Goal: Task Accomplishment & Management: Use online tool/utility

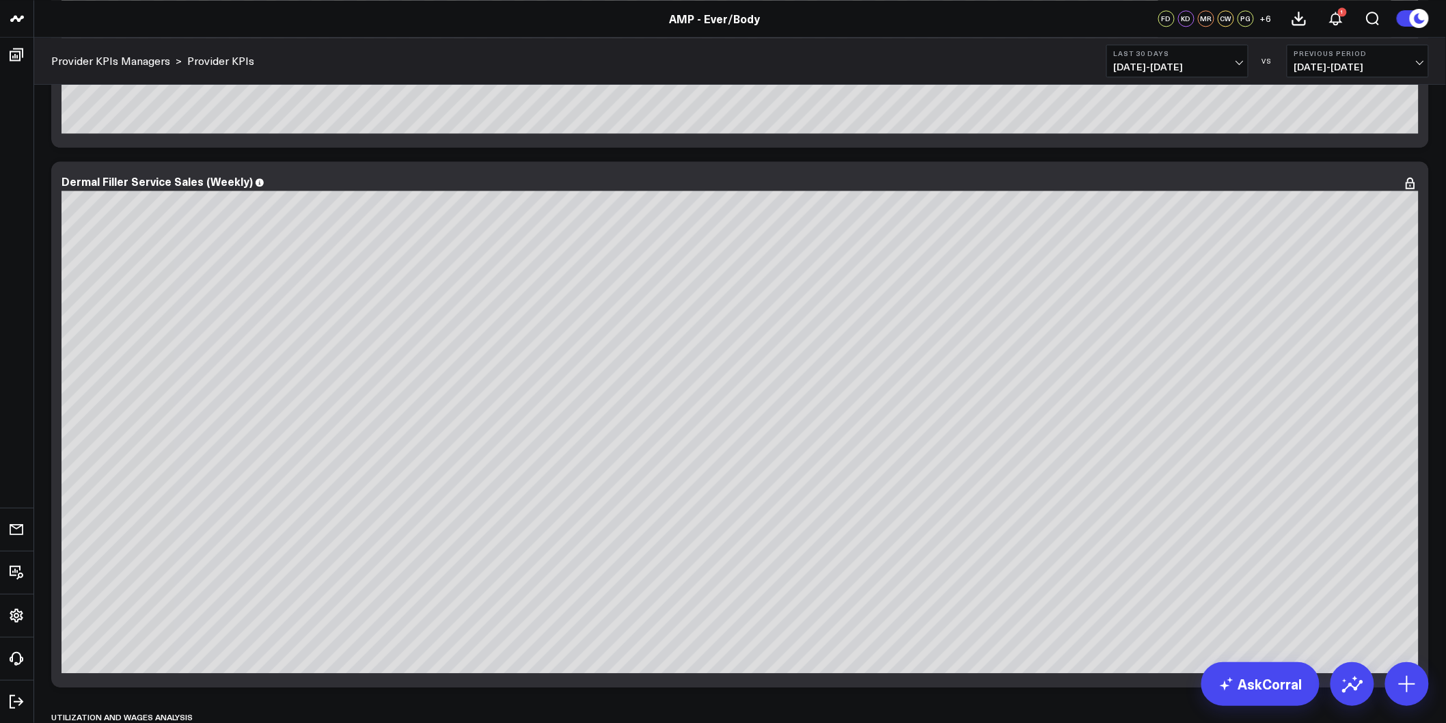
click at [1403, 17] on button at bounding box center [1412, 19] width 33 height 18
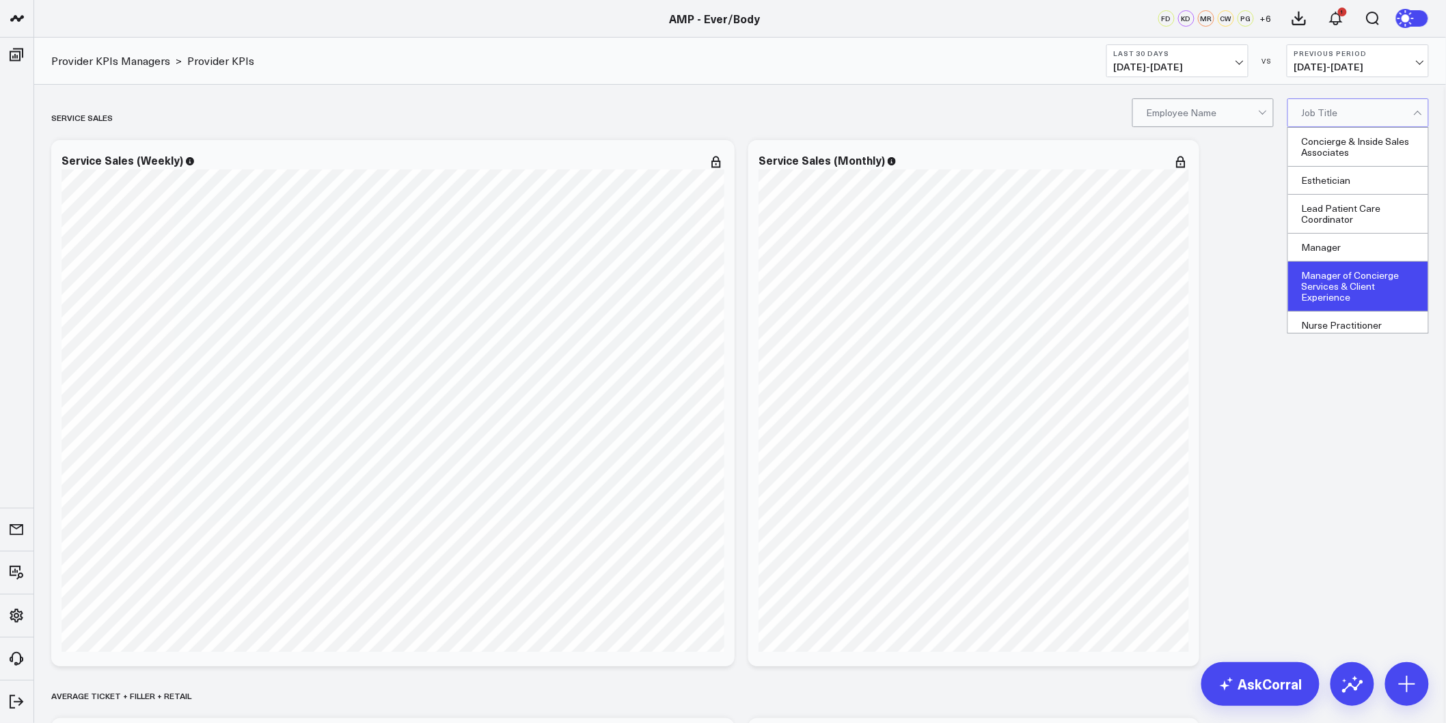
scroll to position [91, 0]
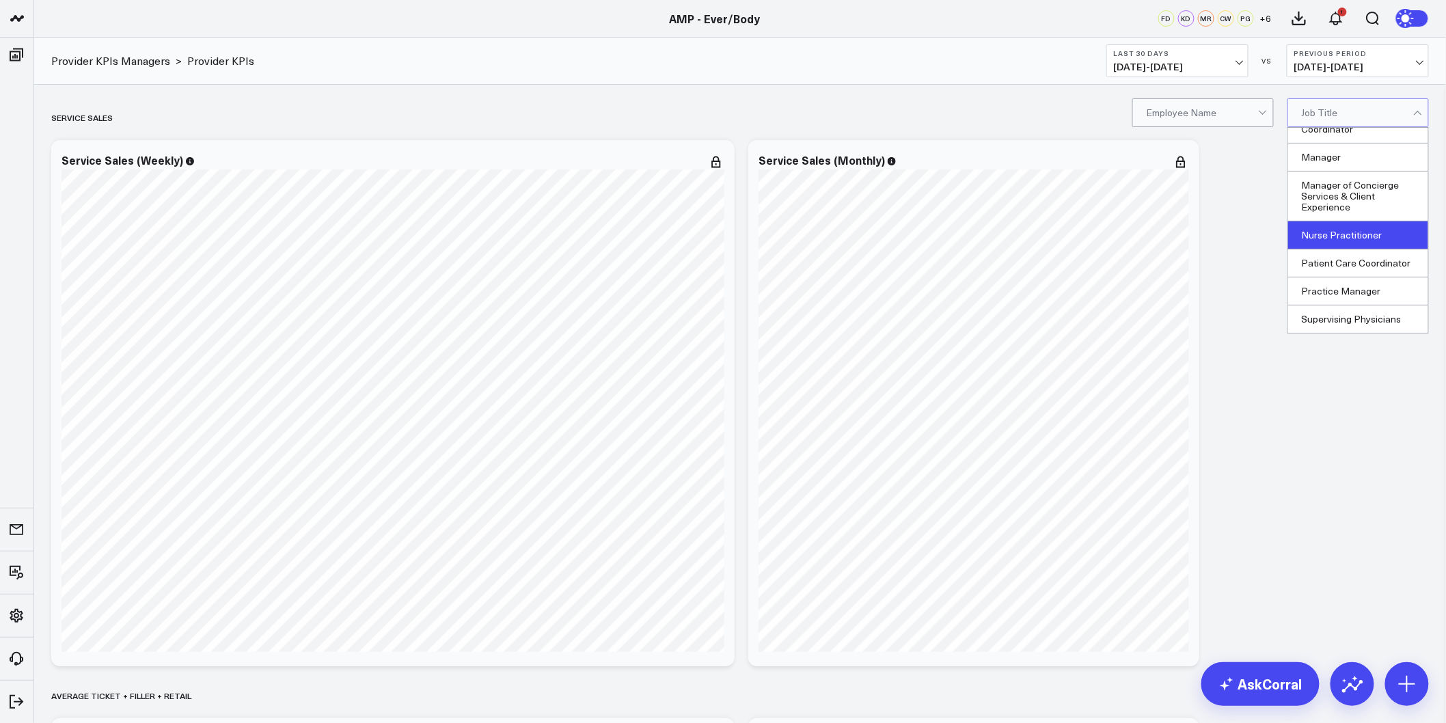
click at [1351, 239] on div "Nurse Practitioner" at bounding box center [1358, 235] width 140 height 28
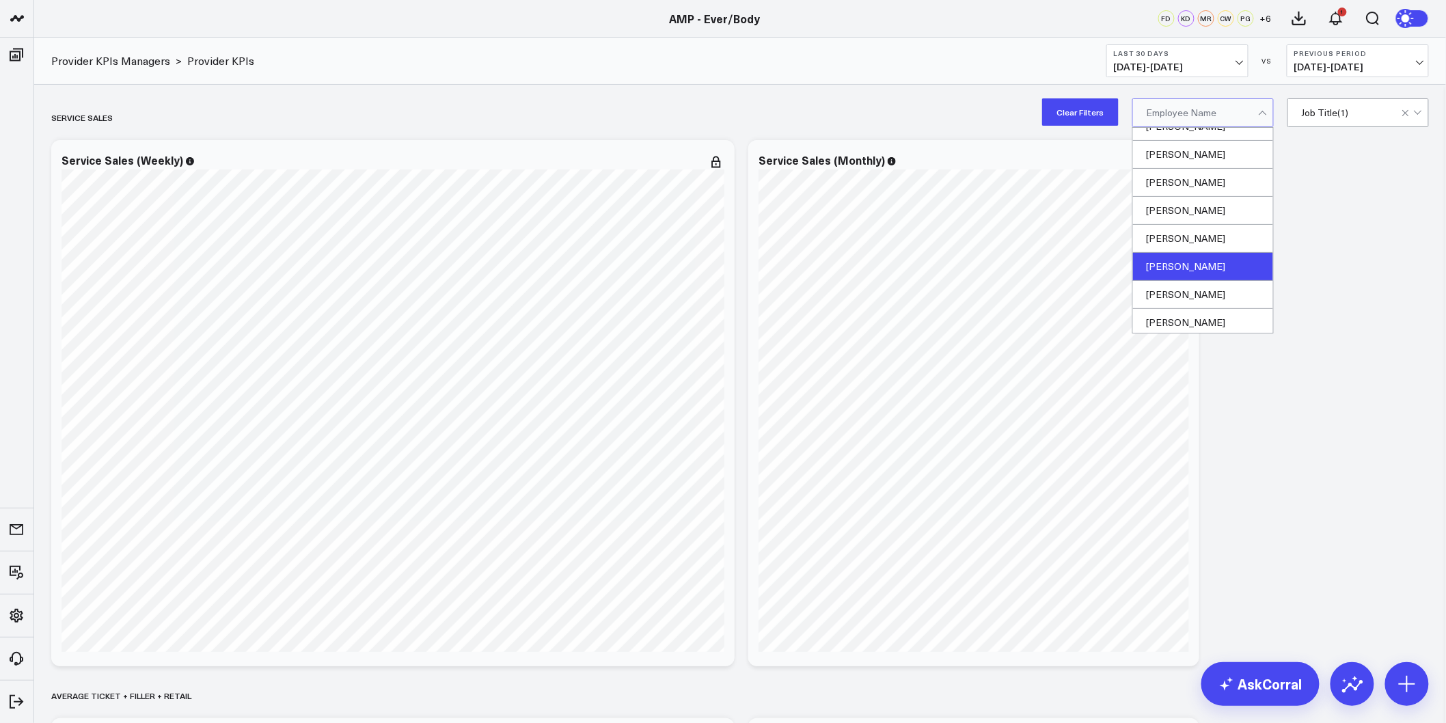
scroll to position [412, 0]
click at [1197, 286] on div "Thomas McCauley" at bounding box center [1203, 292] width 140 height 28
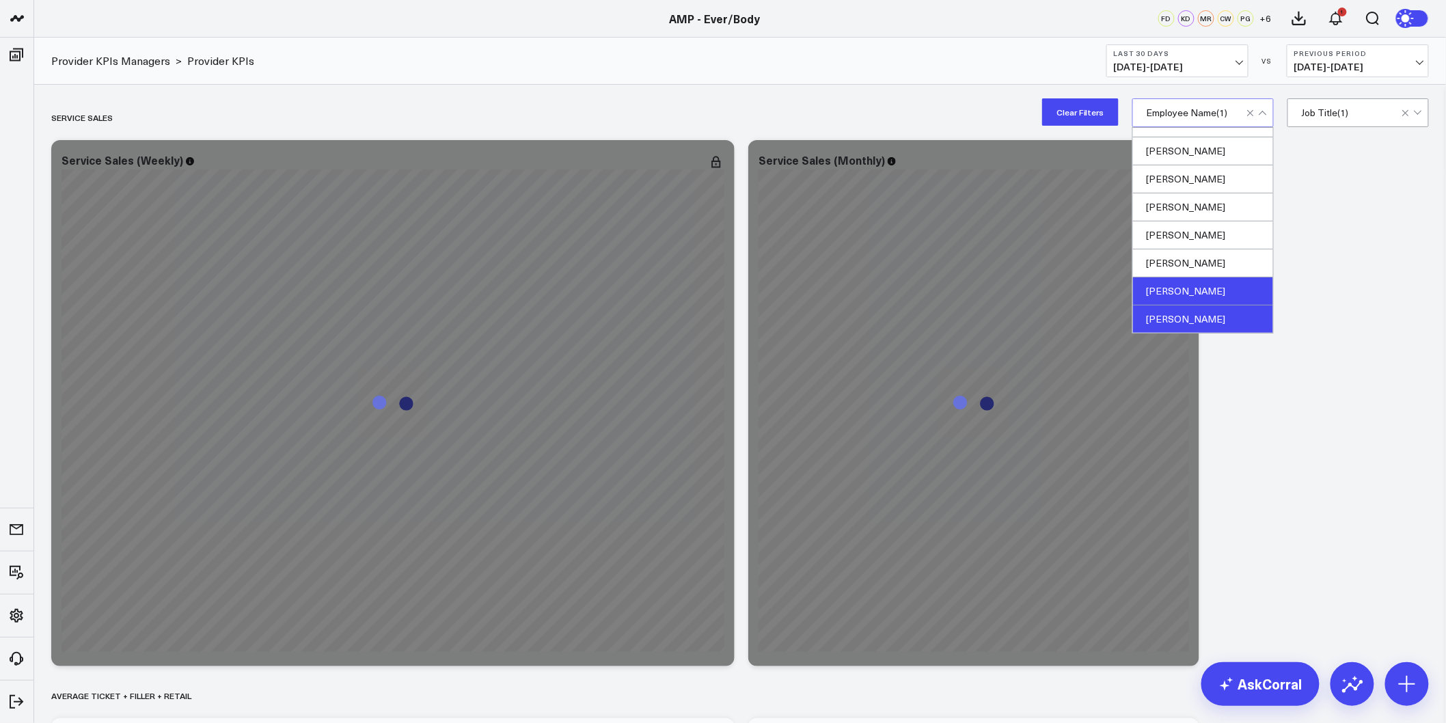
click at [1184, 320] on div "[PERSON_NAME]" at bounding box center [1203, 319] width 140 height 27
click at [1193, 242] on div "Lauren Moody" at bounding box center [1203, 235] width 140 height 28
click at [1193, 256] on div "Rosangela Fontana" at bounding box center [1203, 263] width 140 height 28
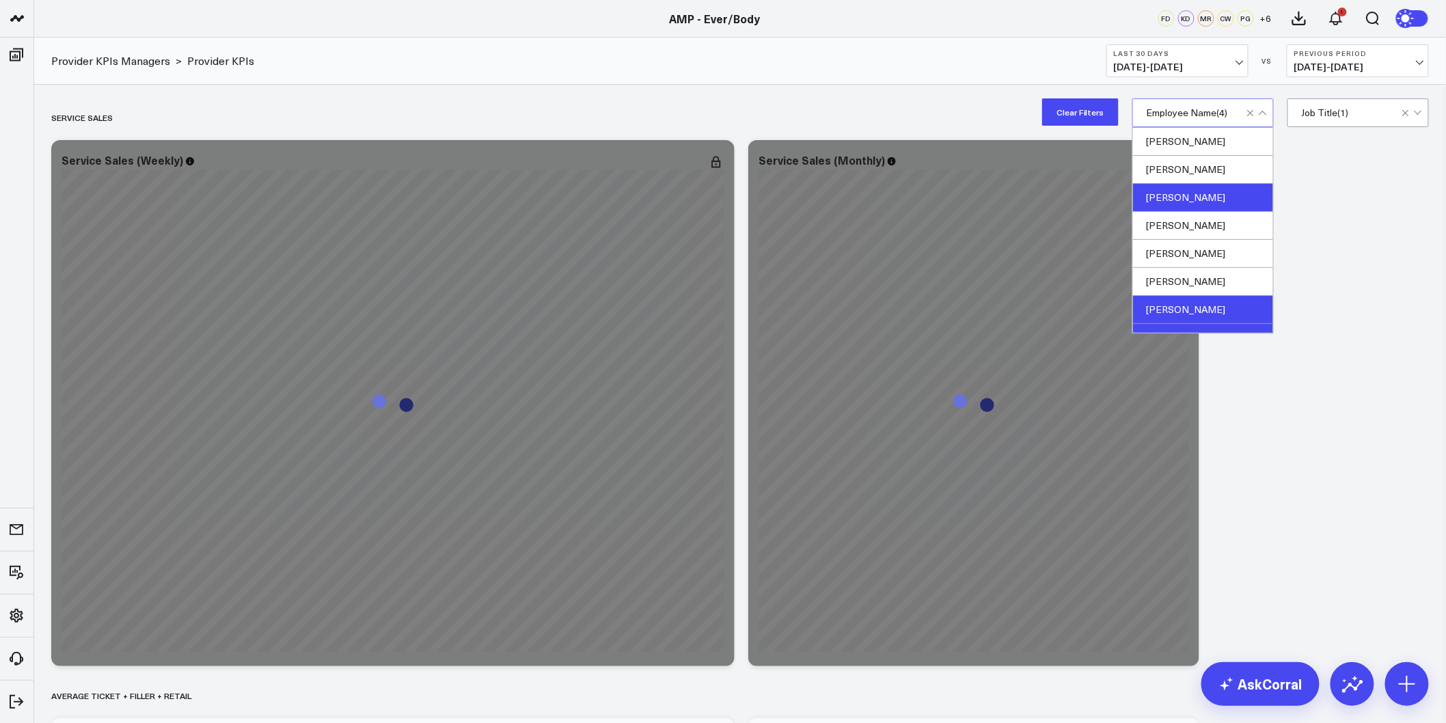
click at [1204, 207] on div "Jessica Beaugris" at bounding box center [1203, 198] width 140 height 28
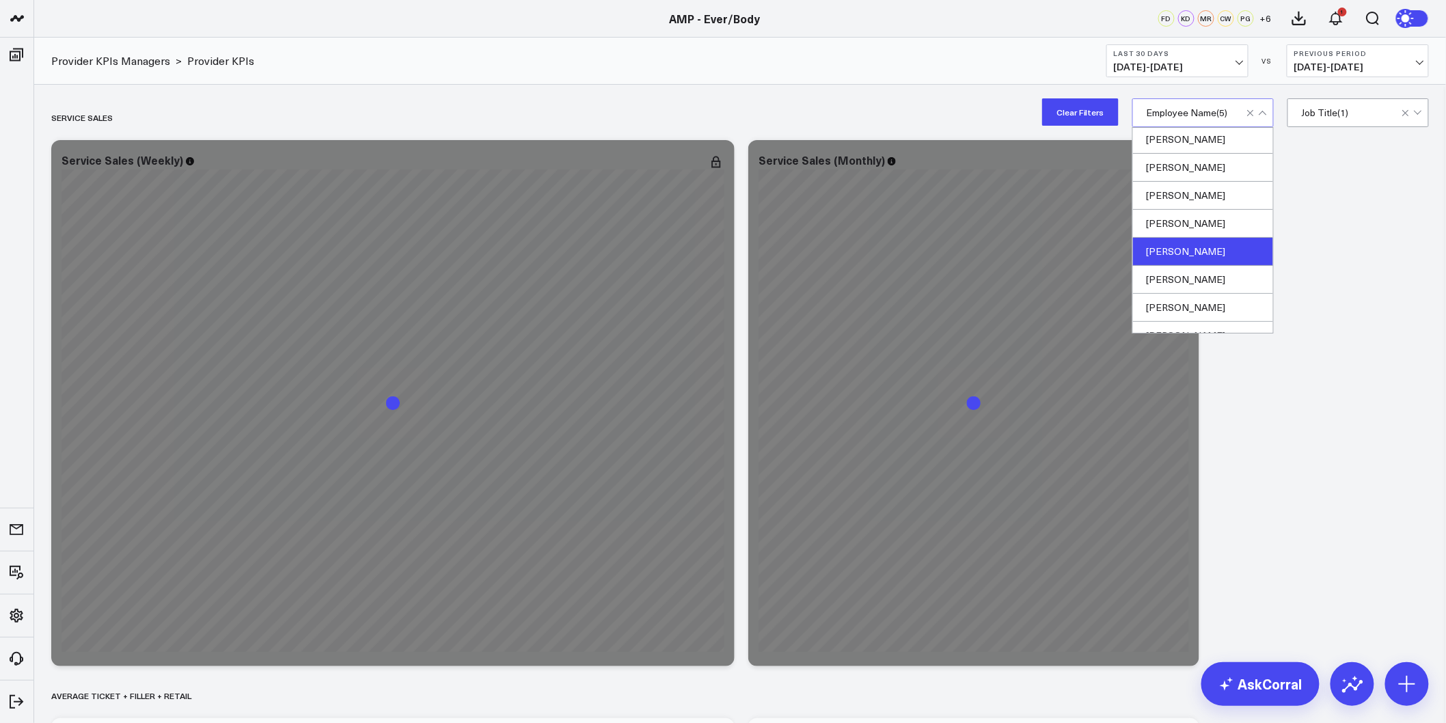
scroll to position [260, 0]
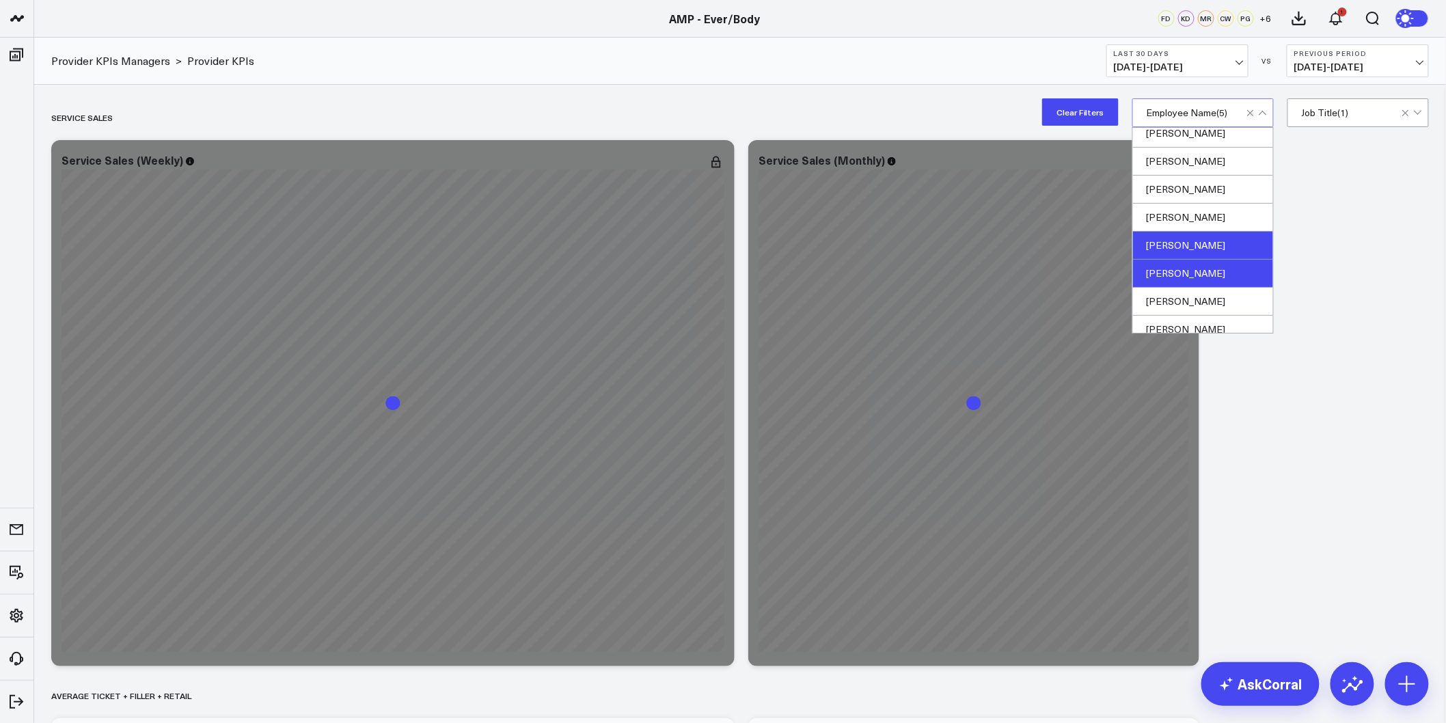
click at [1178, 254] on div "Janna Sheire" at bounding box center [1203, 246] width 140 height 28
click at [1212, 200] on div "Grace Rodlauer" at bounding box center [1203, 190] width 140 height 28
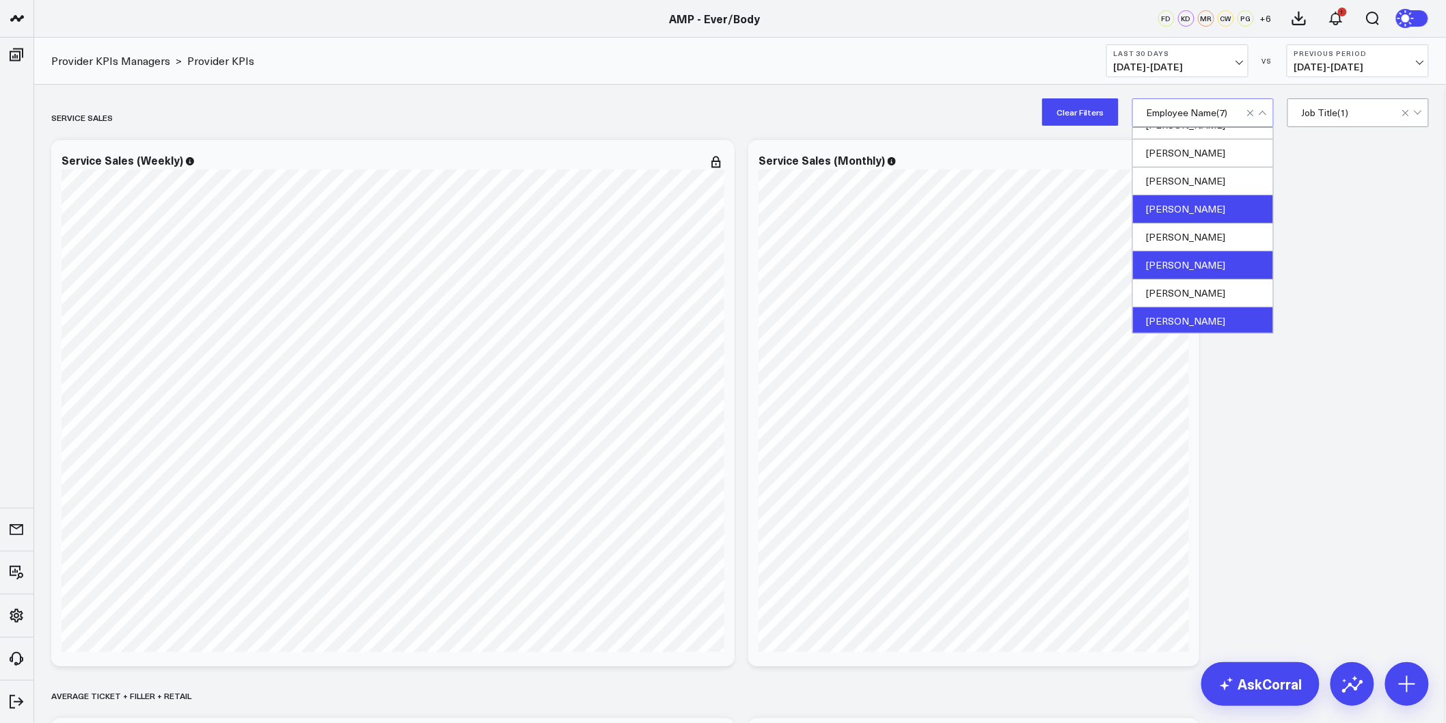
click at [1211, 207] on div "Emily Drain" at bounding box center [1203, 209] width 140 height 28
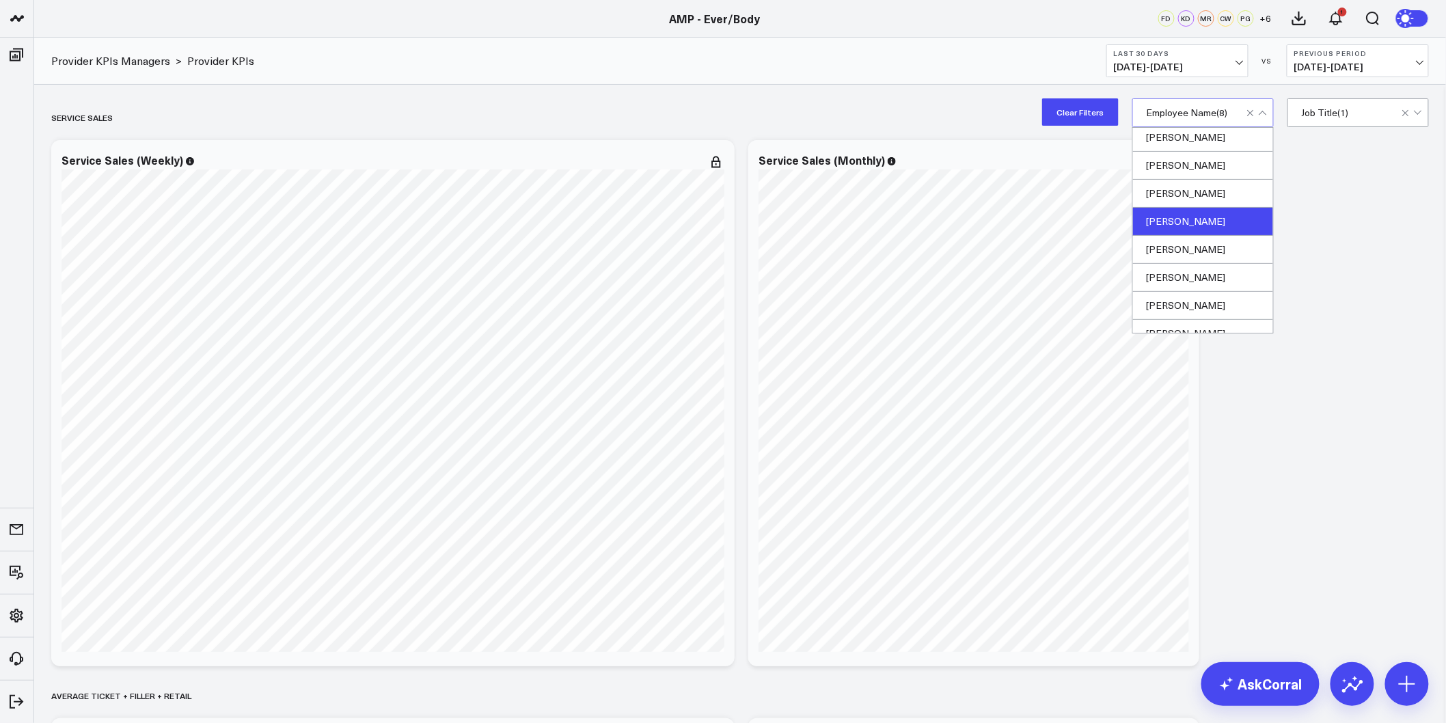
scroll to position [108, 0]
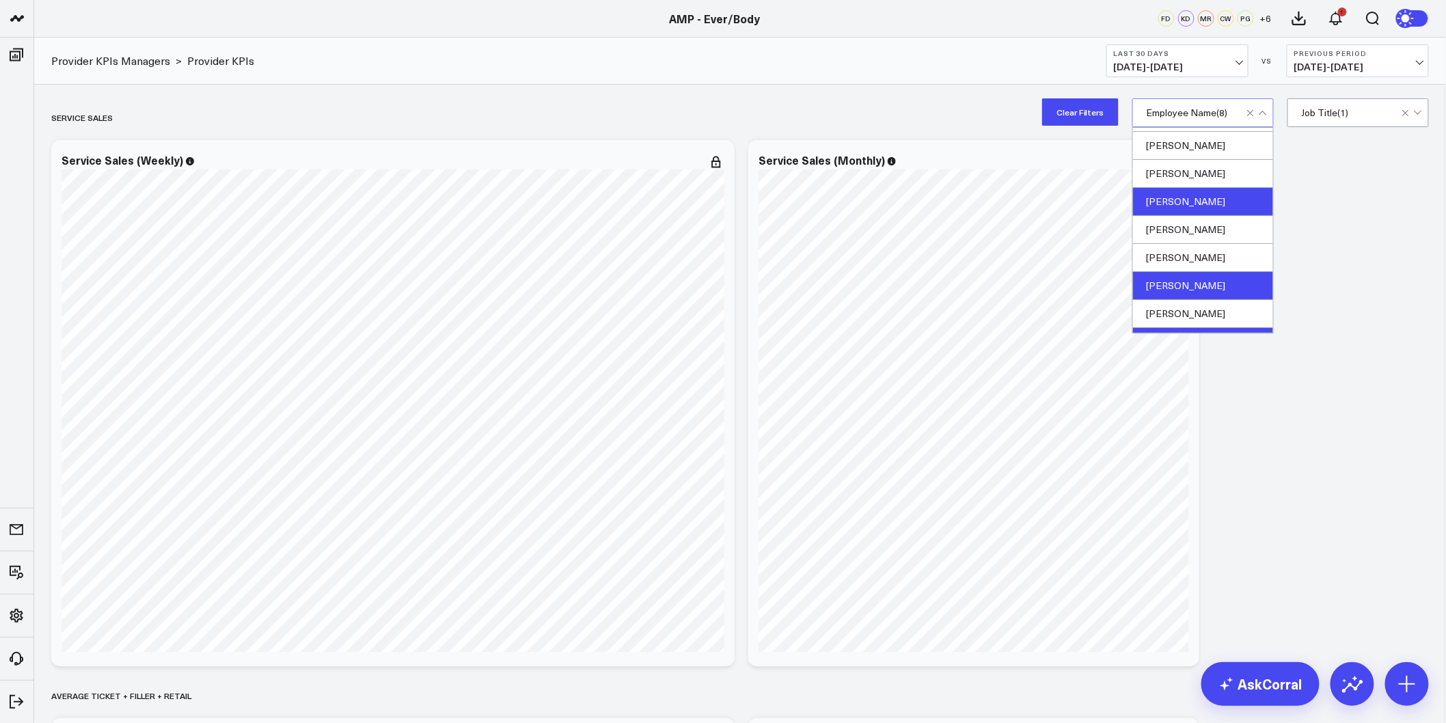
click at [1187, 204] on div "Christopher Blaisdell" at bounding box center [1203, 202] width 140 height 28
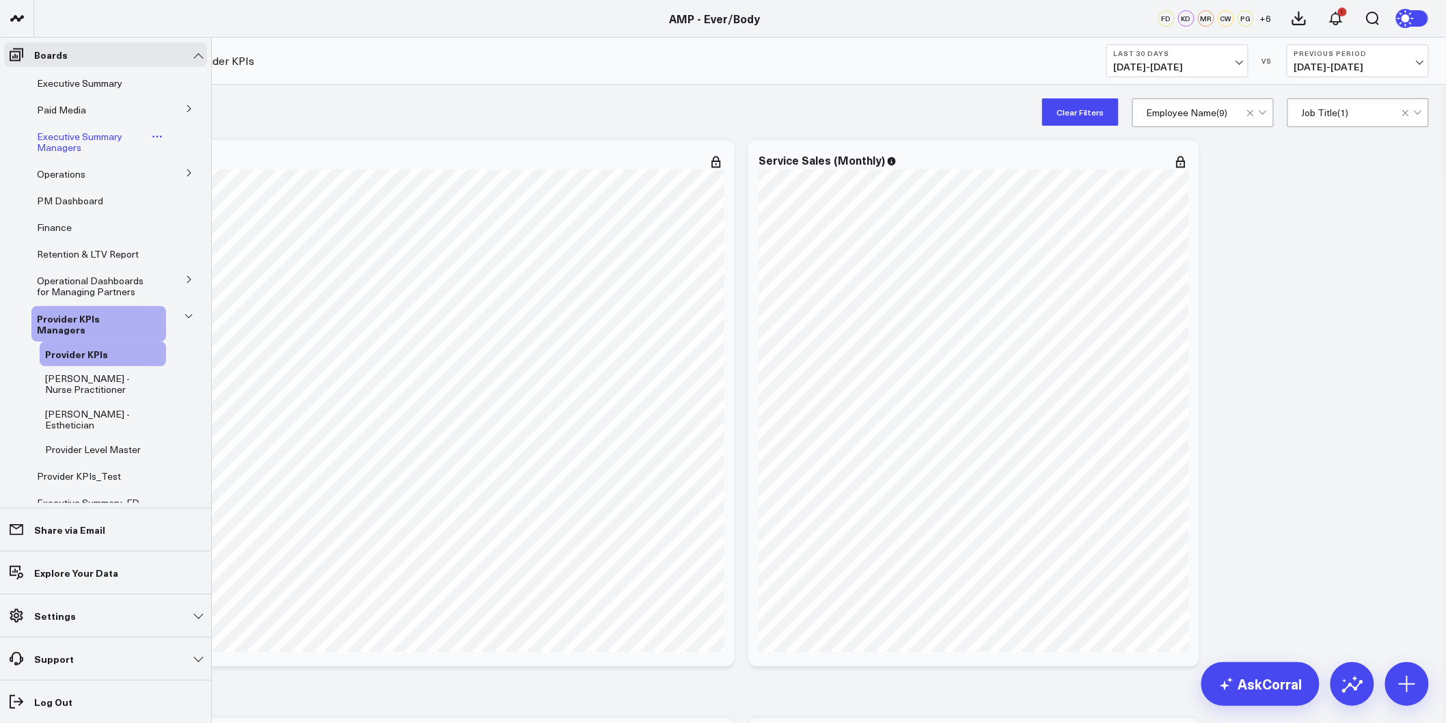
click at [68, 139] on span "Executive Summary Managers" at bounding box center [79, 142] width 85 height 24
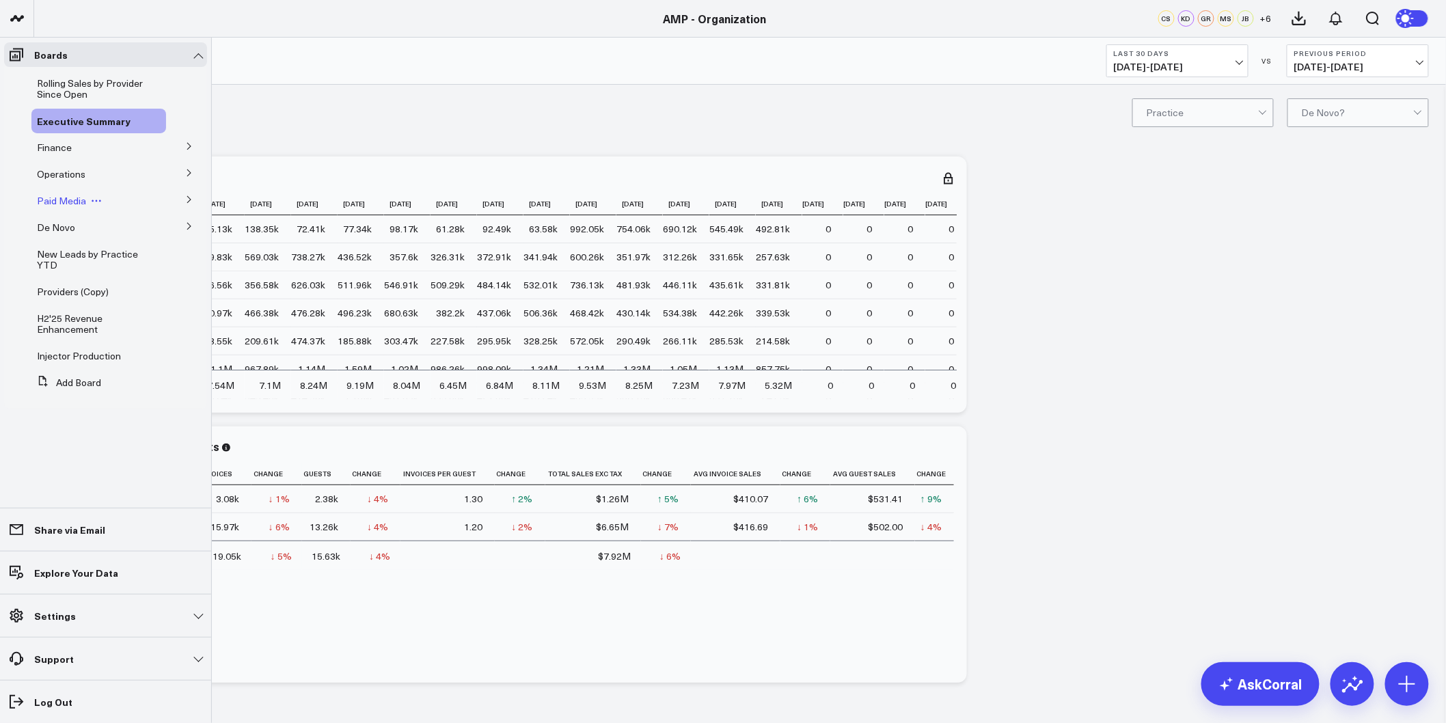
click at [65, 198] on span "Paid Media" at bounding box center [61, 200] width 49 height 13
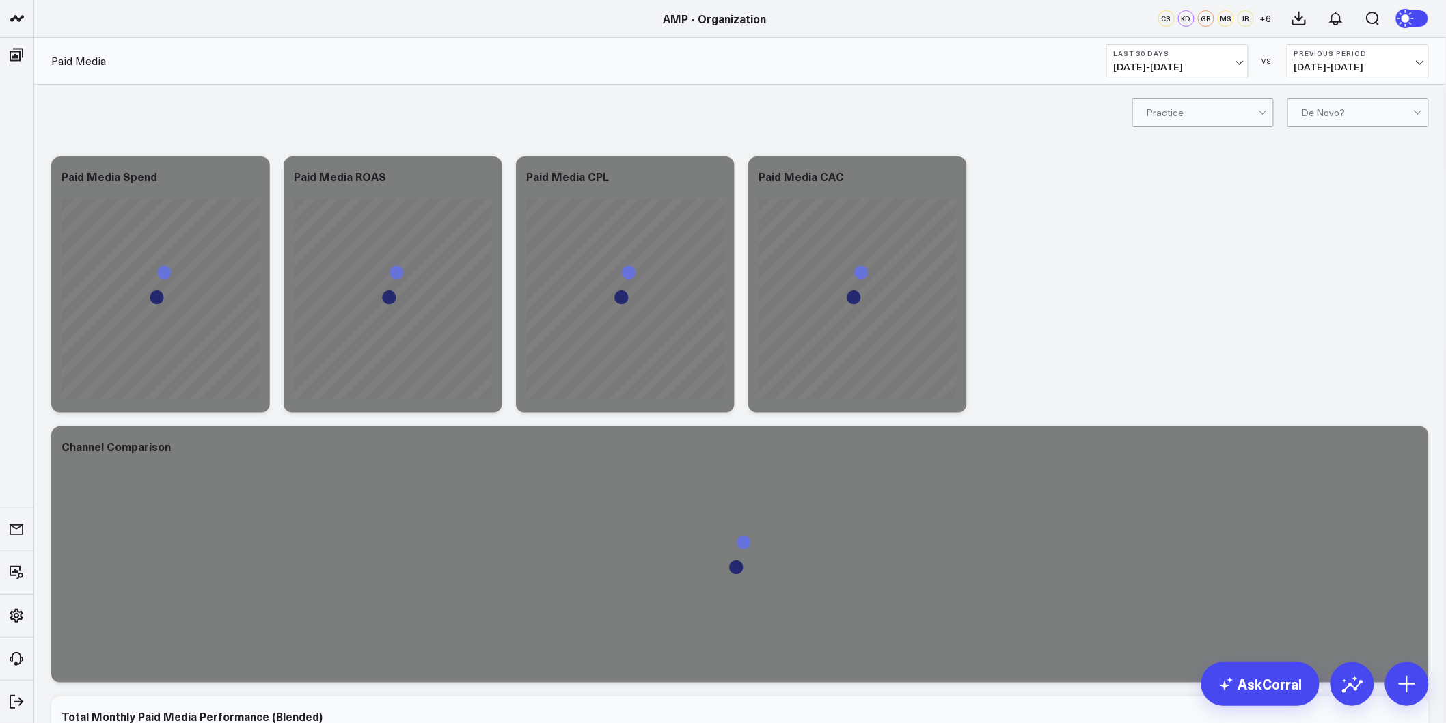
click at [1120, 70] on span "07/26/25 - 08/24/25" at bounding box center [1177, 67] width 127 height 11
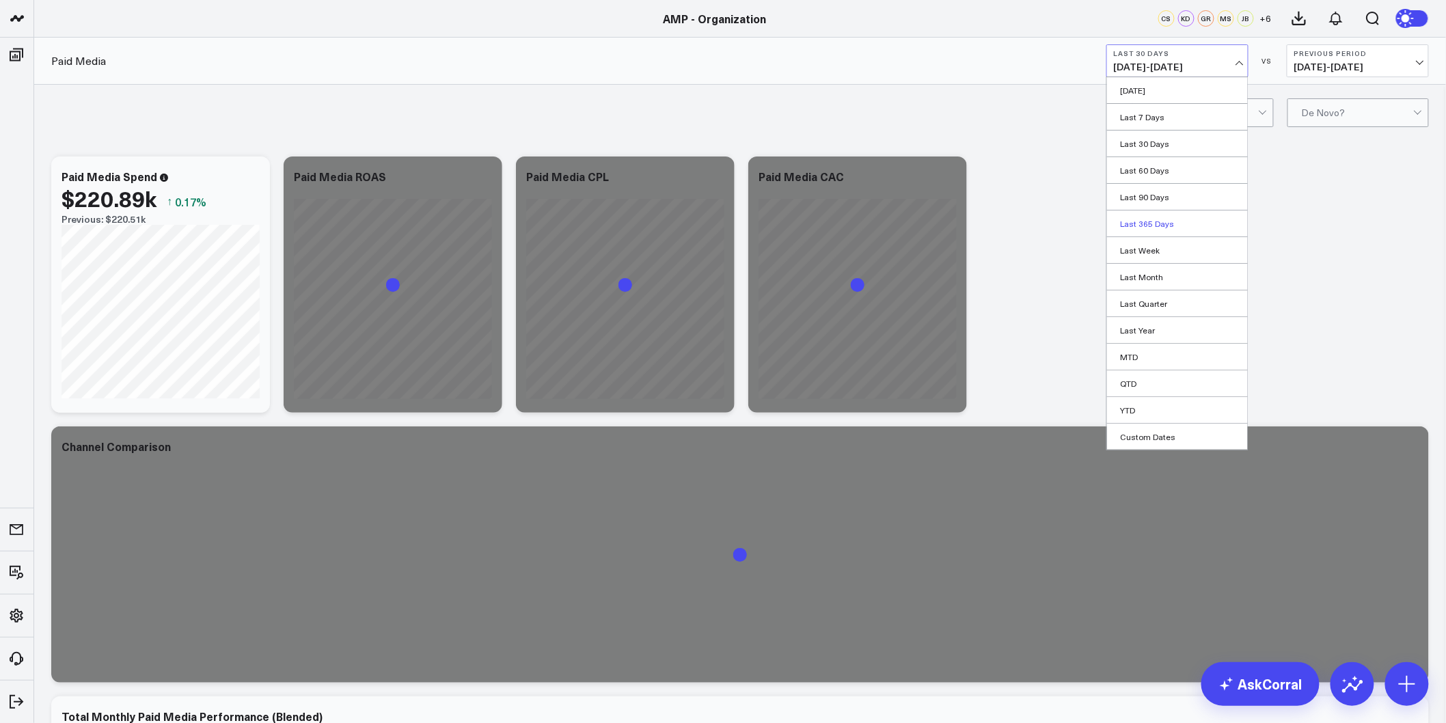
click at [1191, 227] on link "Last 365 Days" at bounding box center [1177, 224] width 141 height 26
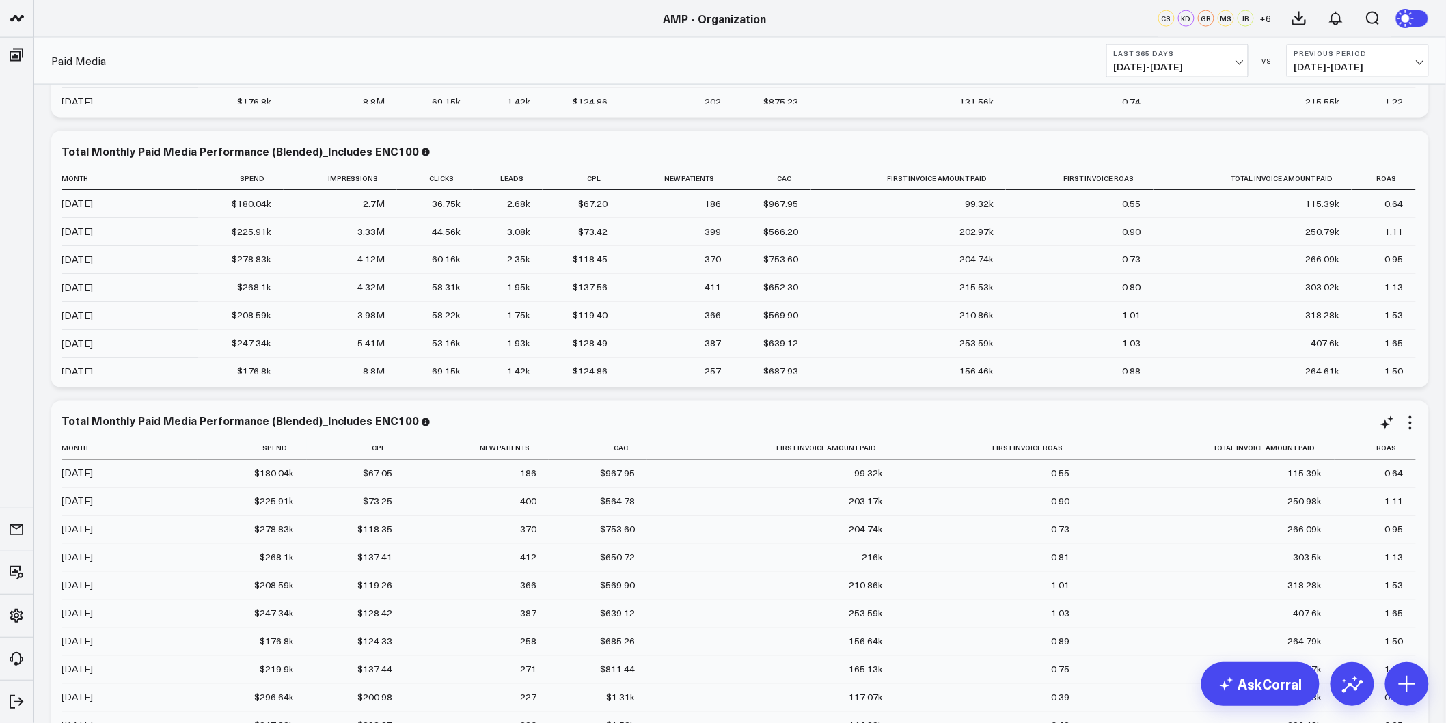
scroll to position [911, 0]
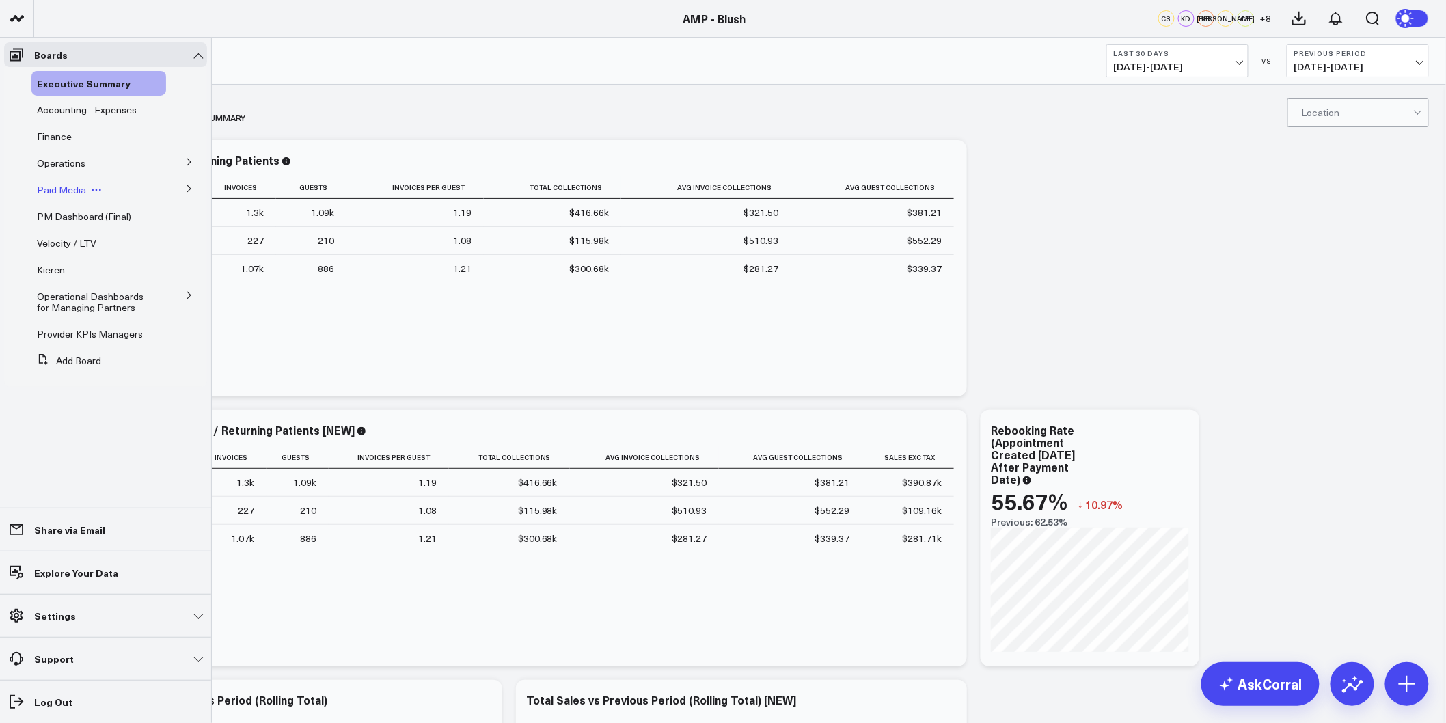
click at [66, 190] on span "Paid Media" at bounding box center [61, 189] width 49 height 13
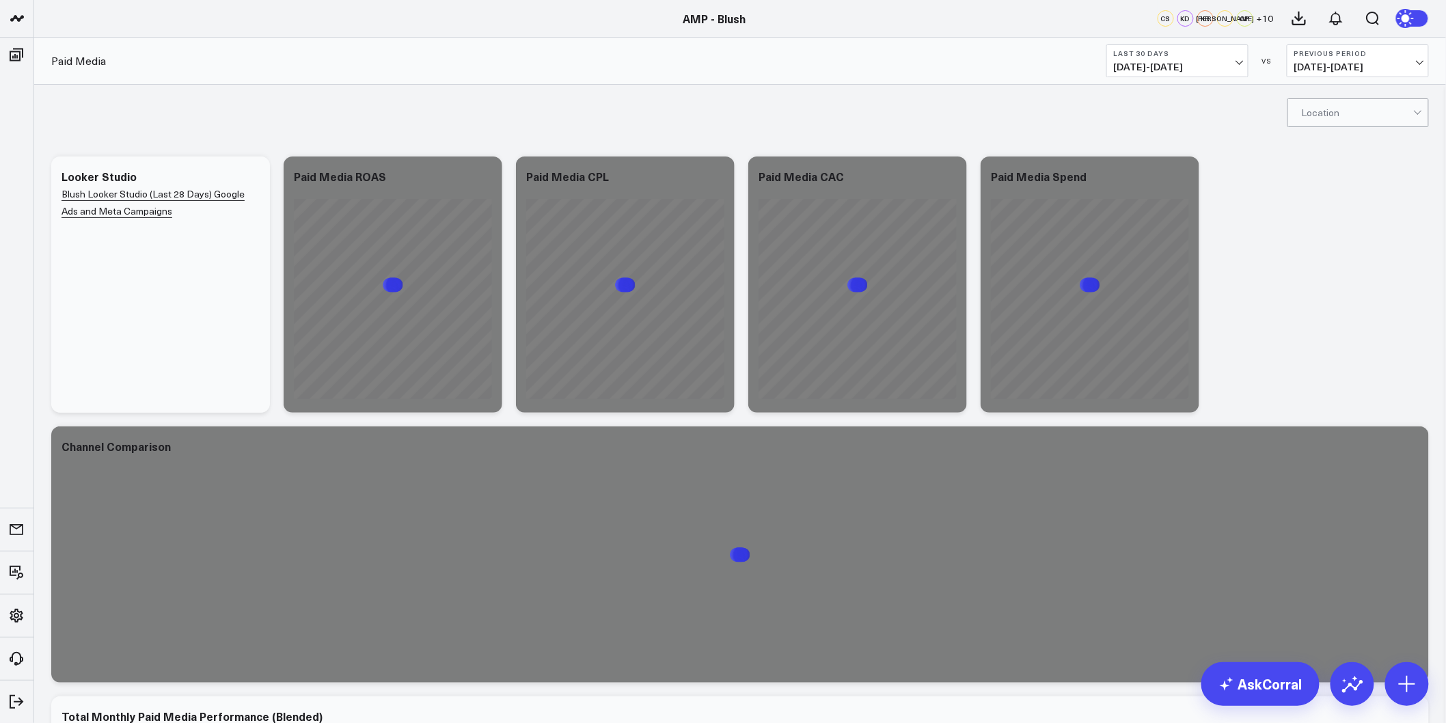
click at [1204, 63] on span "07/26/25 - 08/24/25" at bounding box center [1177, 67] width 127 height 11
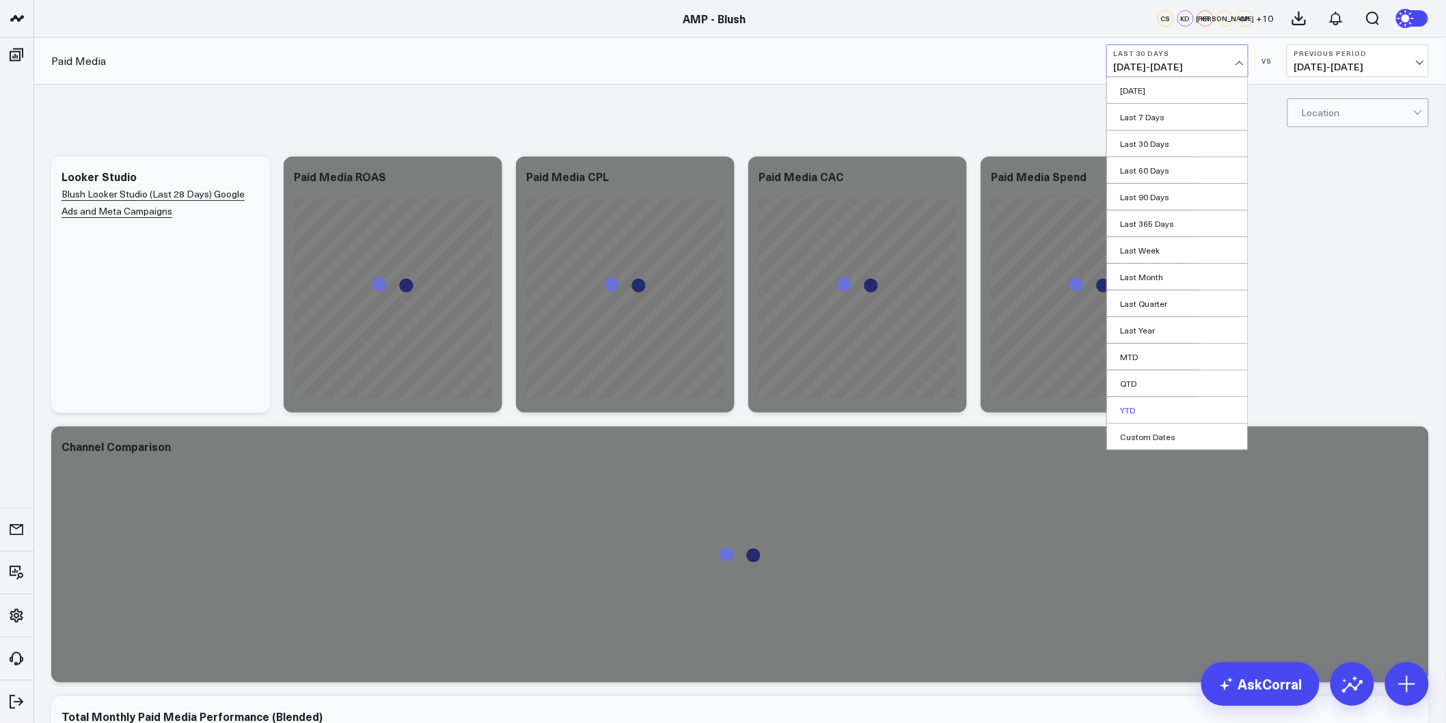
click at [1129, 407] on link "YTD" at bounding box center [1177, 410] width 141 height 26
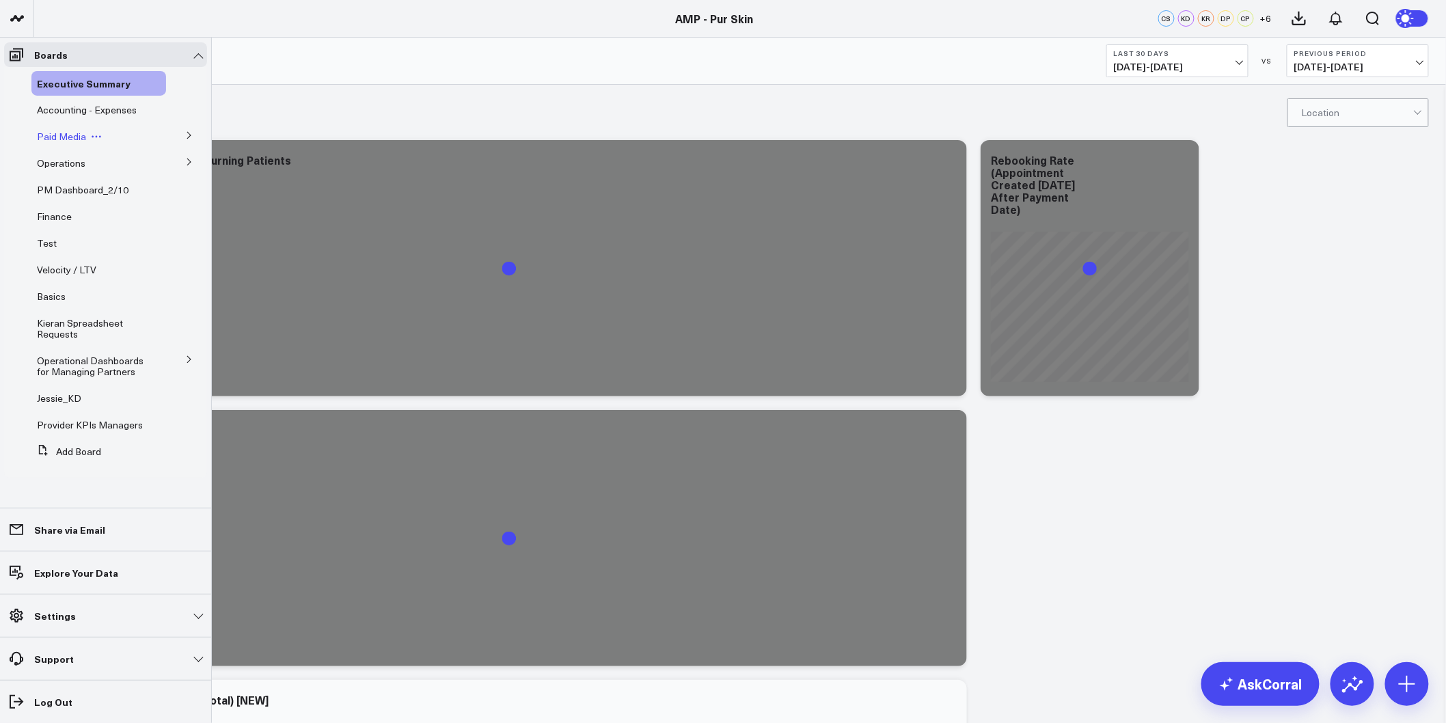
click at [63, 141] on span "Paid Media" at bounding box center [61, 136] width 49 height 13
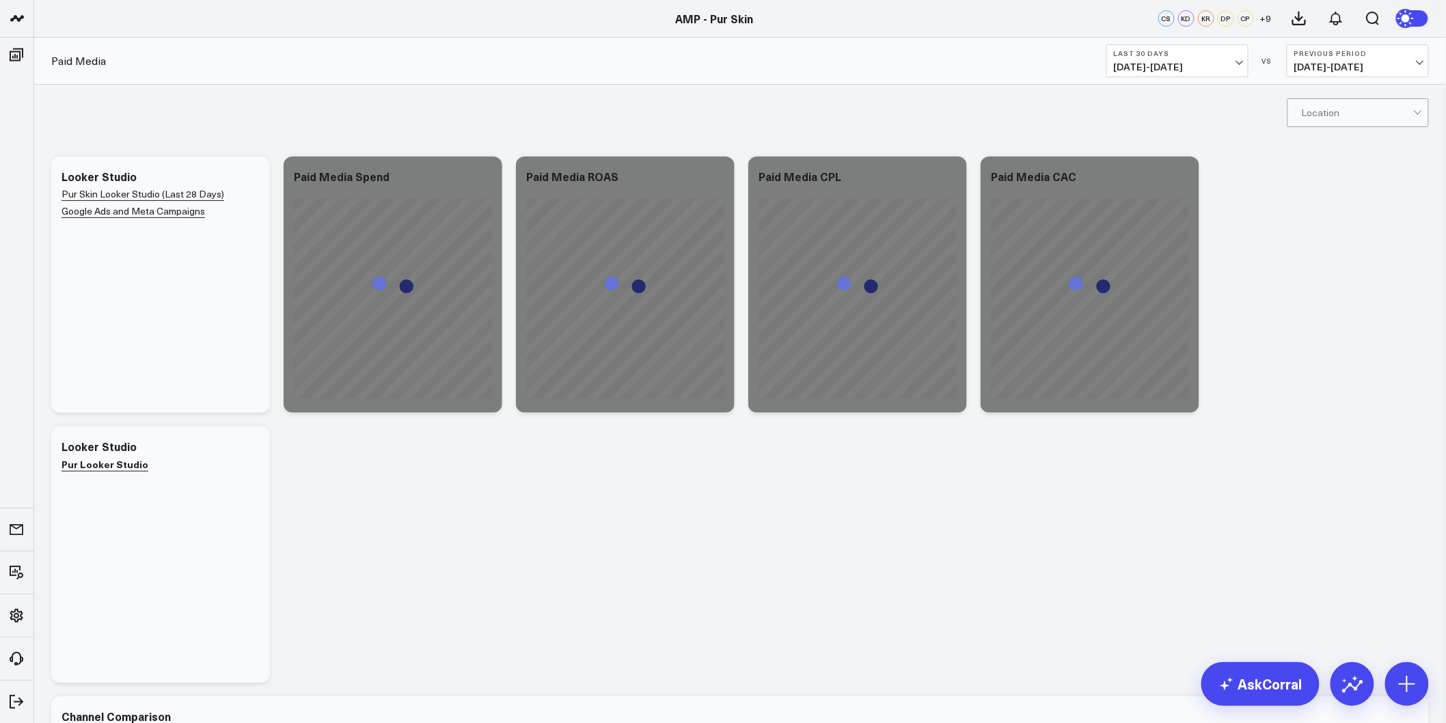
click at [1197, 69] on span "07/26/25 - 08/24/25" at bounding box center [1177, 67] width 127 height 11
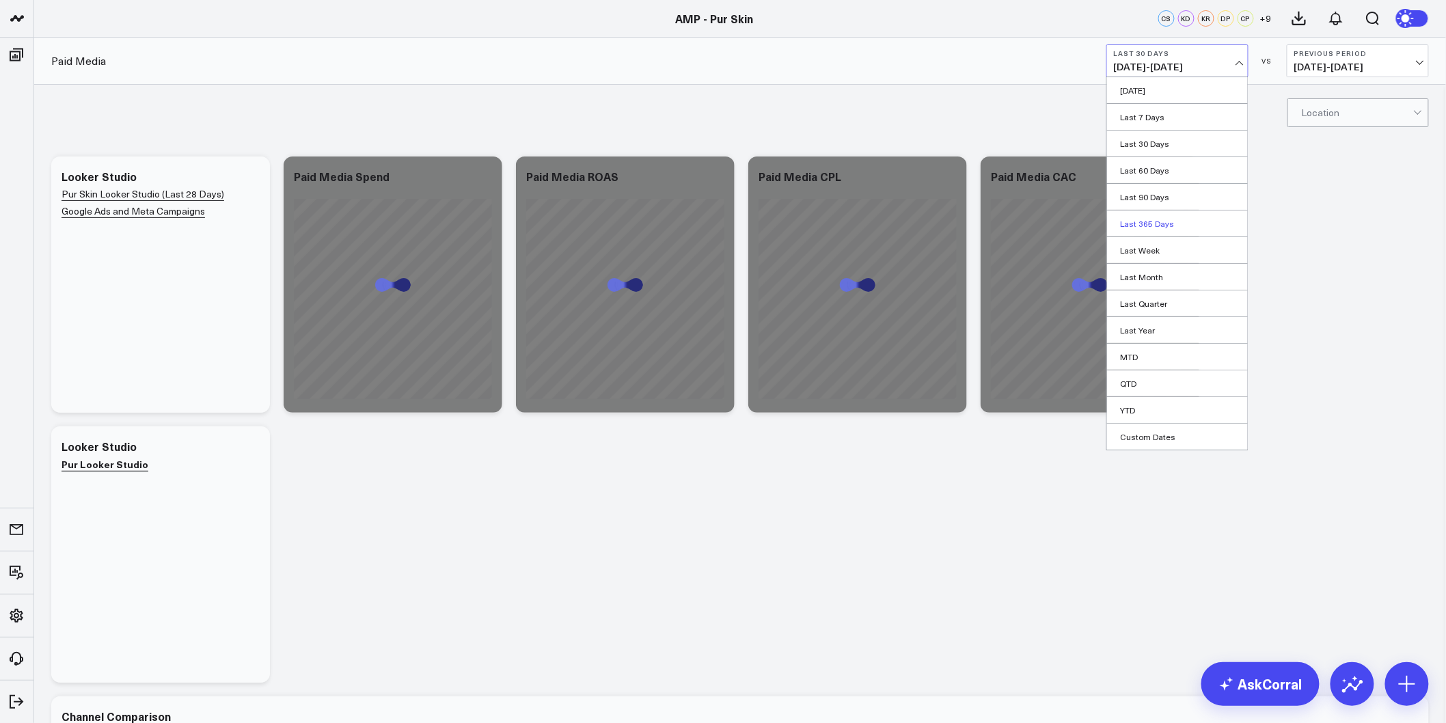
click at [1157, 230] on link "Last 365 Days" at bounding box center [1177, 224] width 141 height 26
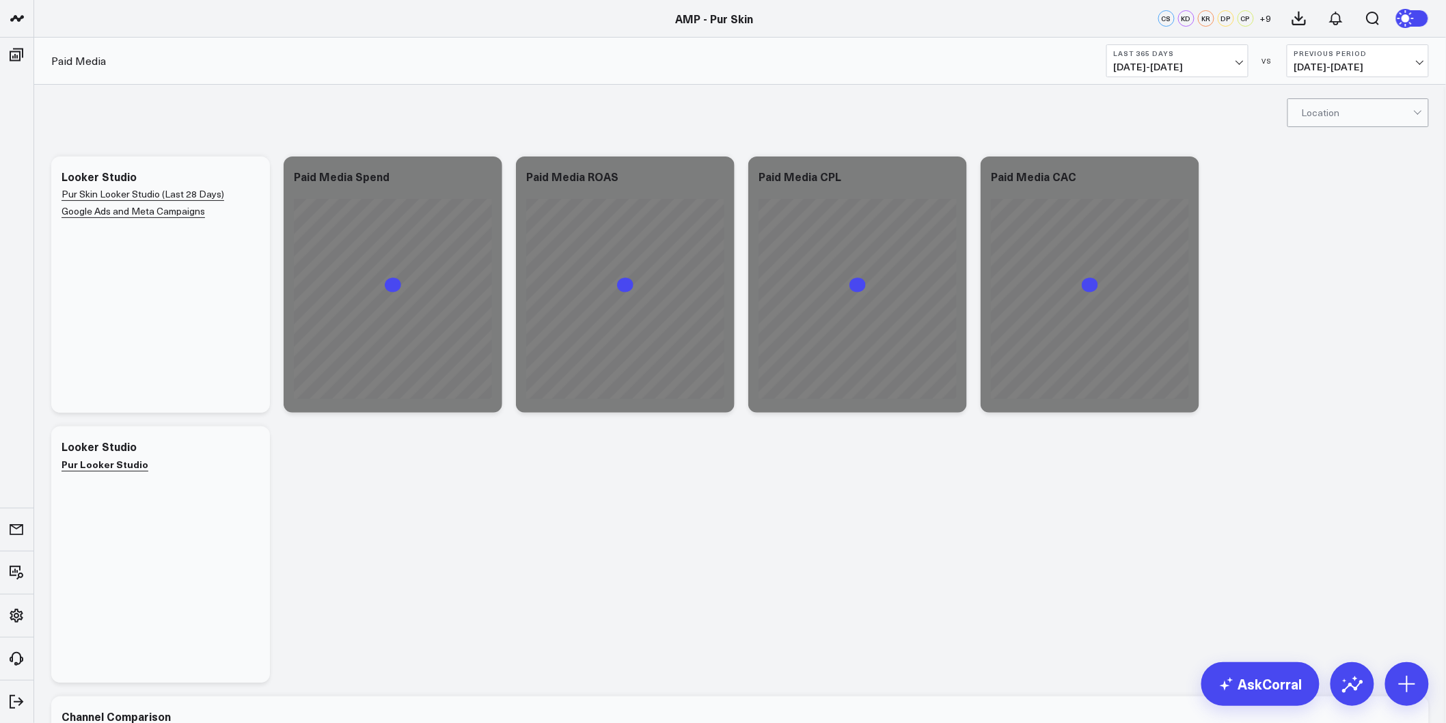
click at [1188, 52] on b "Last 365 Days" at bounding box center [1177, 53] width 127 height 8
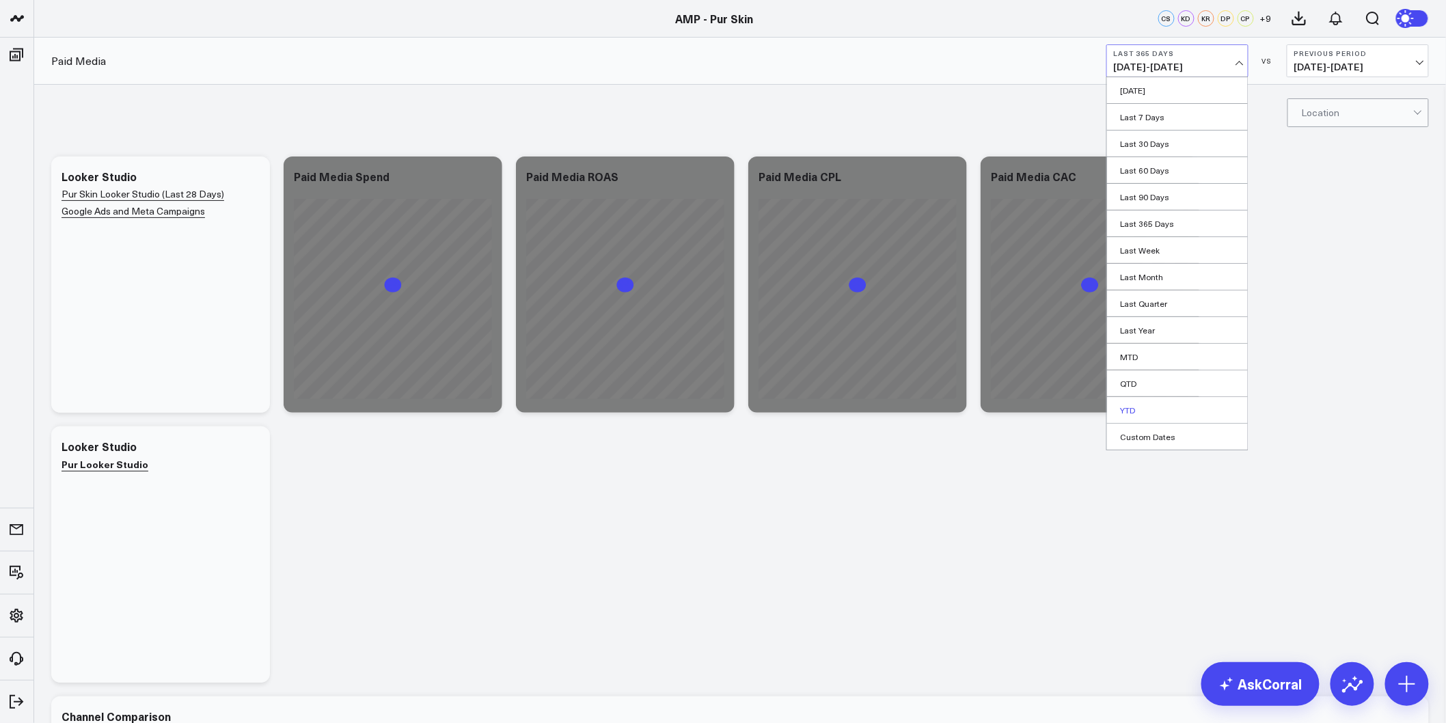
click at [1130, 414] on link "YTD" at bounding box center [1177, 410] width 141 height 26
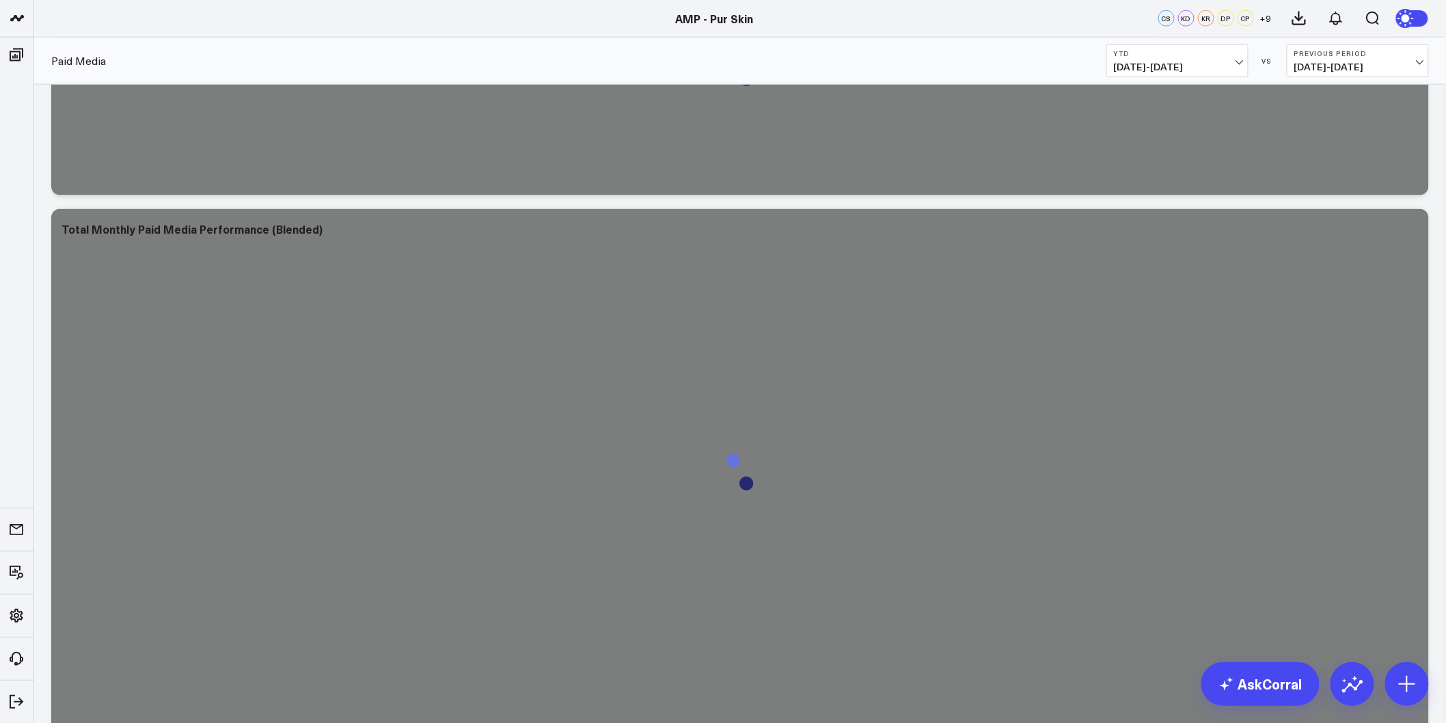
scroll to position [759, 0]
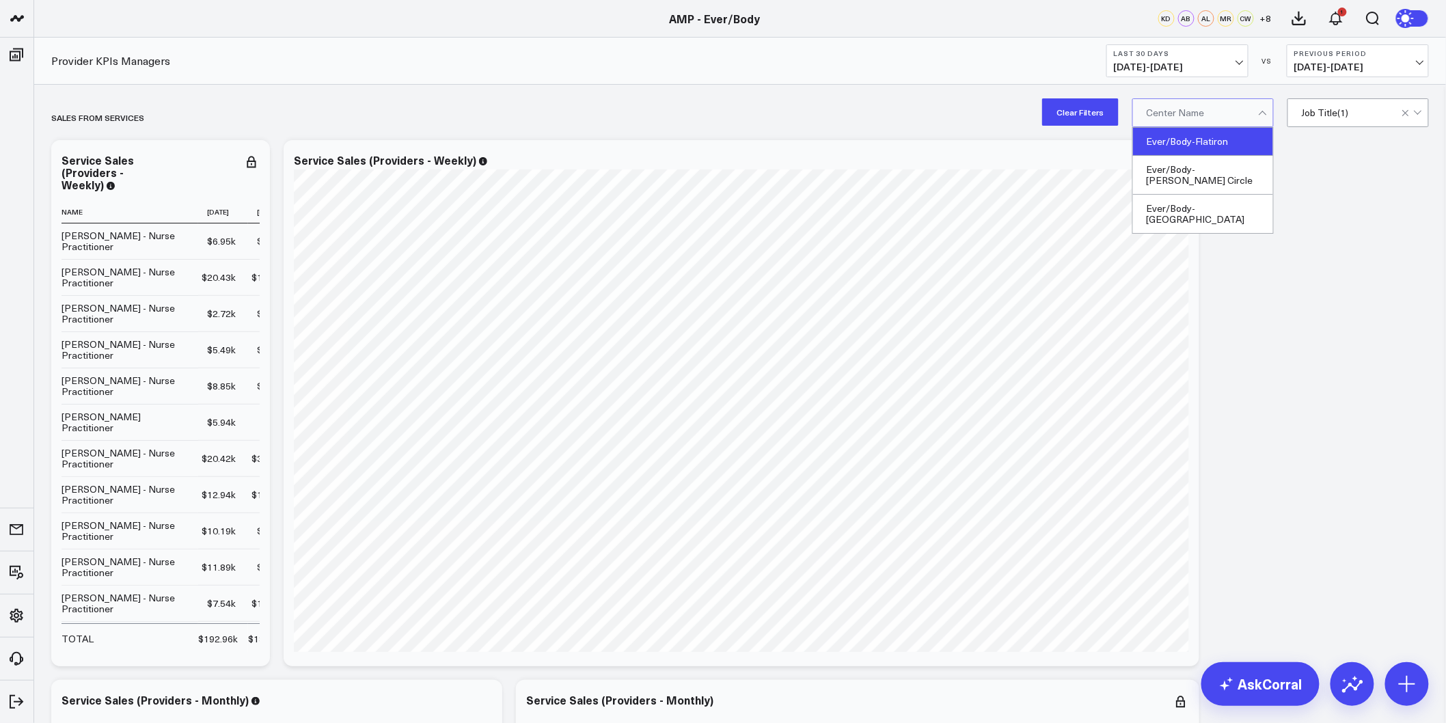
click at [1213, 146] on div "Ever/Body-Flatiron" at bounding box center [1203, 142] width 140 height 28
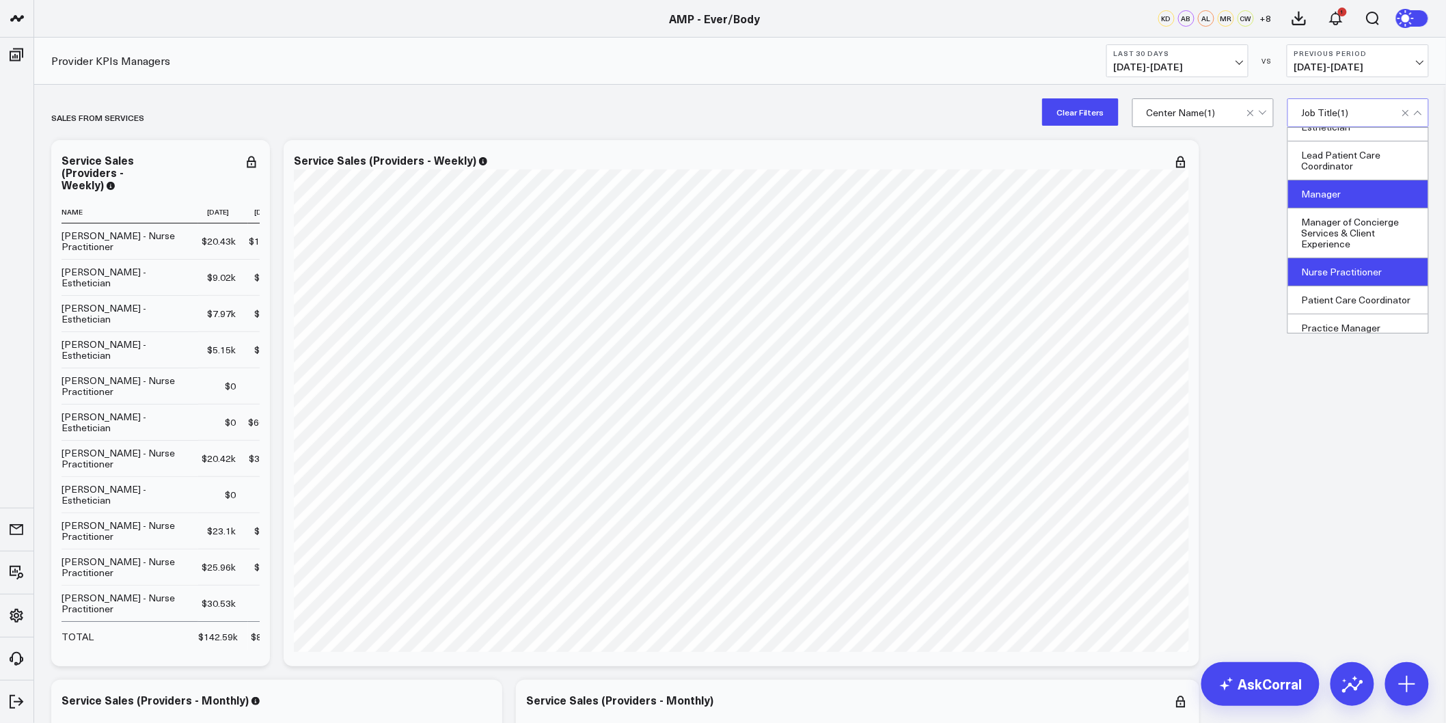
scroll to position [76, 0]
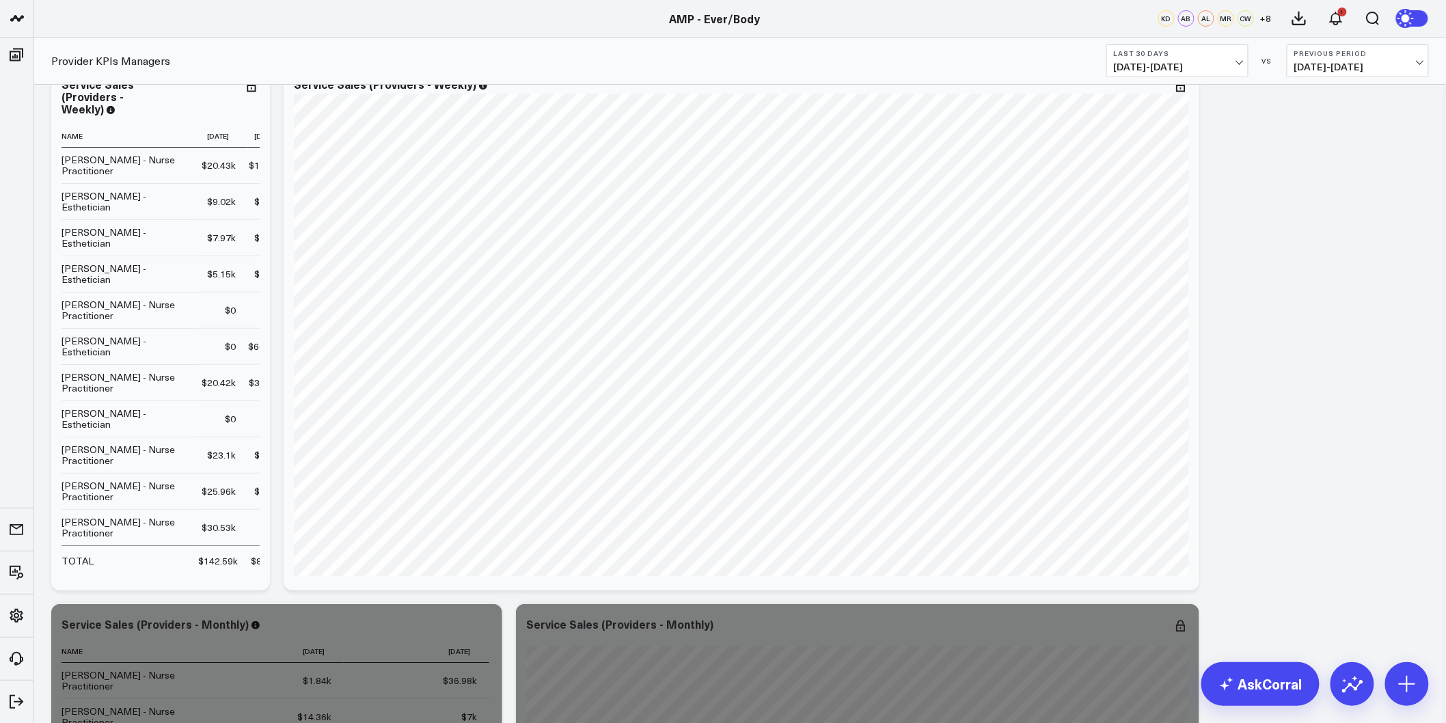
scroll to position [0, 0]
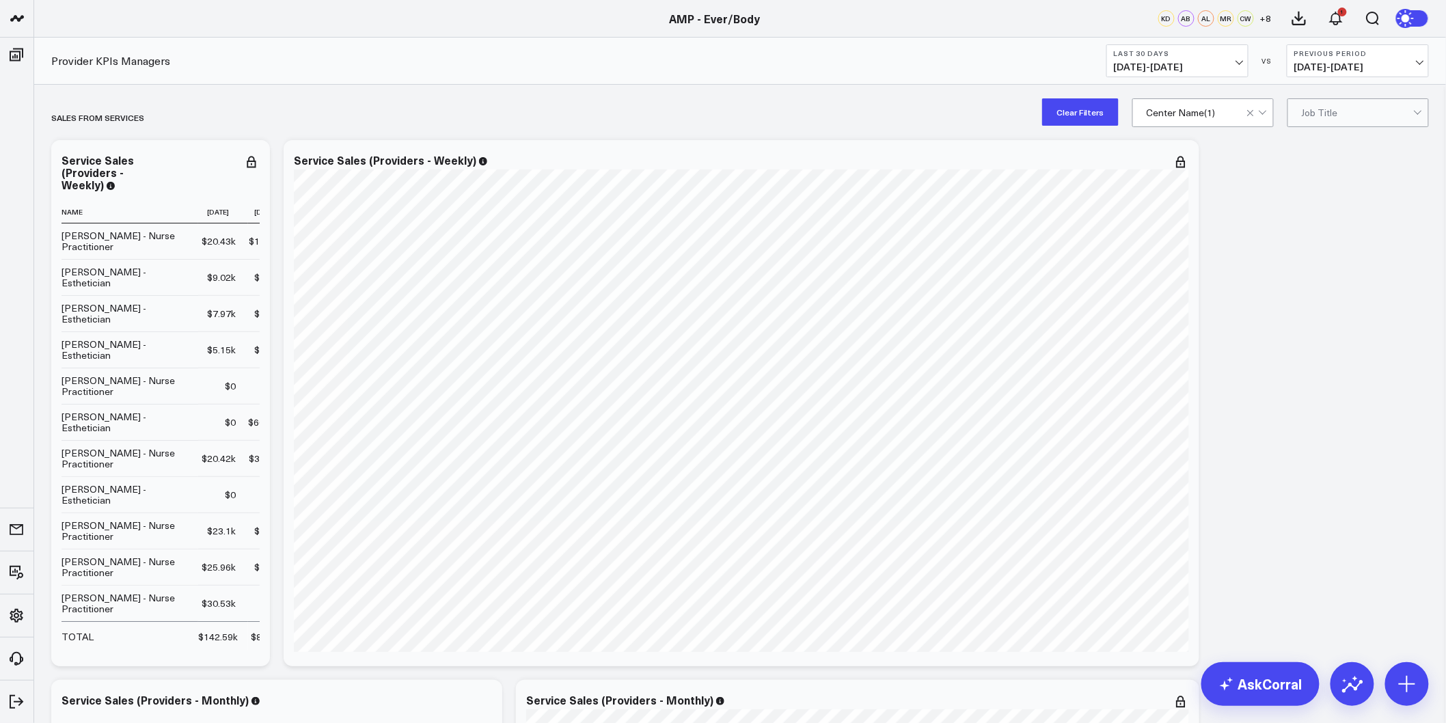
click at [1267, 115] on div at bounding box center [1258, 112] width 23 height 27
click at [1221, 174] on div "Ever/Body-Logan Circle" at bounding box center [1203, 175] width 140 height 39
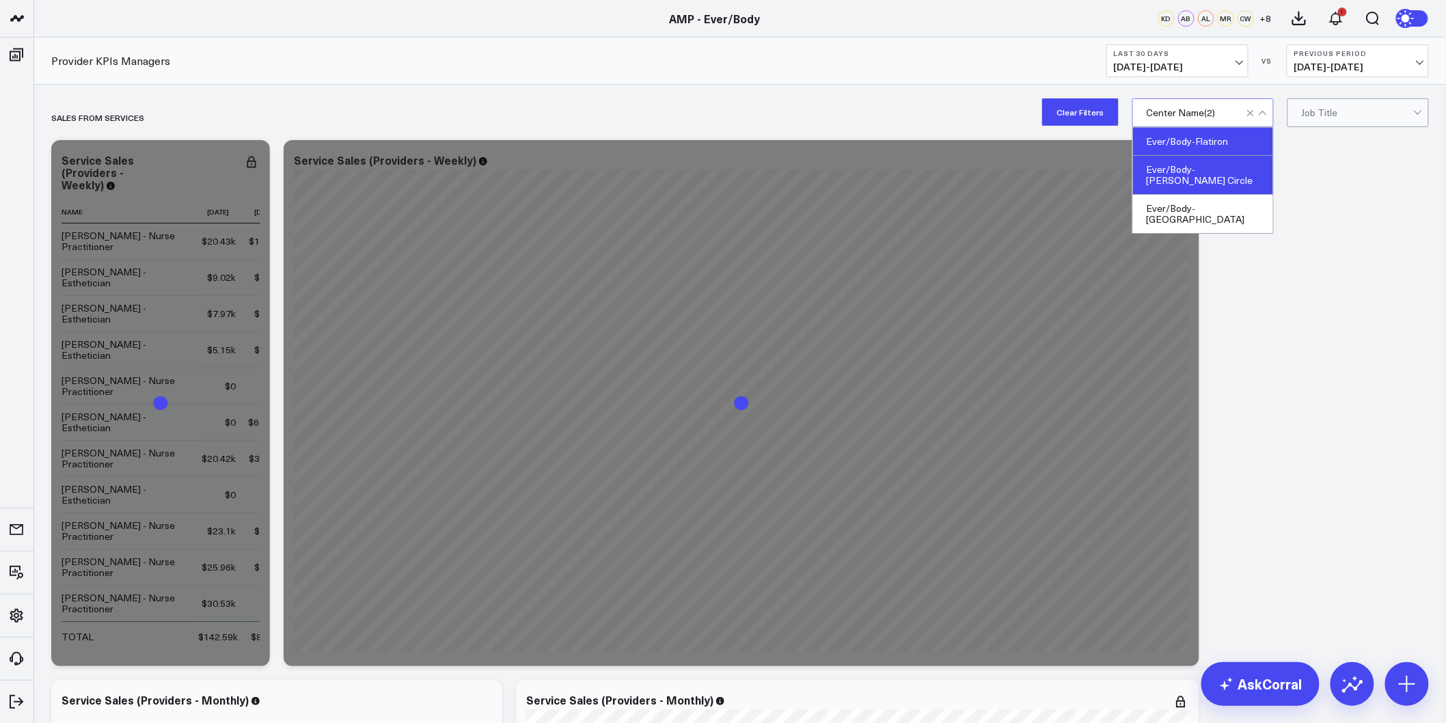
click at [1214, 137] on div "Ever/Body-Flatiron" at bounding box center [1203, 142] width 140 height 28
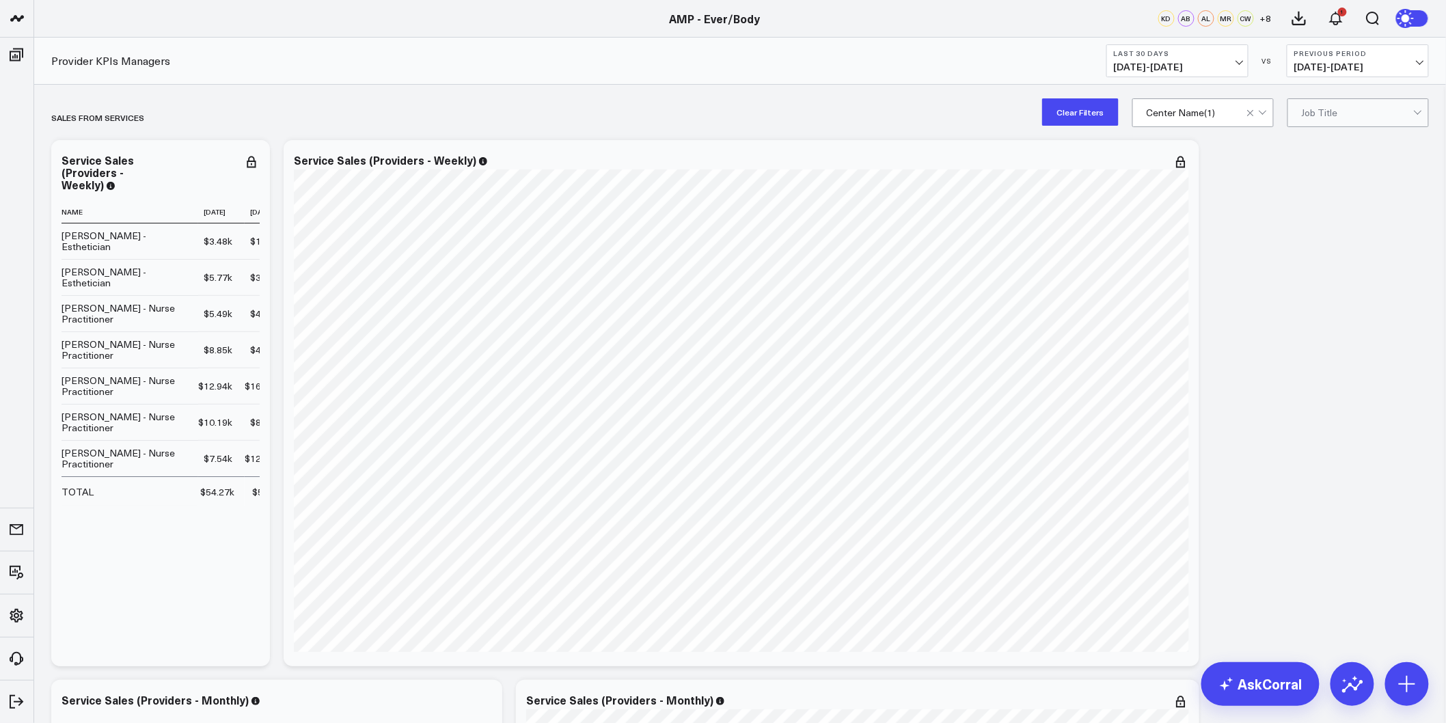
click at [1261, 119] on div at bounding box center [1258, 112] width 23 height 27
click at [1236, 167] on div "Ever/Body-Logan Circle" at bounding box center [1203, 175] width 140 height 39
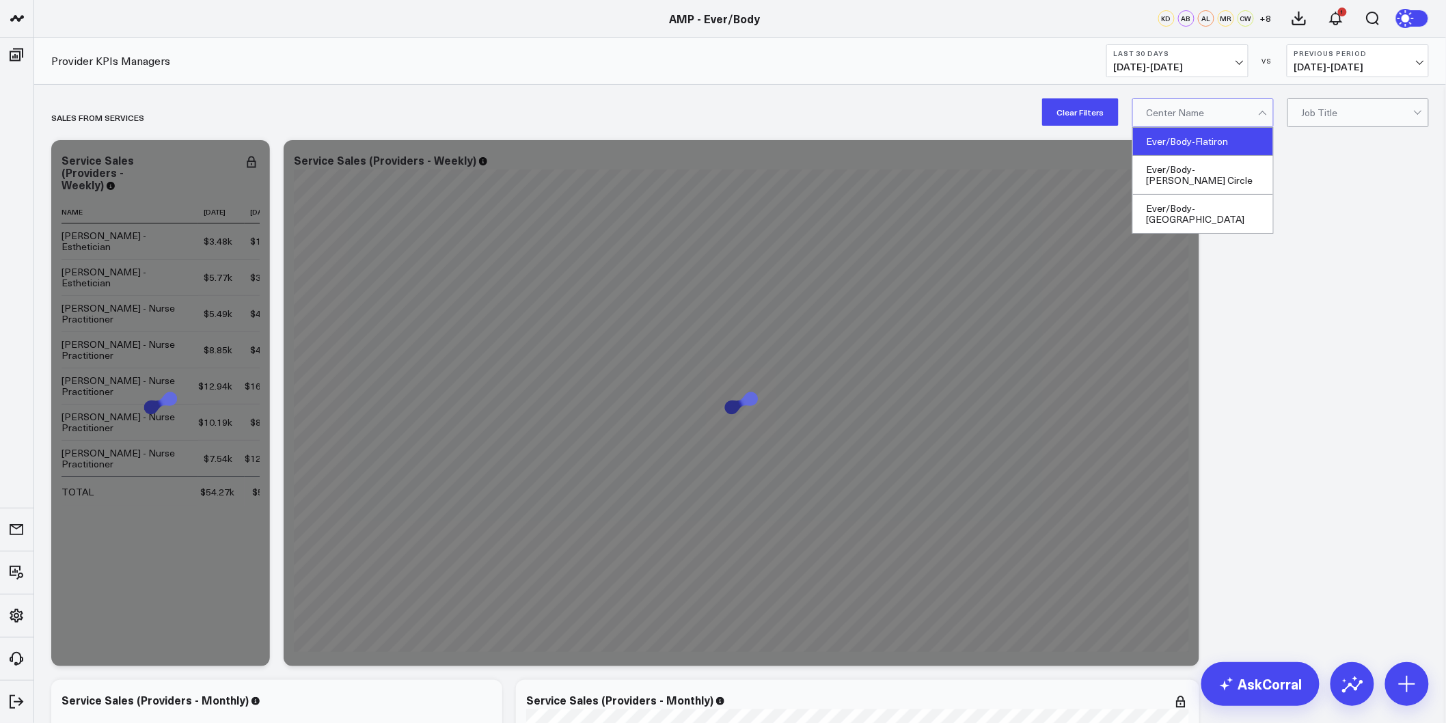
click at [1234, 146] on div "Ever/Body-Flatiron" at bounding box center [1203, 142] width 140 height 28
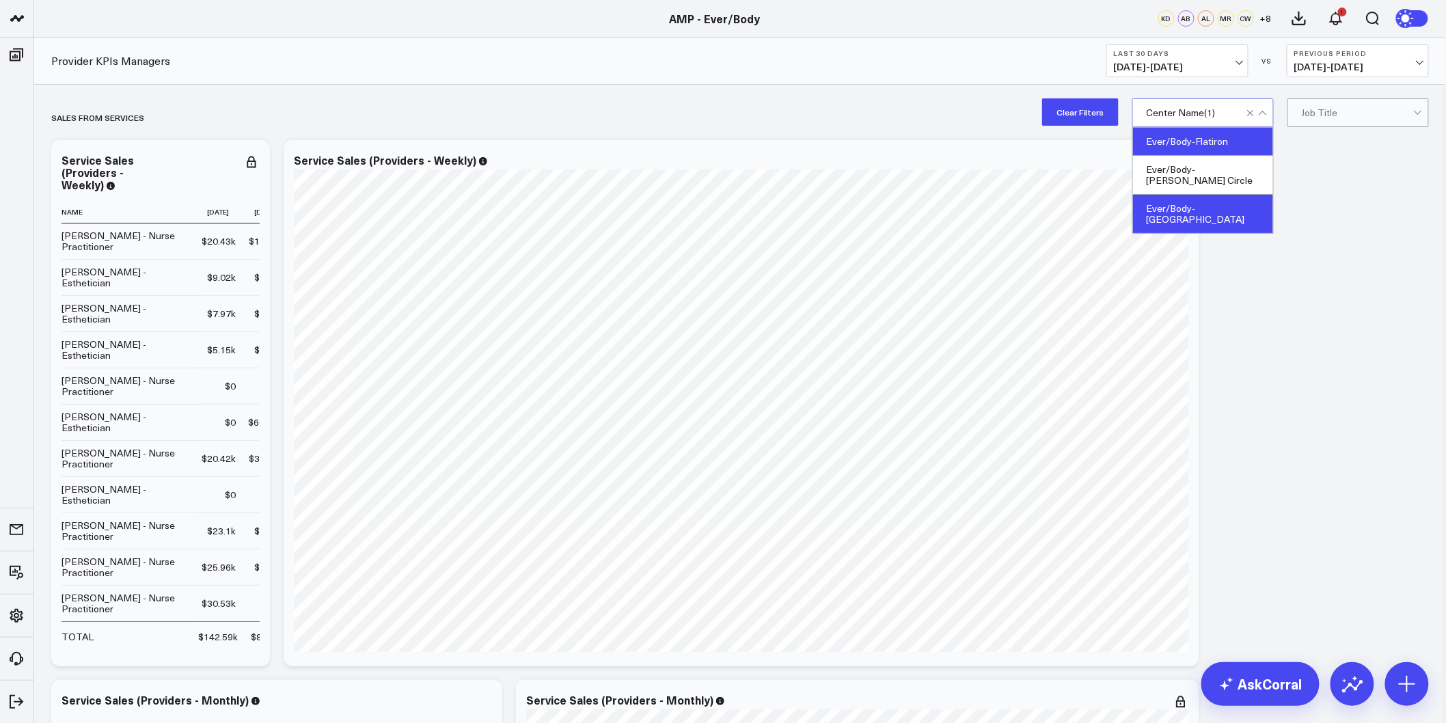
click at [1226, 195] on div "Ever/Body-Williamsburg" at bounding box center [1203, 214] width 140 height 38
drag, startPoint x: 1231, startPoint y: 195, endPoint x: 1252, endPoint y: 202, distance: 22.1
click at [1231, 195] on div "Ever/Body-Williamsburg" at bounding box center [1203, 214] width 140 height 38
click at [1076, 111] on button "Clear Filters" at bounding box center [1080, 111] width 77 height 27
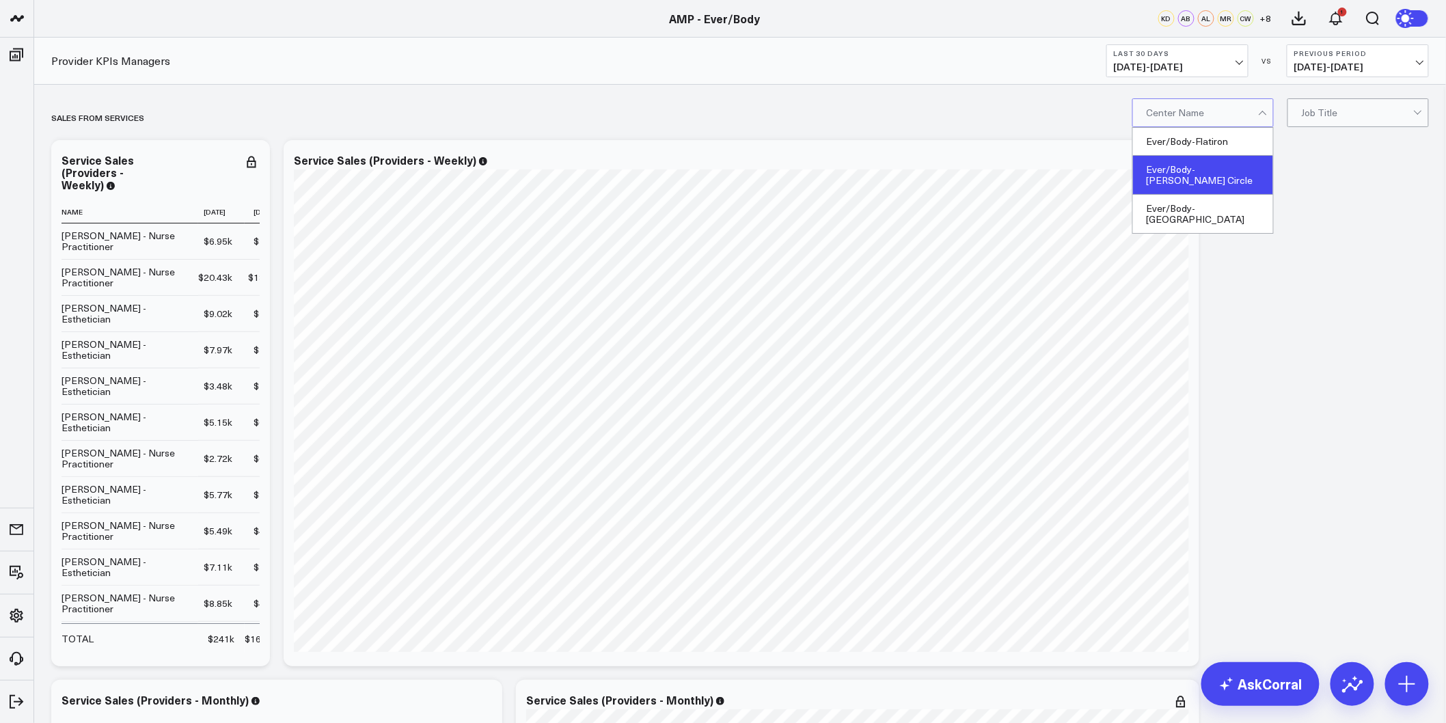
click at [1217, 172] on div "Ever/Body-Logan Circle" at bounding box center [1203, 175] width 140 height 39
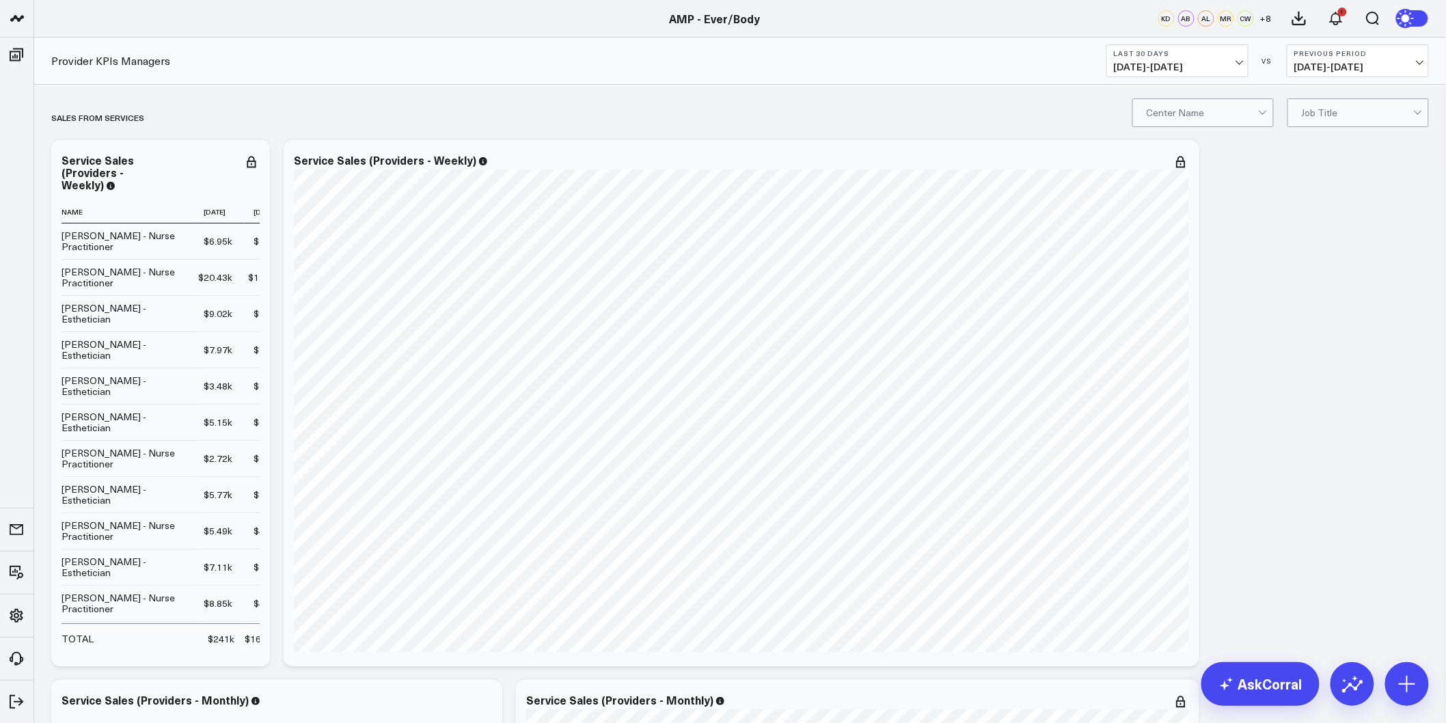
click at [1271, 111] on div "Center Name" at bounding box center [1203, 112] width 141 height 29
click at [1224, 197] on div "Ever/Body-[GEOGRAPHIC_DATA]" at bounding box center [1203, 214] width 140 height 38
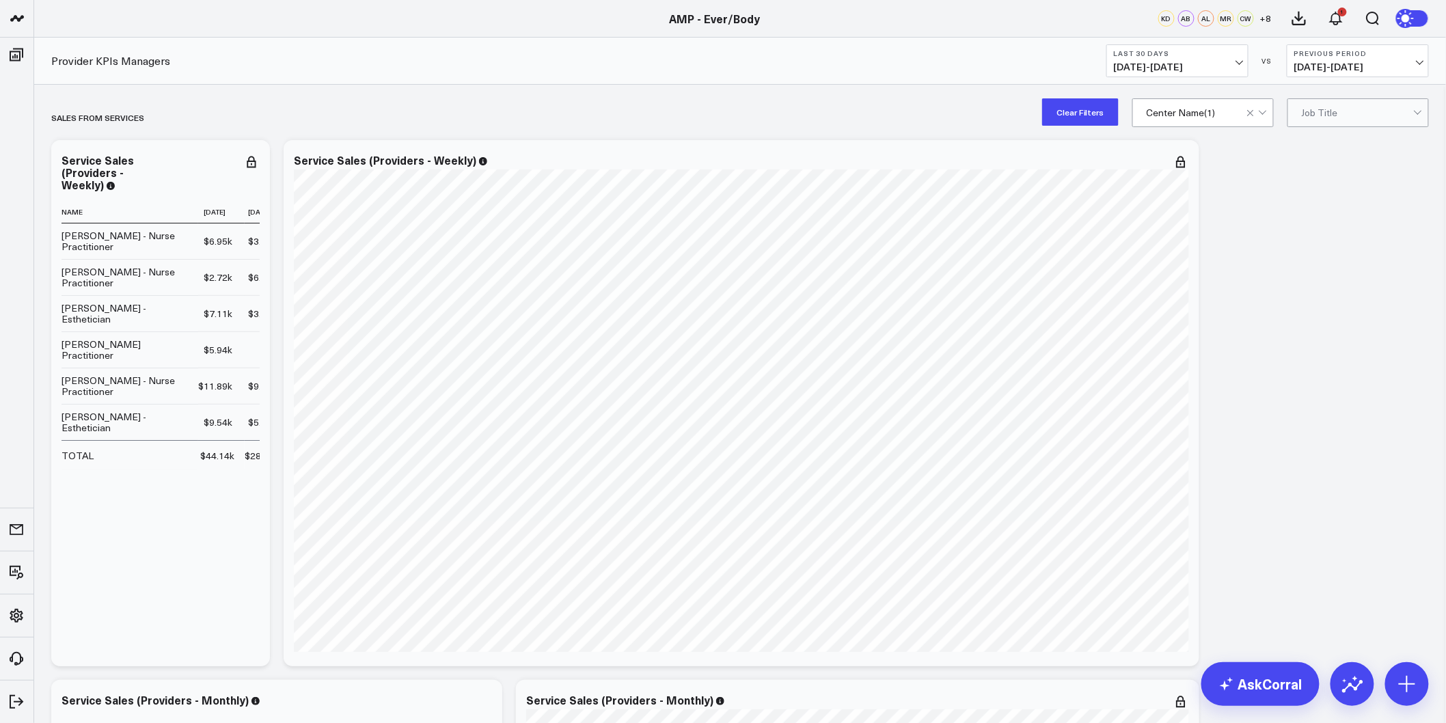
click at [1265, 110] on div at bounding box center [1263, 111] width 8 height 8
click at [1085, 118] on button "Clear Filters" at bounding box center [1080, 111] width 77 height 27
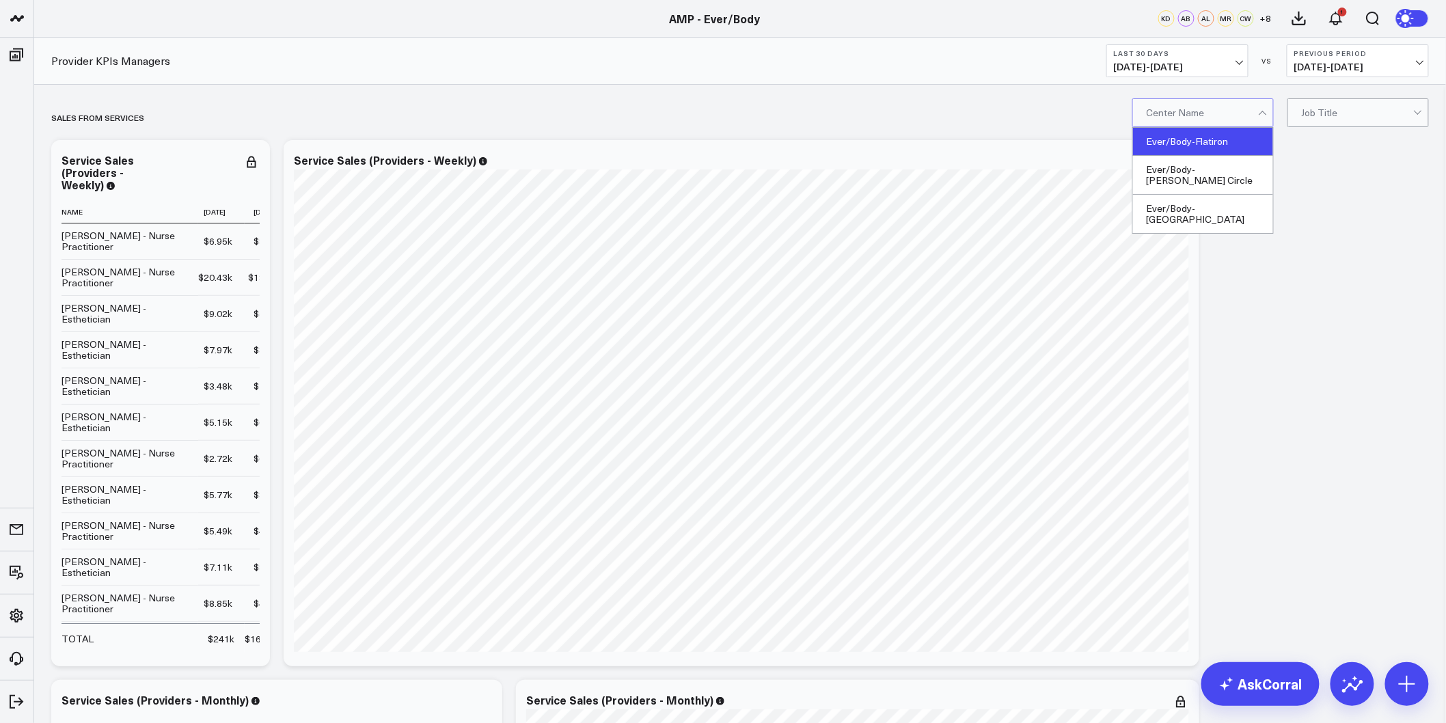
click at [1224, 144] on div "Ever/Body-Flatiron" at bounding box center [1203, 142] width 140 height 28
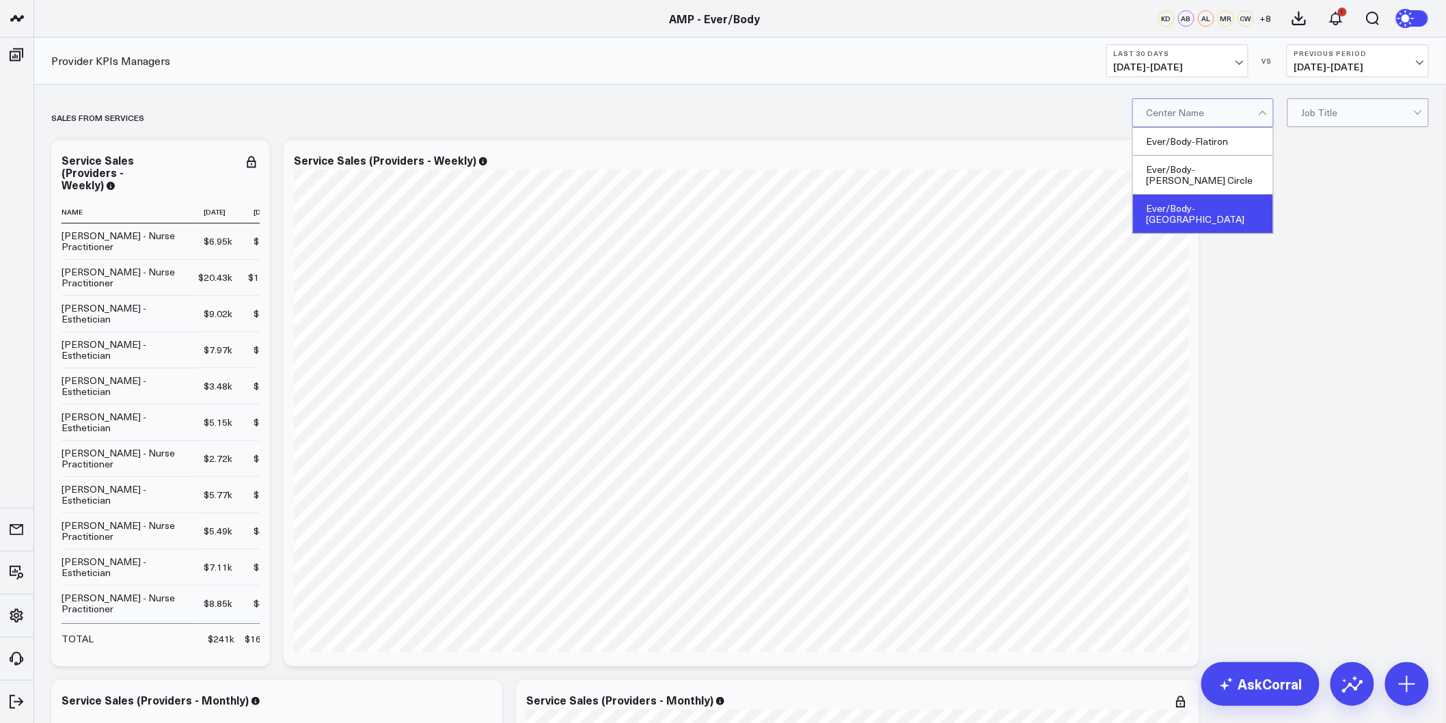
drag, startPoint x: 1226, startPoint y: 161, endPoint x: 1227, endPoint y: 189, distance: 27.3
click at [1227, 189] on div "Ever/Body-Flatiron Ever/Body-Logan Circle Ever/Body-Williamsburg" at bounding box center [1203, 180] width 140 height 105
click at [1227, 195] on div "Ever/Body-Williamsburg" at bounding box center [1203, 214] width 140 height 38
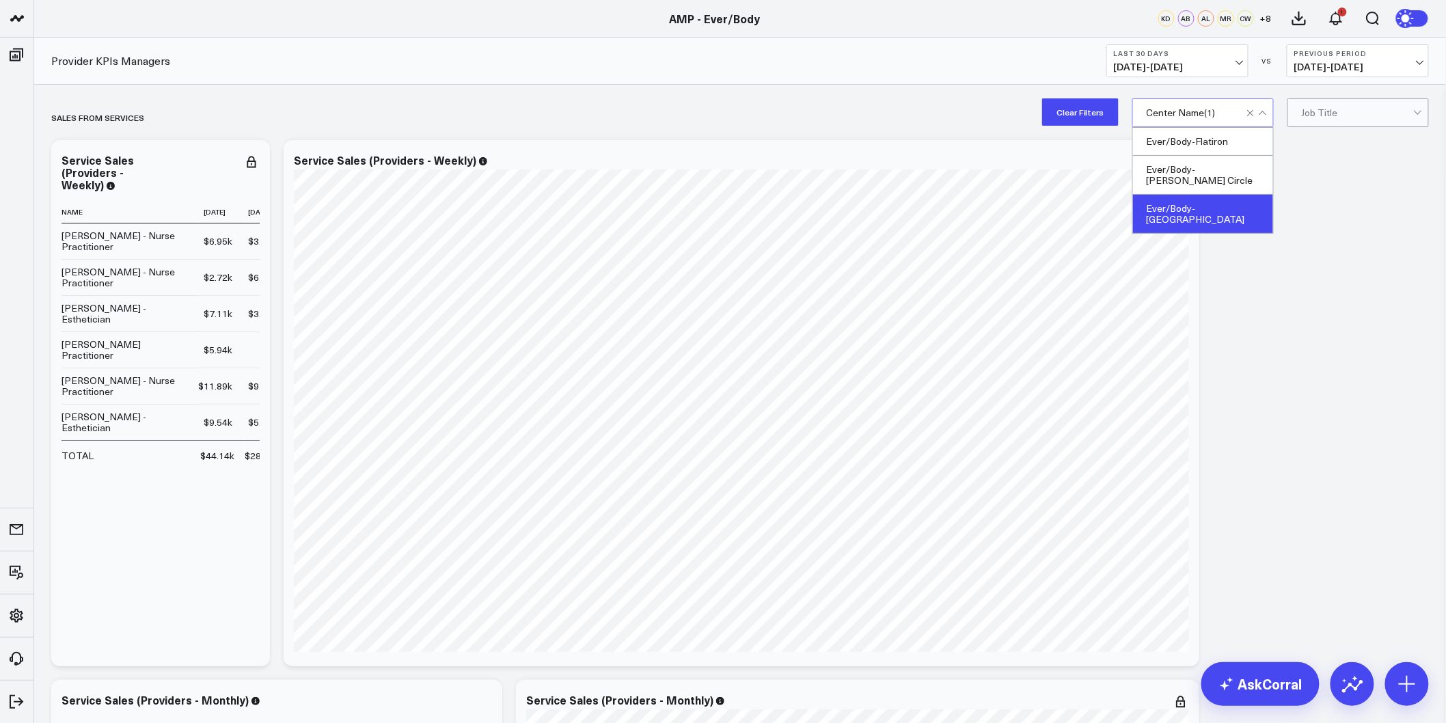
click at [1262, 110] on div at bounding box center [1258, 112] width 23 height 27
click at [1221, 168] on div "Ever/Body-Logan Circle" at bounding box center [1203, 175] width 140 height 39
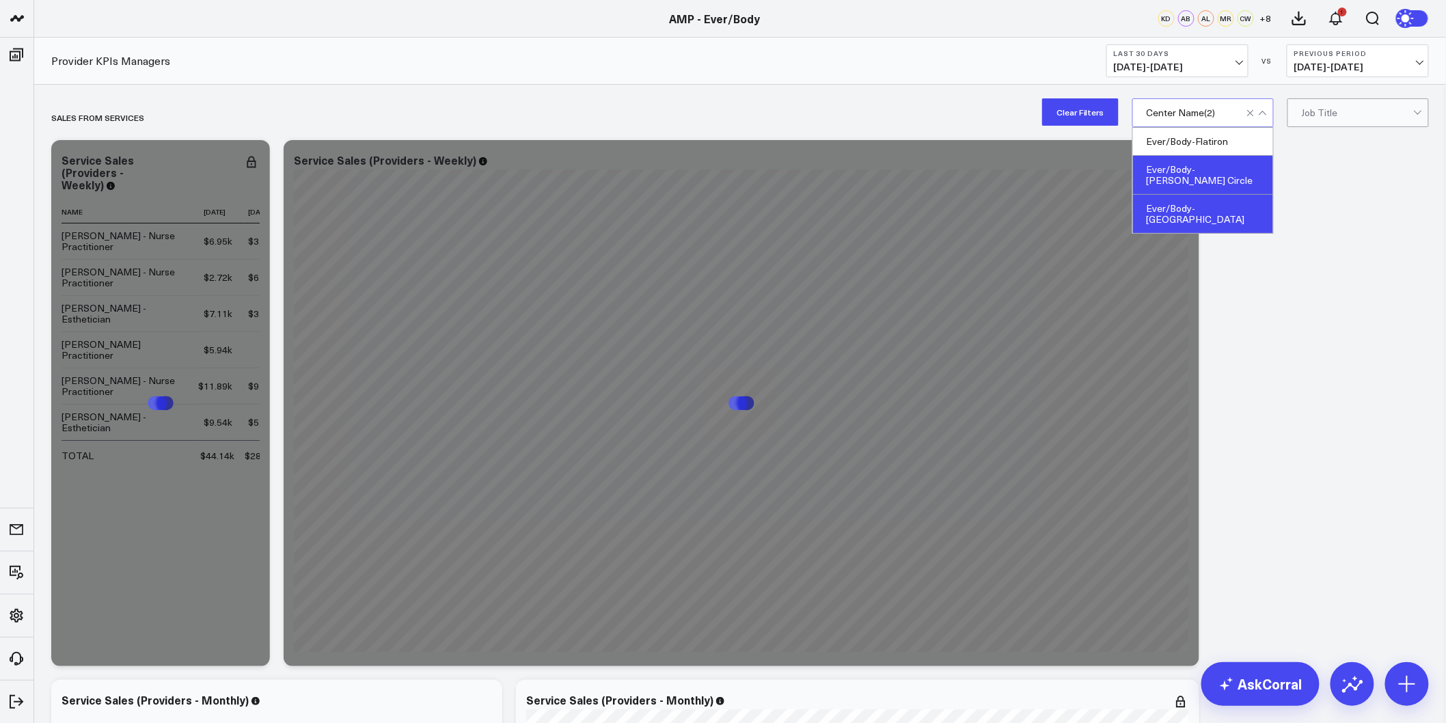
click at [1220, 195] on div "Ever/Body-Williamsburg" at bounding box center [1203, 214] width 140 height 38
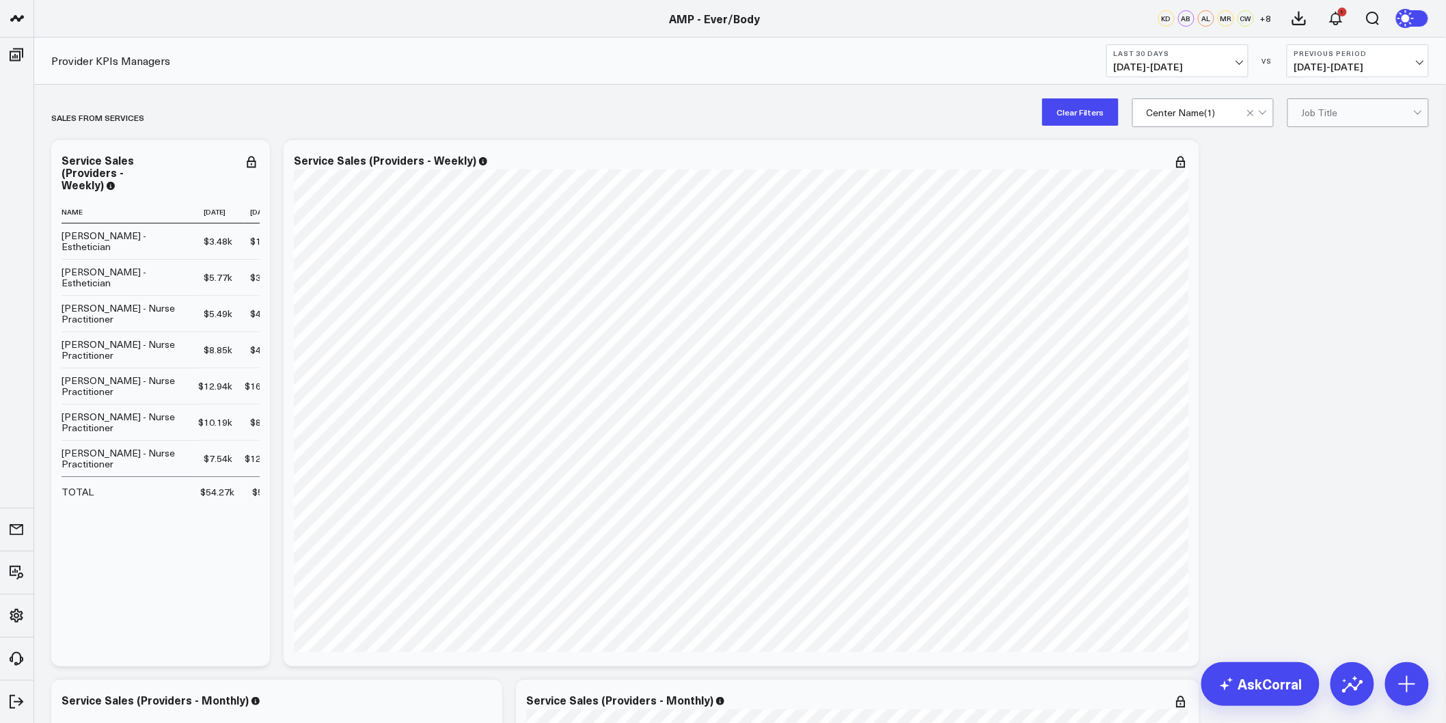
click at [1260, 111] on div at bounding box center [1263, 111] width 8 height 8
click at [1219, 195] on div "Ever/Body-Williamsburg" at bounding box center [1203, 214] width 140 height 38
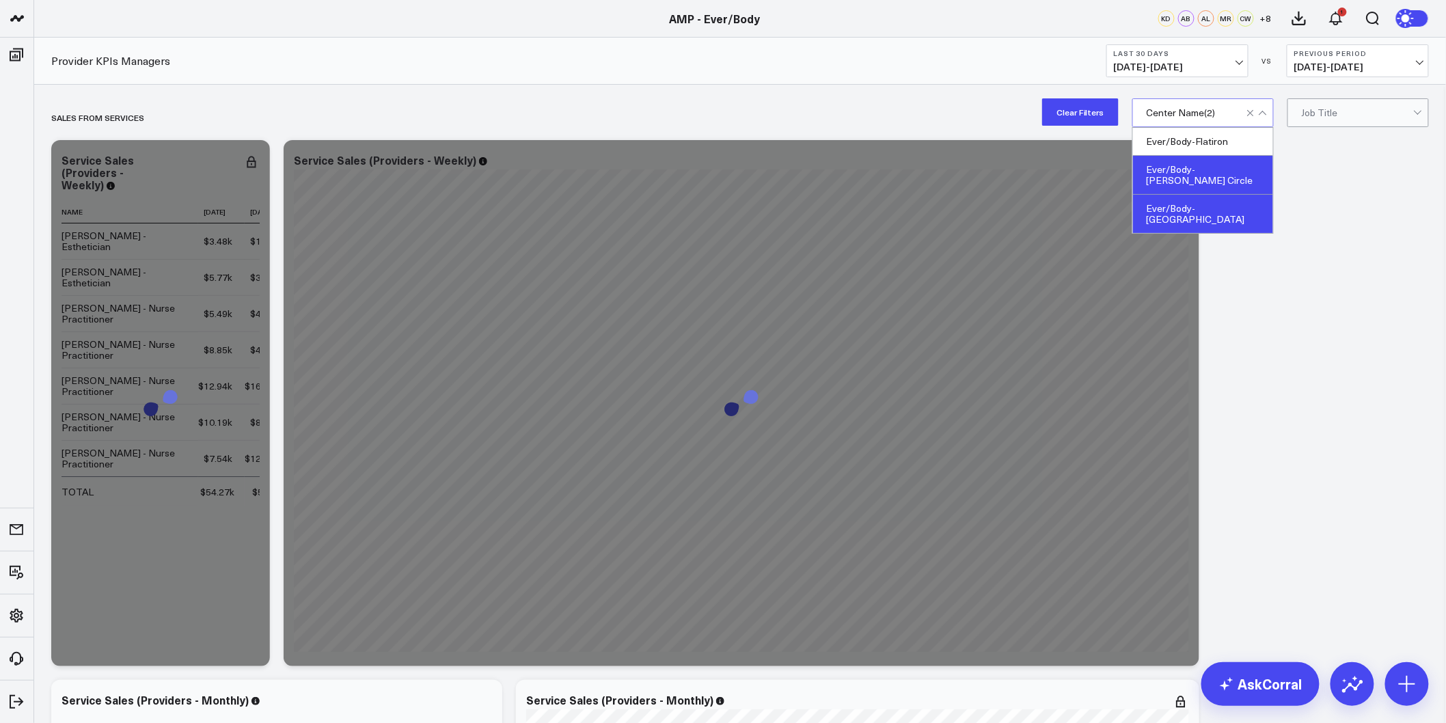
click at [1221, 168] on div "Ever/Body-Logan Circle" at bounding box center [1203, 175] width 140 height 39
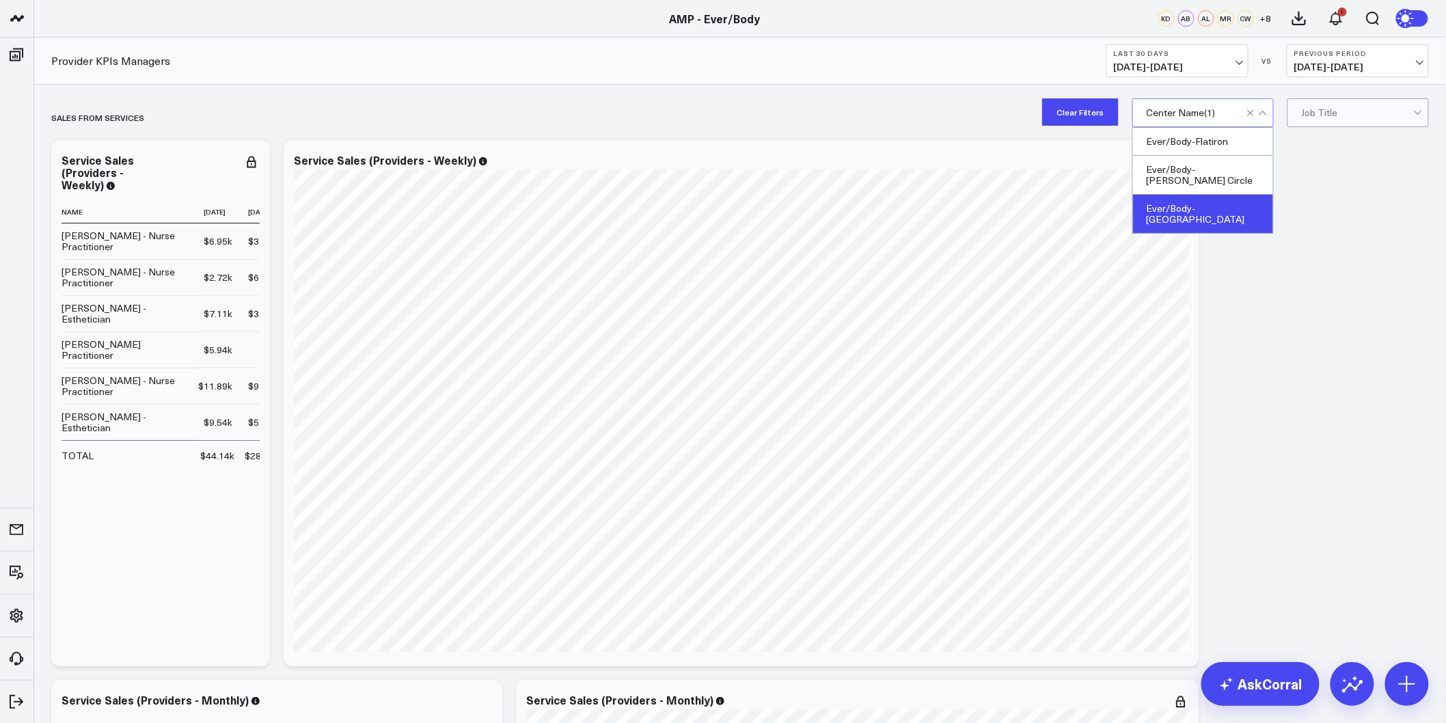
click at [1267, 111] on div at bounding box center [1258, 112] width 23 height 27
click at [1229, 148] on div "Ever/Body-Flatiron" at bounding box center [1203, 142] width 140 height 28
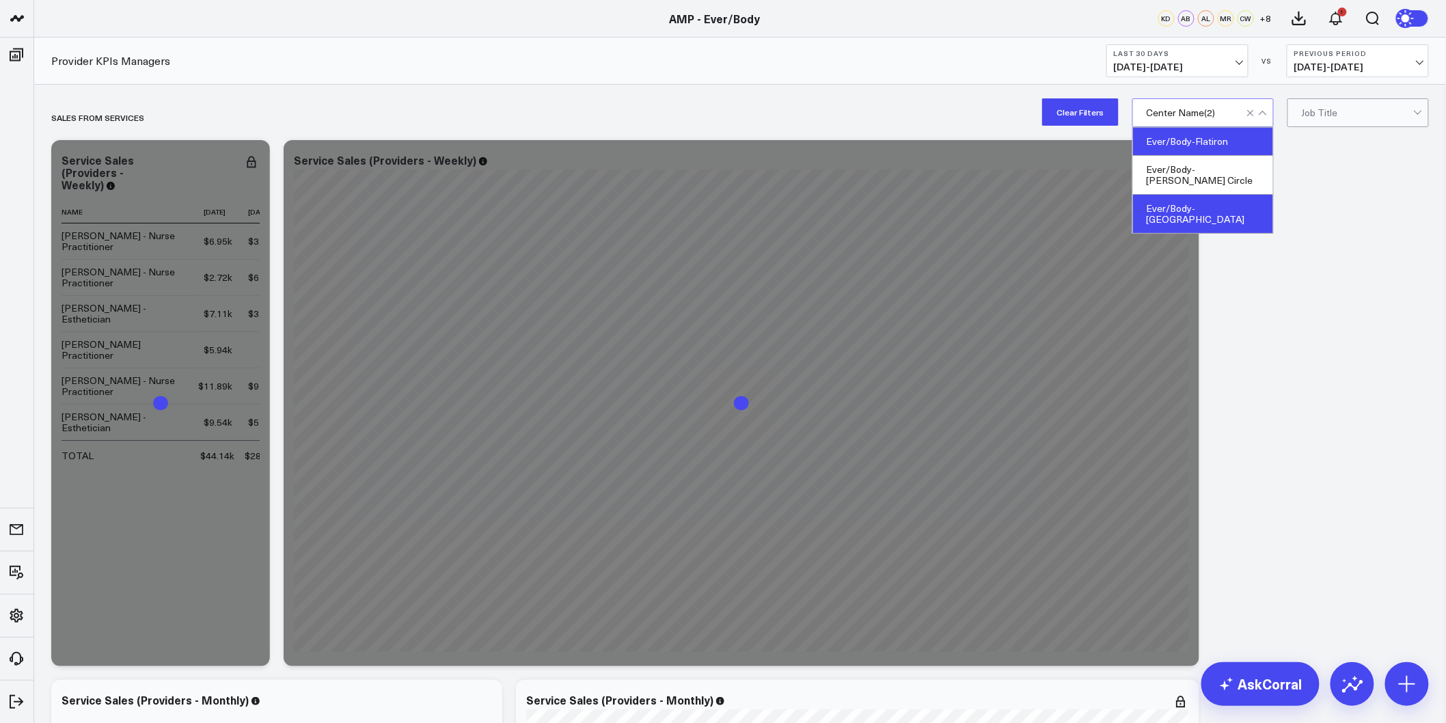
click at [1245, 195] on div "Ever/Body-Williamsburg" at bounding box center [1203, 214] width 140 height 38
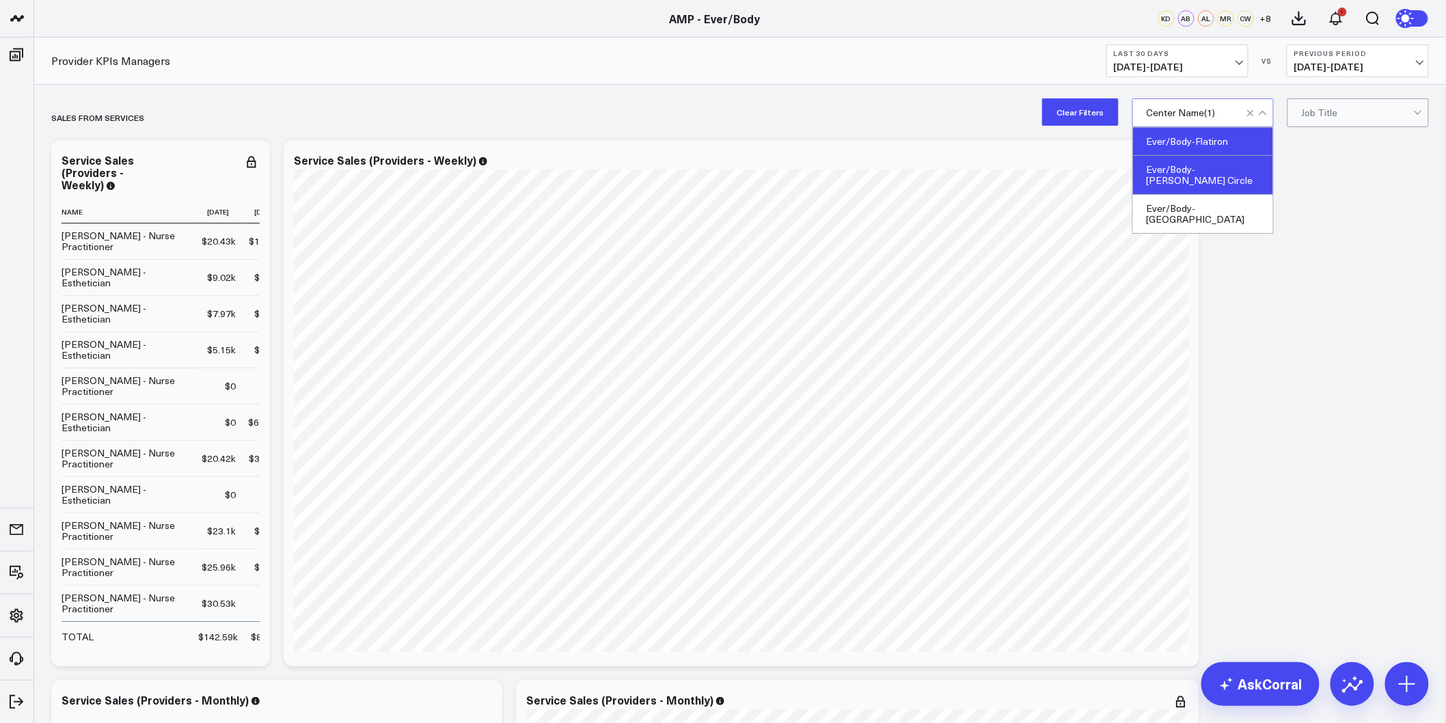
click at [1228, 168] on div "Ever/Body-Logan Circle" at bounding box center [1203, 175] width 140 height 39
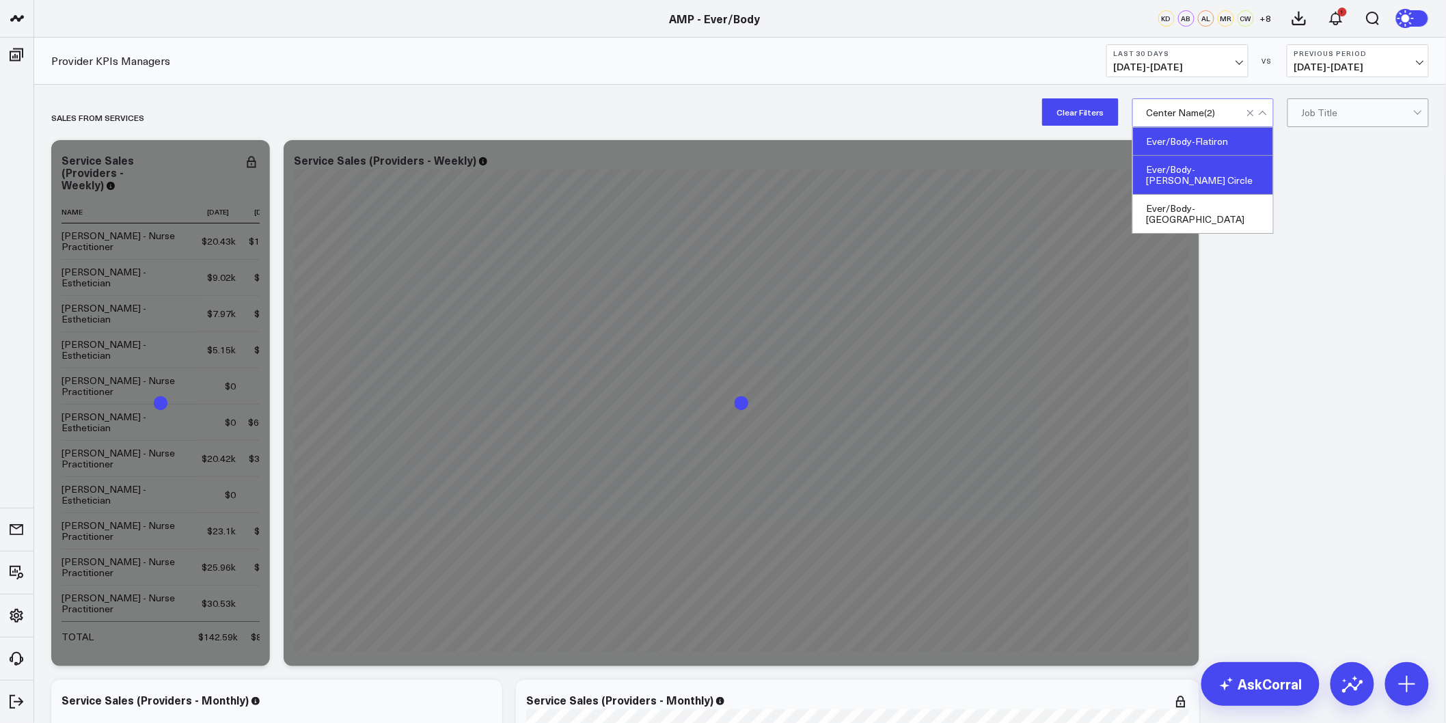
click at [1226, 137] on div "Ever/Body-Flatiron" at bounding box center [1203, 142] width 140 height 28
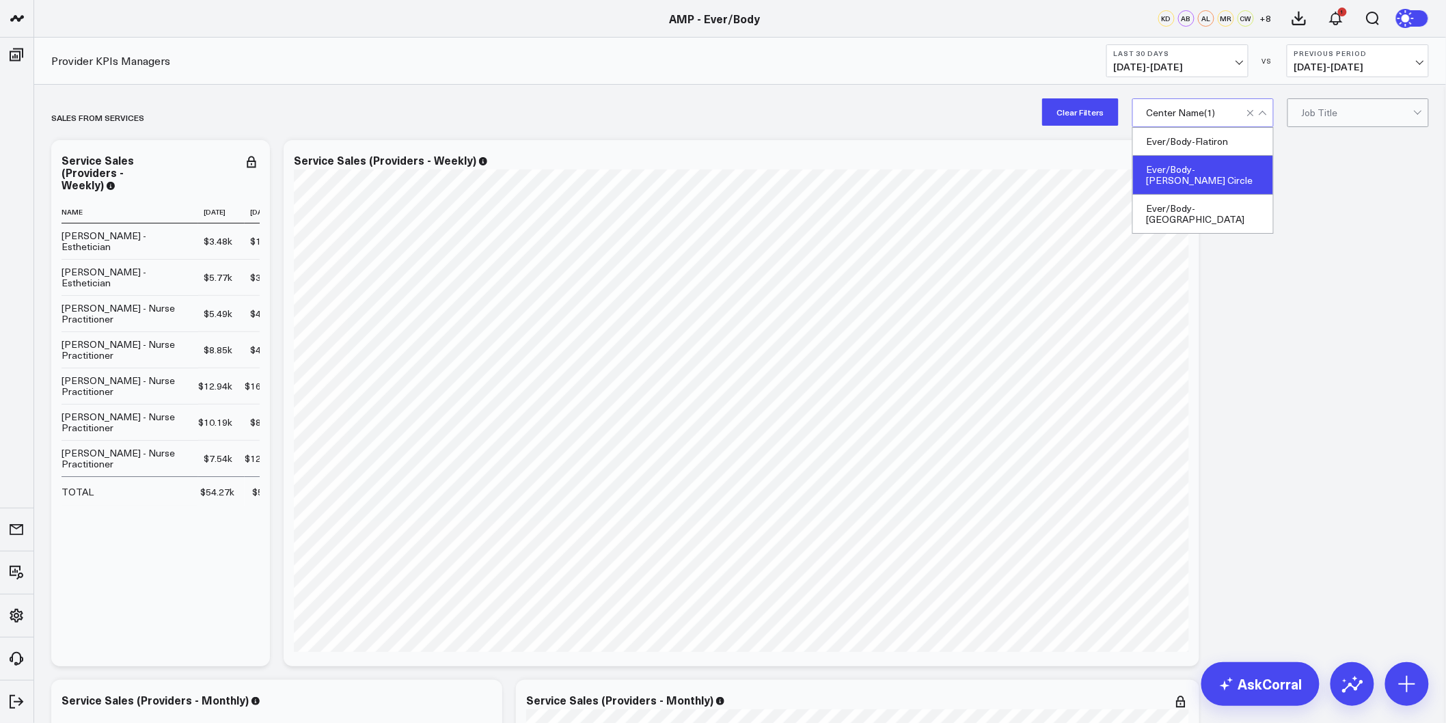
drag, startPoint x: 1258, startPoint y: 377, endPoint x: 1268, endPoint y: 282, distance: 94.9
click at [1072, 107] on button "Clear Filters" at bounding box center [1080, 111] width 77 height 27
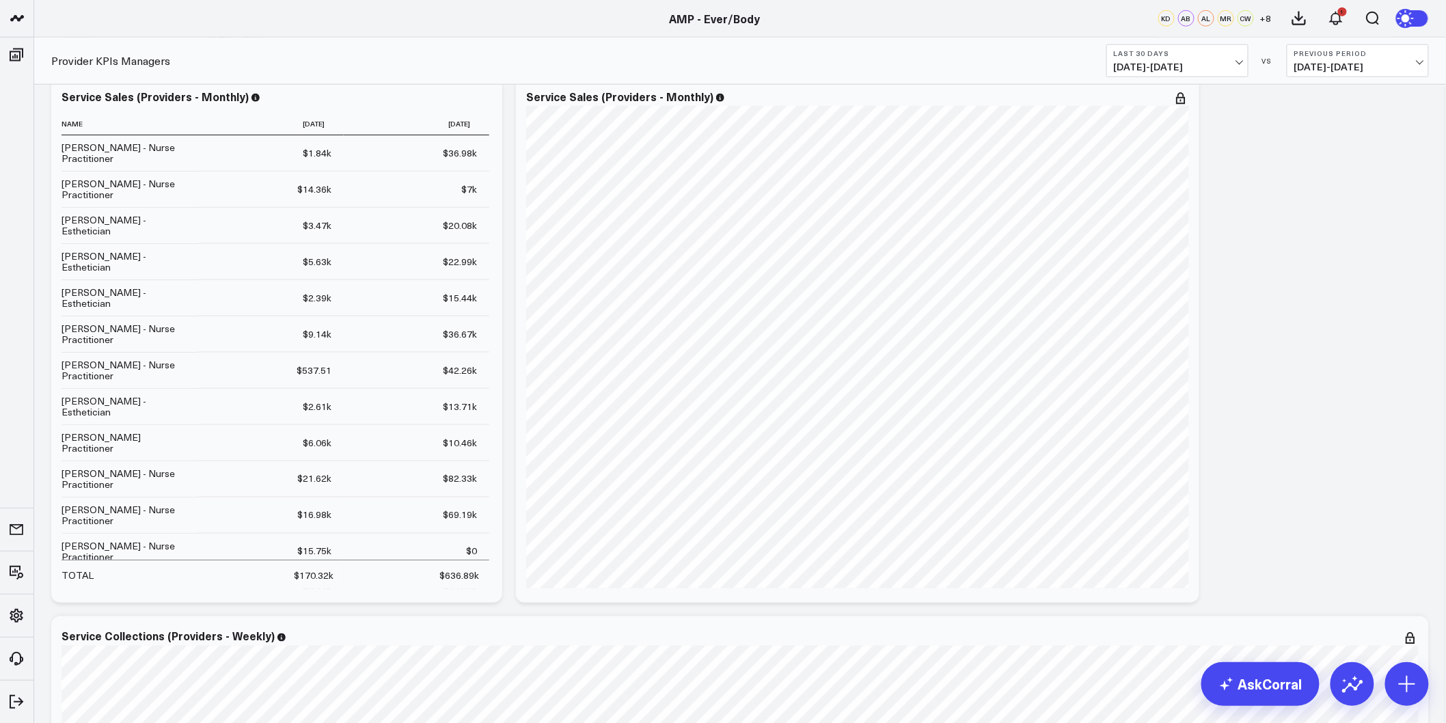
scroll to position [607, 0]
click at [1185, 96] on icon at bounding box center [1181, 95] width 16 height 16
click at [484, 97] on icon at bounding box center [484, 95] width 16 height 16
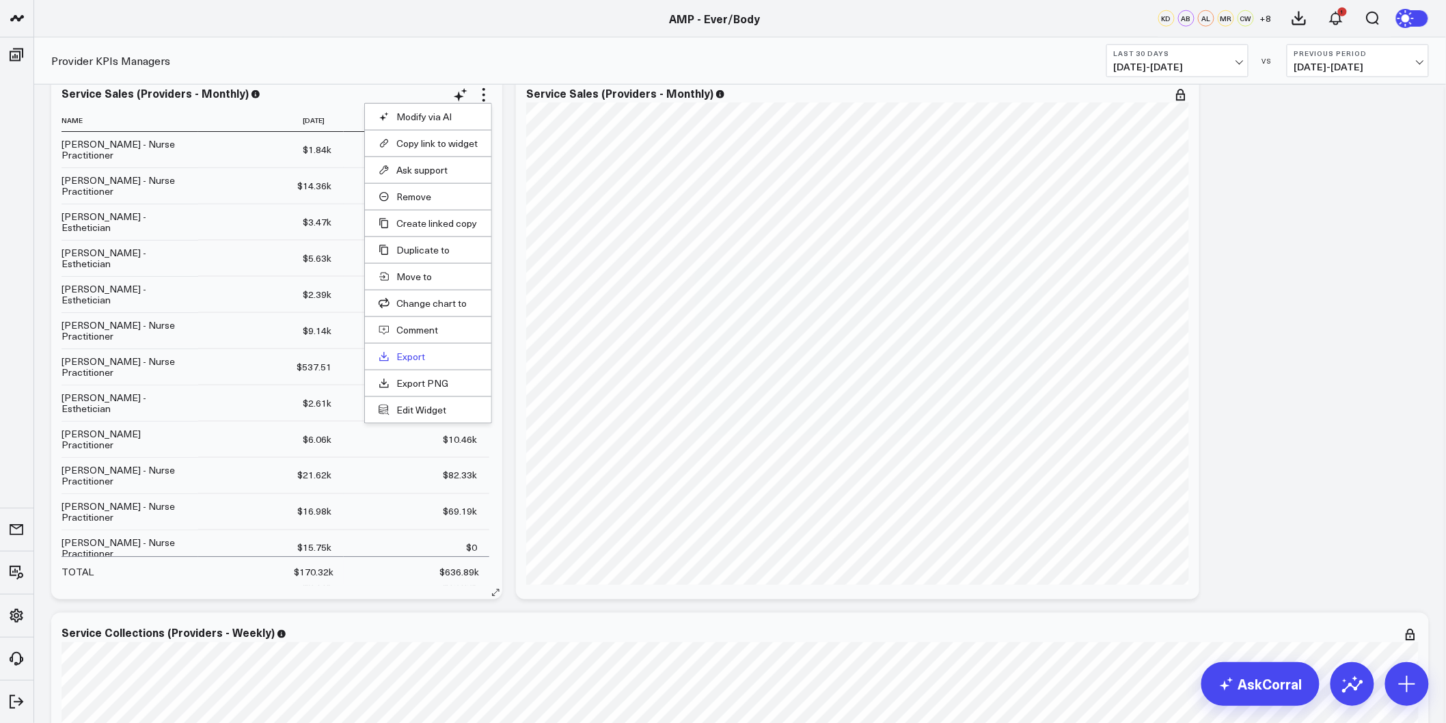
click at [422, 354] on link "Export" at bounding box center [428, 357] width 99 height 12
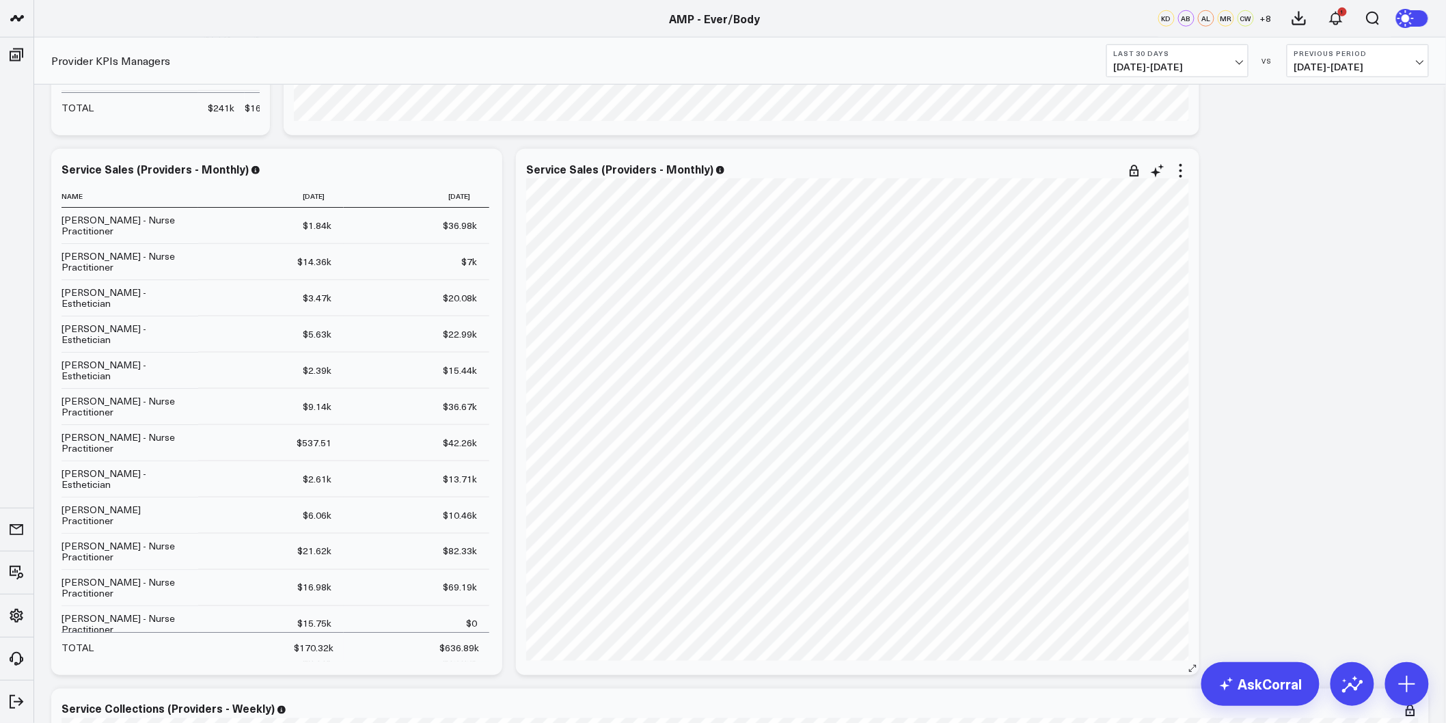
scroll to position [152, 0]
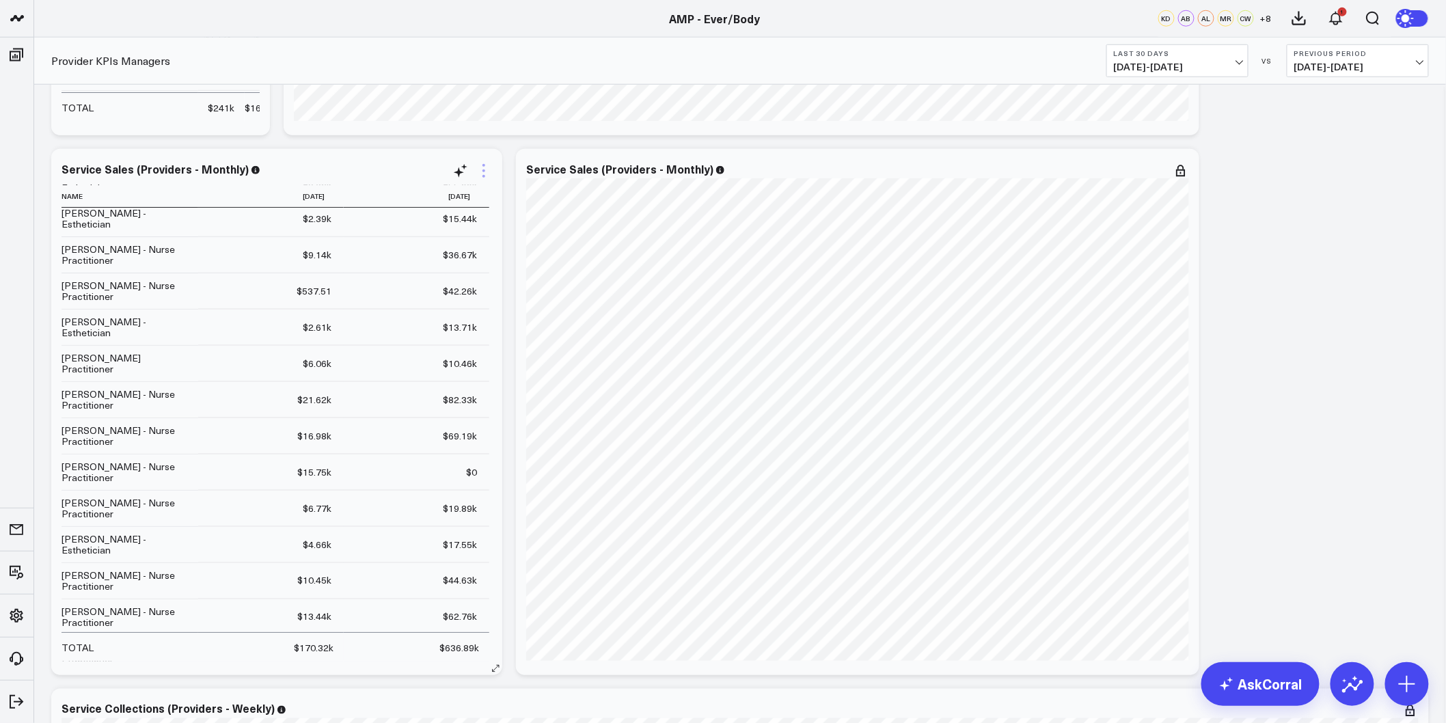
click at [485, 176] on icon at bounding box center [484, 171] width 16 height 16
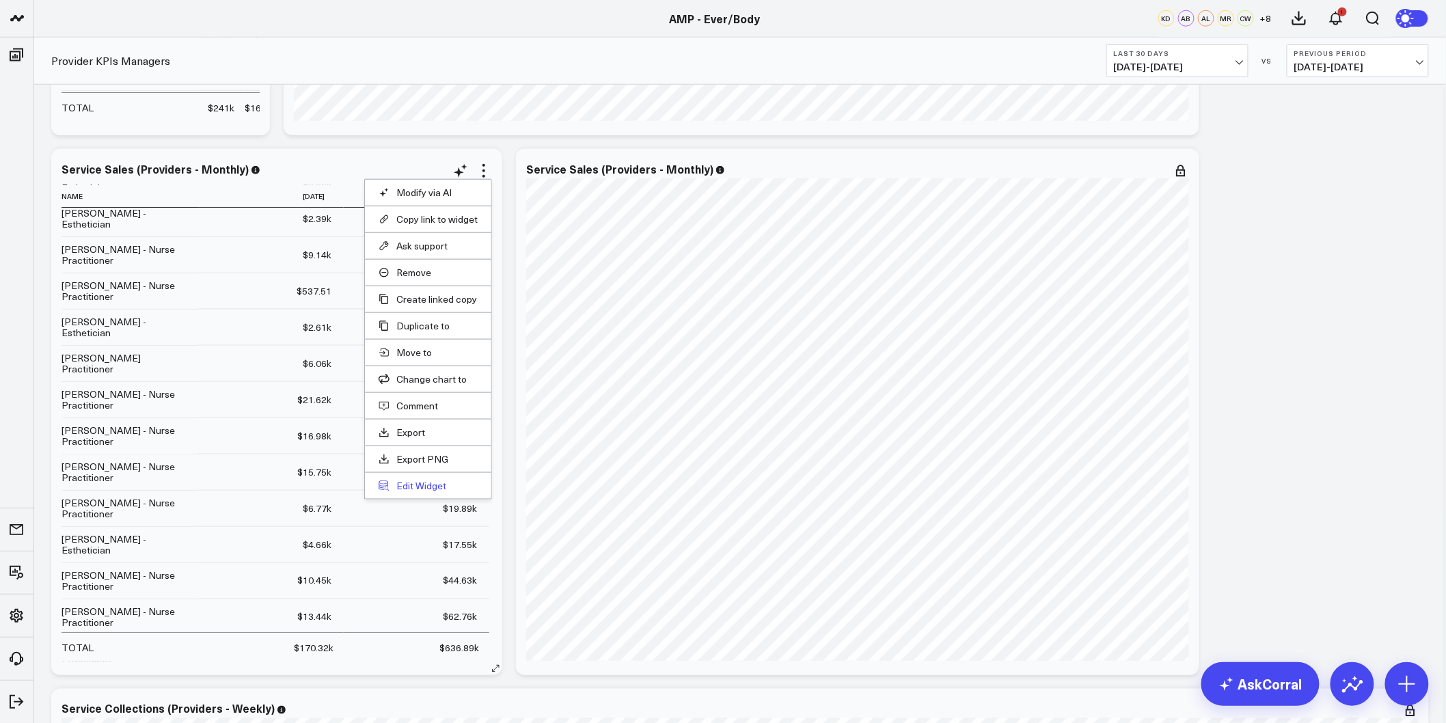
click at [404, 487] on button "Edit Widget" at bounding box center [428, 486] width 99 height 12
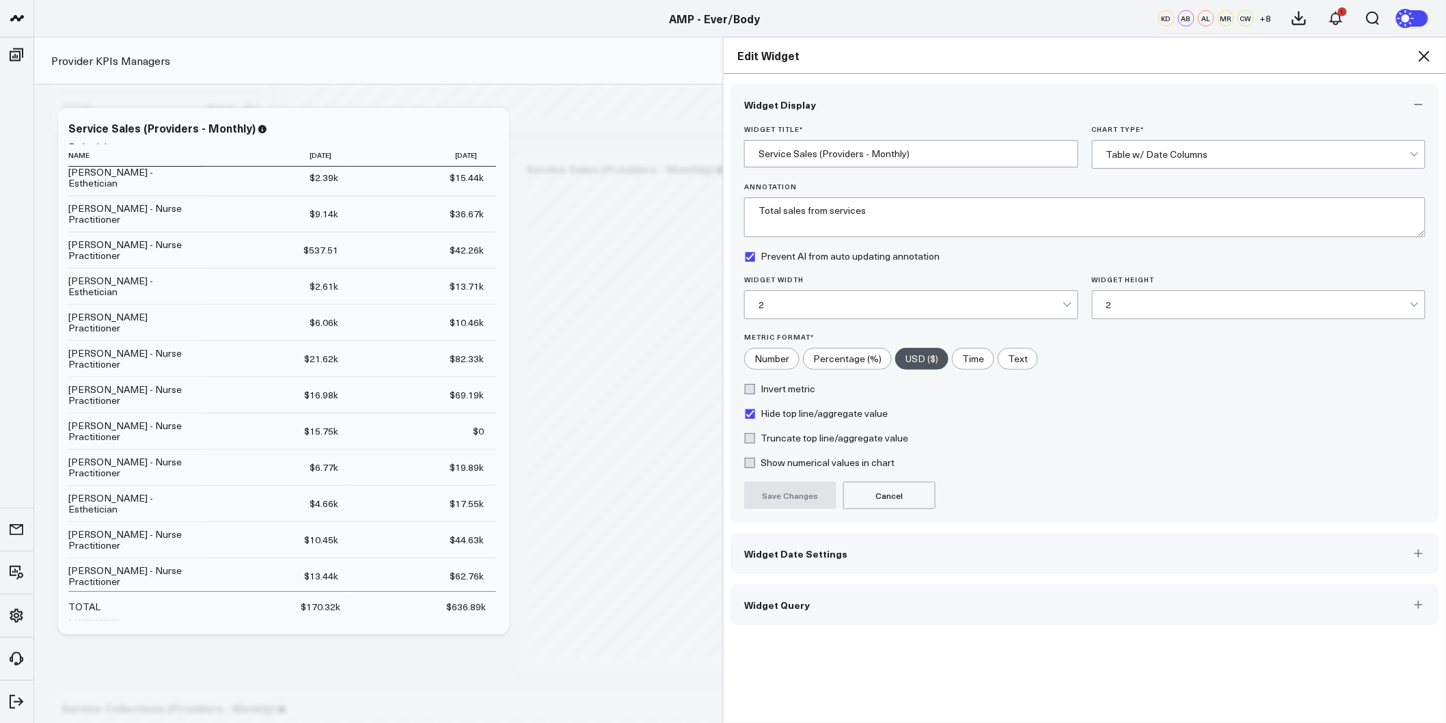
click at [768, 555] on span "Widget Date Settings" at bounding box center [795, 553] width 103 height 11
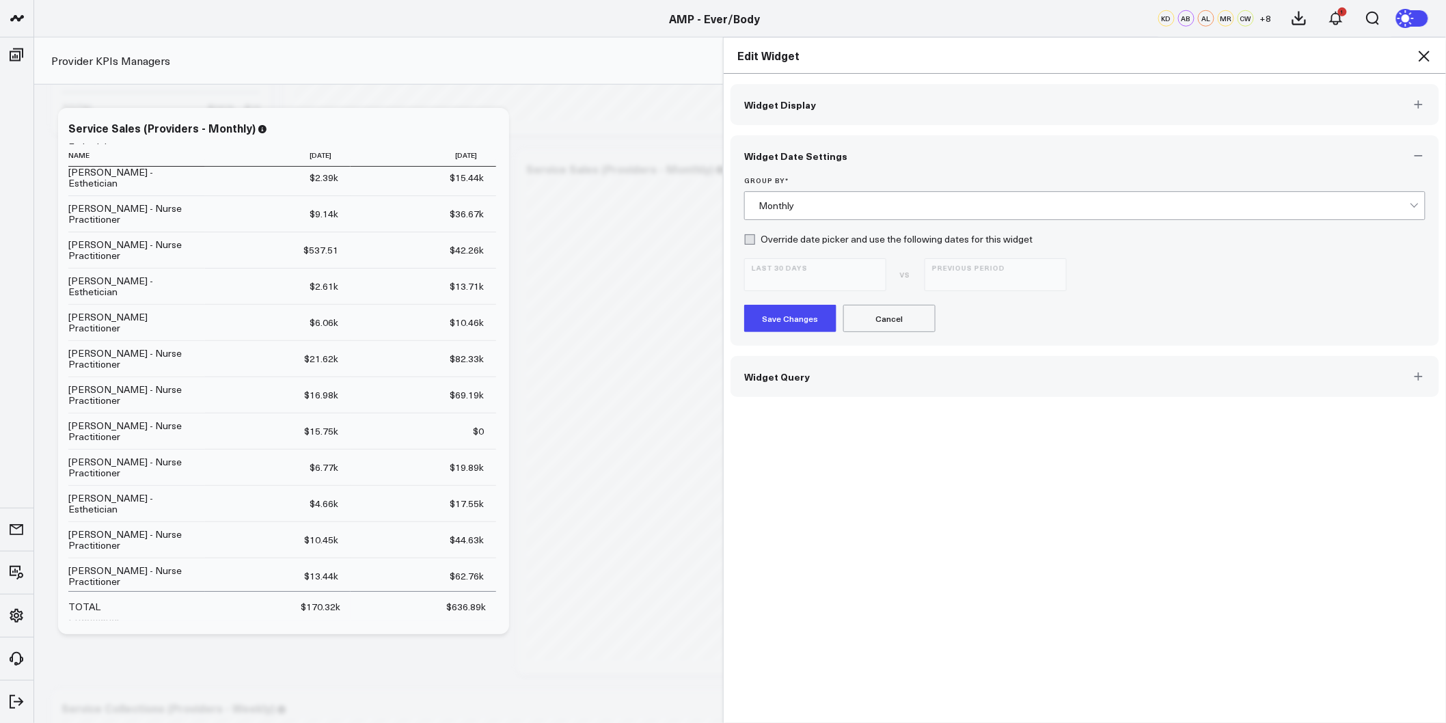
click at [755, 243] on label "Override date picker and use the following dates for this widget" at bounding box center [888, 239] width 288 height 11
click at [755, 243] on input "Override date picker and use the following dates for this widget" at bounding box center [749, 239] width 11 height 11
checkbox input "true"
click at [876, 279] on button "Last 30 Days 07/26/25 - 08/24/25" at bounding box center [815, 274] width 142 height 33
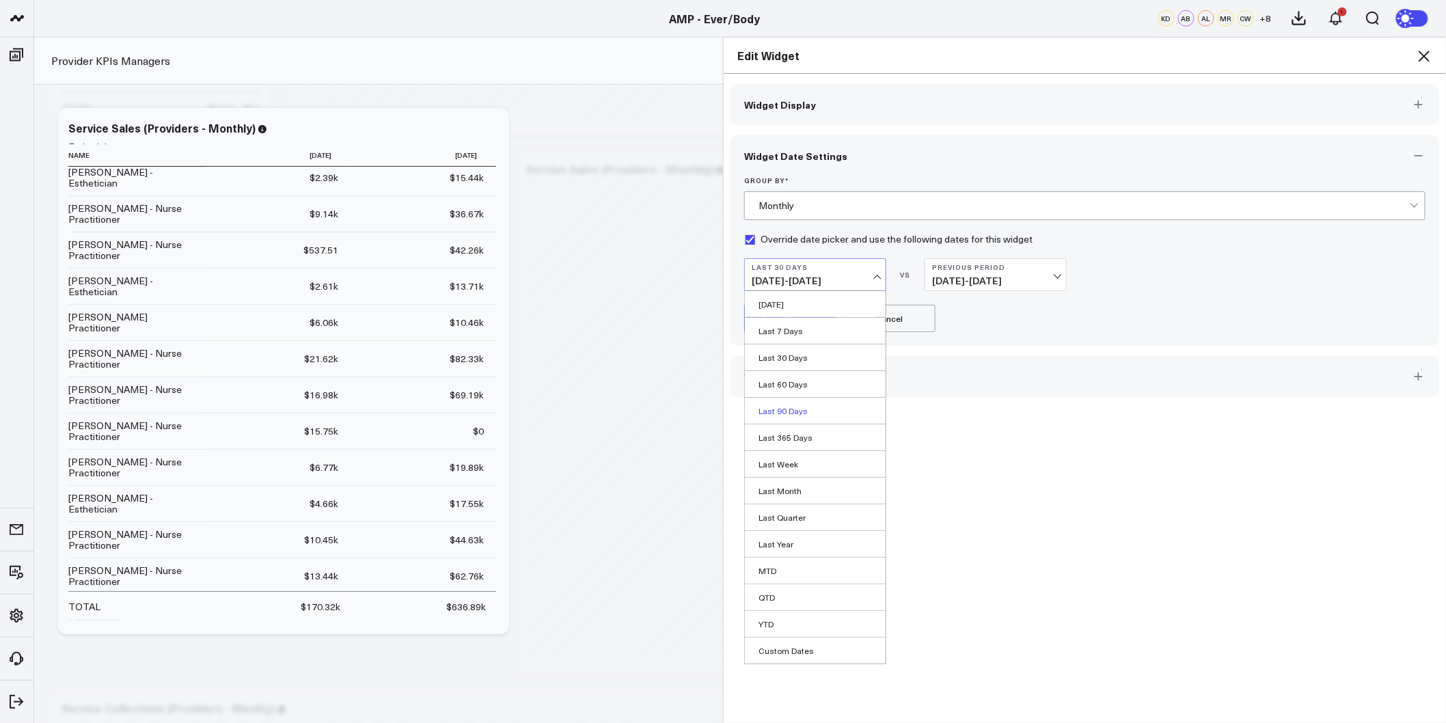
click at [797, 418] on link "Last 90 Days" at bounding box center [815, 411] width 141 height 26
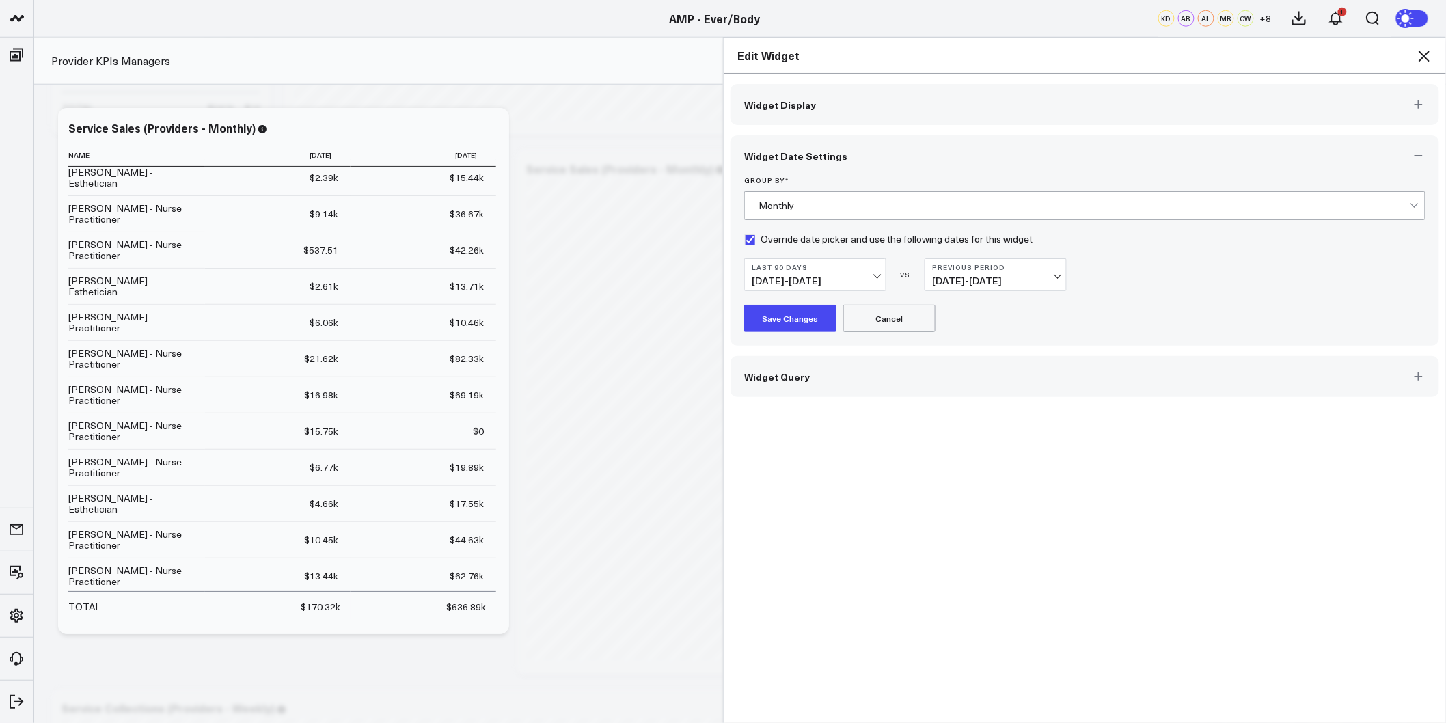
click at [789, 323] on button "Save Changes" at bounding box center [790, 318] width 92 height 27
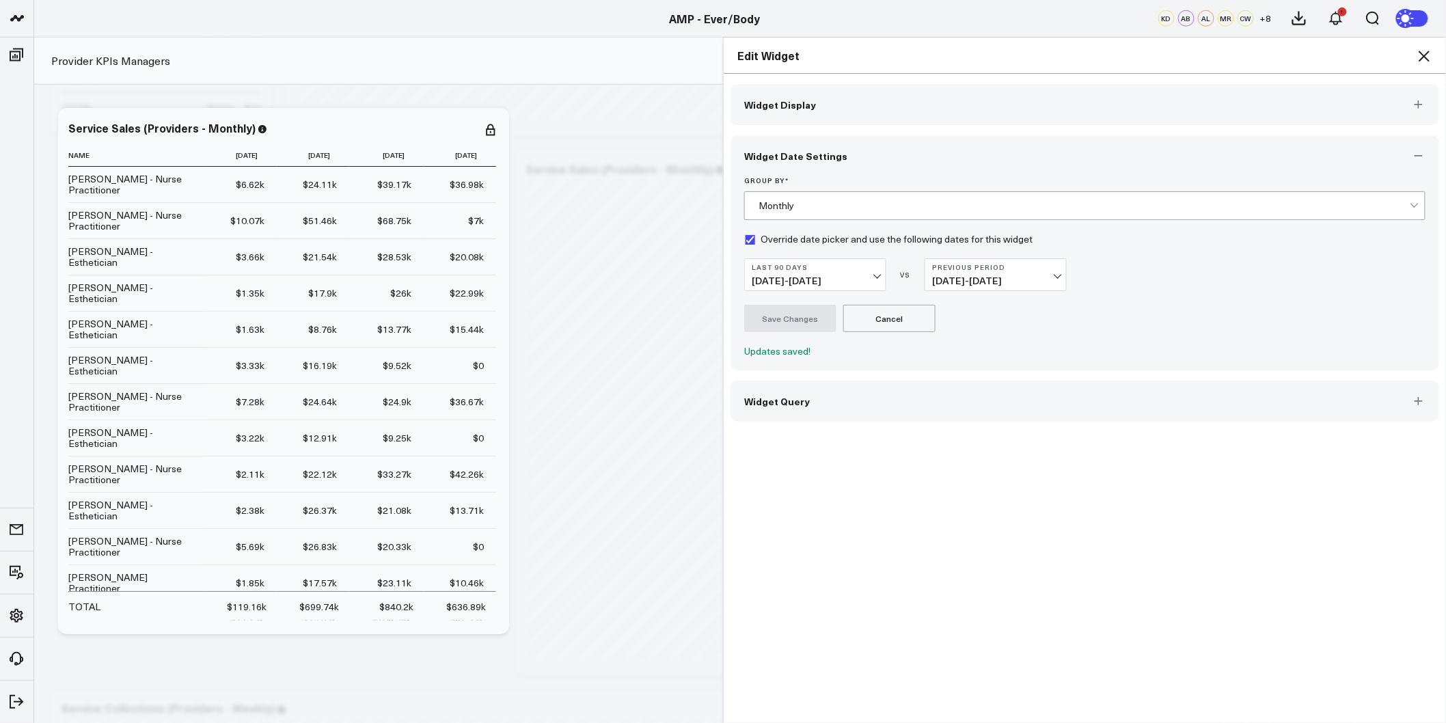
click at [1429, 50] on icon at bounding box center [1424, 56] width 16 height 16
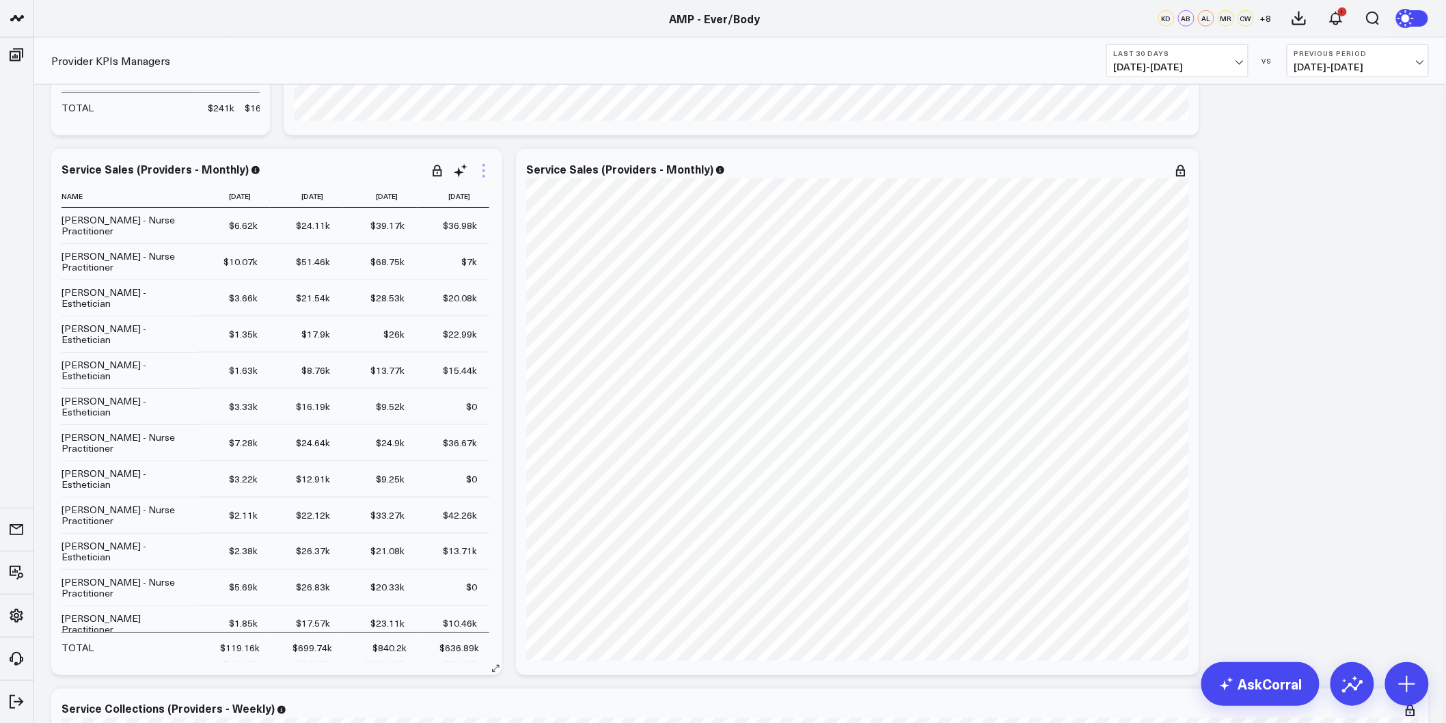
click at [489, 171] on icon at bounding box center [484, 171] width 16 height 16
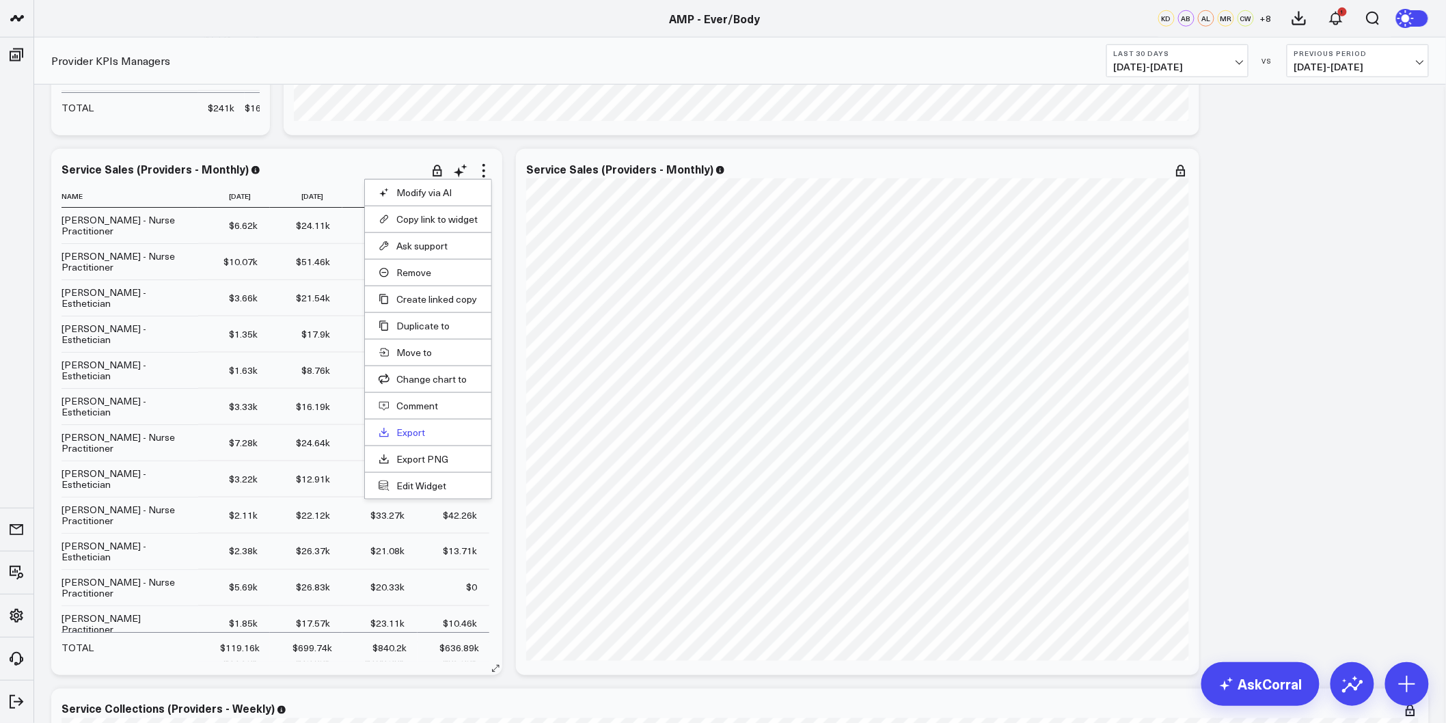
click at [405, 431] on link "Export" at bounding box center [428, 433] width 99 height 12
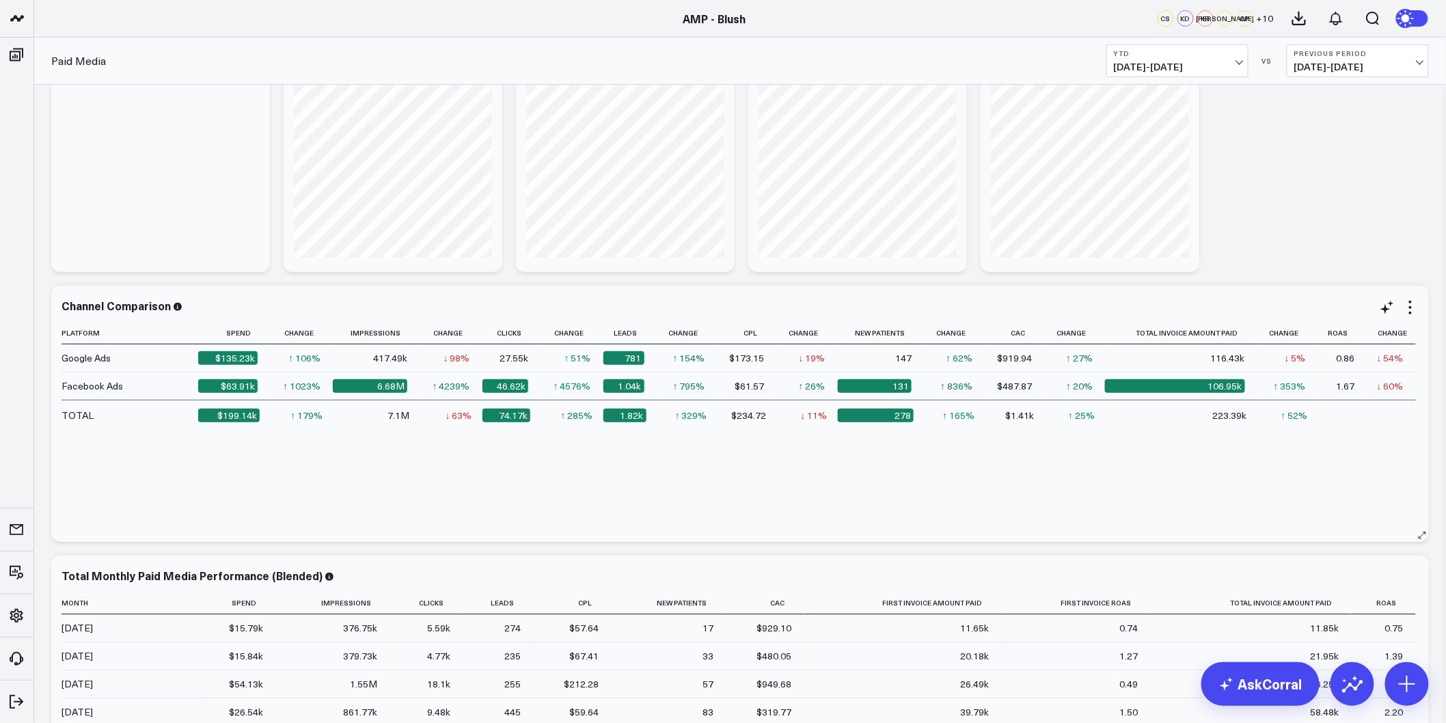
scroll to position [303, 0]
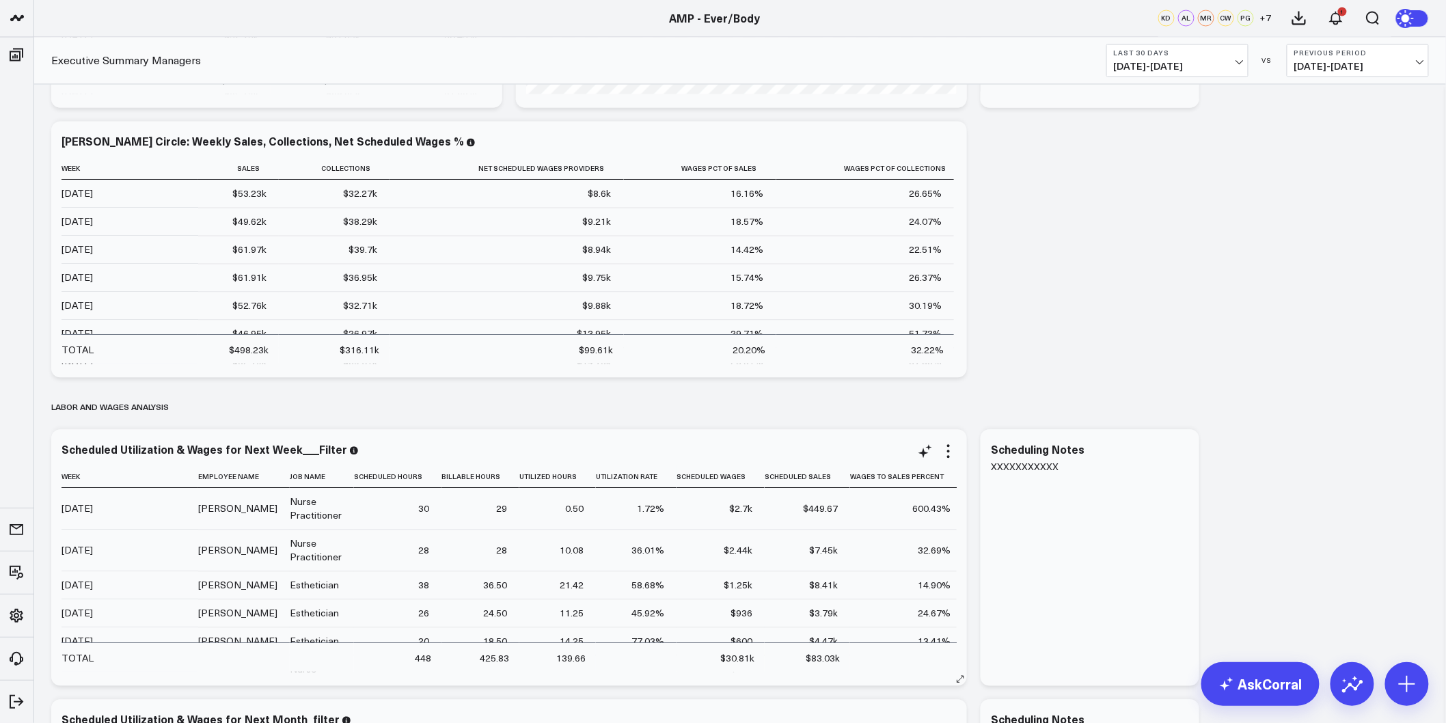
scroll to position [3493, 0]
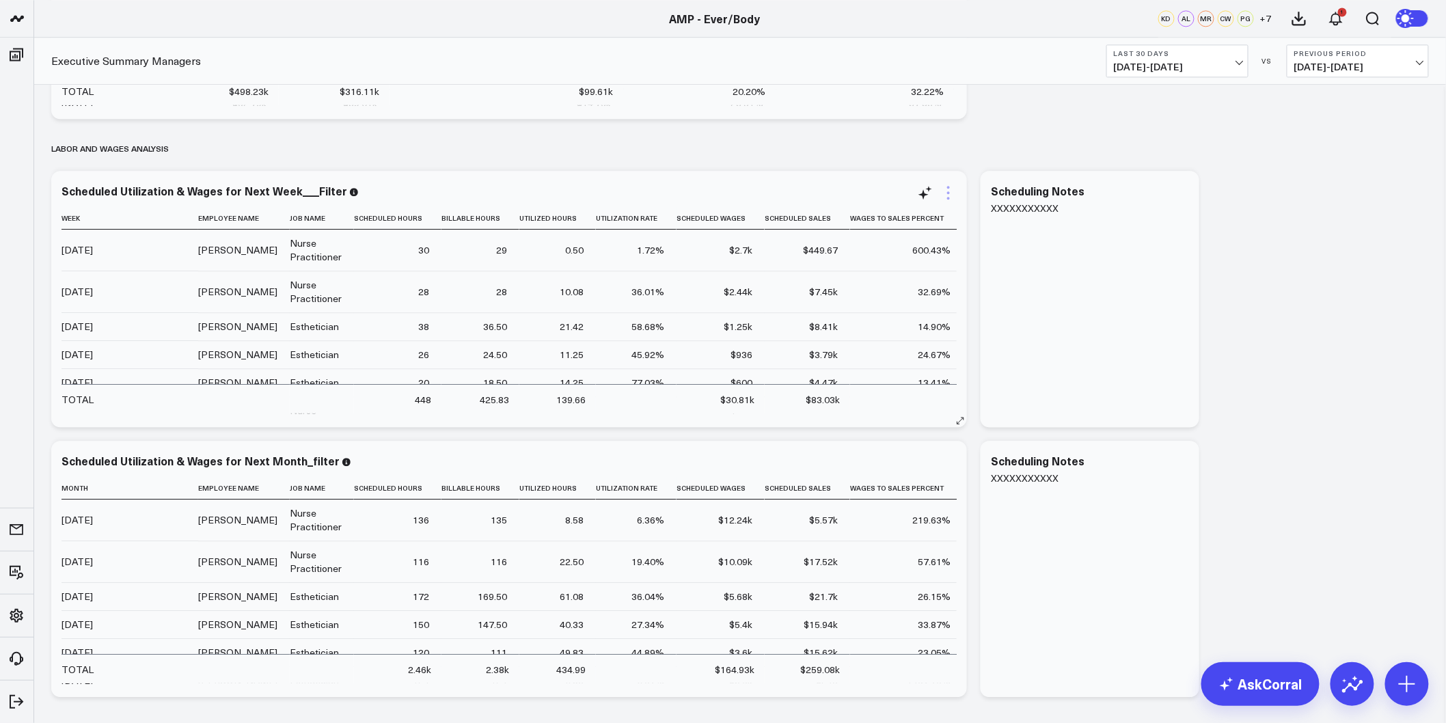
click at [945, 186] on icon at bounding box center [949, 193] width 16 height 16
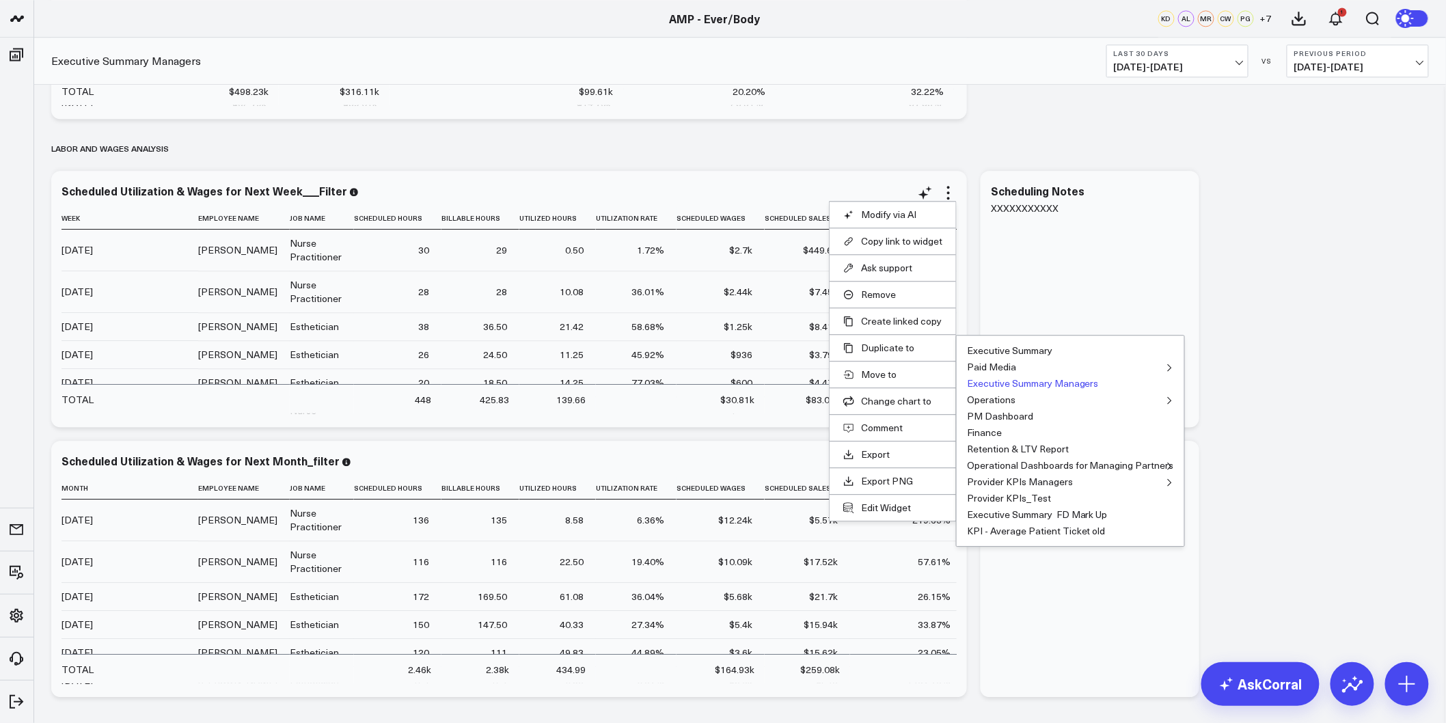
click at [999, 383] on button "Executive Summary Managers" at bounding box center [1033, 384] width 132 height 10
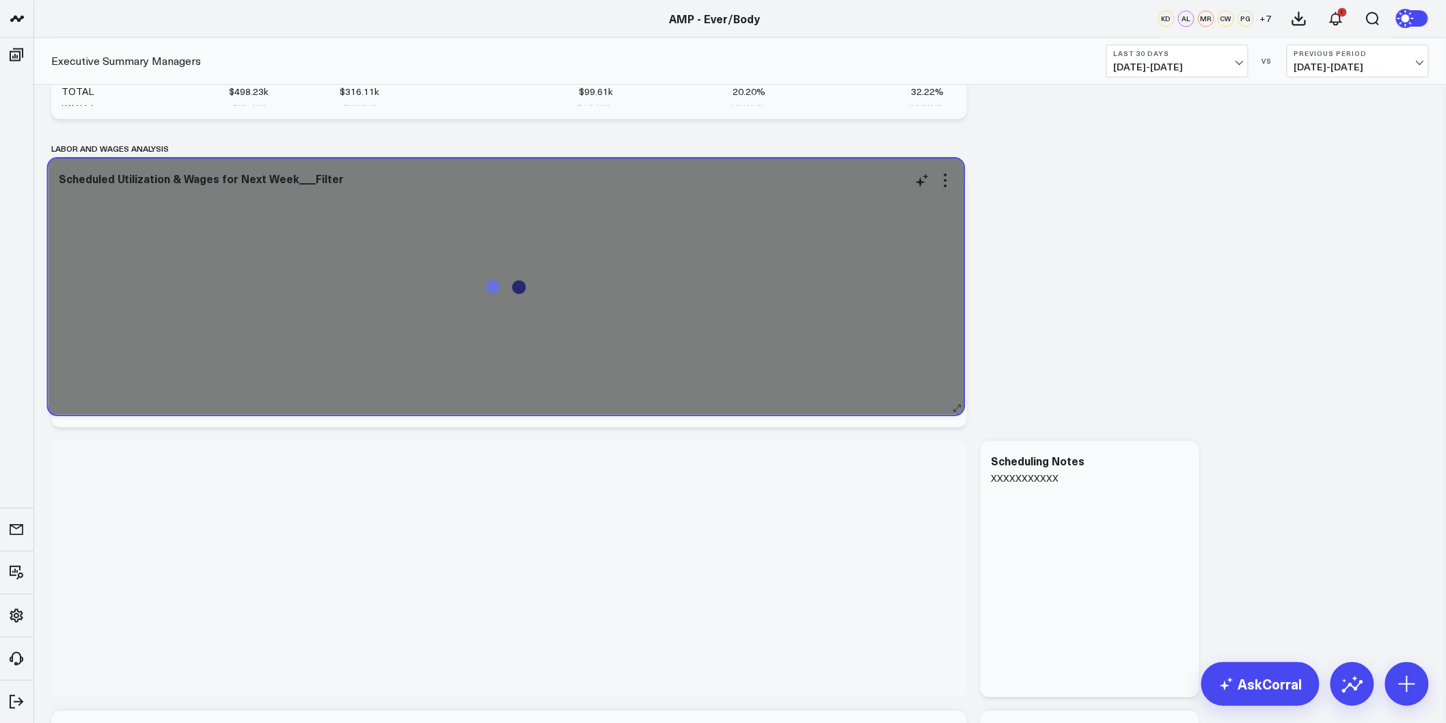
drag, startPoint x: 394, startPoint y: 455, endPoint x: 390, endPoint y: 181, distance: 274.1
click at [390, 181] on div "Scheduled Utilization & Wages for Next Week___Filter" at bounding box center [506, 178] width 895 height 12
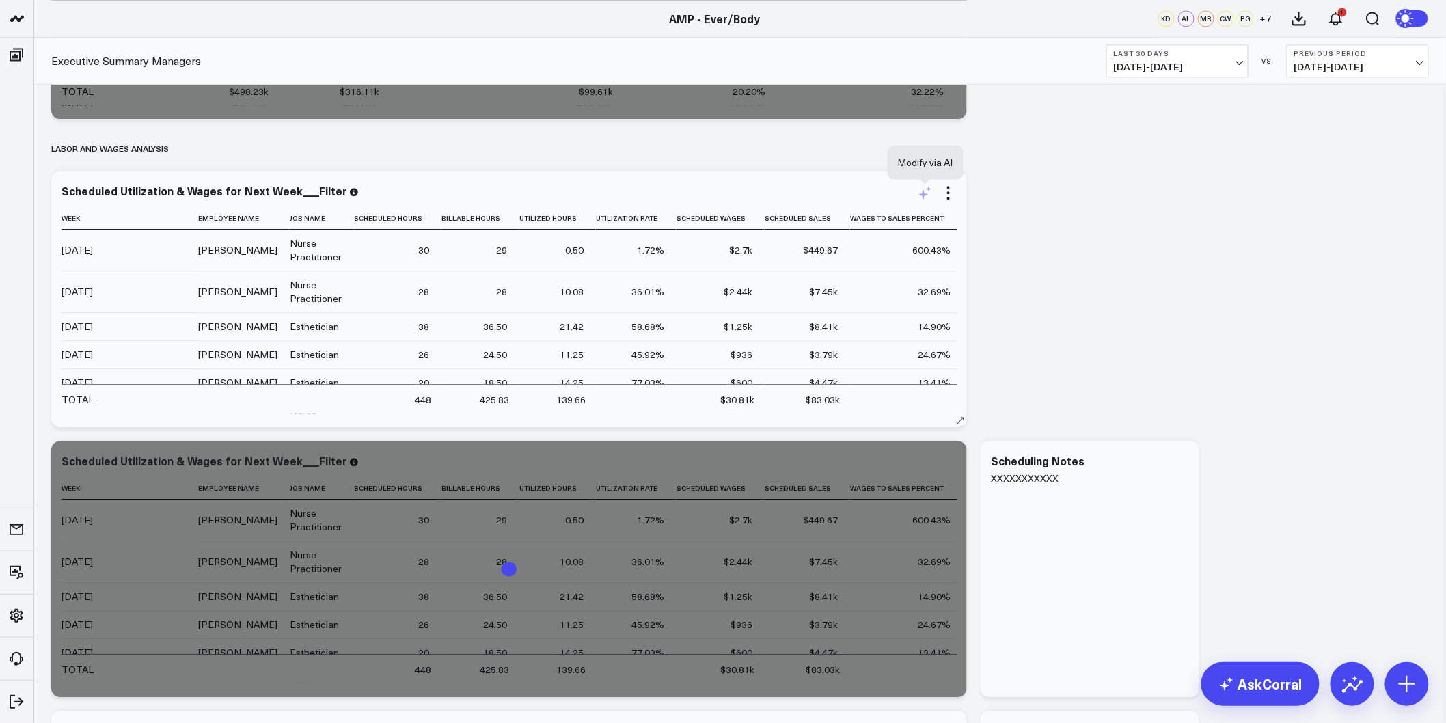
click at [925, 196] on icon at bounding box center [925, 193] width 16 height 16
click at [1010, 227] on textarea at bounding box center [1076, 223] width 231 height 62
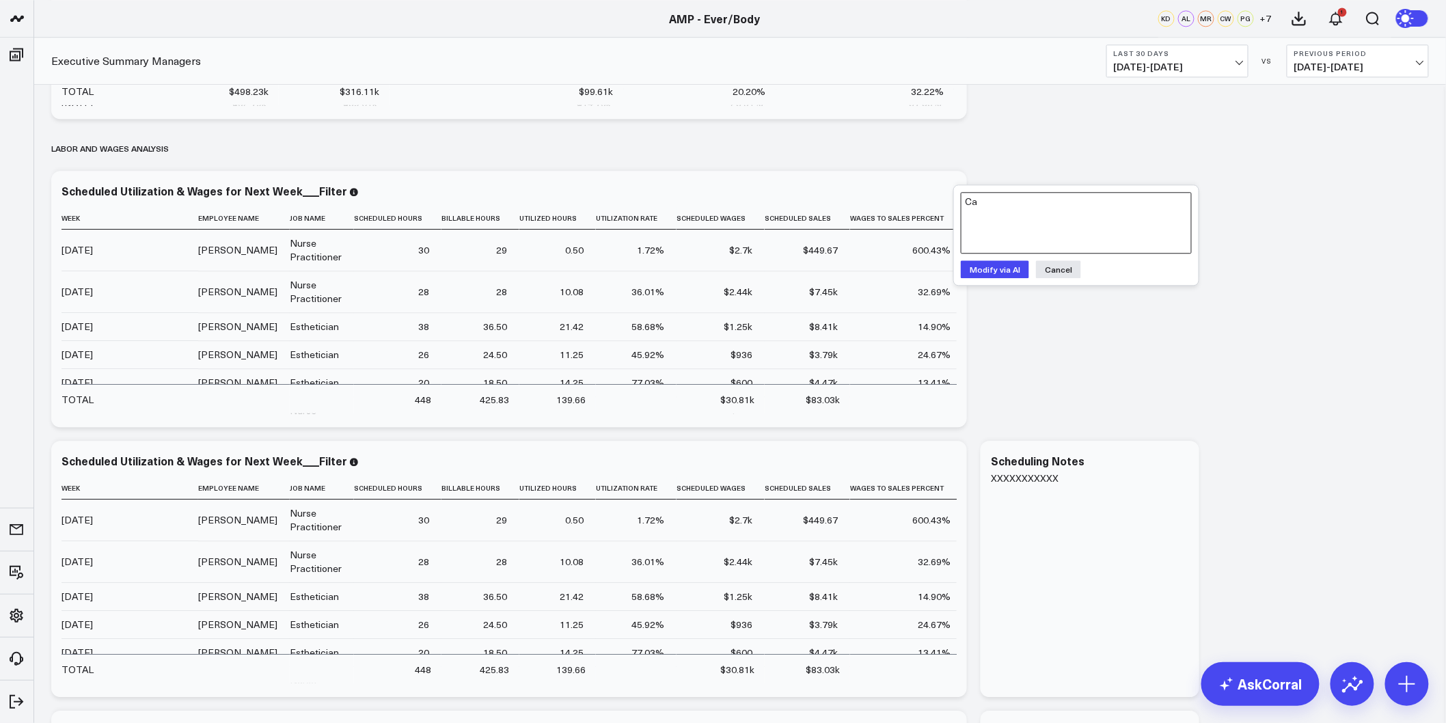
type textarea "C"
drag, startPoint x: 1001, startPoint y: 267, endPoint x: 1132, endPoint y: 201, distance: 146.7
click at [1132, 201] on div "Recreate using date range "Current Wee" instead of "Next Week" Modify via AI Ca…" at bounding box center [1076, 235] width 245 height 100
click at [1133, 203] on textarea "Recreate using date range "Current Wee" instead of "Next Week"" at bounding box center [1076, 223] width 231 height 62
type textarea "Recreate using date range "Current Week" instead of "Next Week""
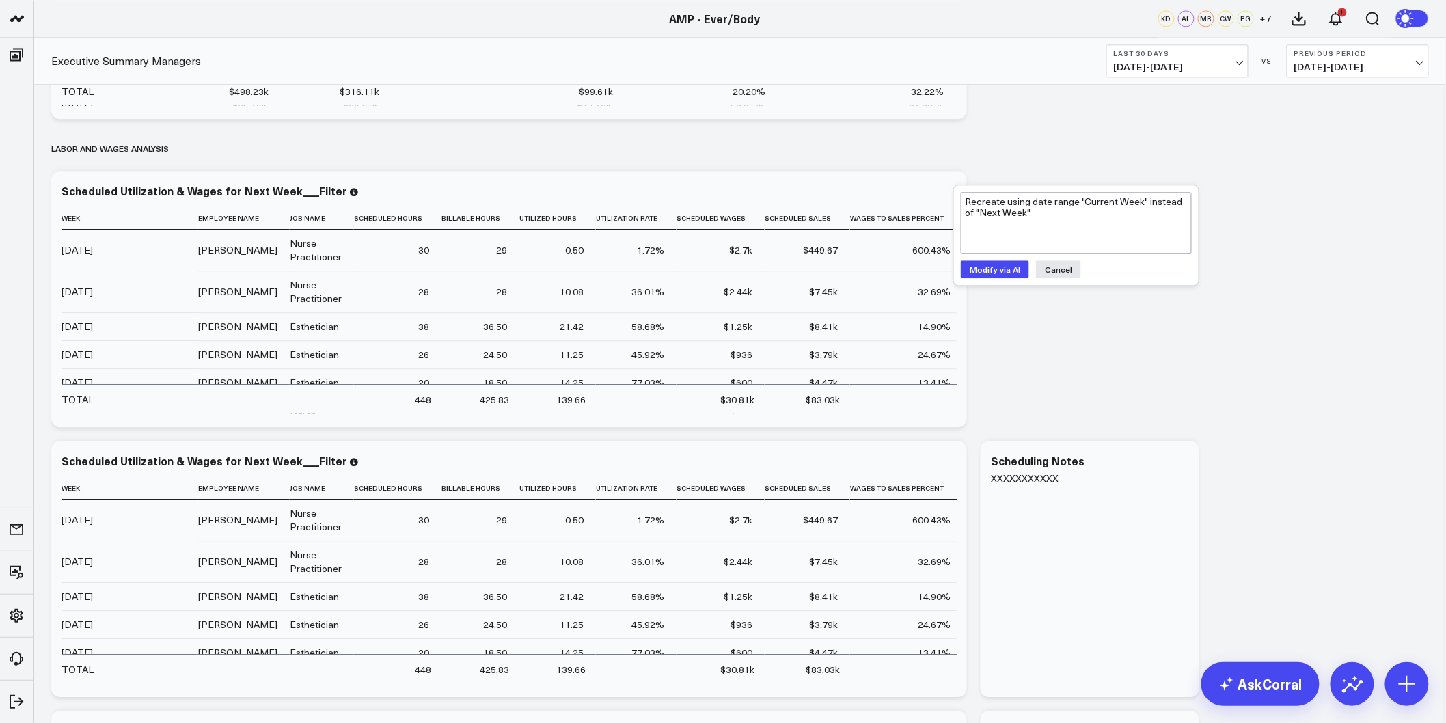
click at [995, 265] on button "Modify via AI" at bounding box center [995, 269] width 68 height 18
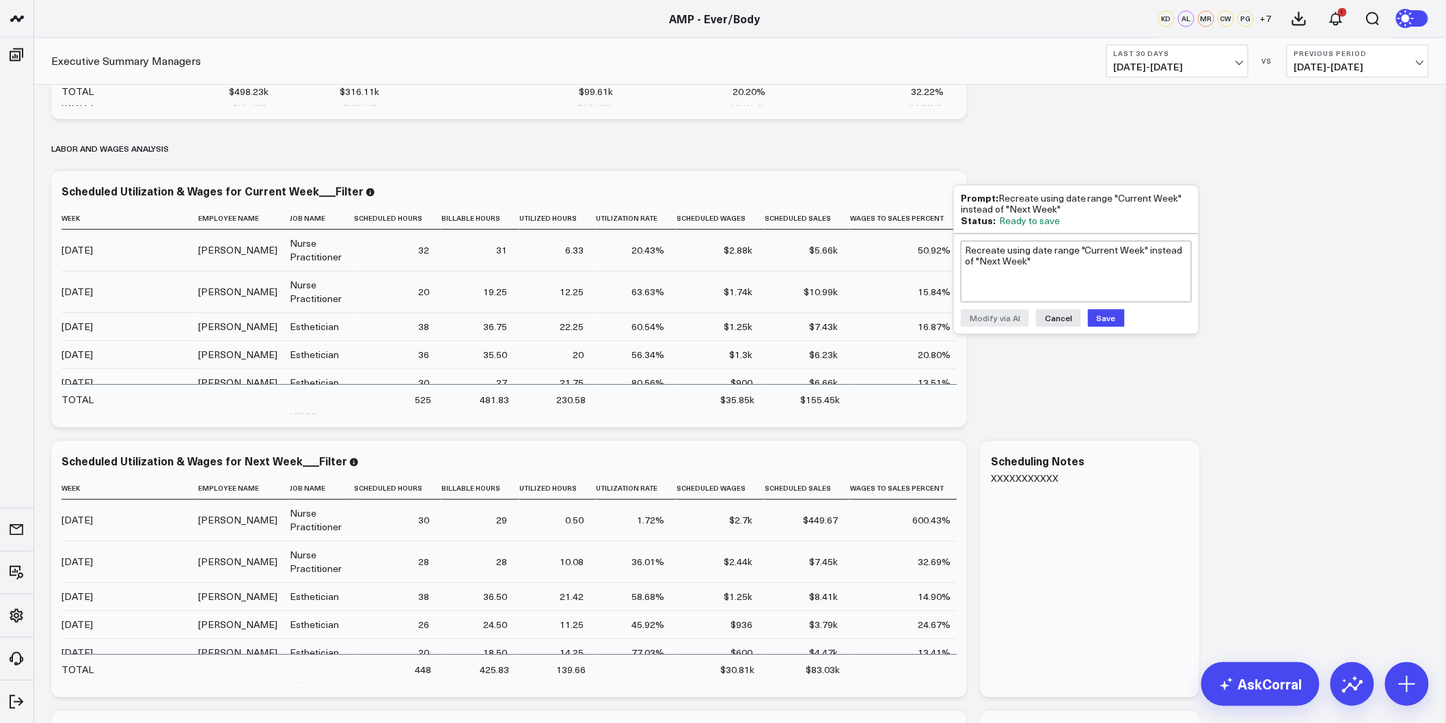
click at [1098, 312] on button "Save" at bounding box center [1106, 318] width 37 height 18
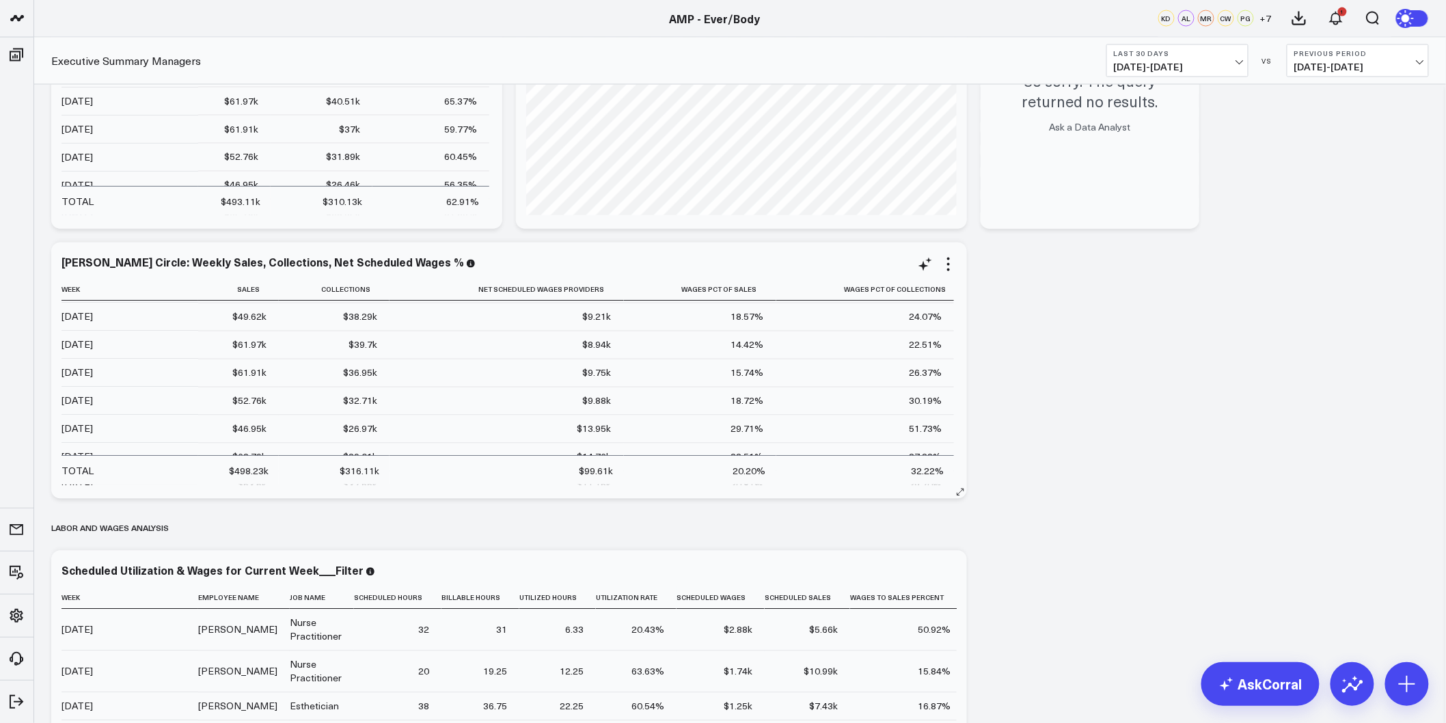
scroll to position [0, 0]
click at [948, 256] on icon at bounding box center [949, 264] width 16 height 16
click at [1020, 450] on div "Modify via AI Copy link to widget Ask support Remove Create linked copy Executi…" at bounding box center [740, 216] width 1392 height 6361
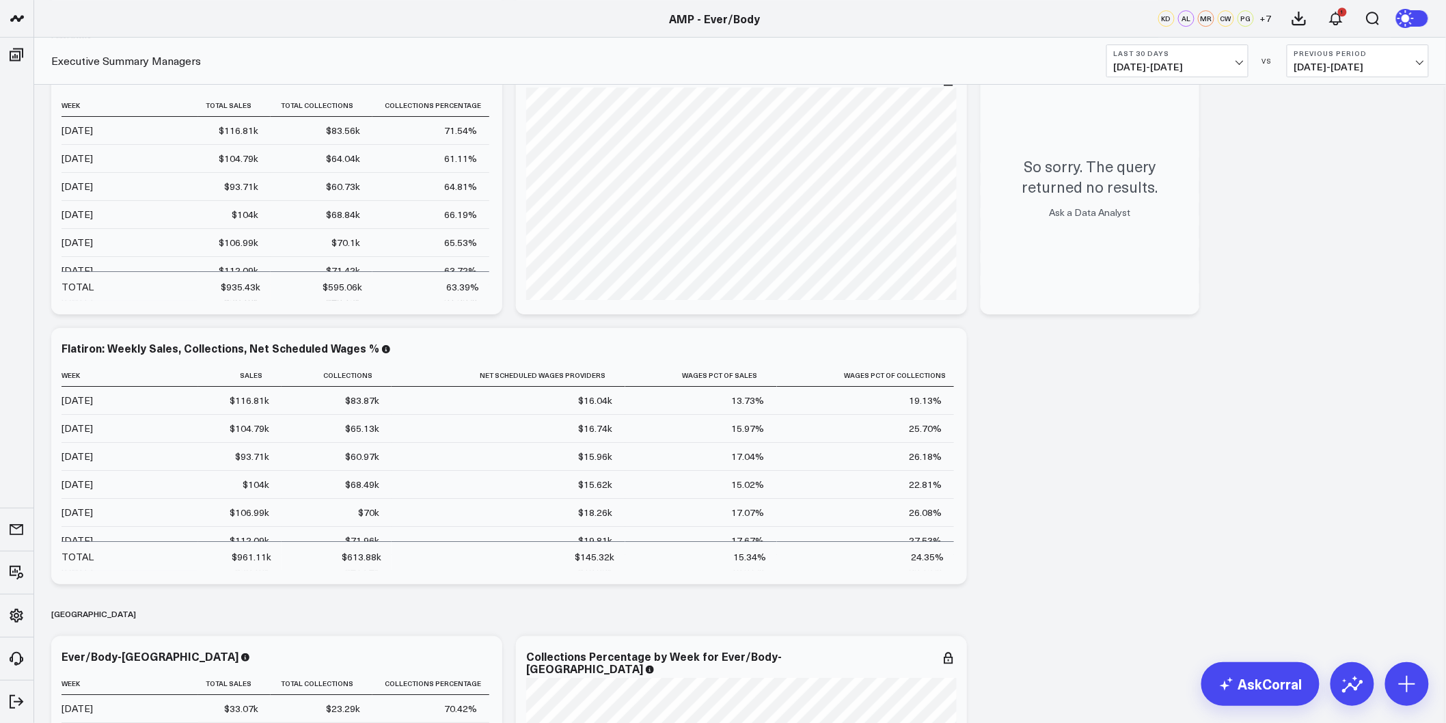
scroll to position [1898, 0]
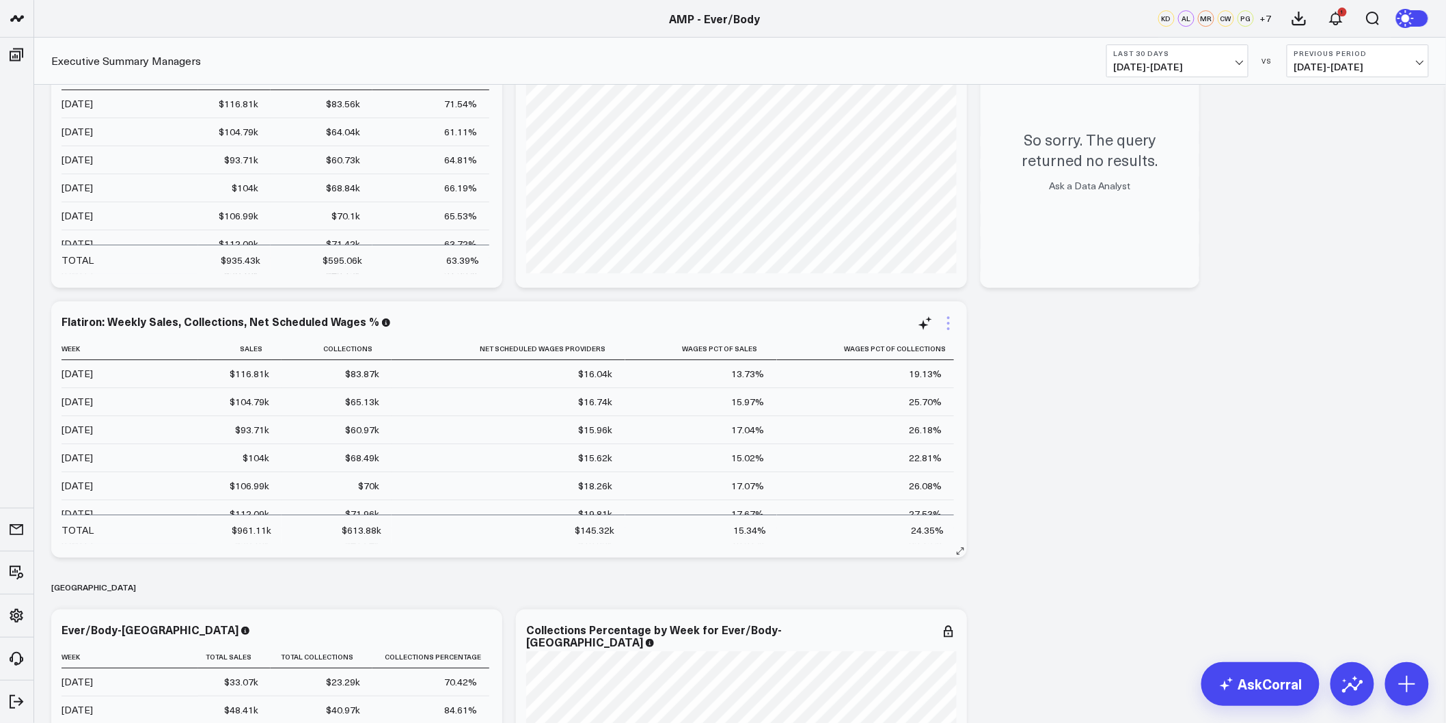
click at [951, 324] on icon at bounding box center [949, 323] width 16 height 16
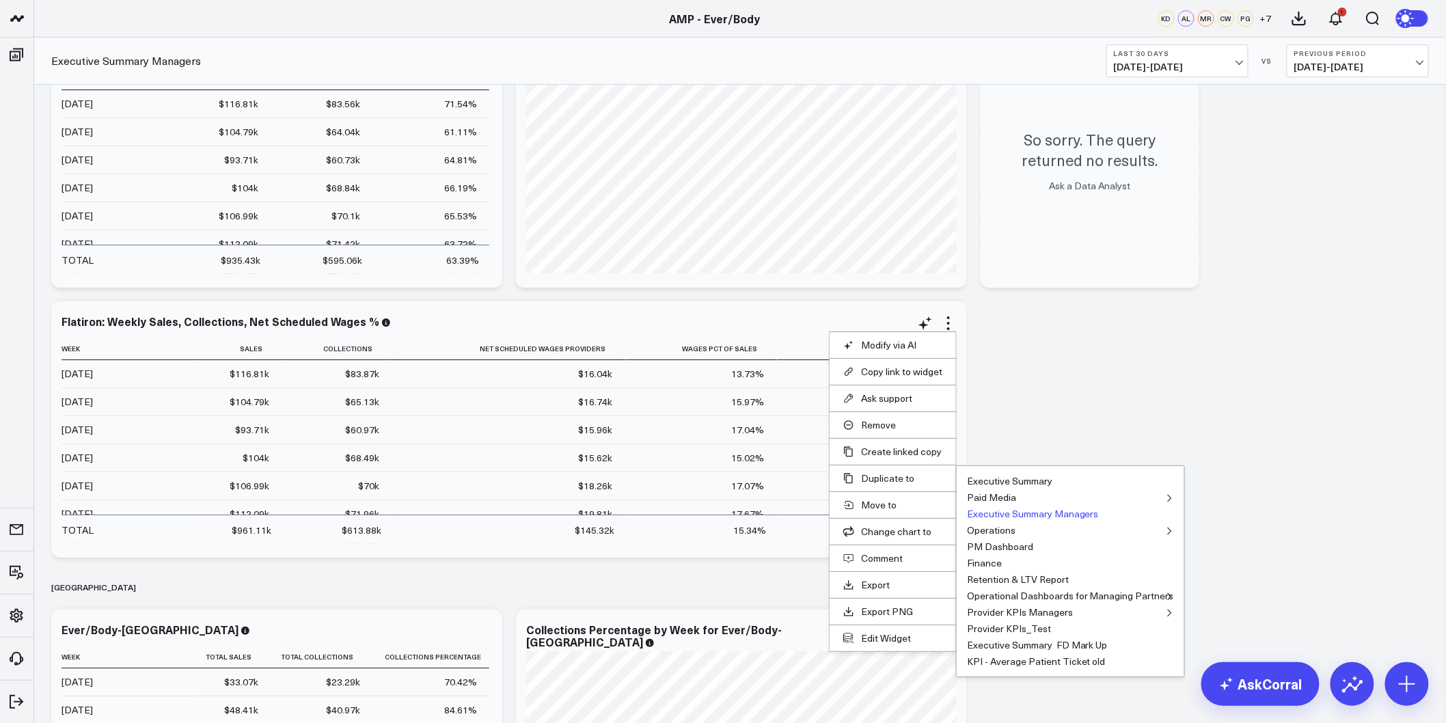
click at [979, 511] on button "Executive Summary Managers" at bounding box center [1033, 514] width 132 height 10
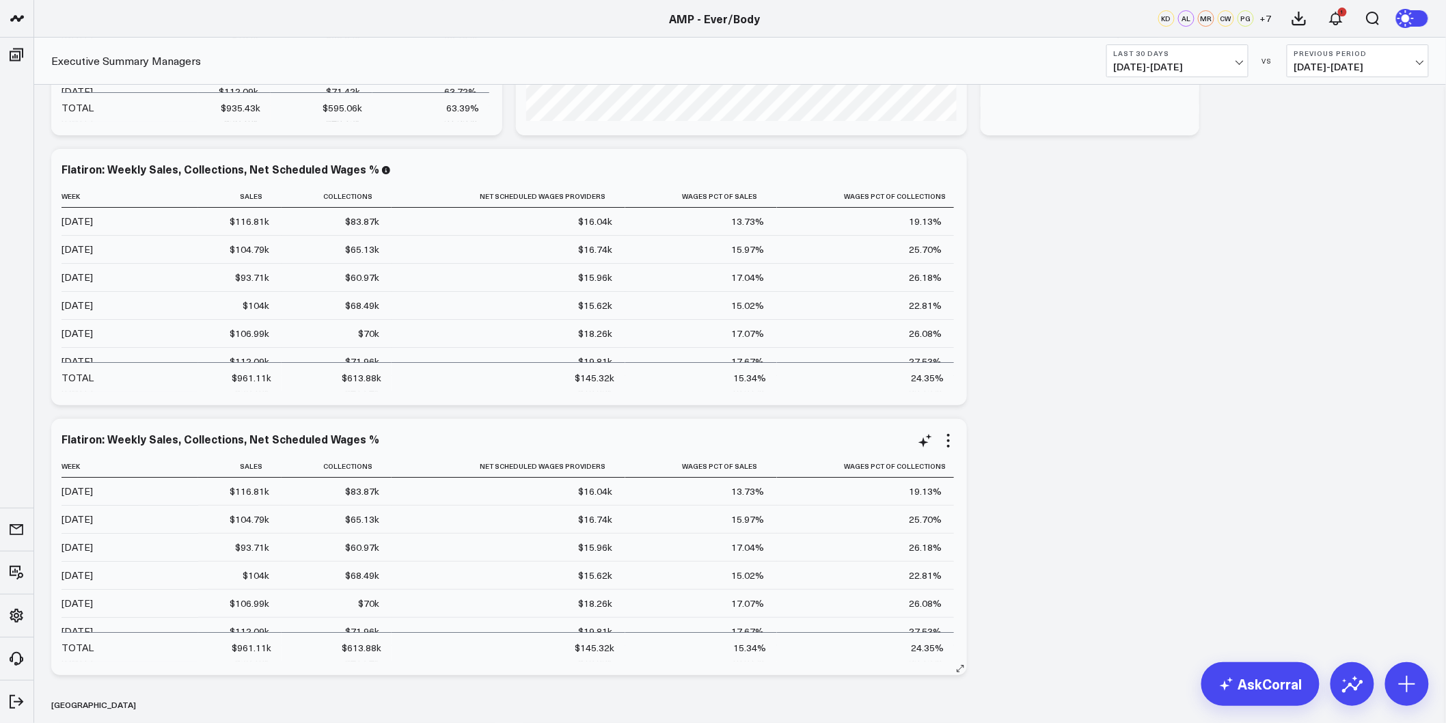
scroll to position [2202, 0]
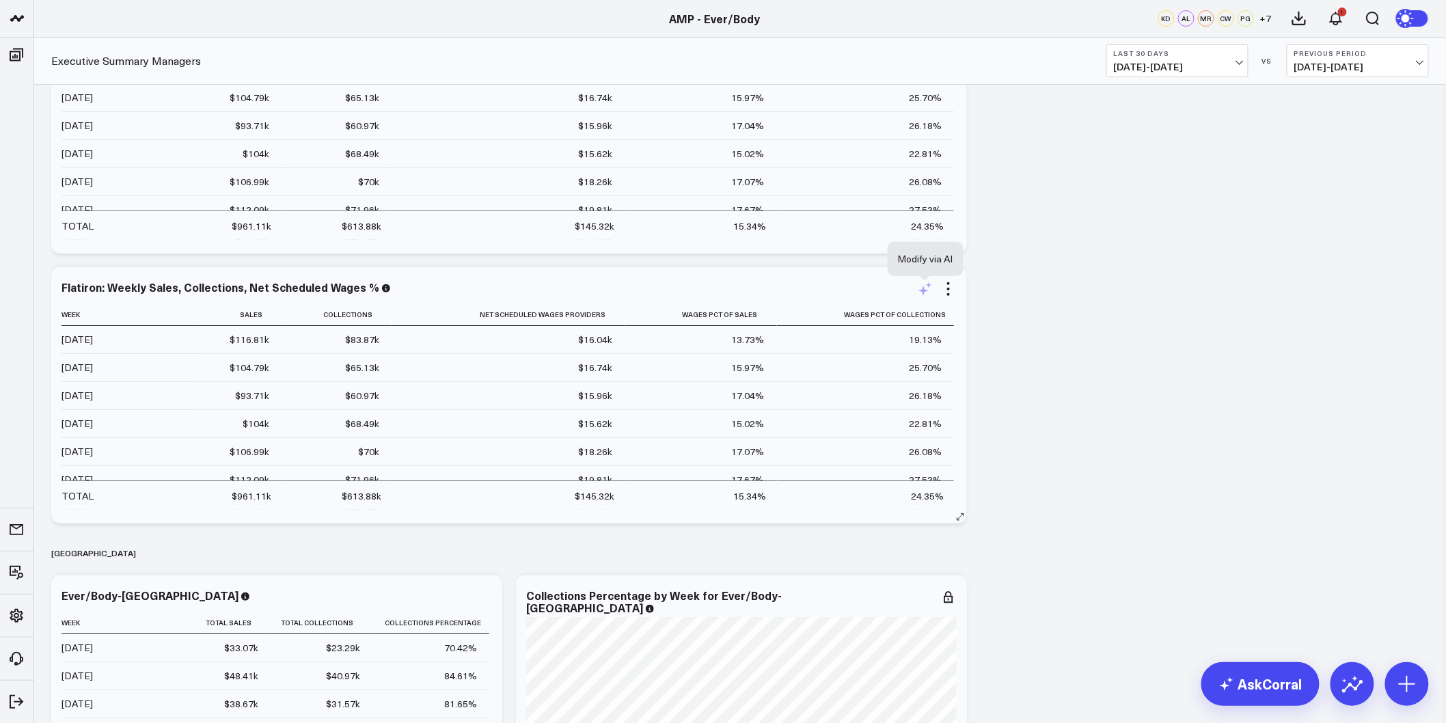
click at [927, 295] on icon at bounding box center [925, 289] width 16 height 16
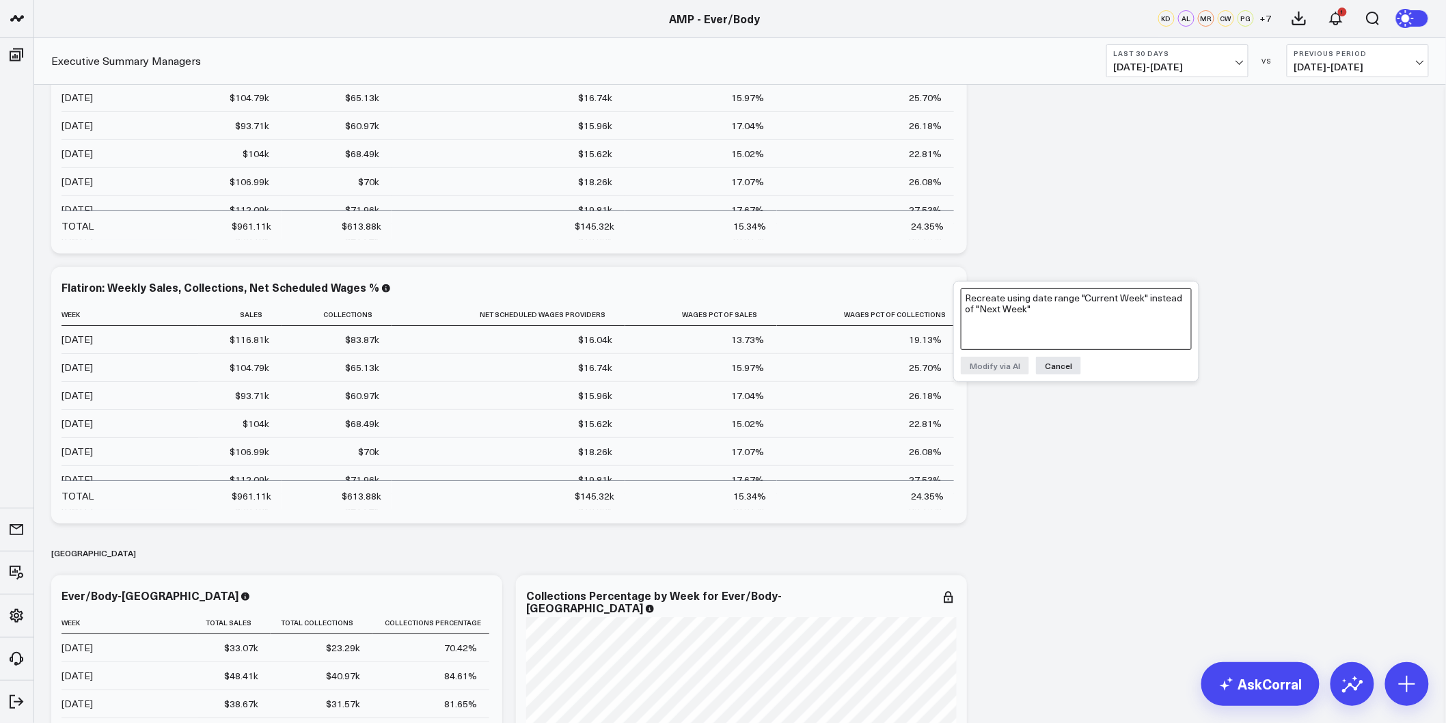
click at [1000, 313] on textarea "Recreate using date range "Current Week" instead of "Next Week"" at bounding box center [1076, 319] width 231 height 62
type textarea "R"
drag, startPoint x: 1094, startPoint y: 297, endPoint x: 1000, endPoint y: 298, distance: 94.3
click at [1000, 298] on textarea "Change to a "Monthly" output" at bounding box center [1076, 319] width 231 height 62
type textarea "Change data and output to "Monthly""
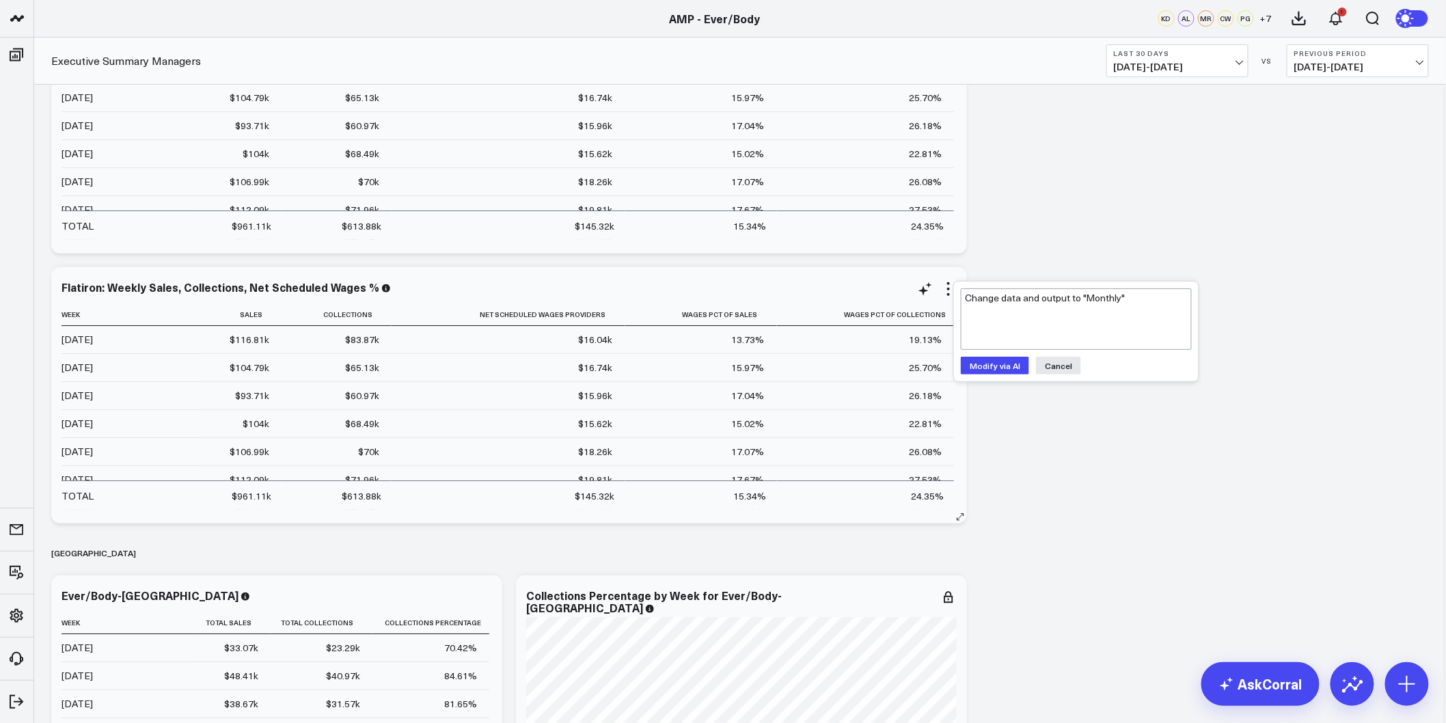
drag, startPoint x: 988, startPoint y: 370, endPoint x: 934, endPoint y: 367, distance: 54.1
click at [986, 370] on button "Modify via AI" at bounding box center [995, 366] width 68 height 18
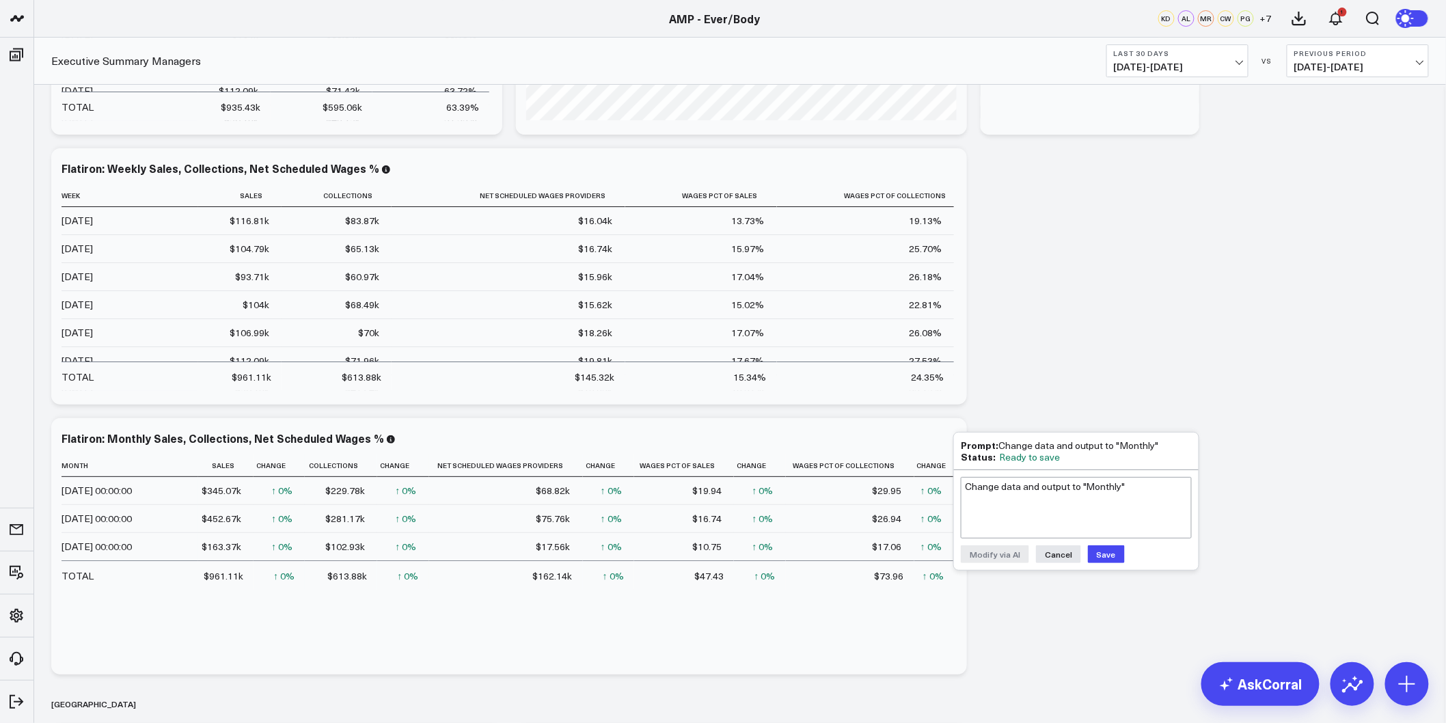
scroll to position [2051, 0]
click at [1103, 552] on button "Save" at bounding box center [1106, 555] width 37 height 18
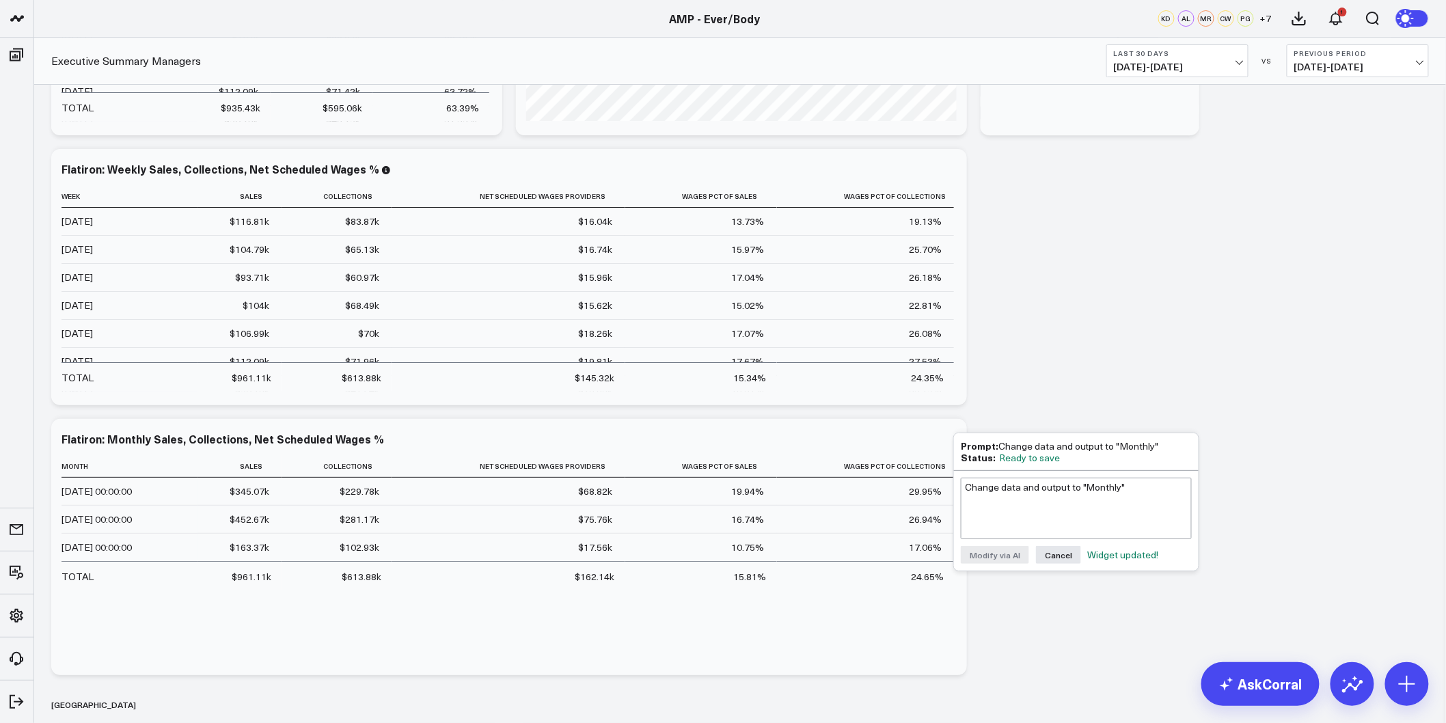
drag, startPoint x: 1001, startPoint y: 445, endPoint x: 1162, endPoint y: 448, distance: 161.3
click at [1163, 448] on div "Prompt: Change data and output to "Monthly"" at bounding box center [1076, 446] width 231 height 12
copy div "Change data and output to "Monthly""
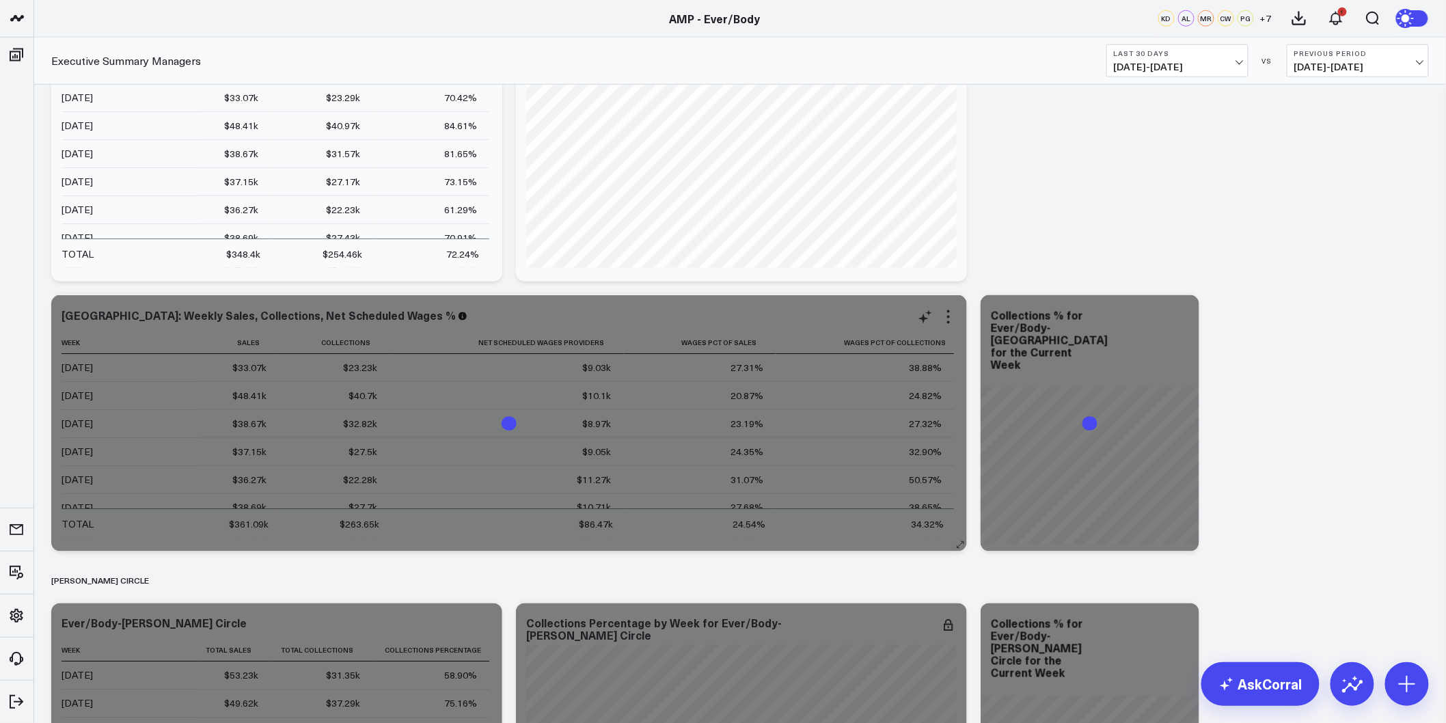
scroll to position [2886, 0]
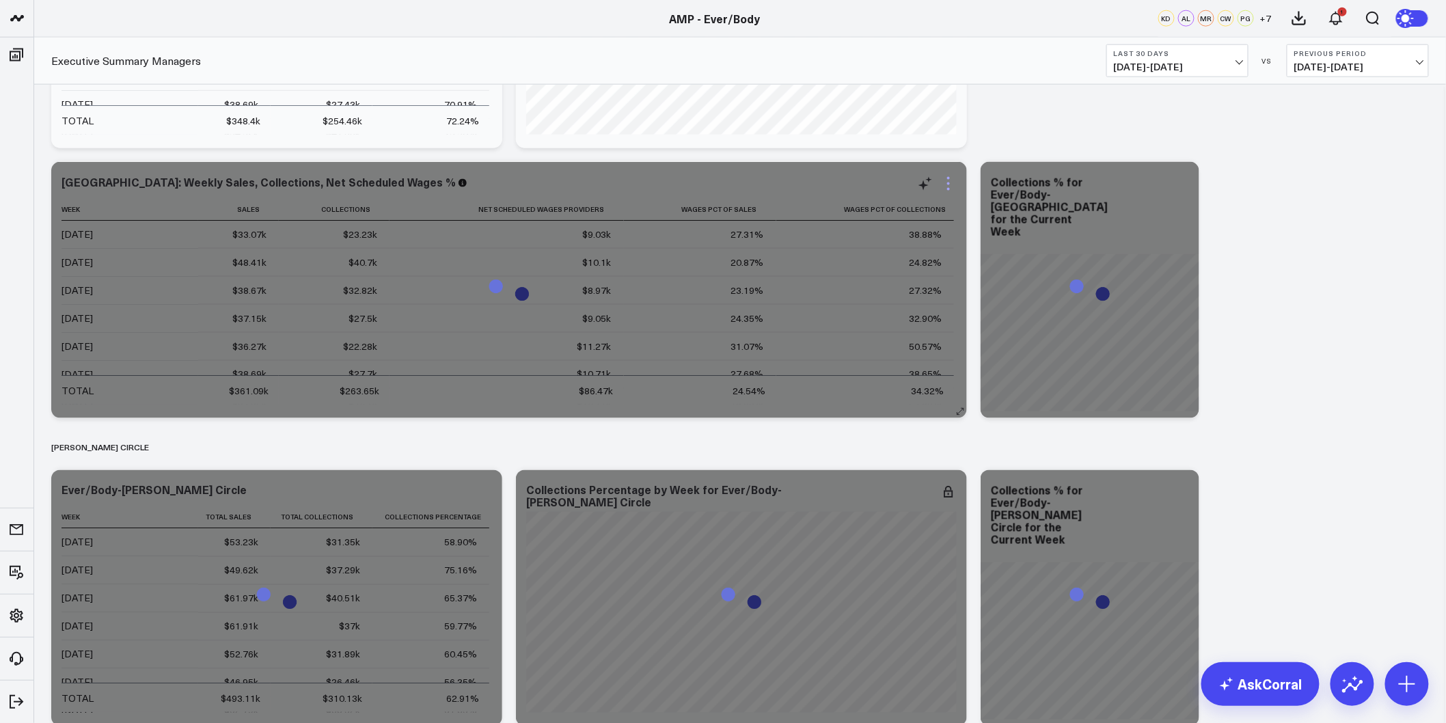
click at [946, 183] on icon at bounding box center [949, 184] width 16 height 16
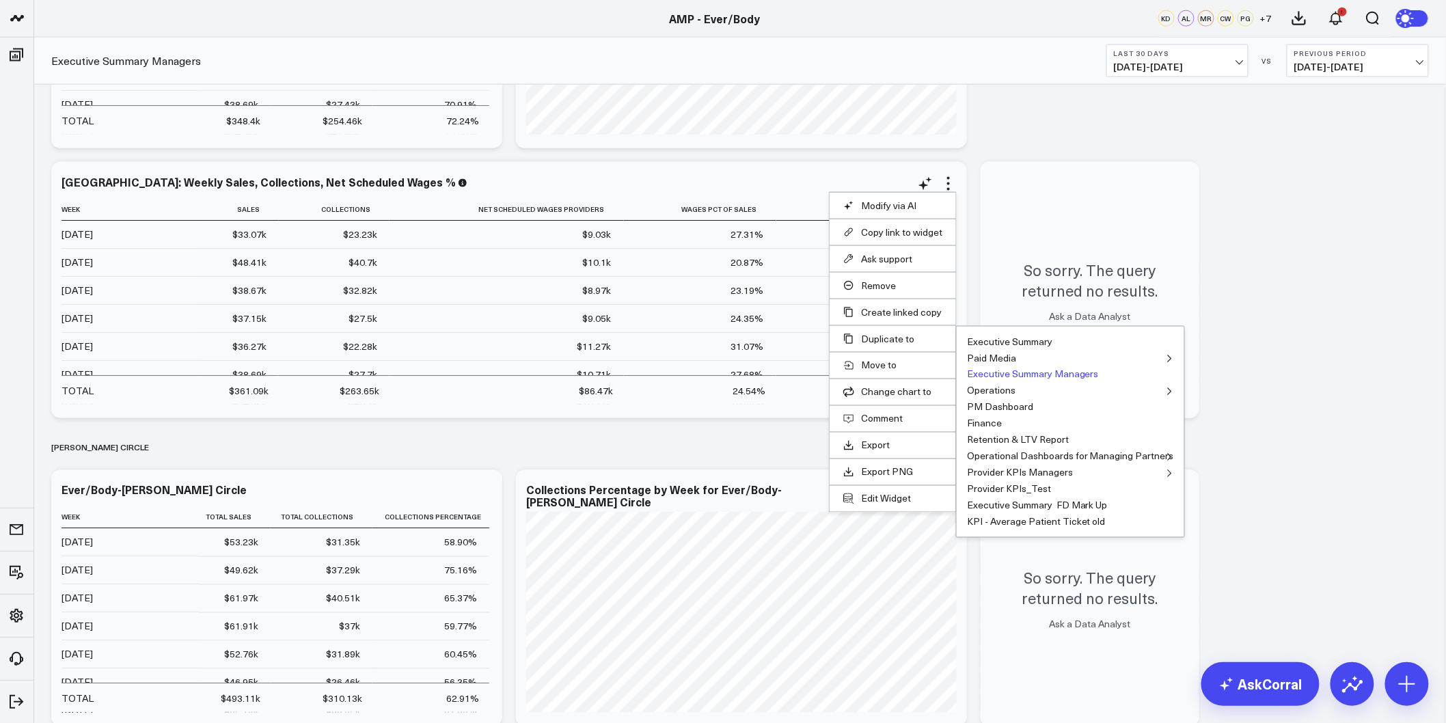
click at [1044, 373] on button "Executive Summary Managers" at bounding box center [1033, 375] width 132 height 10
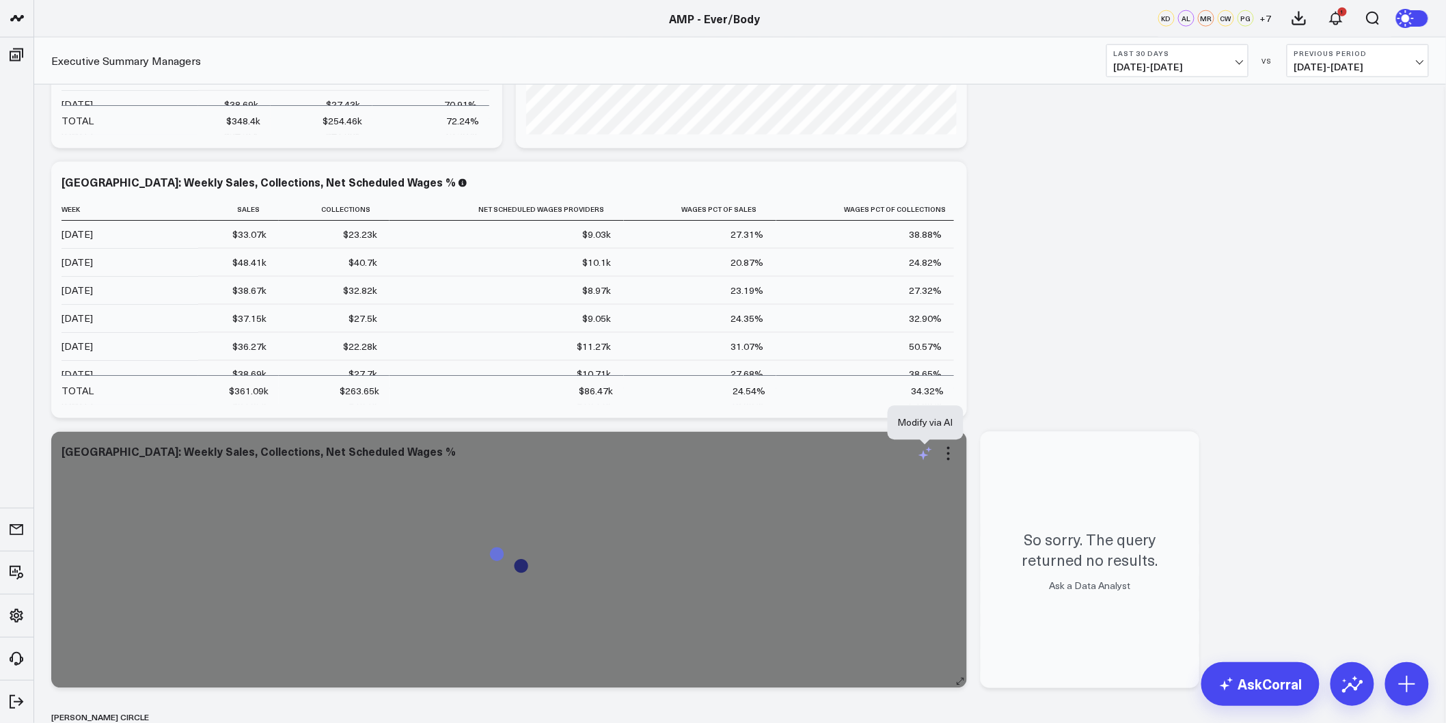
click at [928, 453] on icon at bounding box center [925, 454] width 16 height 16
click at [992, 463] on textarea "Change data and output to "Monthly"" at bounding box center [1076, 484] width 231 height 62
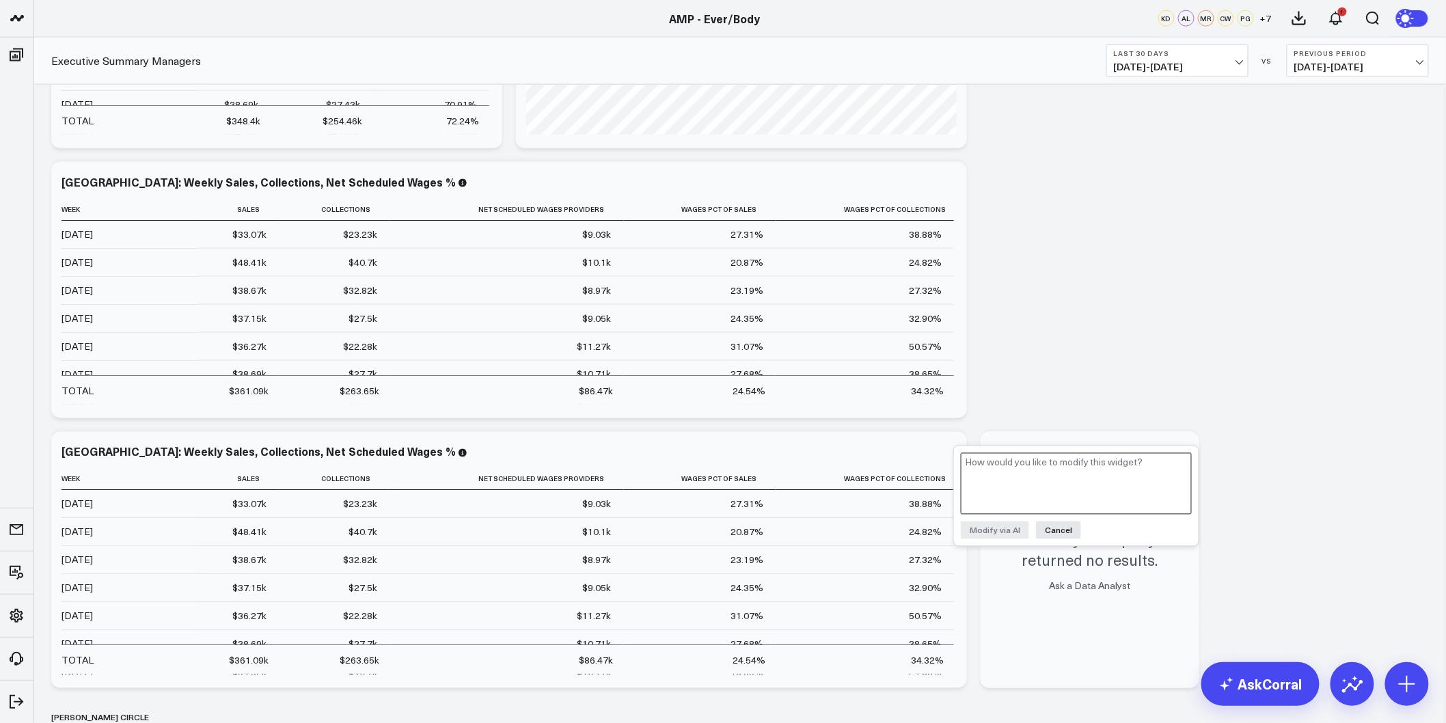
paste textarea "Change data and output to "Monthly""
type textarea "Change data and output to "Monthly""
click at [1008, 533] on button "Modify via AI" at bounding box center [995, 531] width 68 height 18
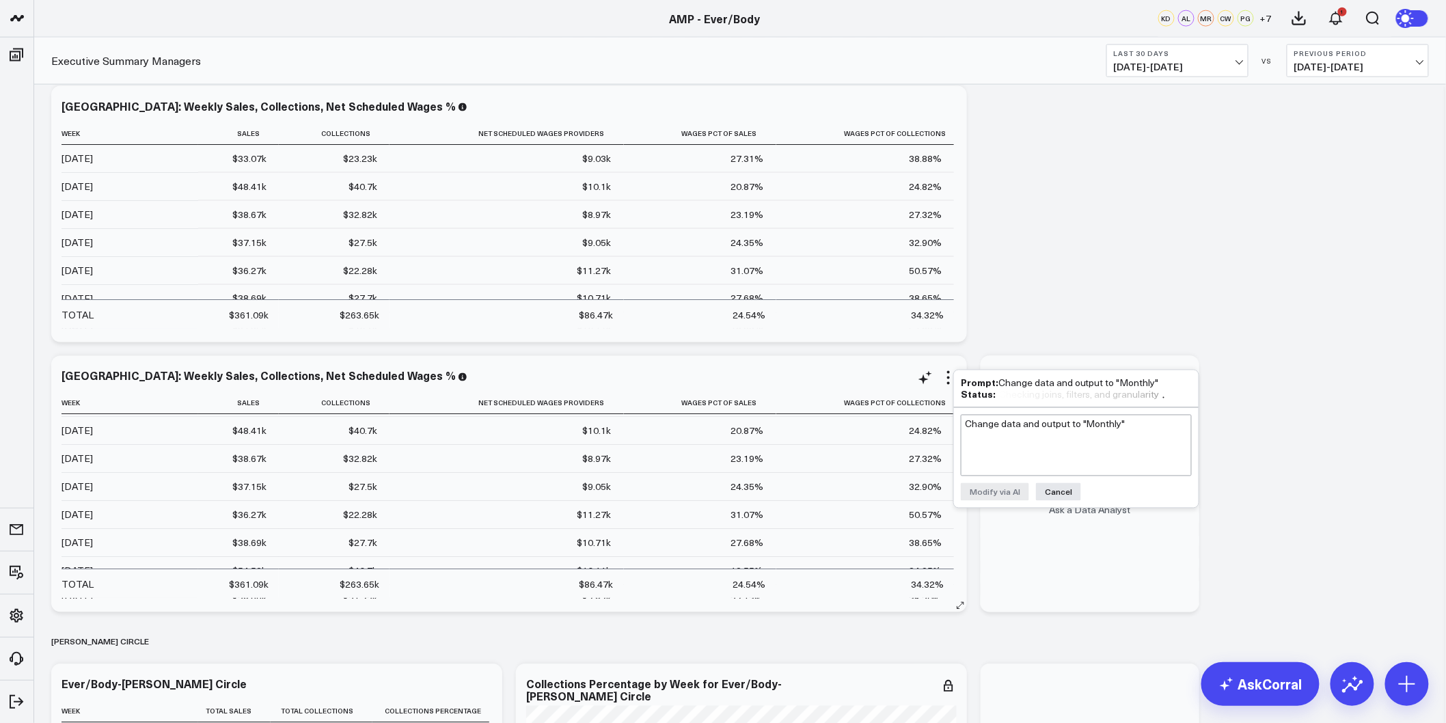
scroll to position [0, 0]
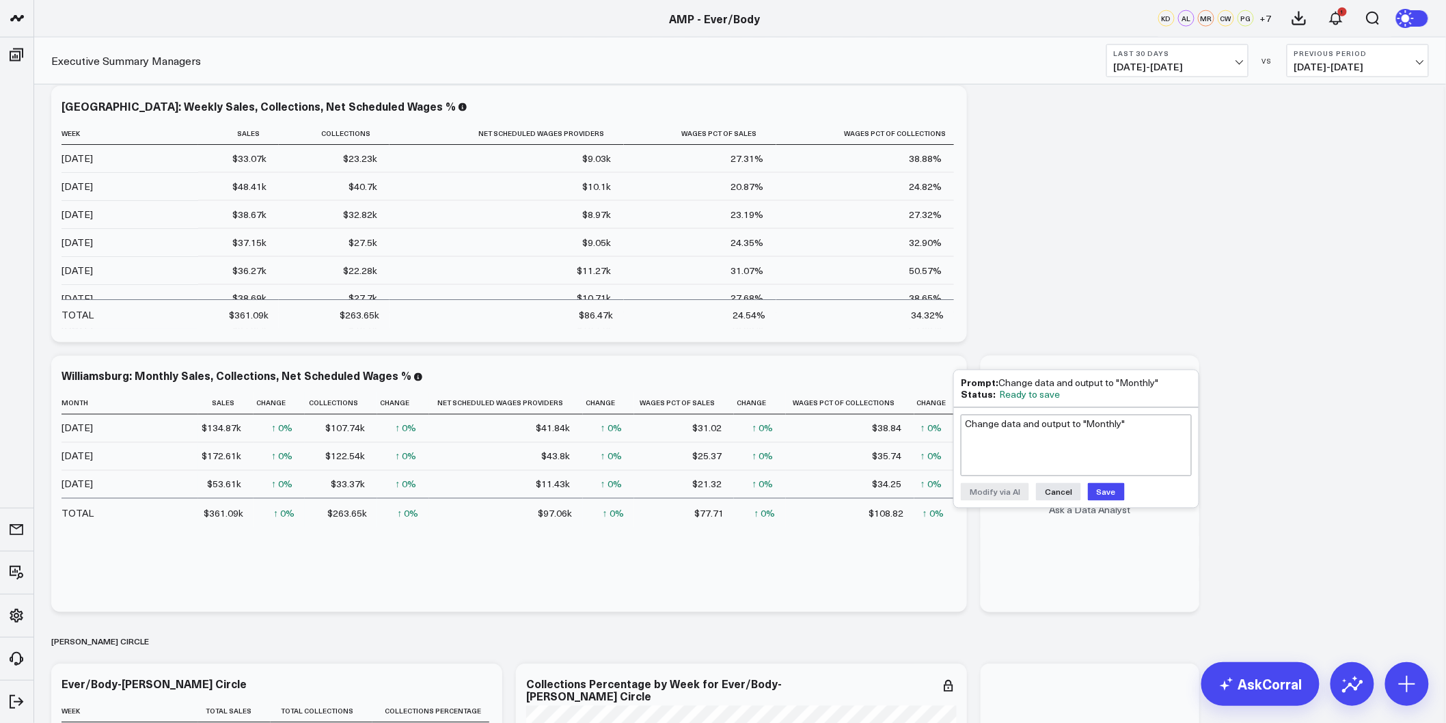
click at [1104, 489] on button "Save" at bounding box center [1106, 492] width 37 height 18
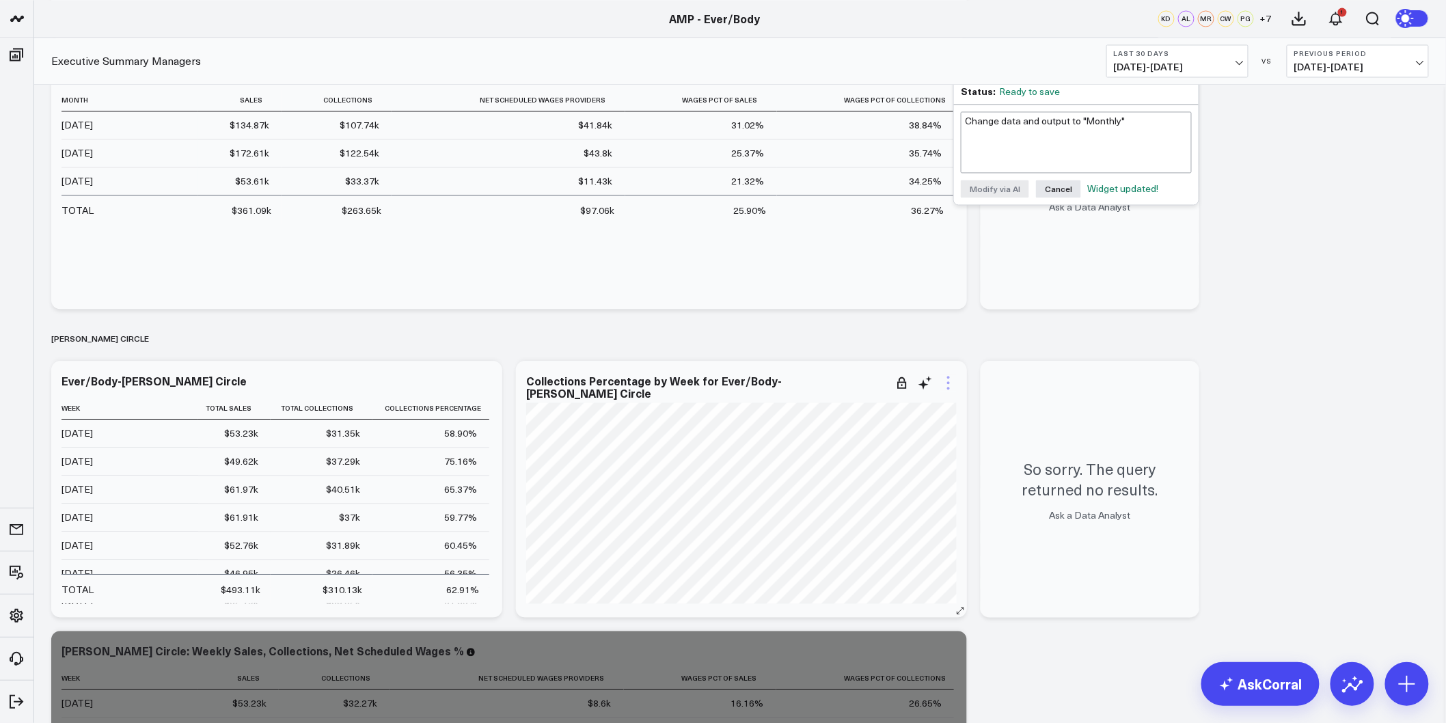
scroll to position [3493, 0]
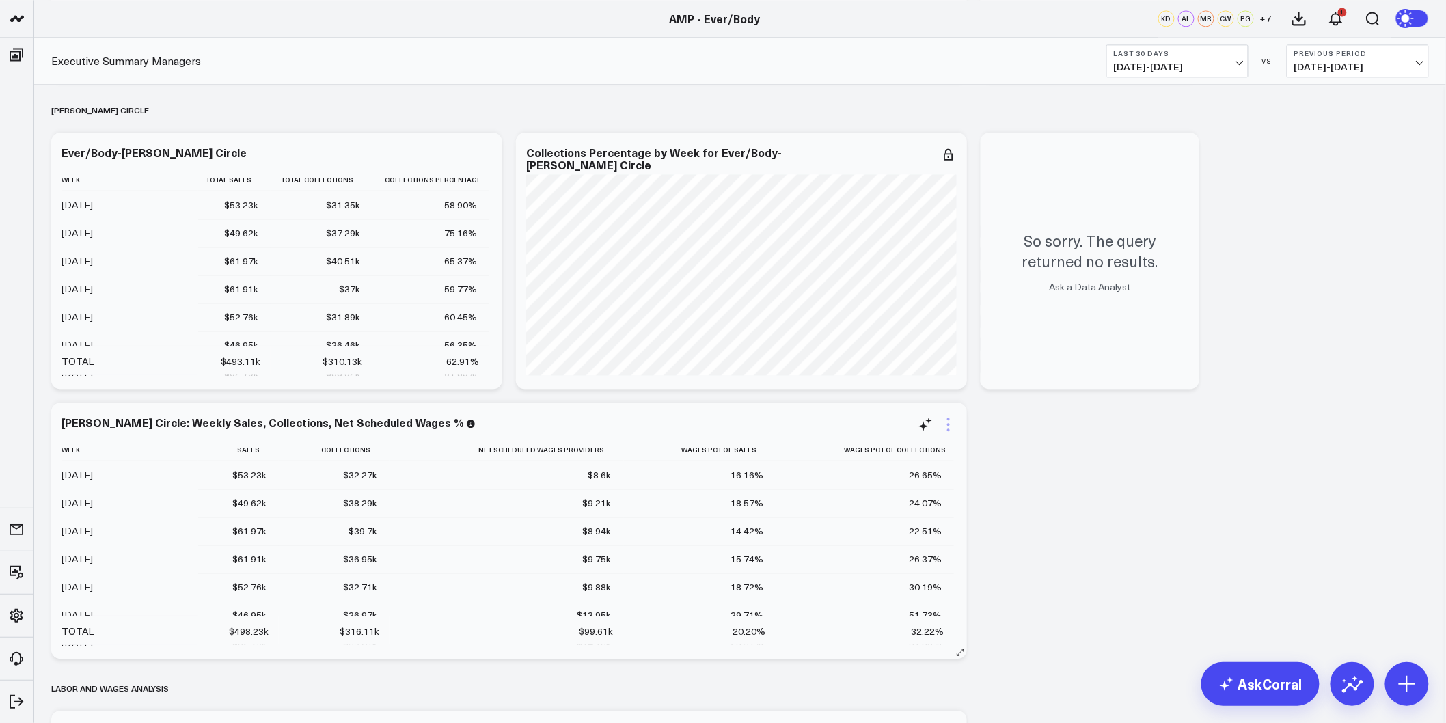
click at [947, 427] on icon at bounding box center [949, 424] width 16 height 16
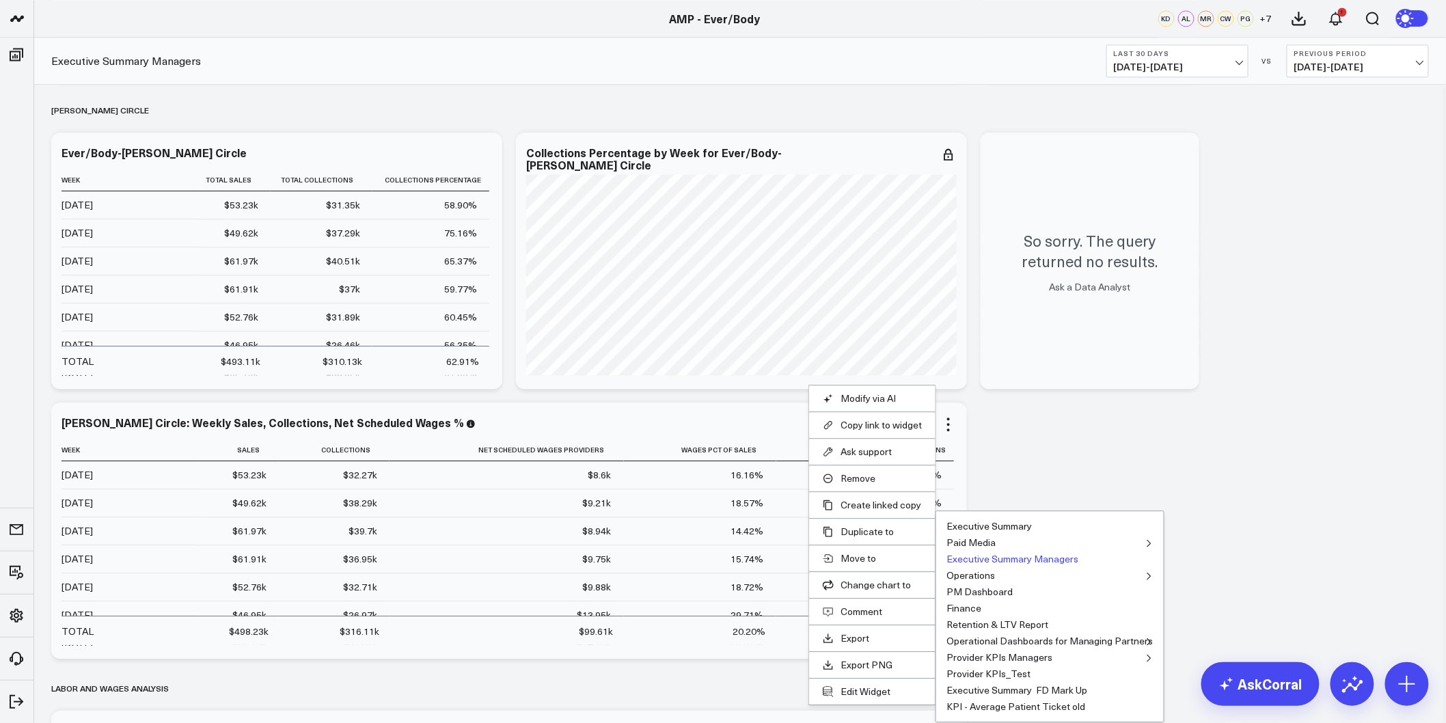
click at [972, 555] on button "Executive Summary Managers" at bounding box center [1013, 559] width 132 height 10
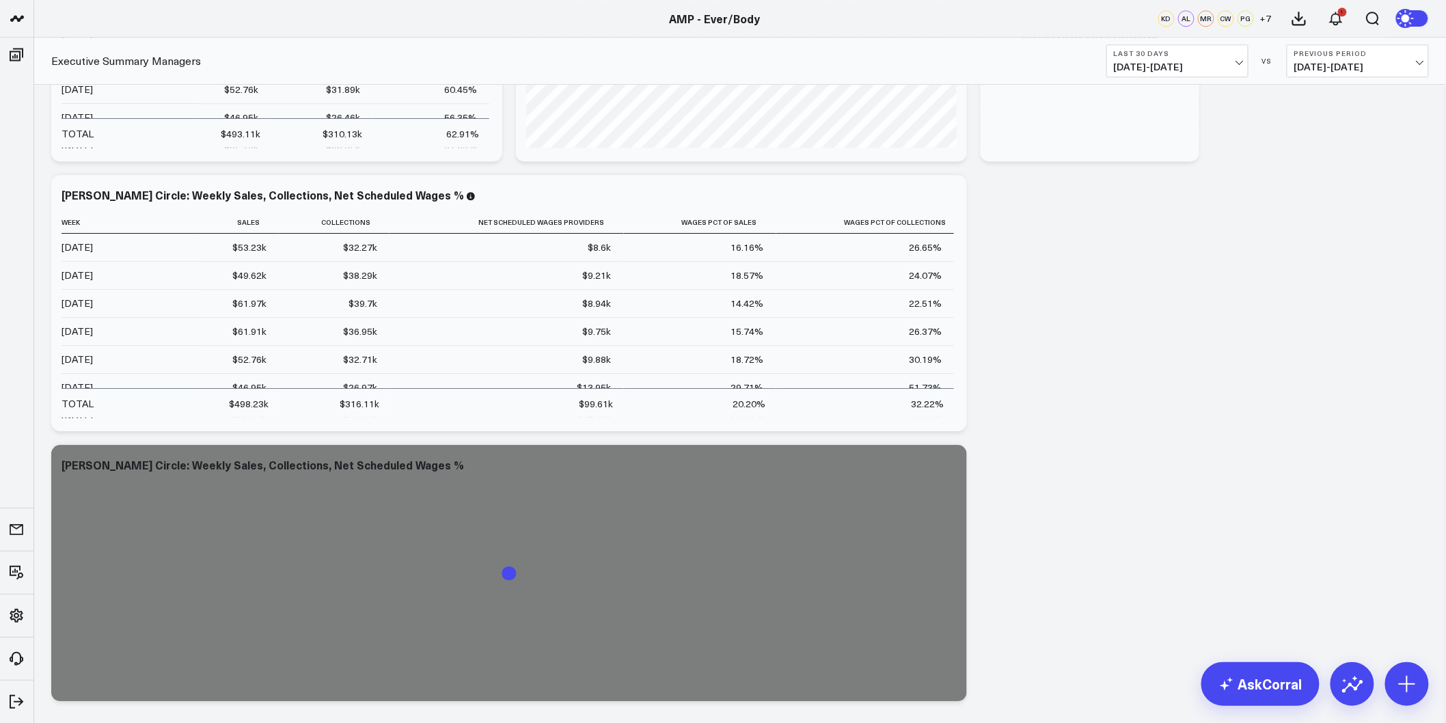
scroll to position [3949, 0]
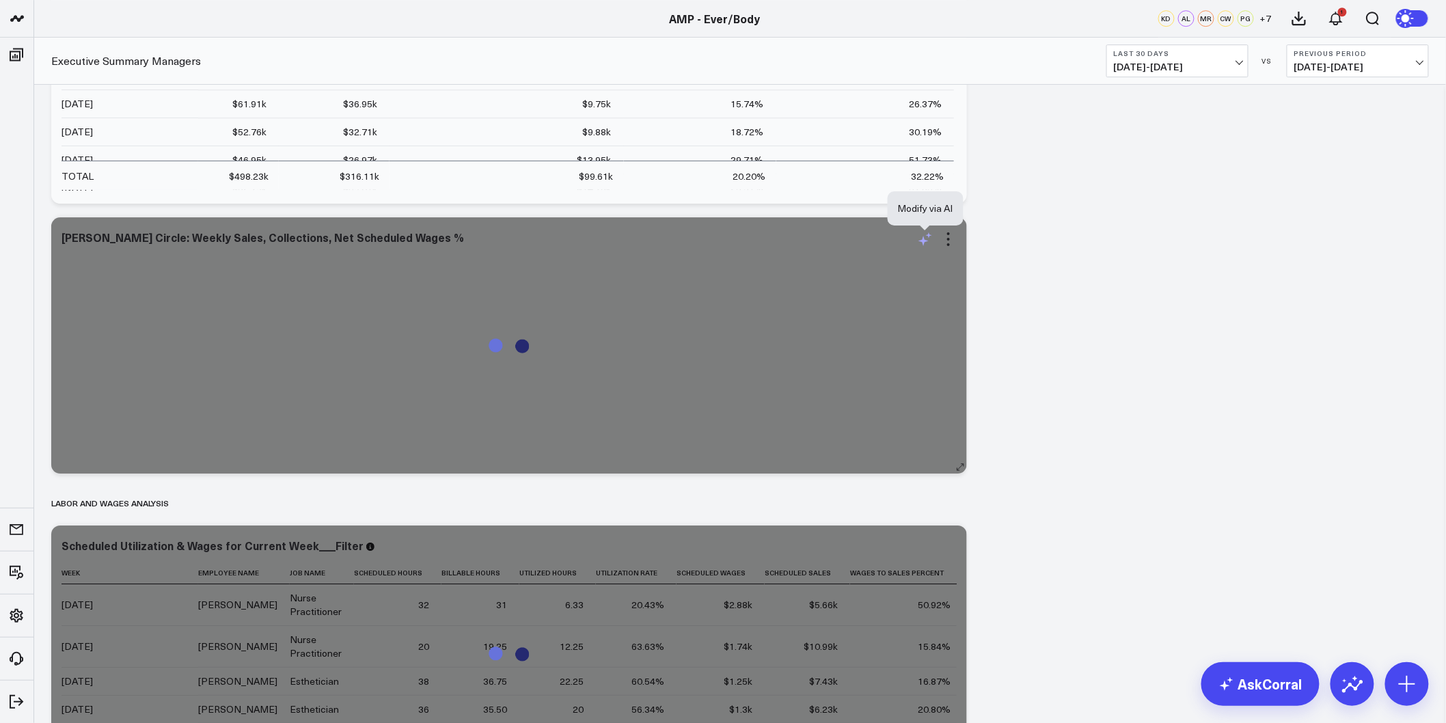
click at [928, 241] on icon at bounding box center [925, 239] width 16 height 16
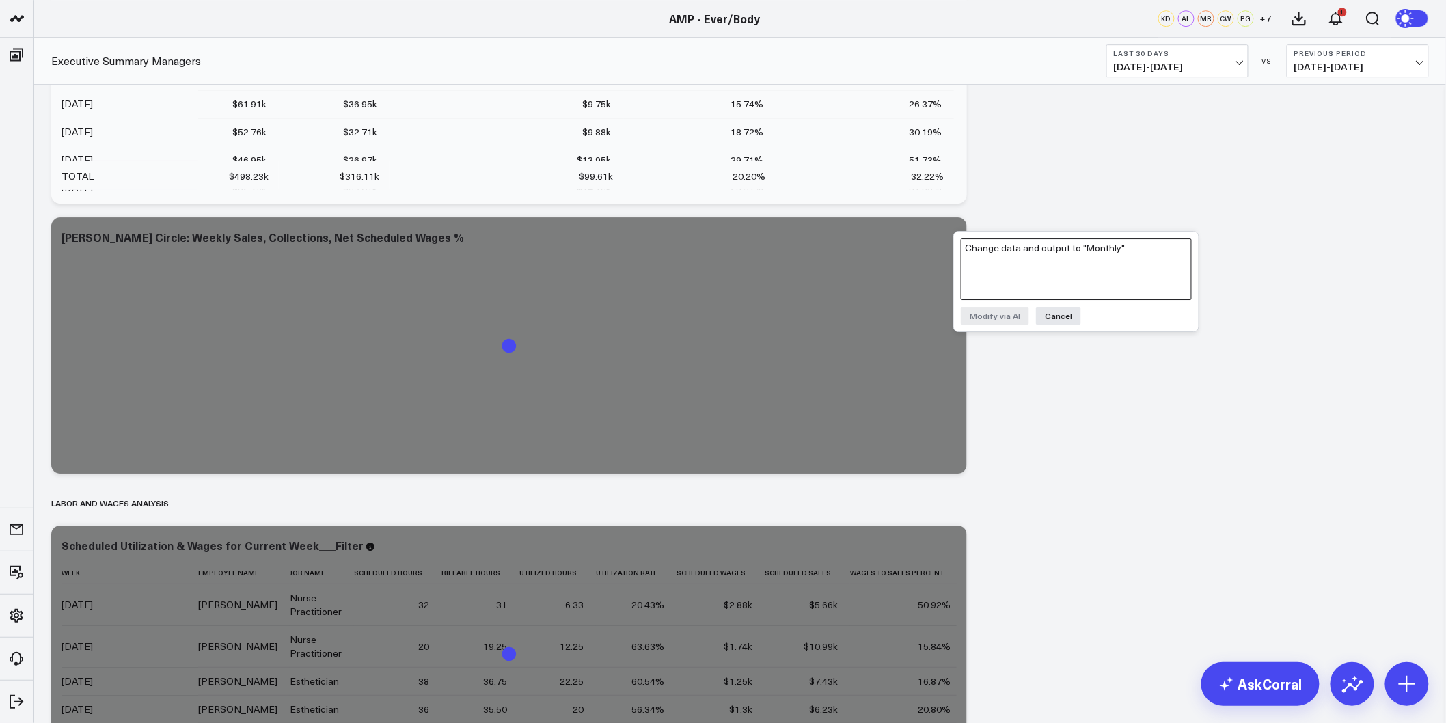
click at [995, 262] on textarea "Change data and output to "Monthly"" at bounding box center [1076, 270] width 231 height 62
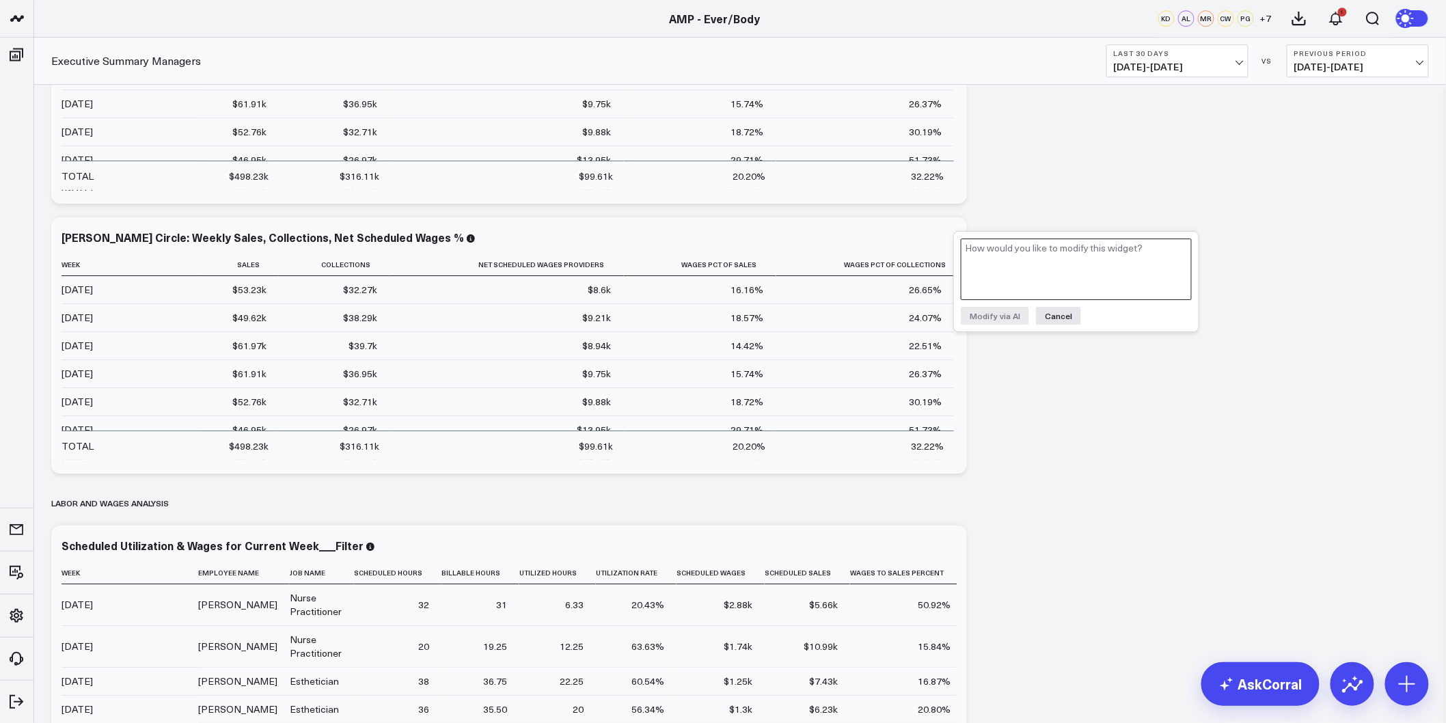
paste textarea "Change data and output to "Monthly""
type textarea "Change data and output to "Monthly""
click at [1014, 311] on button "Modify via AI" at bounding box center [995, 316] width 68 height 18
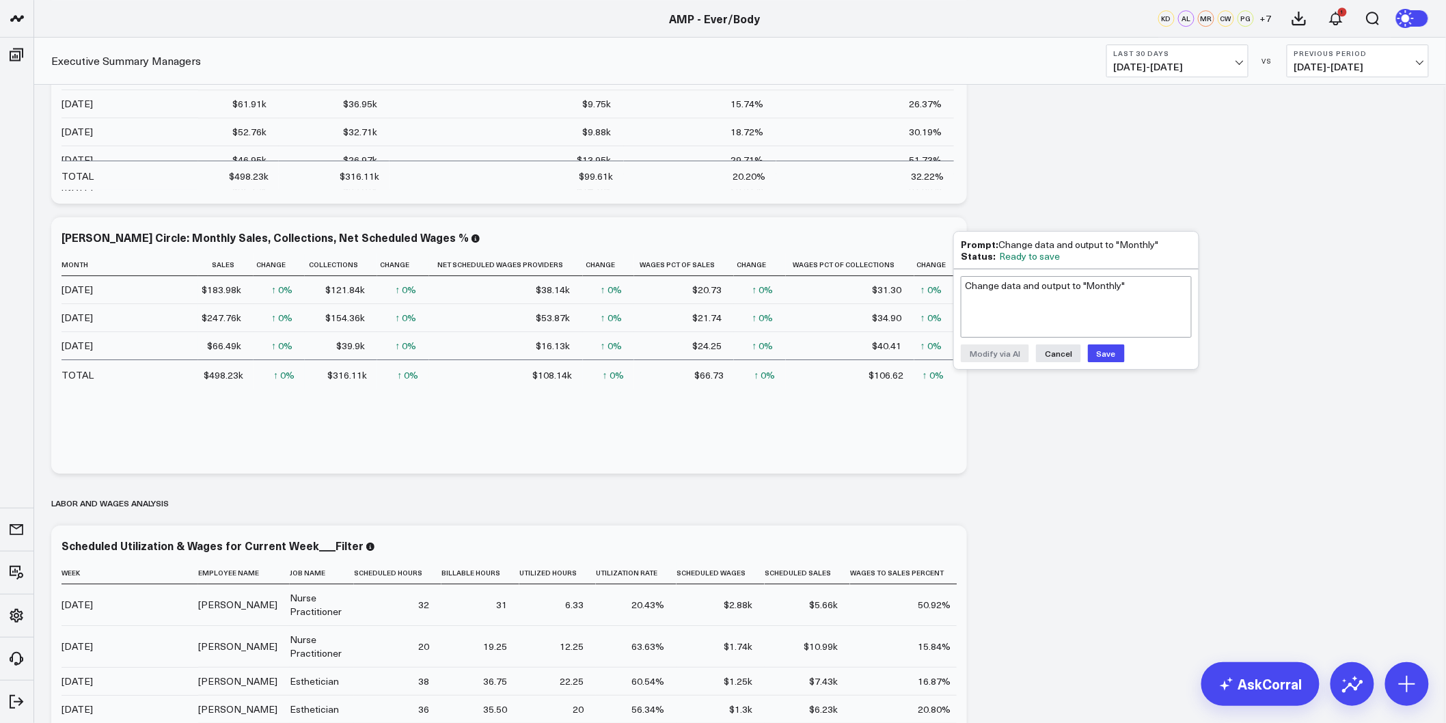
click at [1112, 354] on button "Save" at bounding box center [1106, 353] width 37 height 18
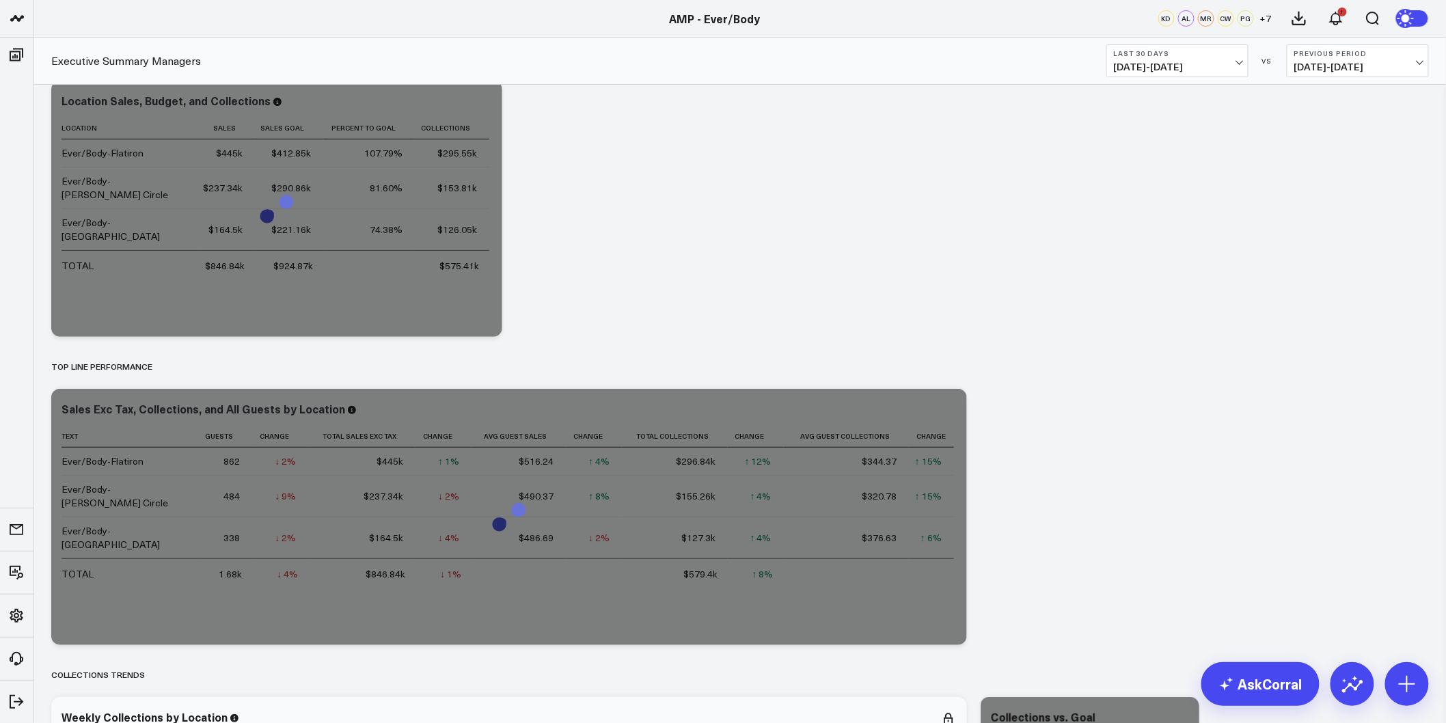
scroll to position [0, 0]
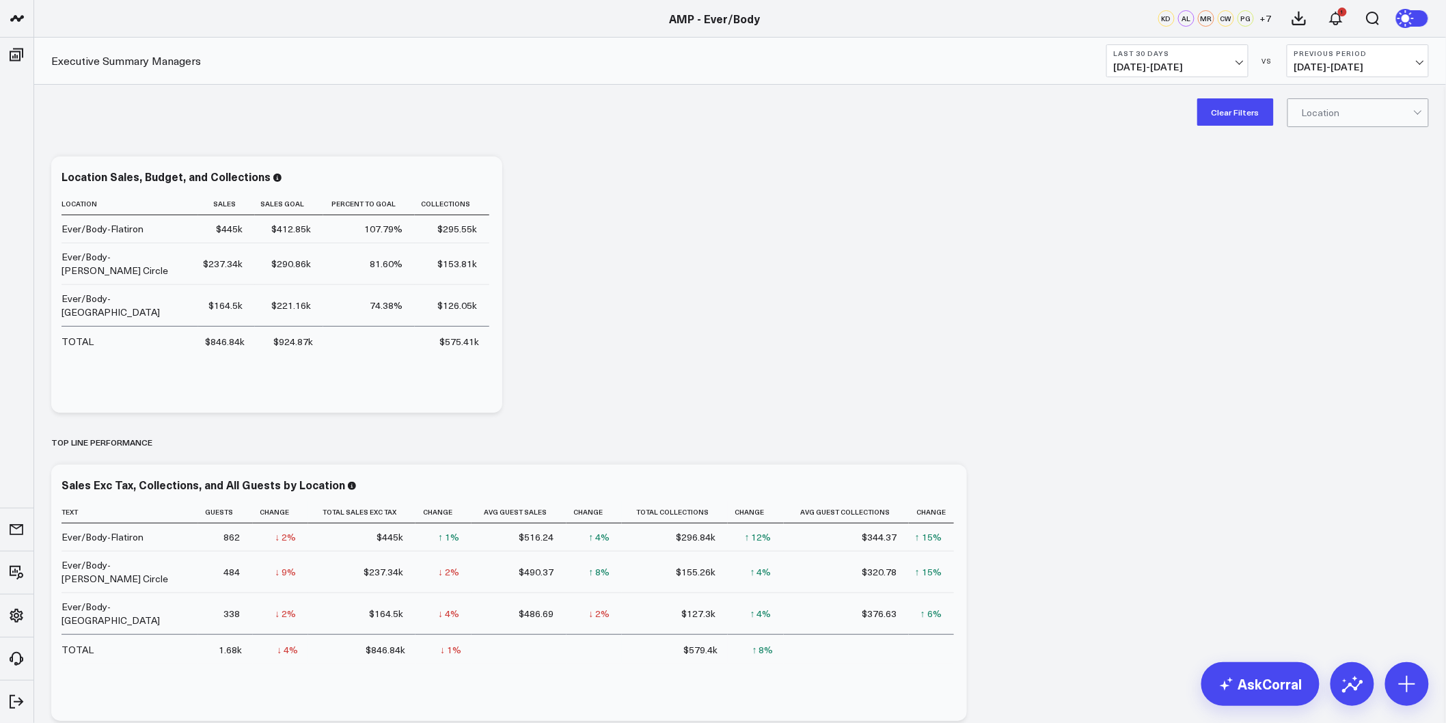
click at [535, 129] on div "Clear Filters Location" at bounding box center [740, 112] width 1412 height 55
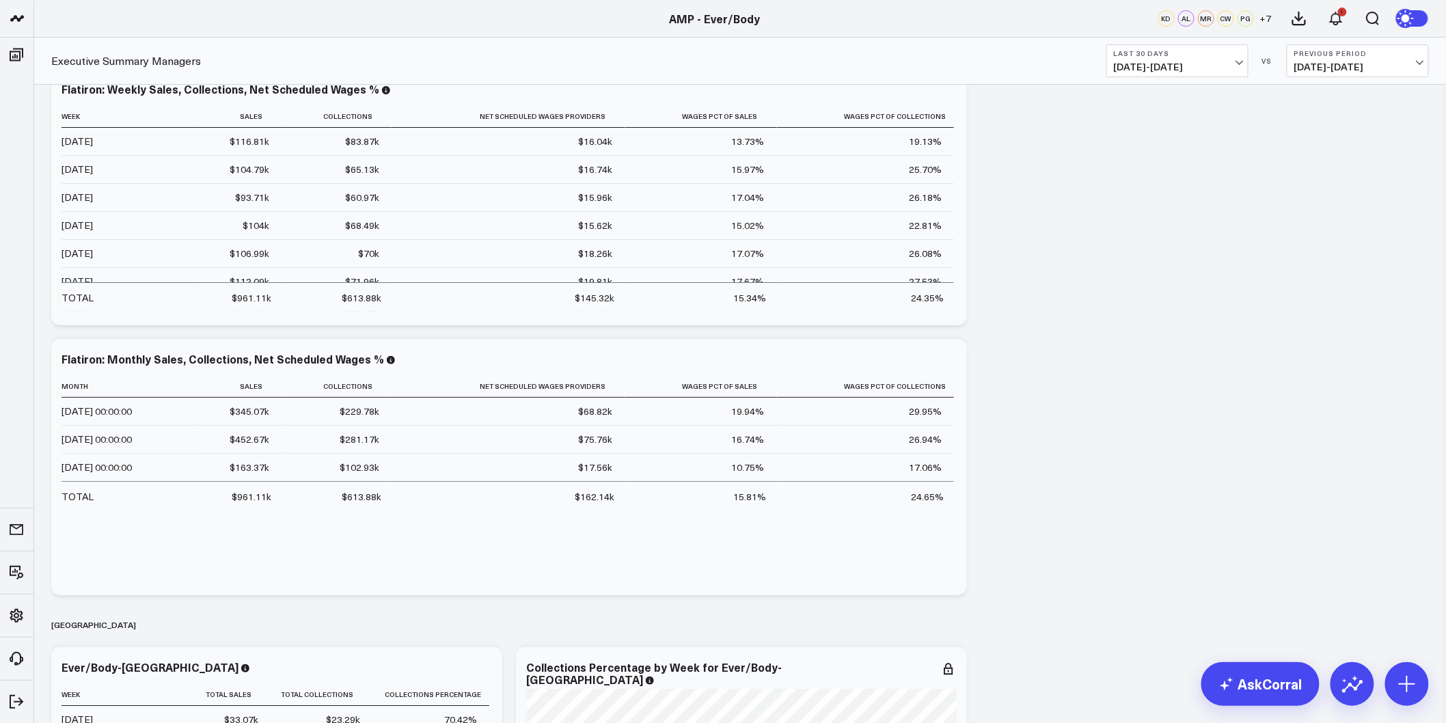
scroll to position [2126, 0]
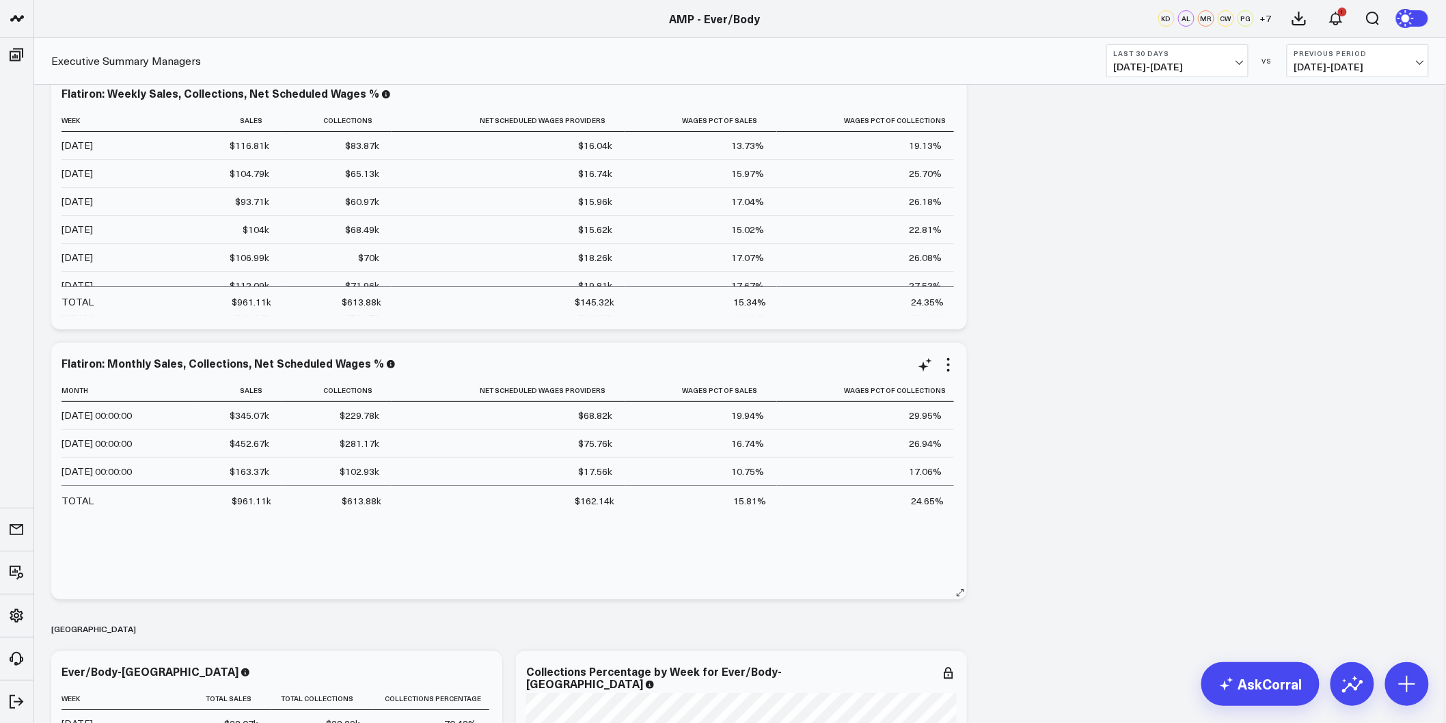
click at [121, 419] on div "2025-08-01 00:00:00" at bounding box center [97, 416] width 70 height 14
click at [923, 364] on icon at bounding box center [925, 365] width 16 height 16
click at [999, 401] on textarea "Change data and output to "Monthly"" at bounding box center [1076, 395] width 231 height 62
type textarea "Change the format of Column "Month" to "2025-08-30""
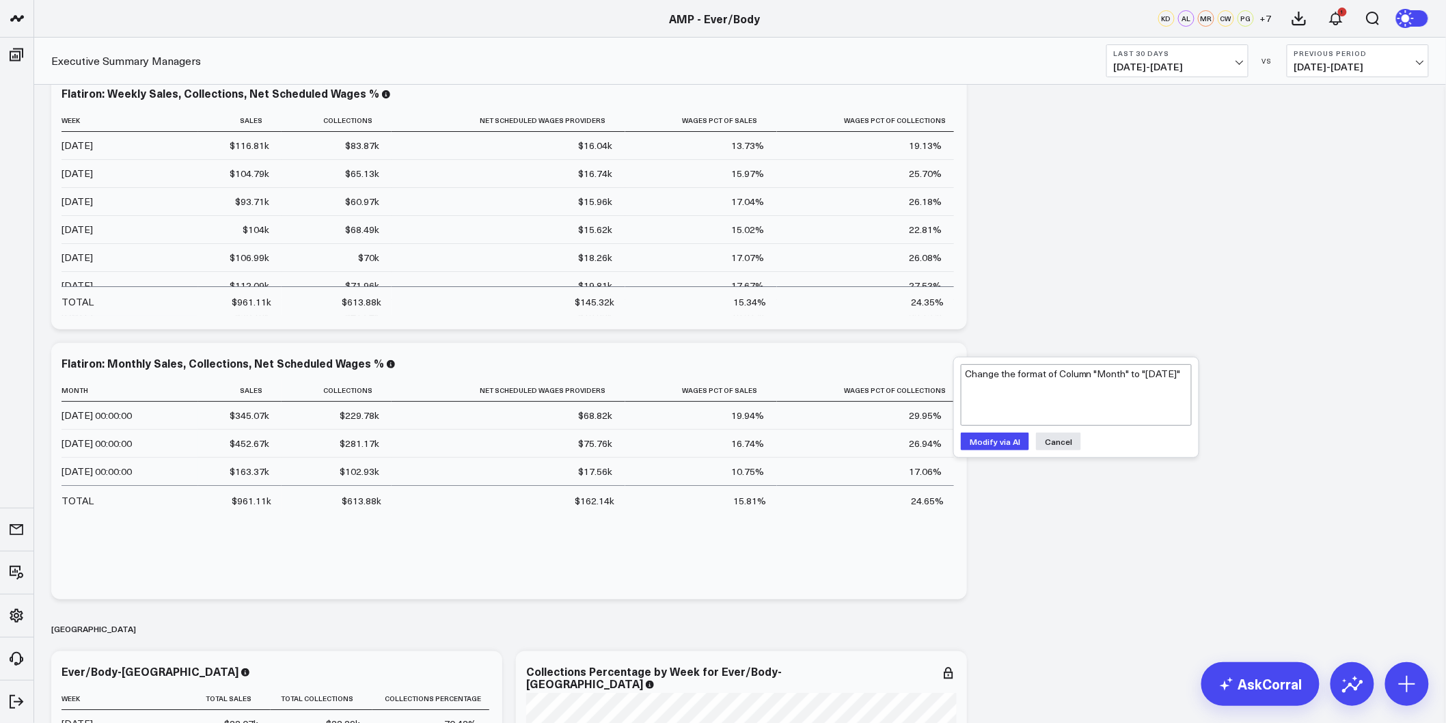
click at [994, 442] on button "Modify via AI" at bounding box center [995, 442] width 68 height 18
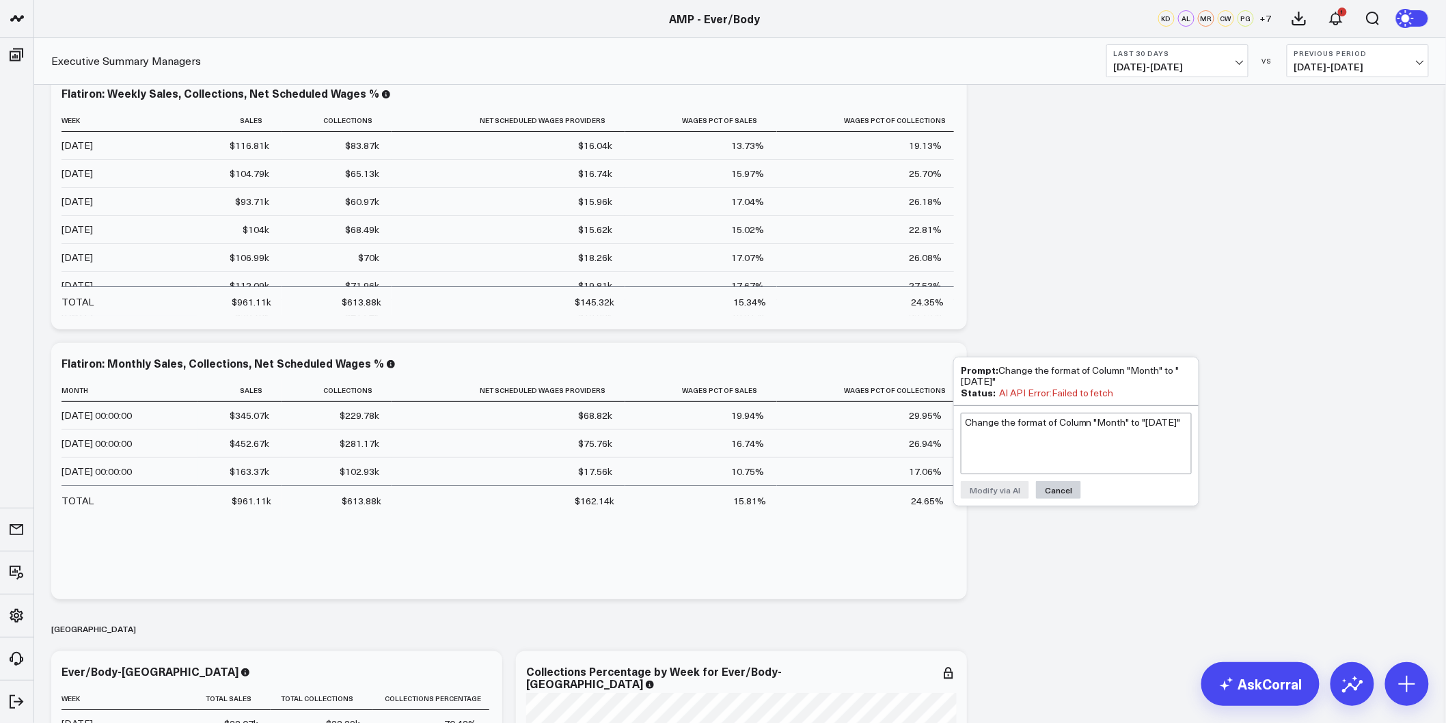
click at [1070, 488] on button "Cancel" at bounding box center [1058, 490] width 45 height 18
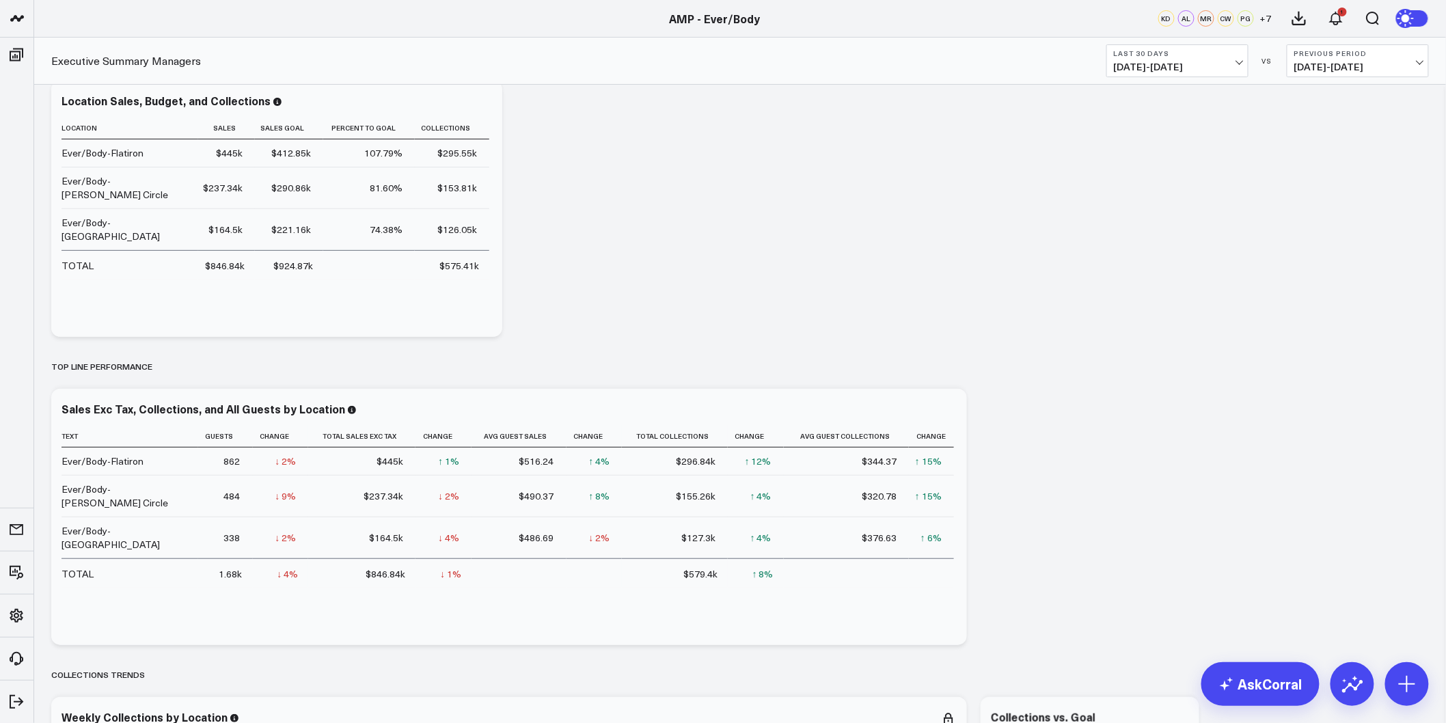
scroll to position [0, 0]
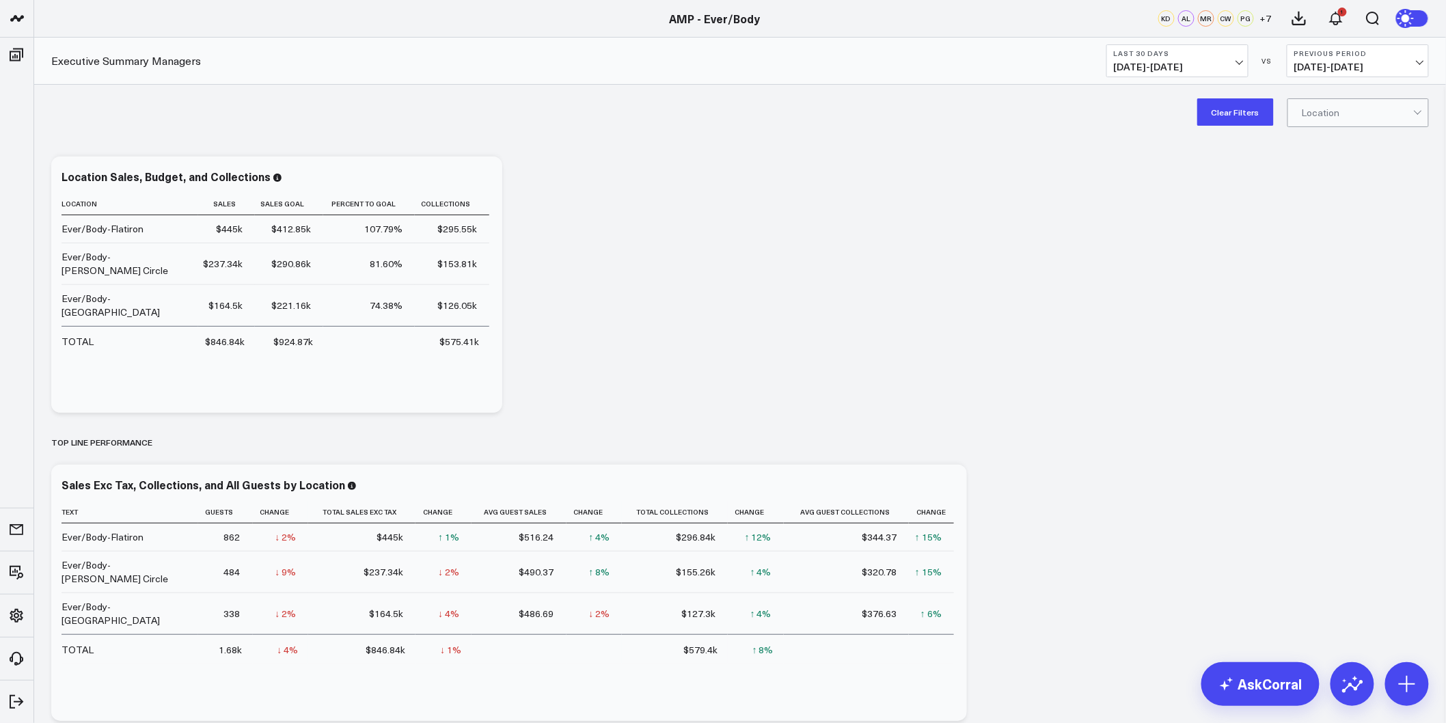
click at [1226, 66] on span "07/26/25 - 08/24/25" at bounding box center [1177, 67] width 127 height 11
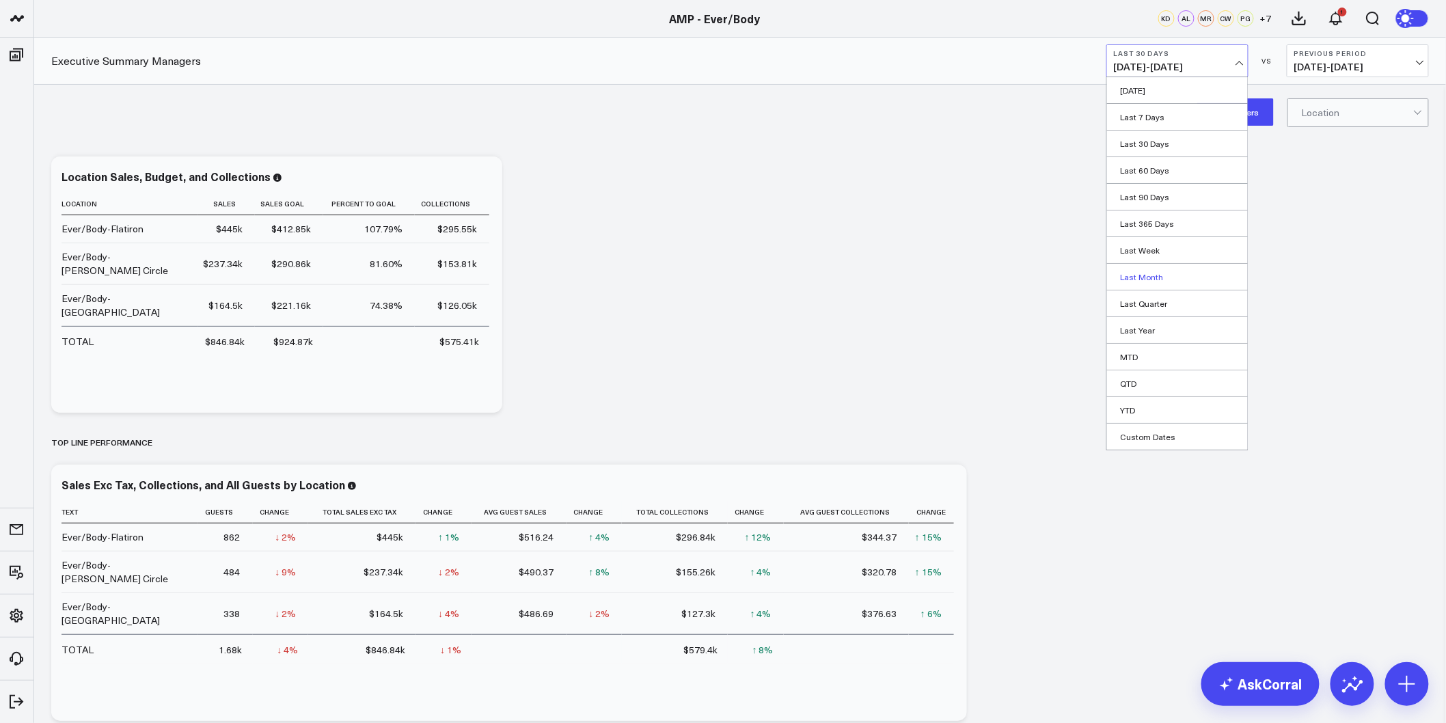
click at [1150, 281] on link "Last Month" at bounding box center [1177, 277] width 141 height 26
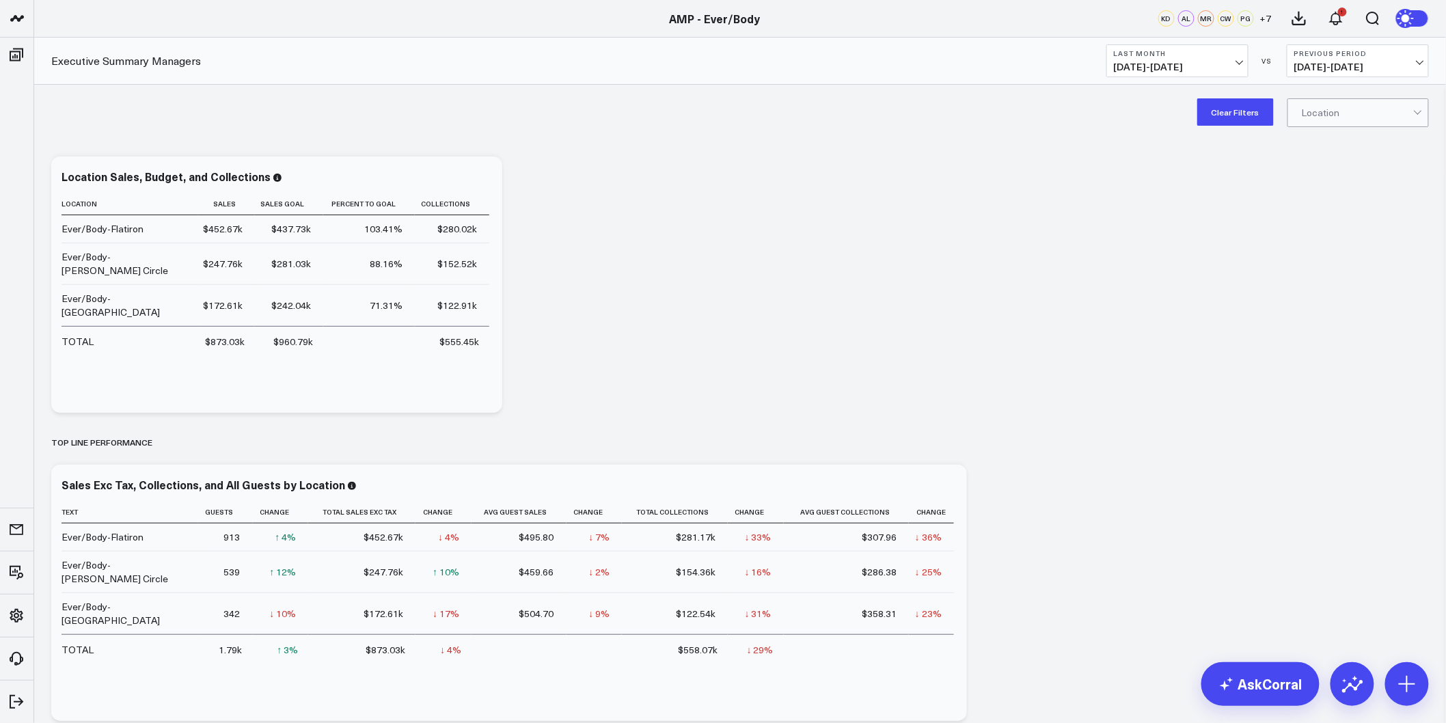
click at [1241, 67] on span "07/01/25 - 07/31/25" at bounding box center [1177, 67] width 127 height 11
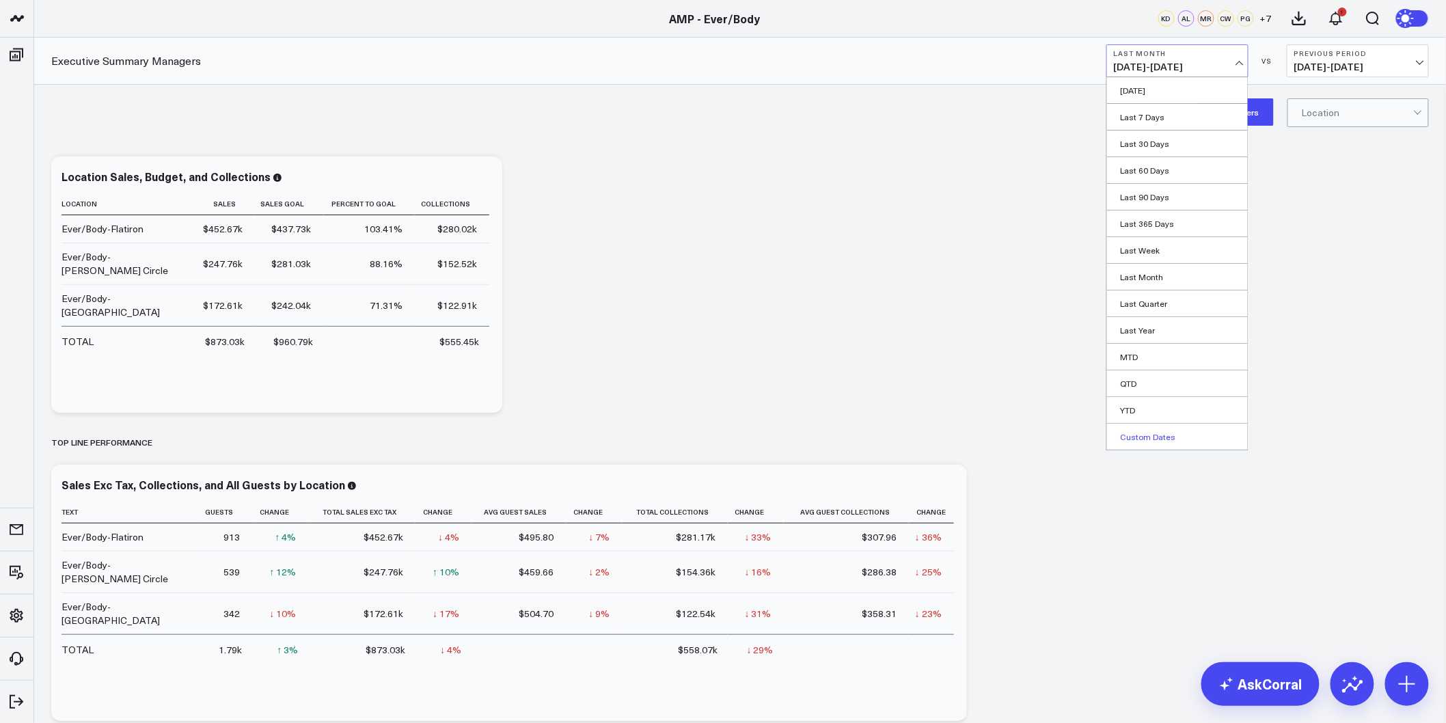
click at [1172, 426] on link "Custom Dates" at bounding box center [1177, 437] width 141 height 26
select select "7"
select select "2025"
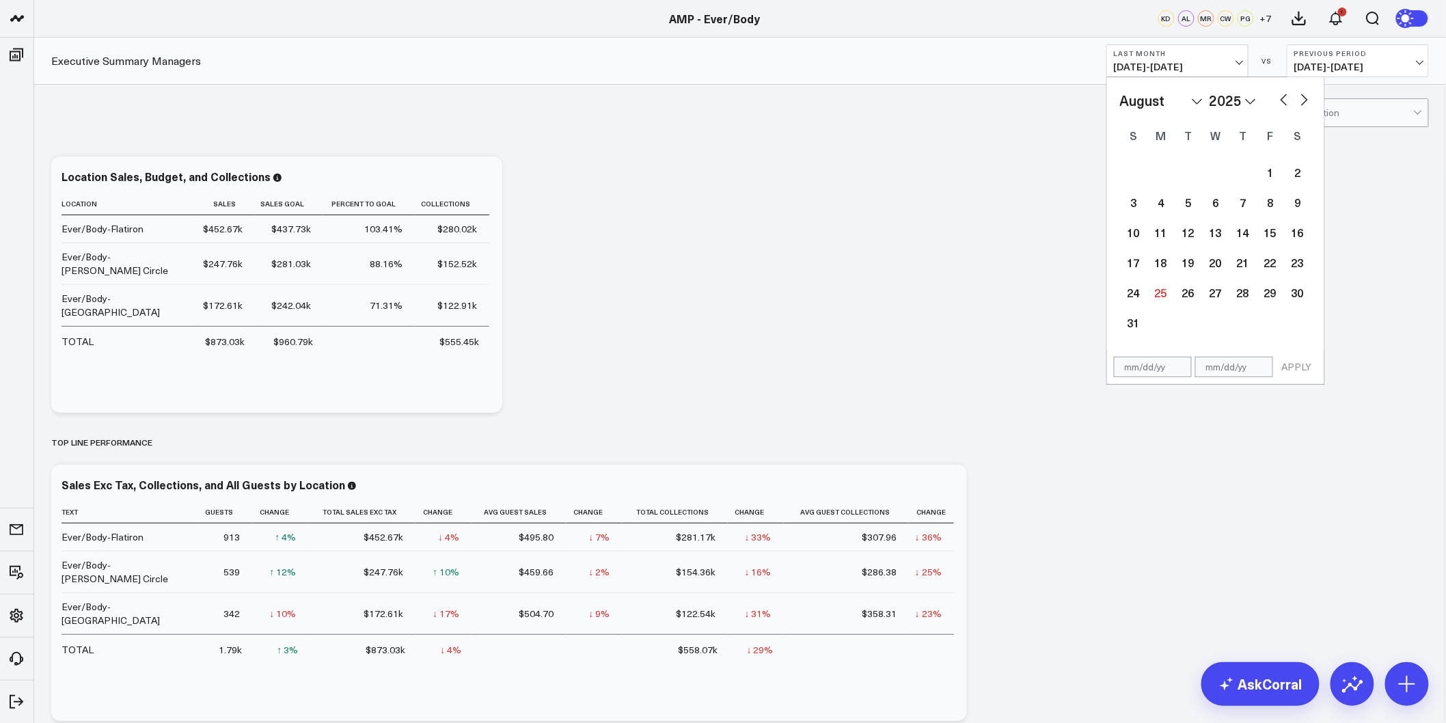
click at [1286, 103] on button "button" at bounding box center [1285, 98] width 14 height 16
select select "4"
select select "2025"
click at [1299, 100] on button "button" at bounding box center [1305, 98] width 14 height 16
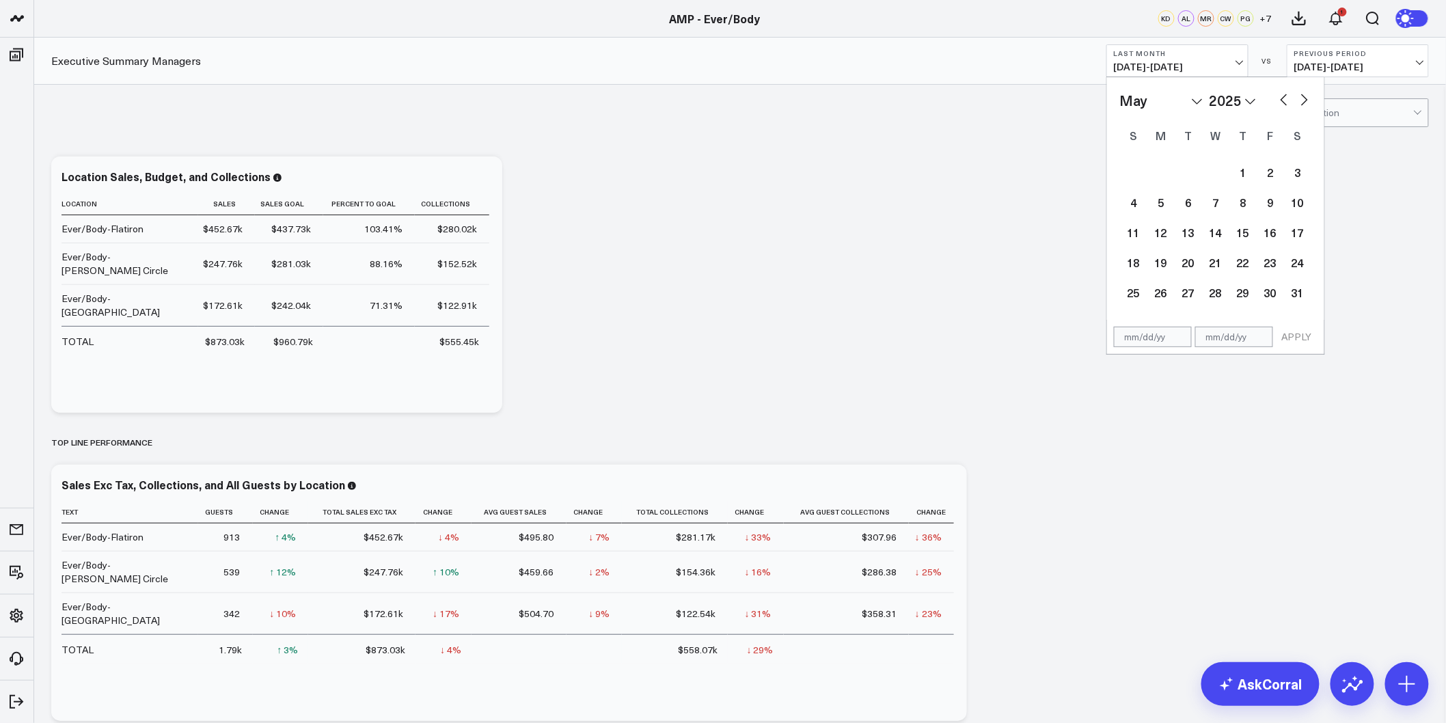
select select "5"
select select "2025"
click at [1138, 182] on div "1" at bounding box center [1133, 172] width 27 height 27
type input "06/01/25"
select select "5"
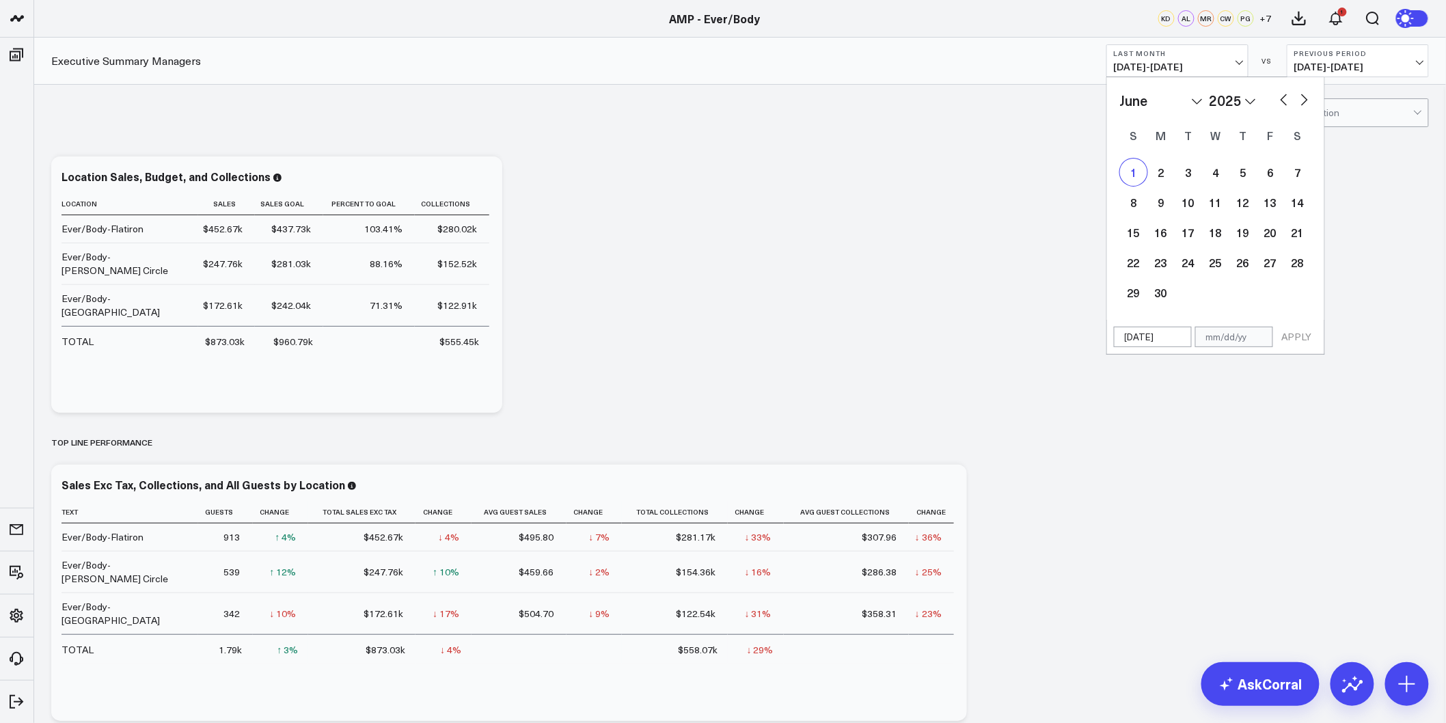
select select "2025"
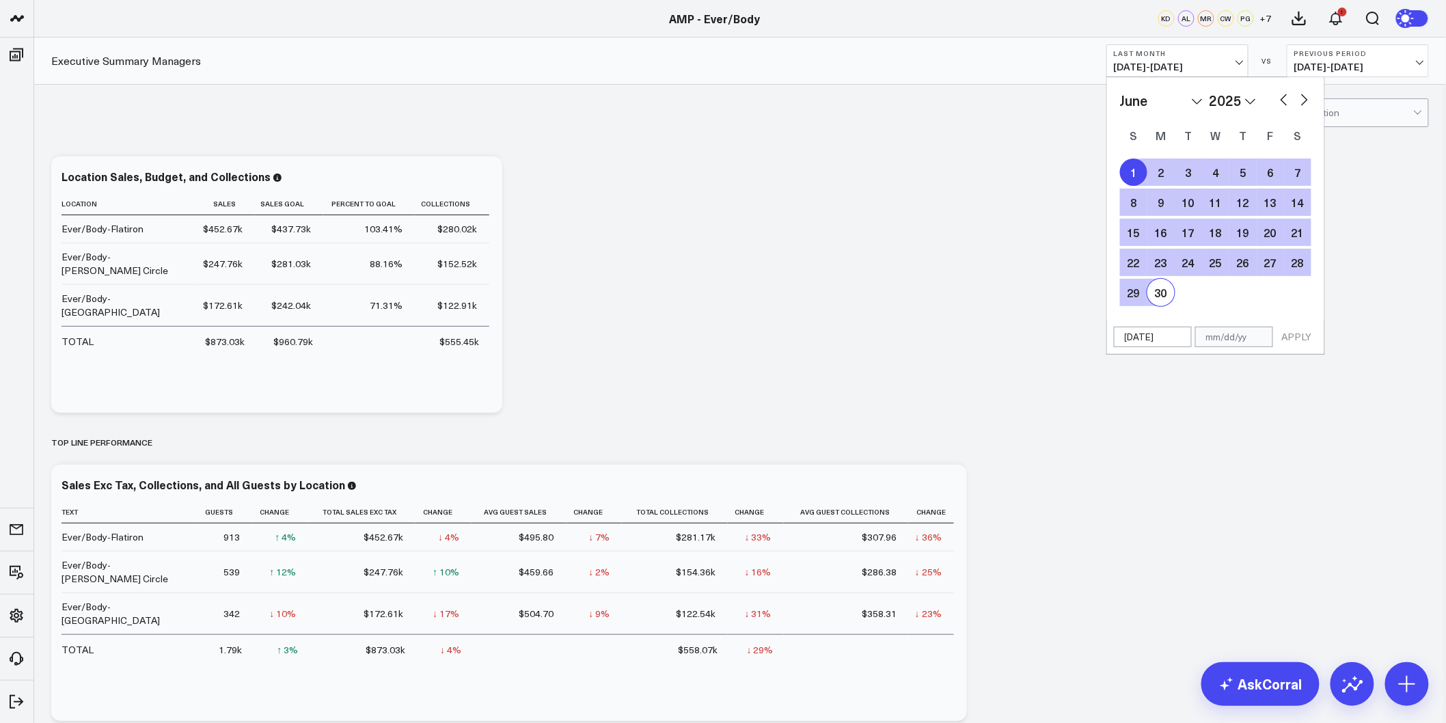
click at [1163, 294] on div "30" at bounding box center [1161, 292] width 27 height 27
type input "06/30/25"
select select "5"
select select "2025"
click at [1303, 339] on button "APPLY" at bounding box center [1297, 337] width 41 height 21
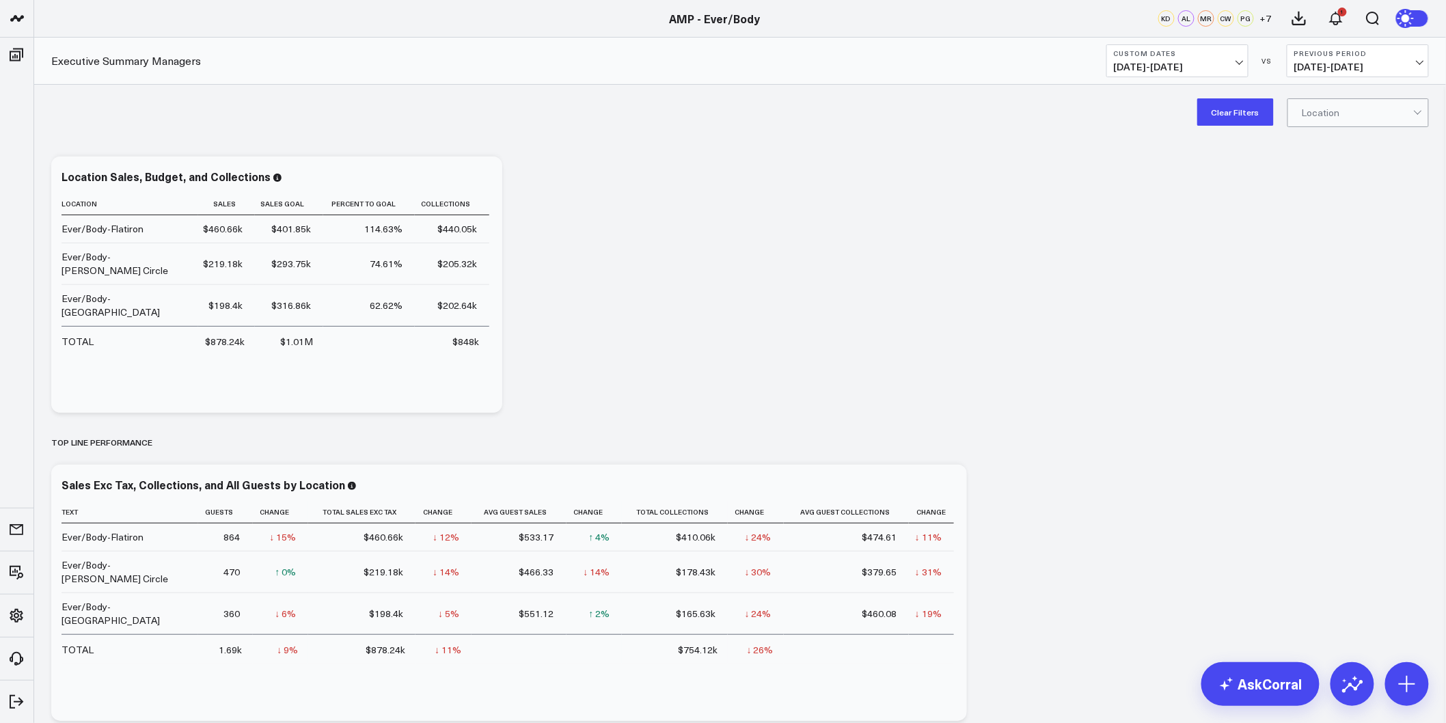
click at [1202, 66] on span "06/01/25 - 06/30/25" at bounding box center [1177, 67] width 127 height 11
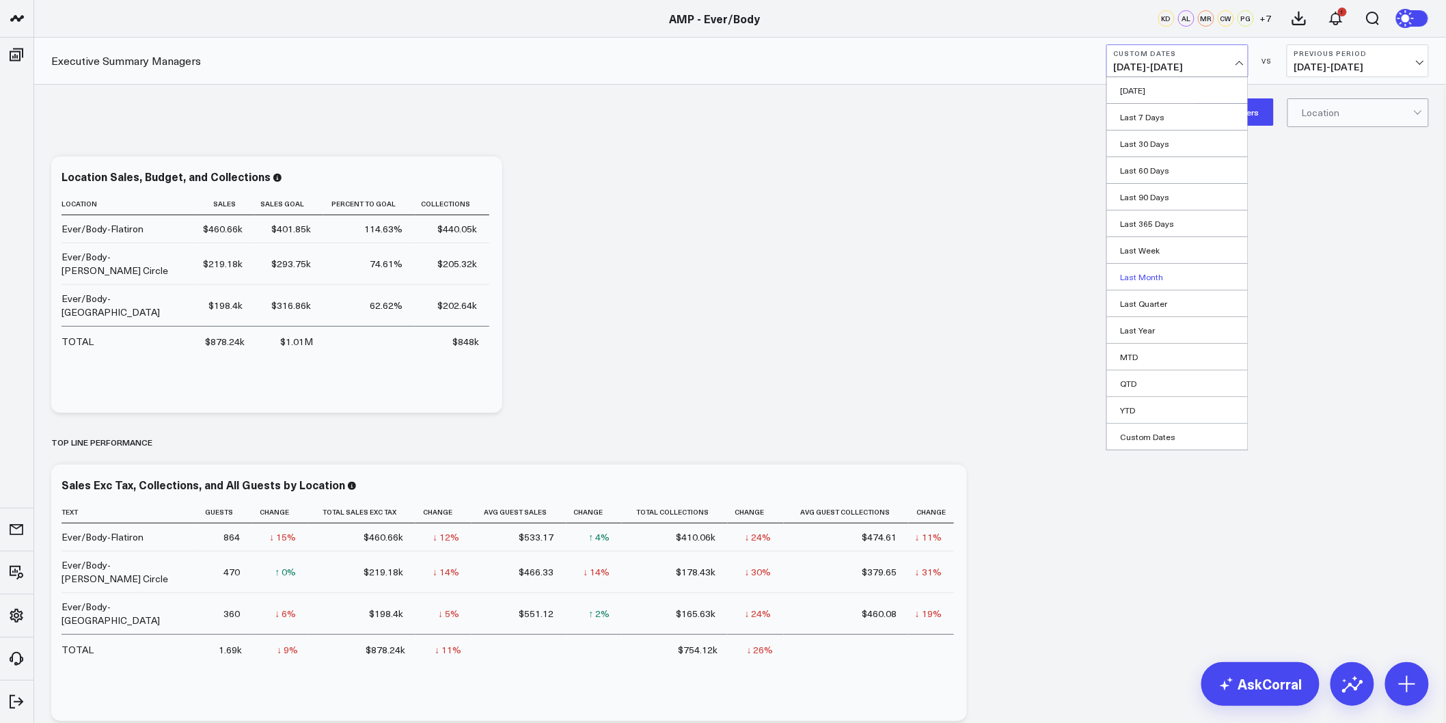
click at [1154, 279] on link "Last Month" at bounding box center [1177, 277] width 141 height 26
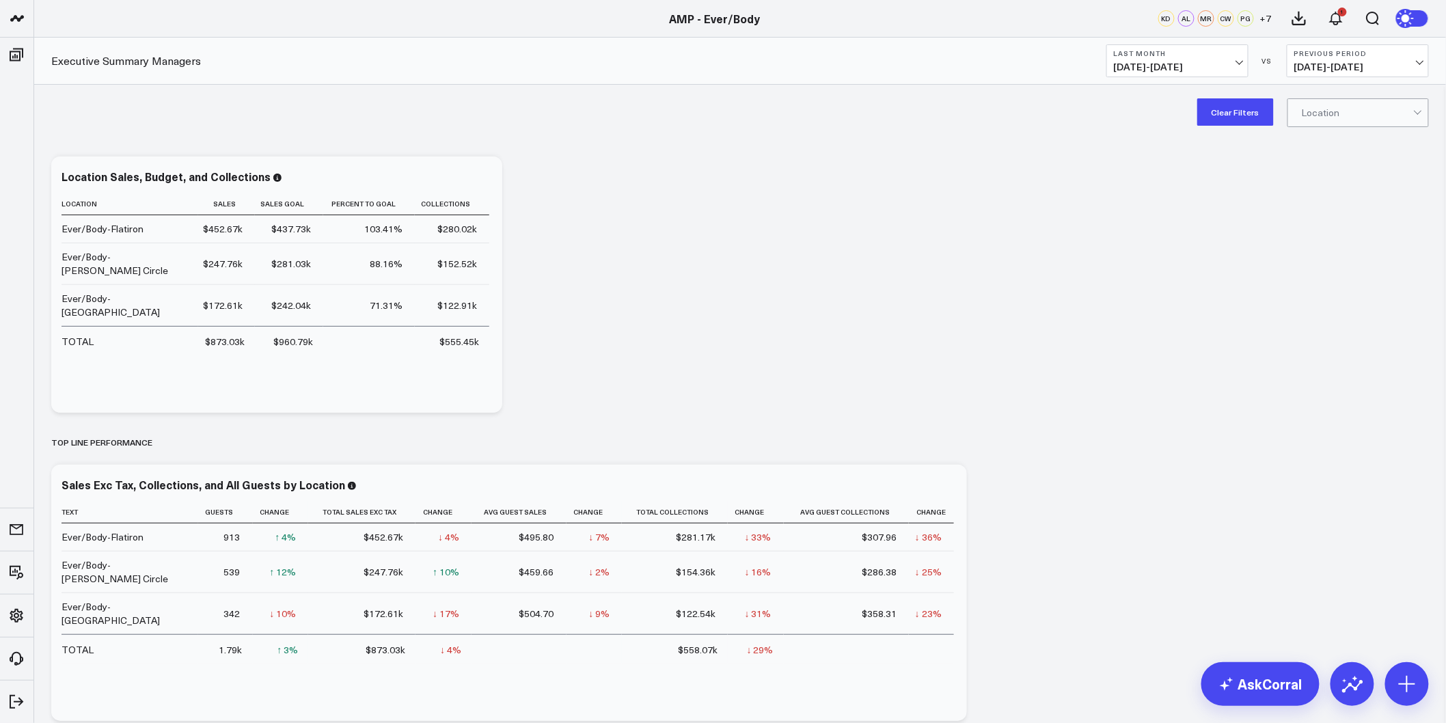
click at [1227, 70] on span "07/01/25 - 07/31/25" at bounding box center [1177, 67] width 127 height 11
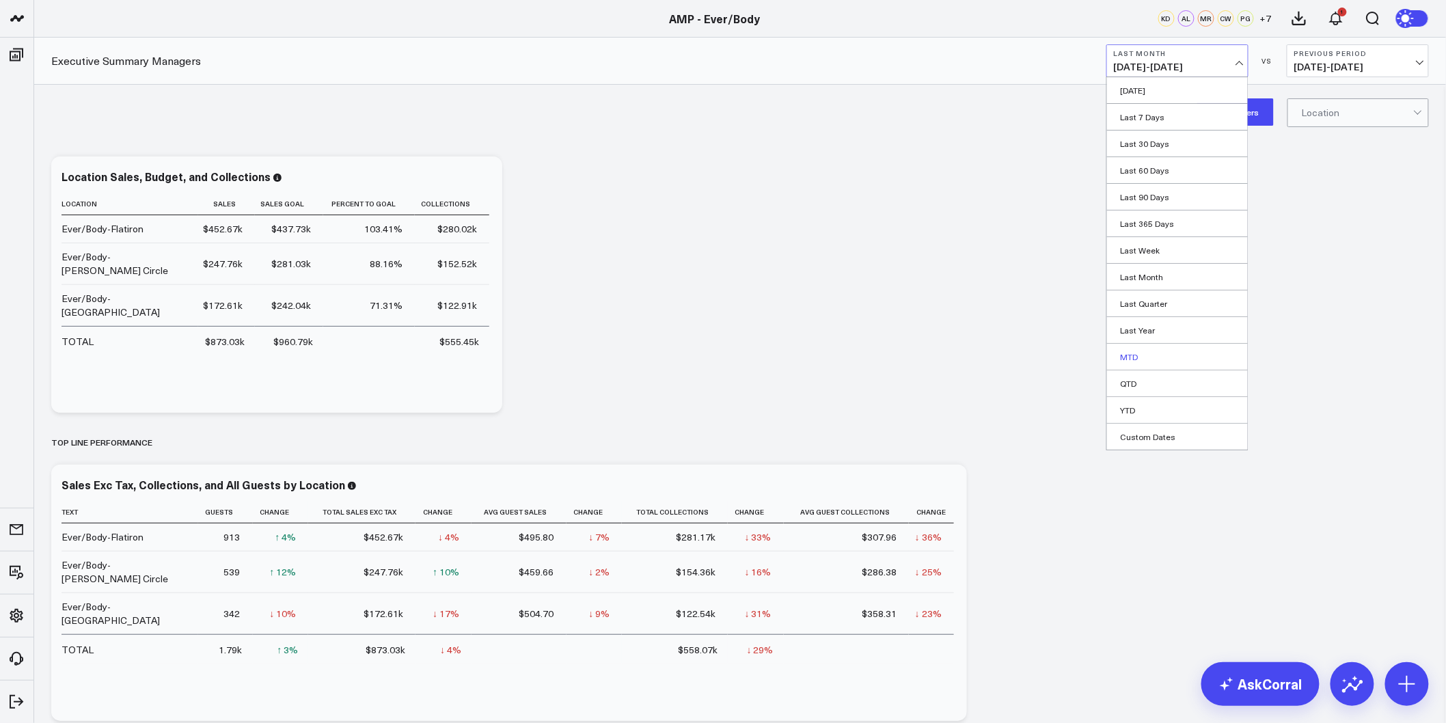
click at [1140, 359] on link "MTD" at bounding box center [1177, 357] width 141 height 26
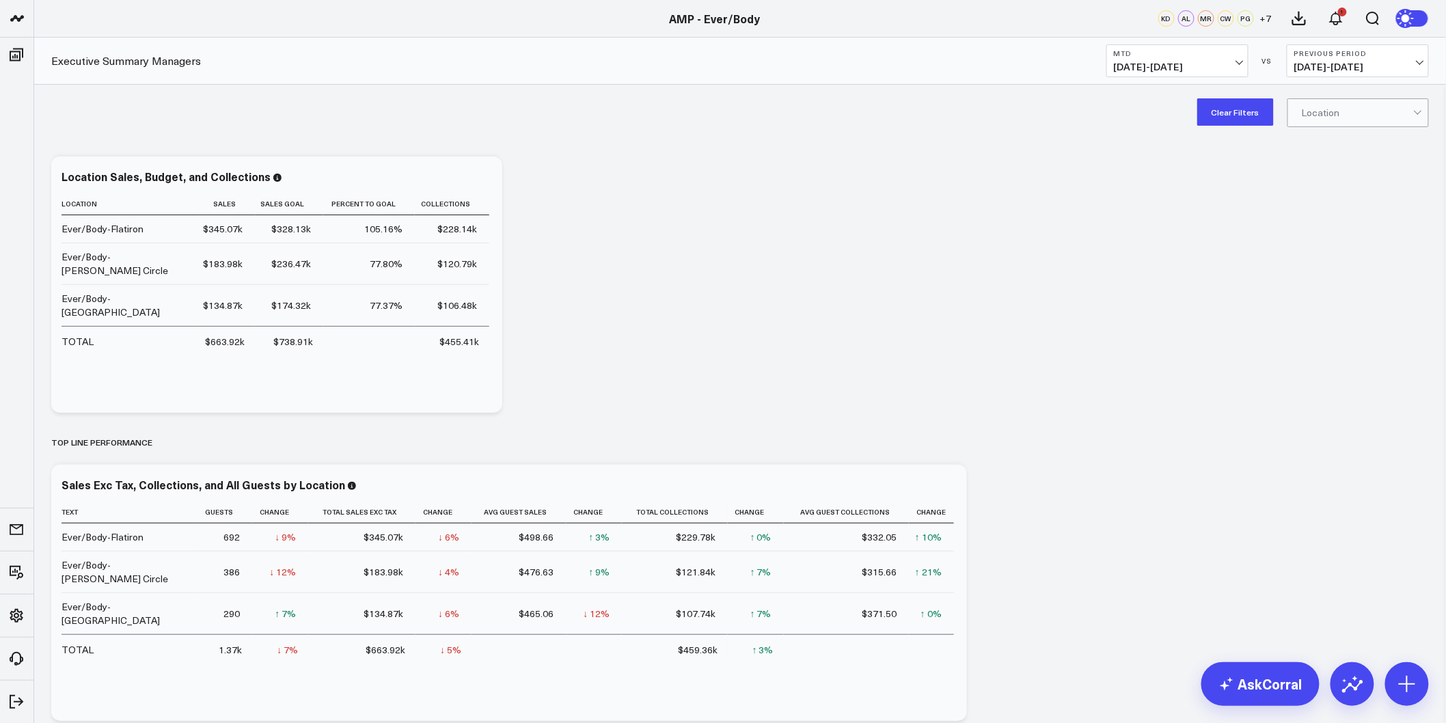
click at [1198, 62] on span "08/01/25 - 08/24/25" at bounding box center [1177, 67] width 127 height 11
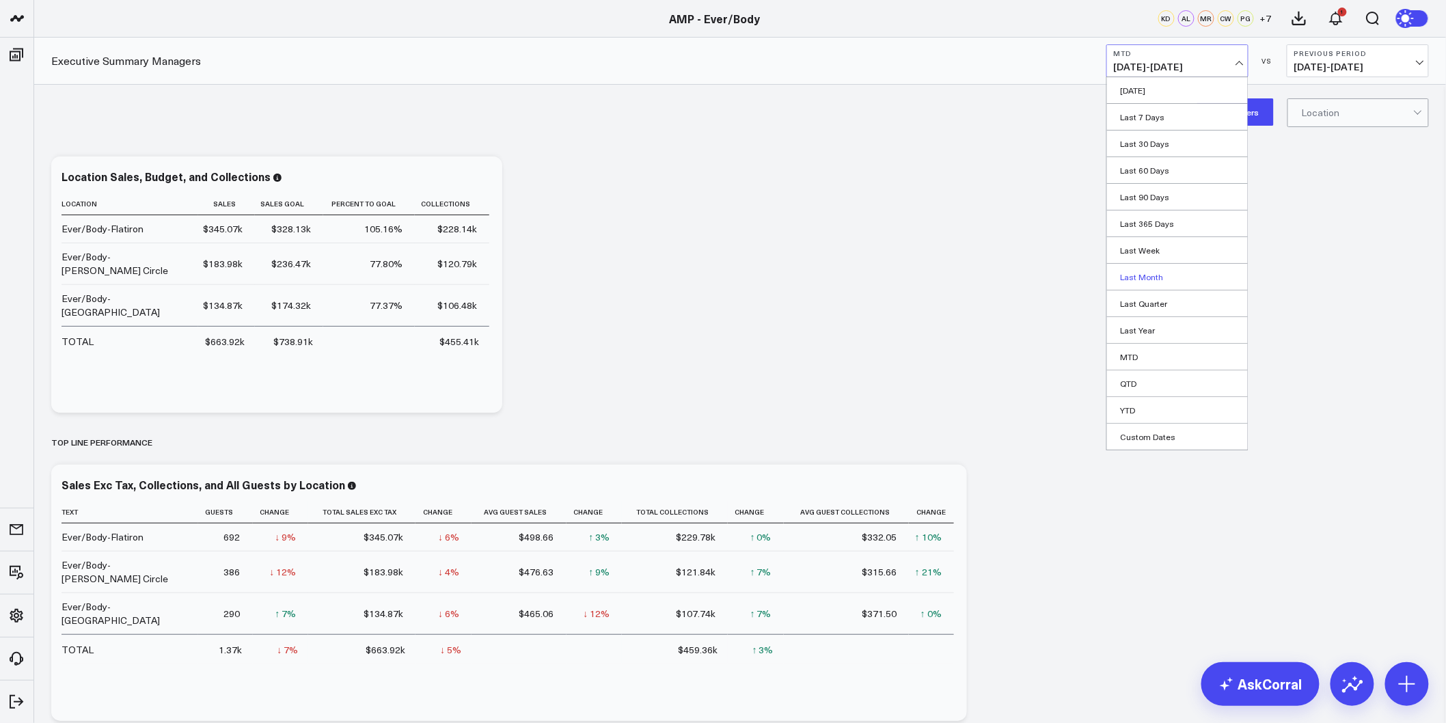
click at [1144, 280] on link "Last Month" at bounding box center [1177, 277] width 141 height 26
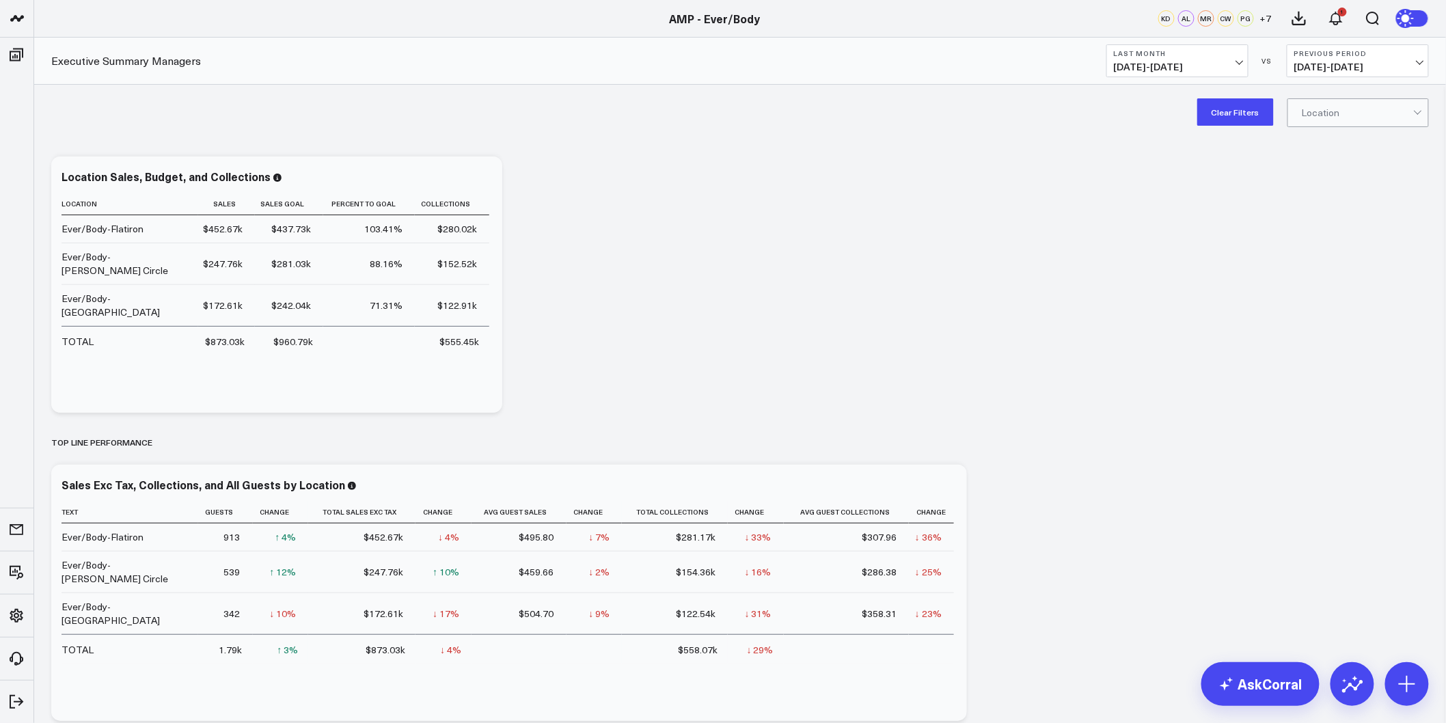
click at [1232, 64] on span "07/01/25 - 07/31/25" at bounding box center [1177, 67] width 127 height 11
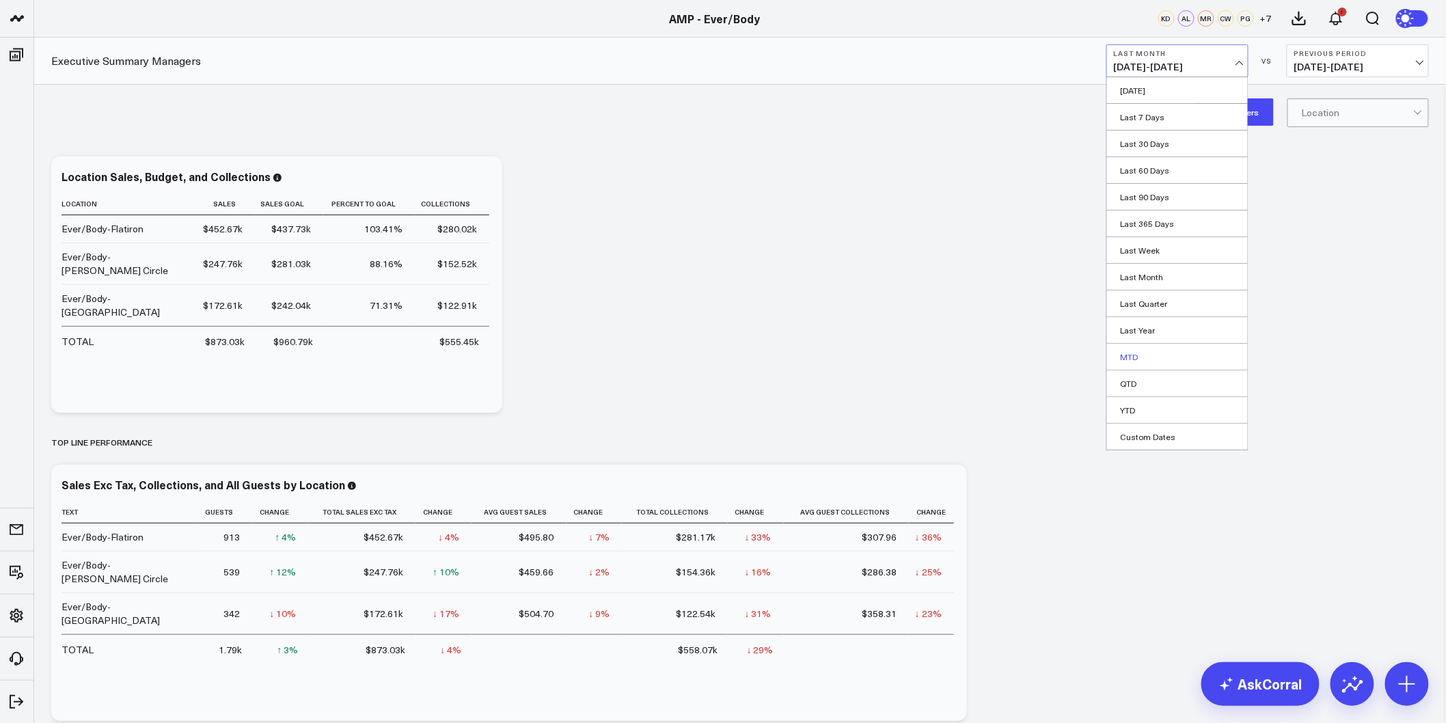
click at [1146, 353] on link "MTD" at bounding box center [1177, 357] width 141 height 26
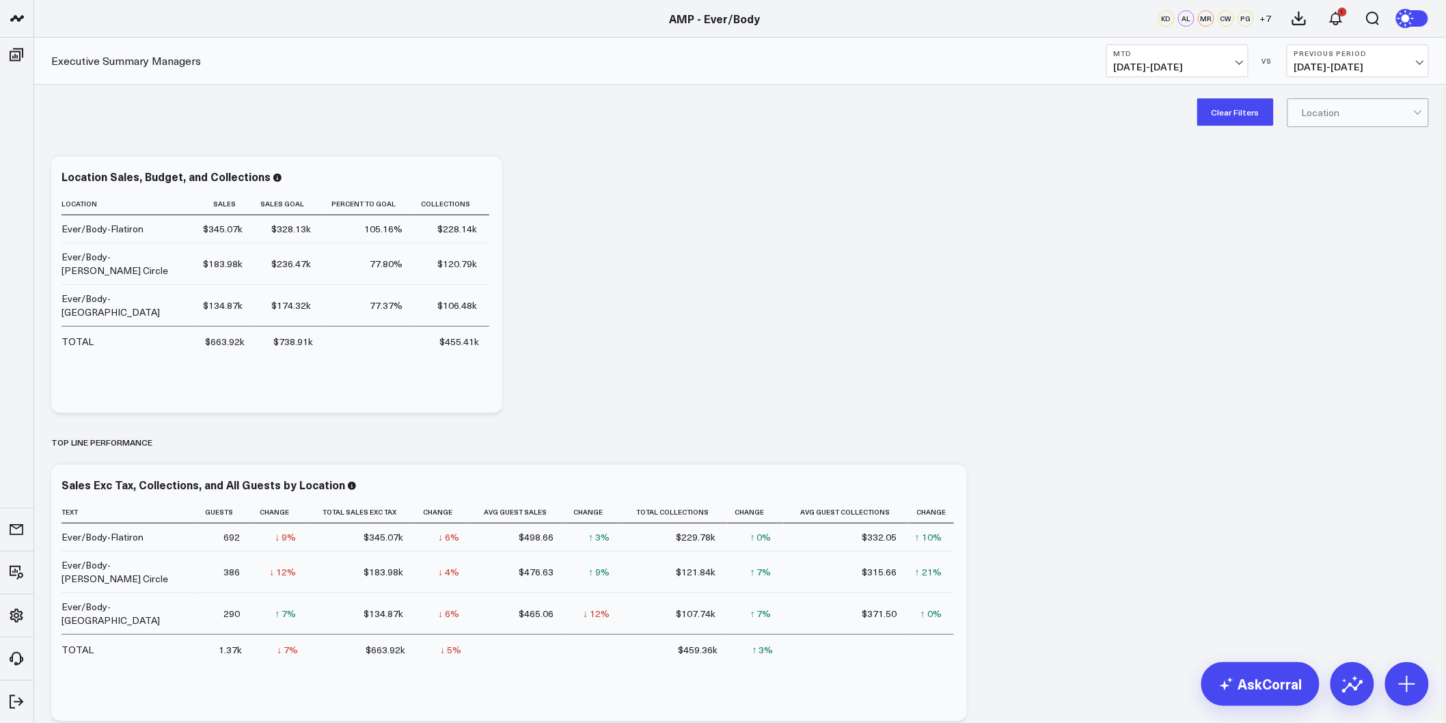
click at [1322, 68] on span "07/08/25 - 07/31/25" at bounding box center [1358, 67] width 127 height 11
click at [1327, 120] on link "MoM" at bounding box center [1358, 117] width 141 height 26
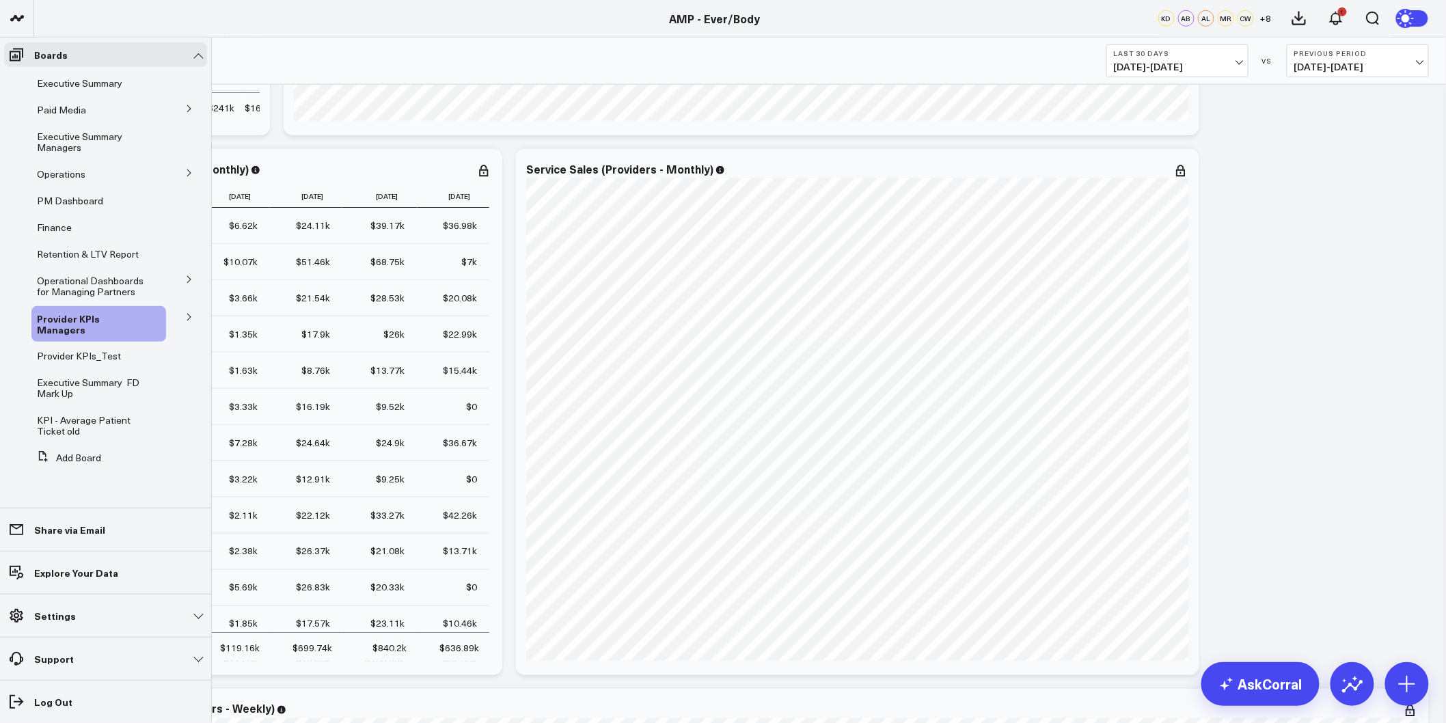
click at [187, 319] on icon at bounding box center [189, 317] width 8 height 8
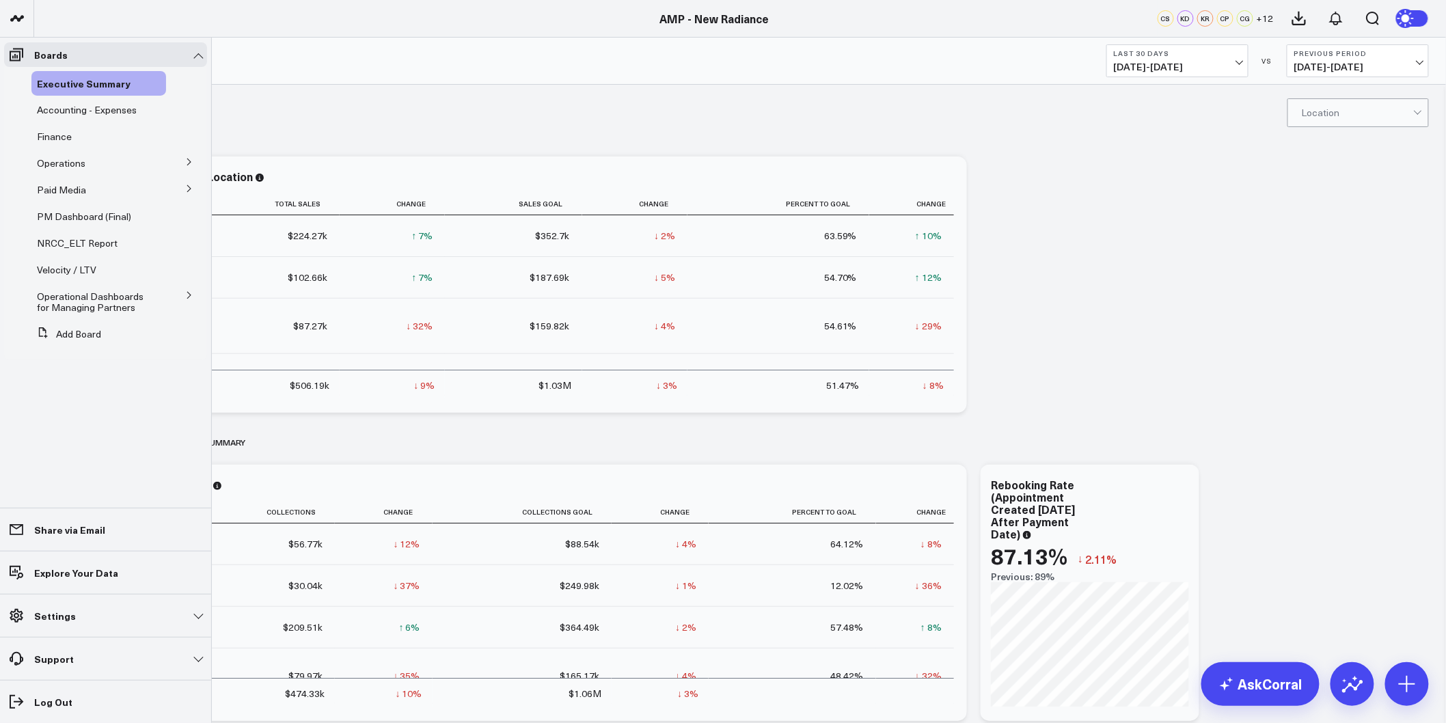
click at [189, 191] on icon at bounding box center [189, 189] width 8 height 8
click at [75, 243] on span "Google Ads" at bounding box center [69, 238] width 49 height 13
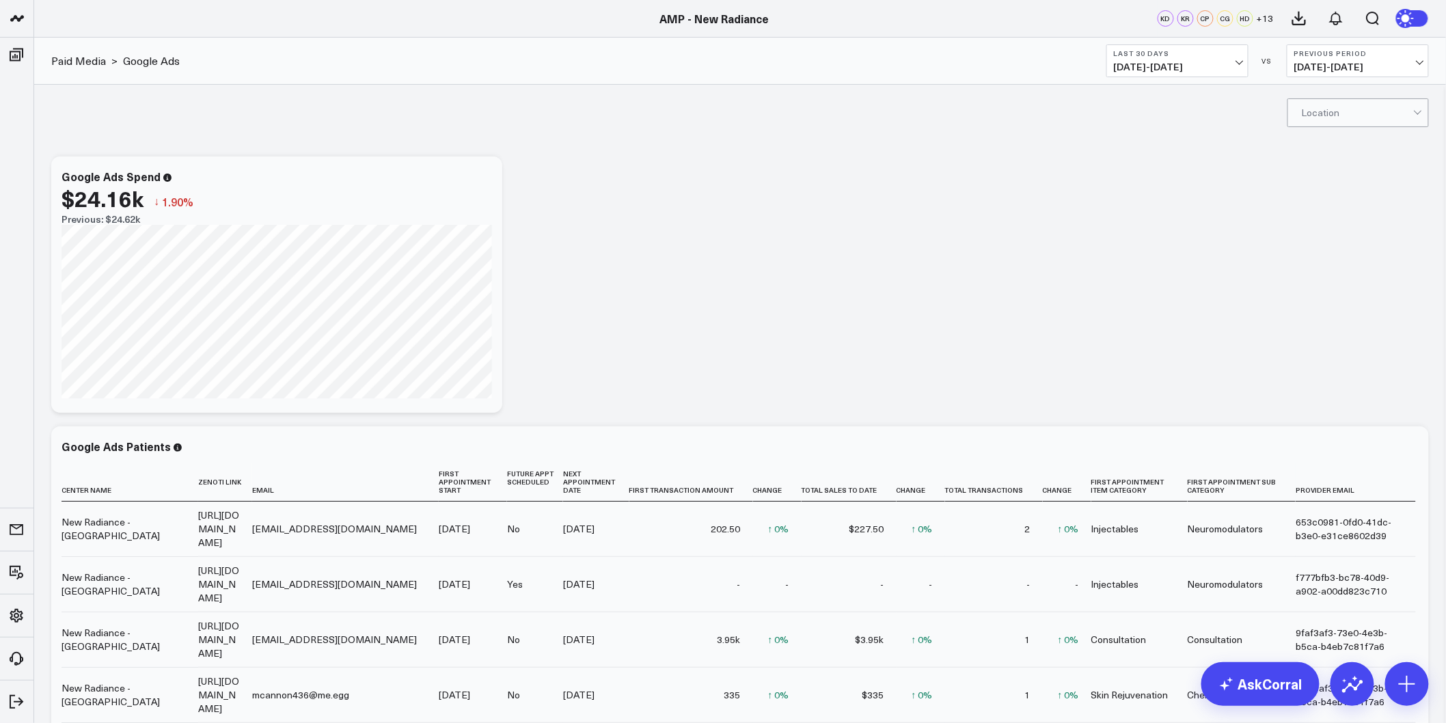
click at [1188, 72] on button "Last 30 Days [DATE] - [DATE]" at bounding box center [1178, 60] width 142 height 33
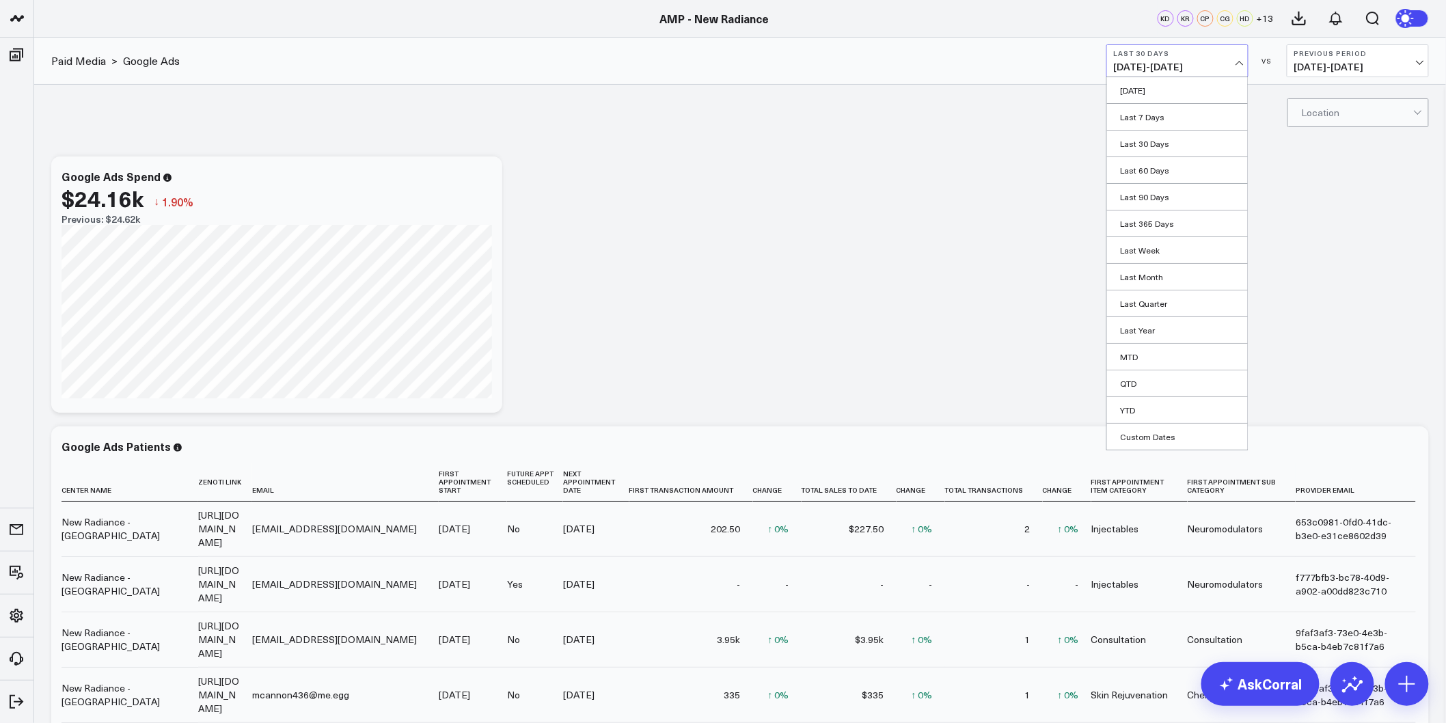
click at [613, 113] on div "Location" at bounding box center [740, 112] width 1412 height 55
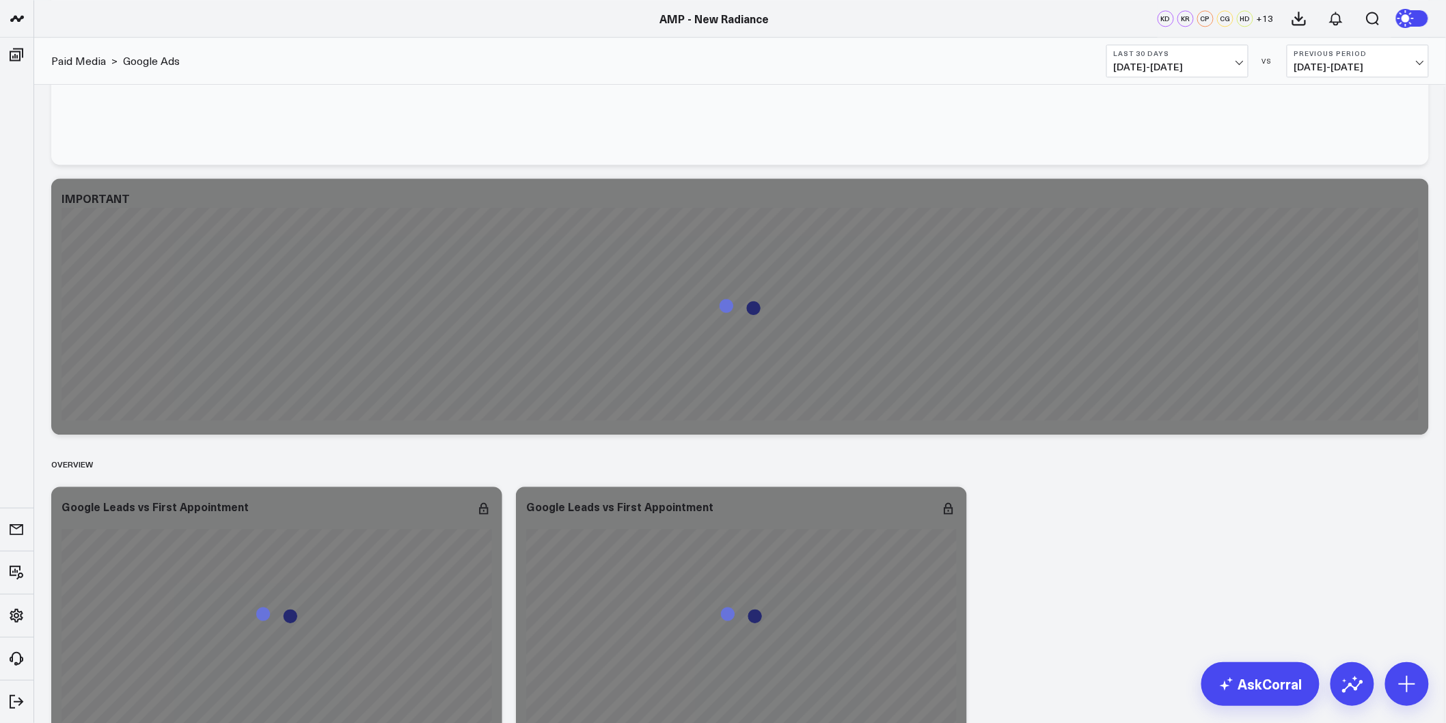
drag, startPoint x: 649, startPoint y: 176, endPoint x: 568, endPoint y: 606, distance: 437.6
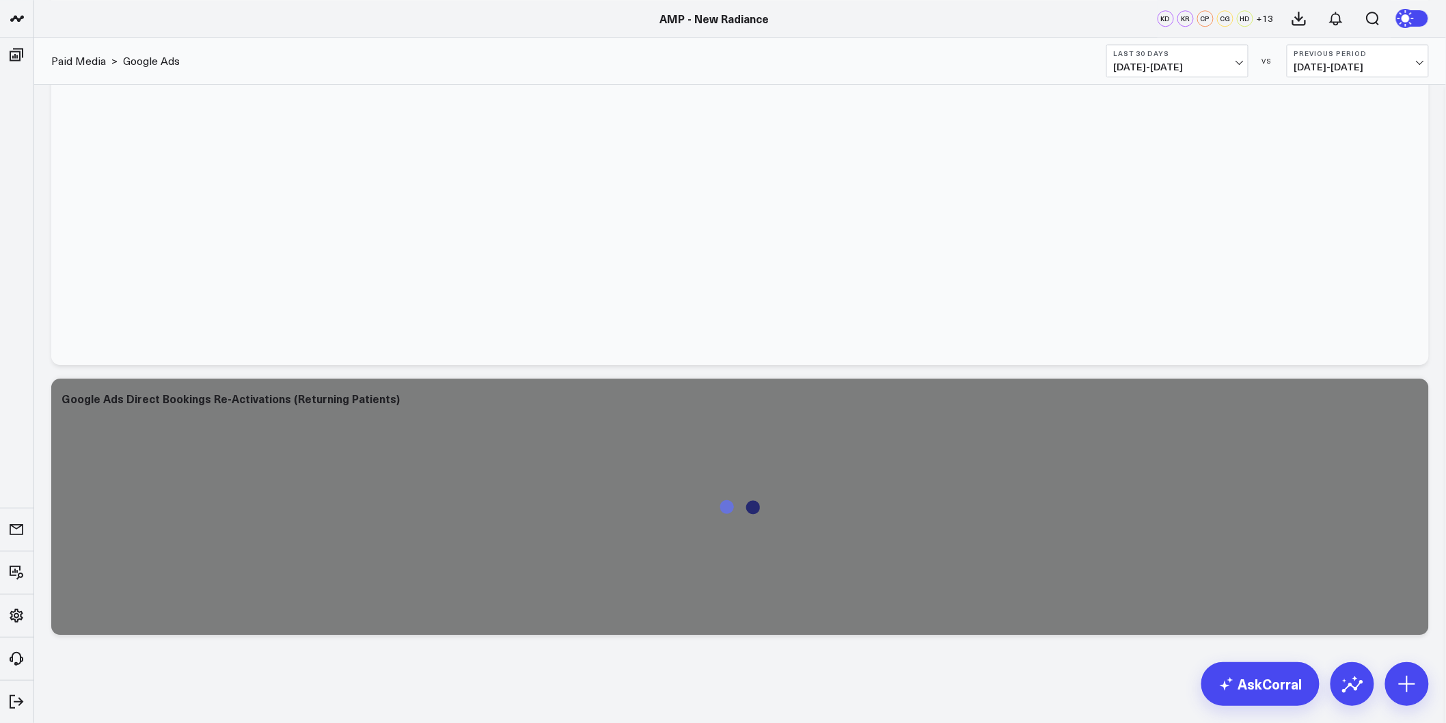
click at [1233, 72] on span "07/26/25 - 08/24/25" at bounding box center [1177, 67] width 127 height 11
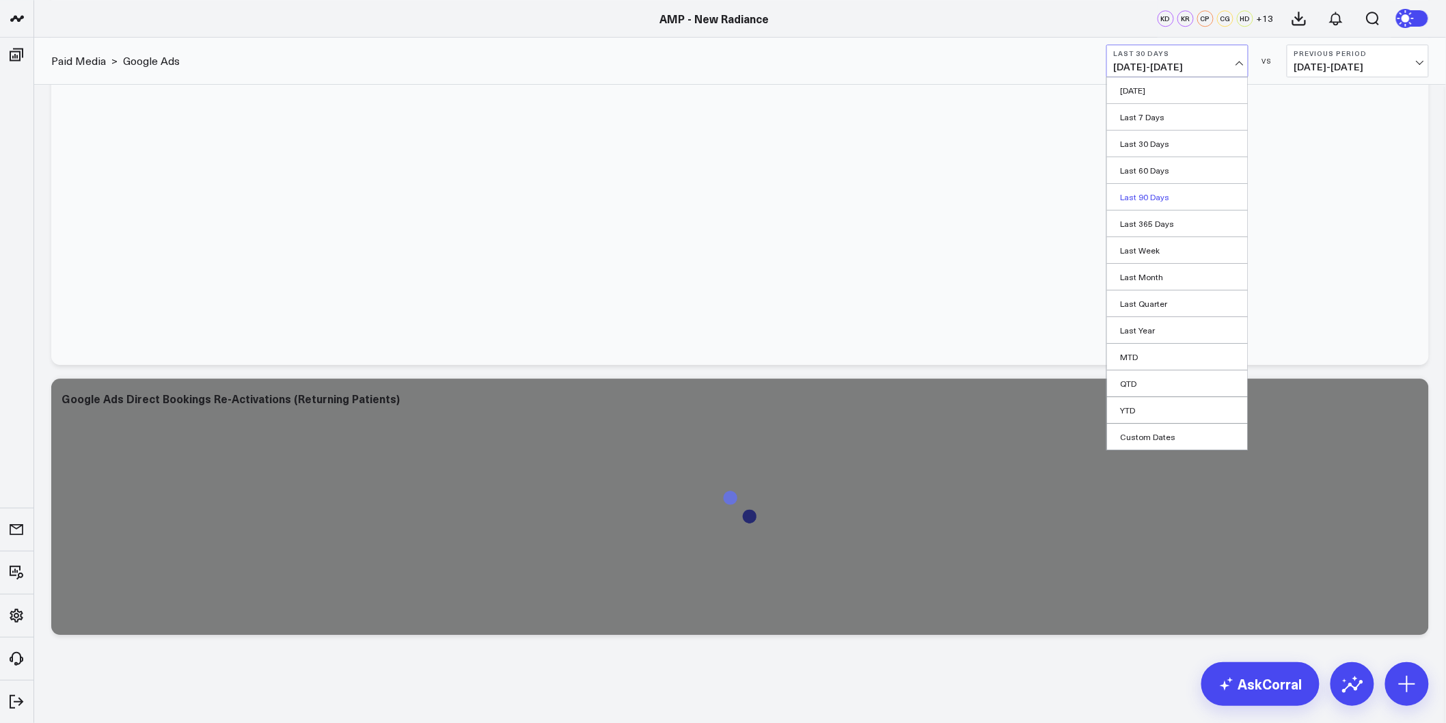
click at [1158, 192] on link "Last 90 Days" at bounding box center [1177, 197] width 141 height 26
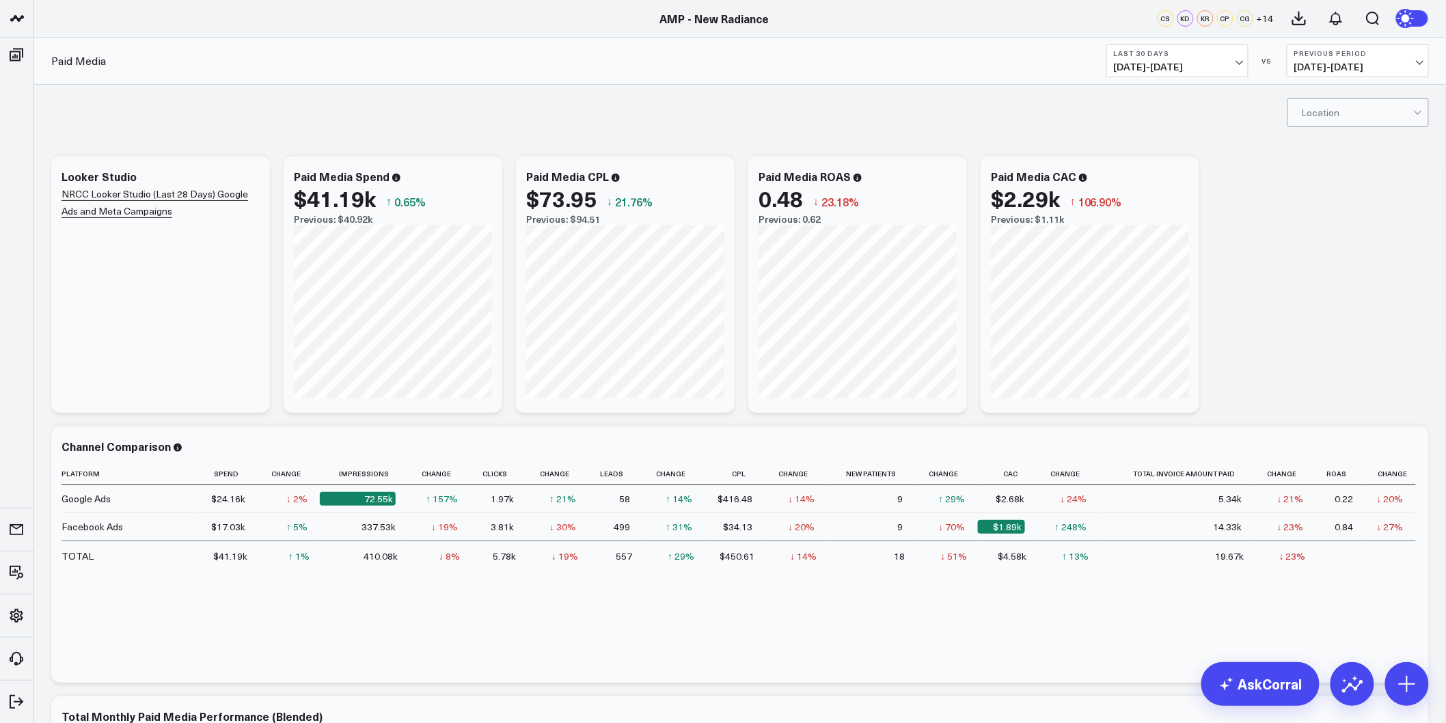
click at [1178, 63] on span "[DATE] - [DATE]" at bounding box center [1177, 67] width 127 height 11
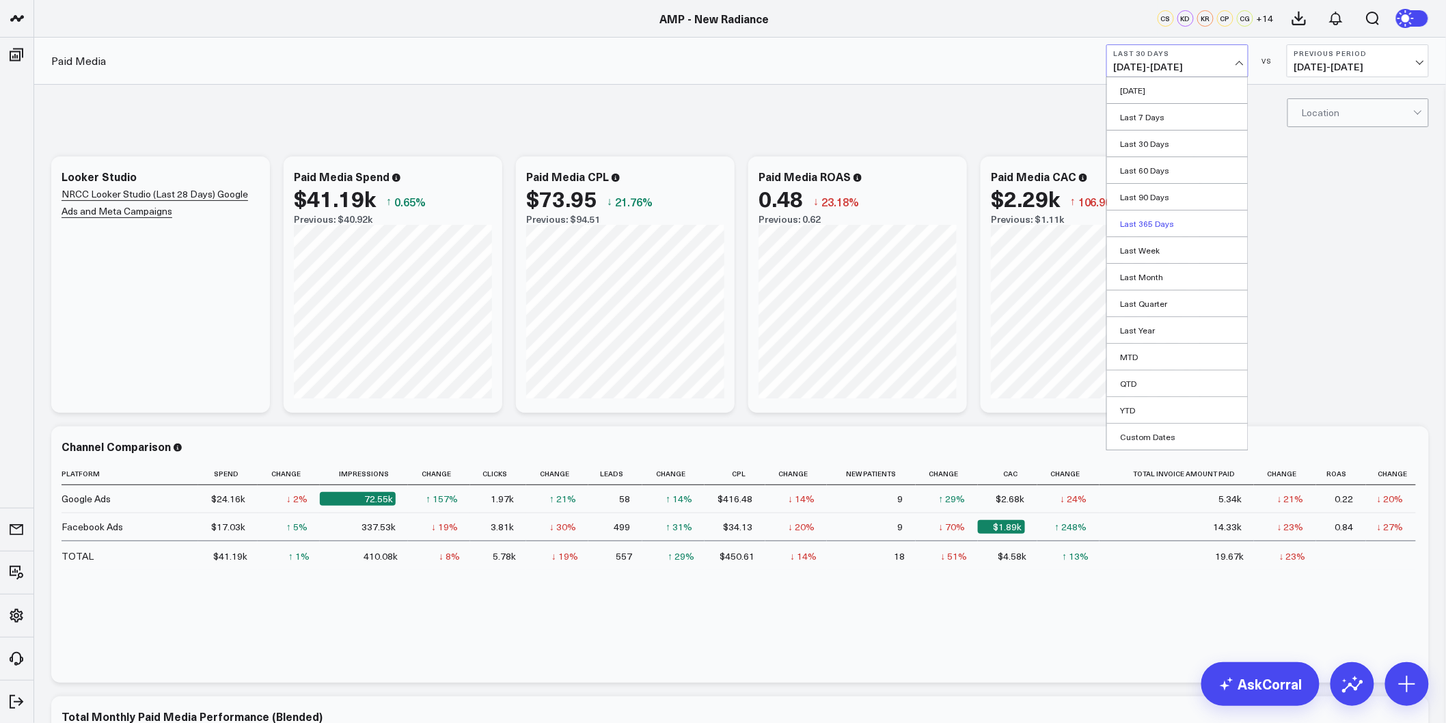
click at [1145, 224] on link "Last 365 Days" at bounding box center [1177, 224] width 141 height 26
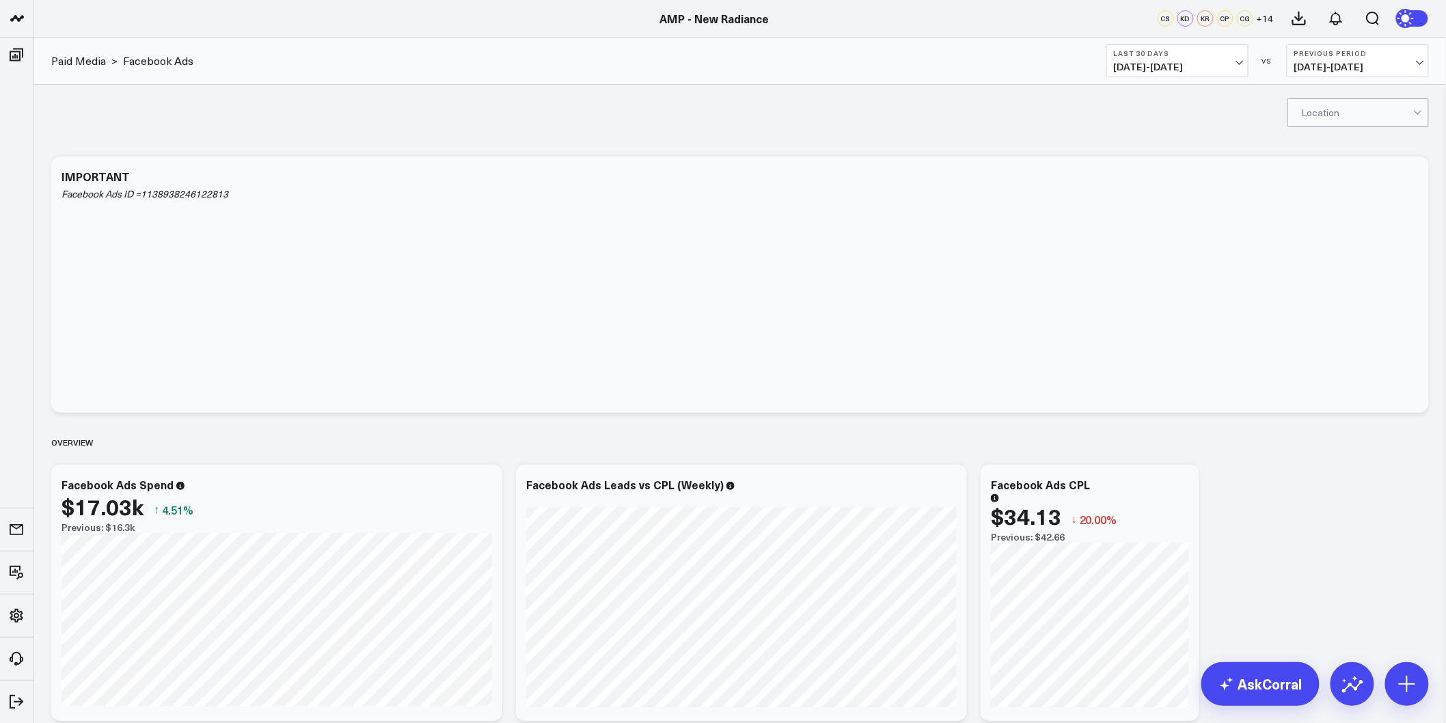
click at [1200, 72] on button "Last 30 Days [DATE] - [DATE]" at bounding box center [1178, 60] width 142 height 33
click at [1146, 189] on link "Last 90 Days" at bounding box center [1177, 197] width 141 height 26
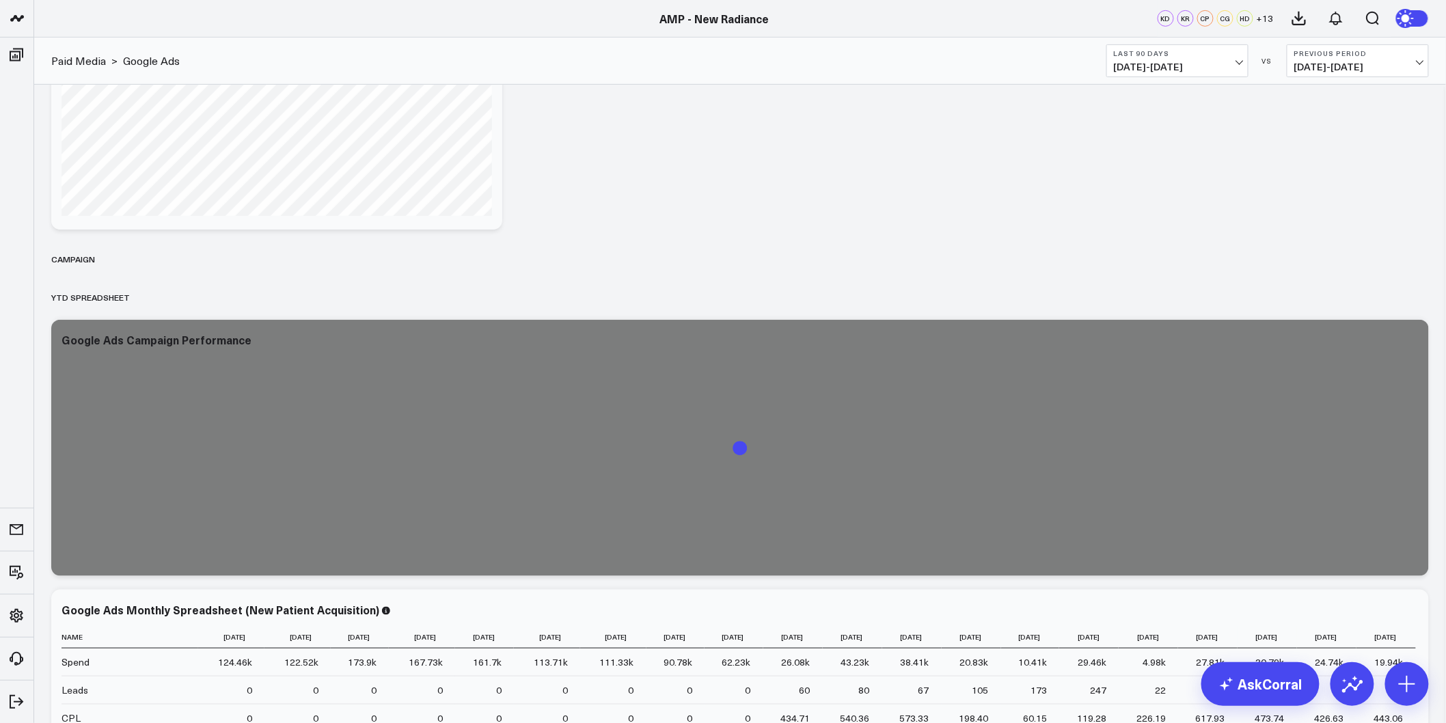
scroll to position [4694, 0]
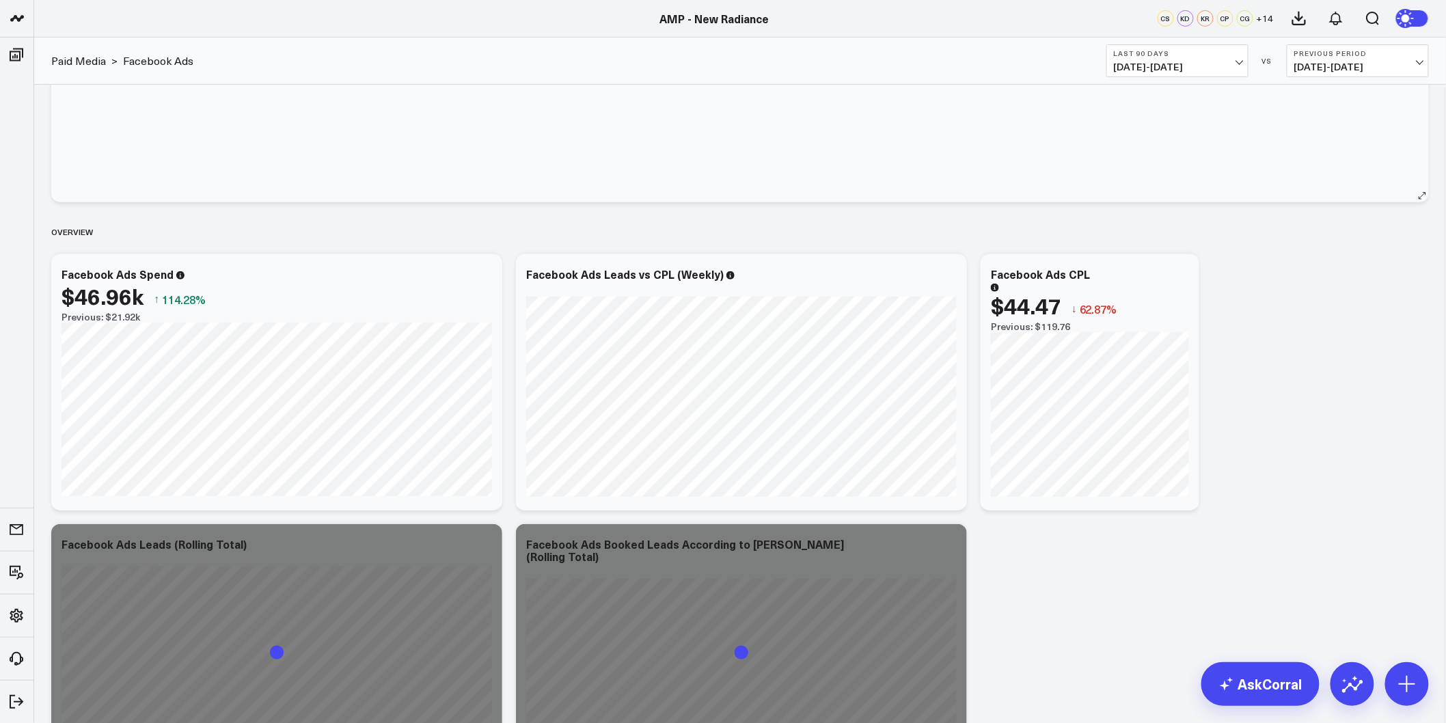
scroll to position [228, 0]
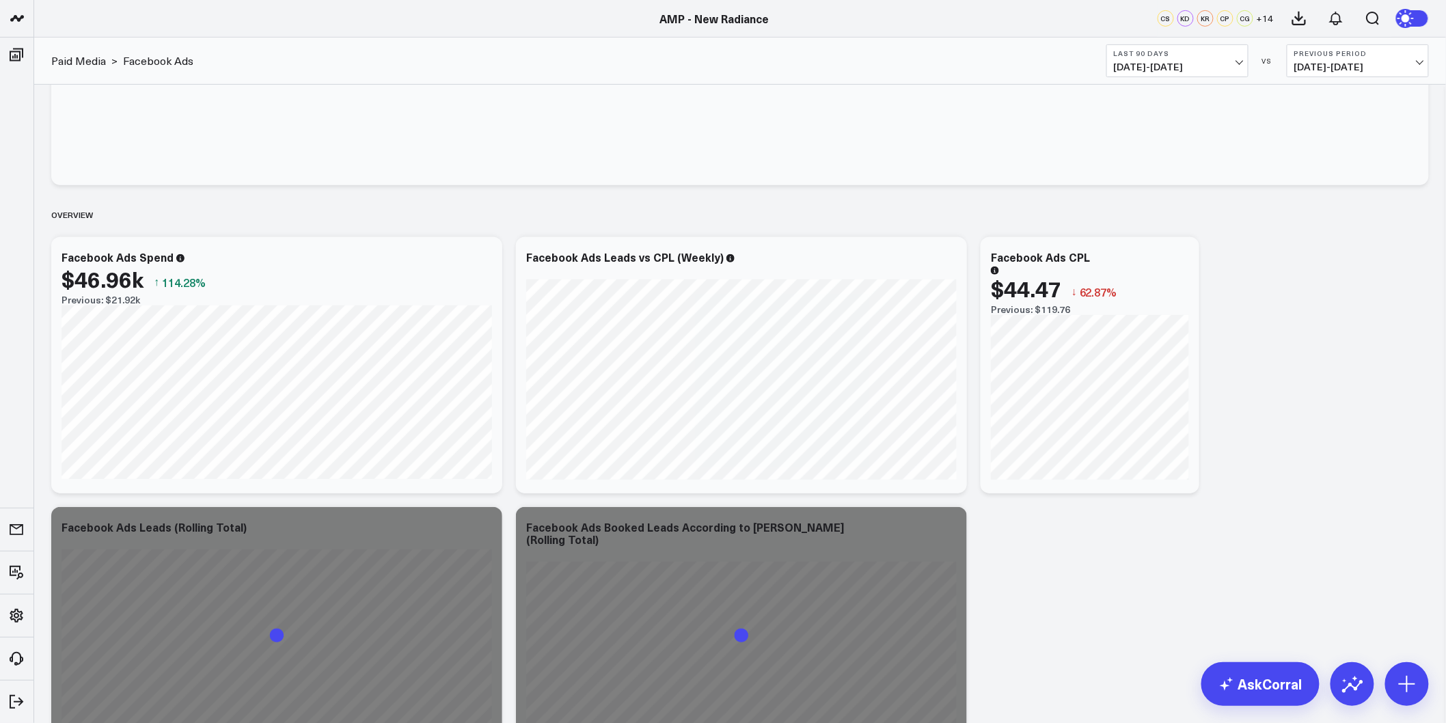
drag, startPoint x: 502, startPoint y: 213, endPoint x: 472, endPoint y: 530, distance: 318.6
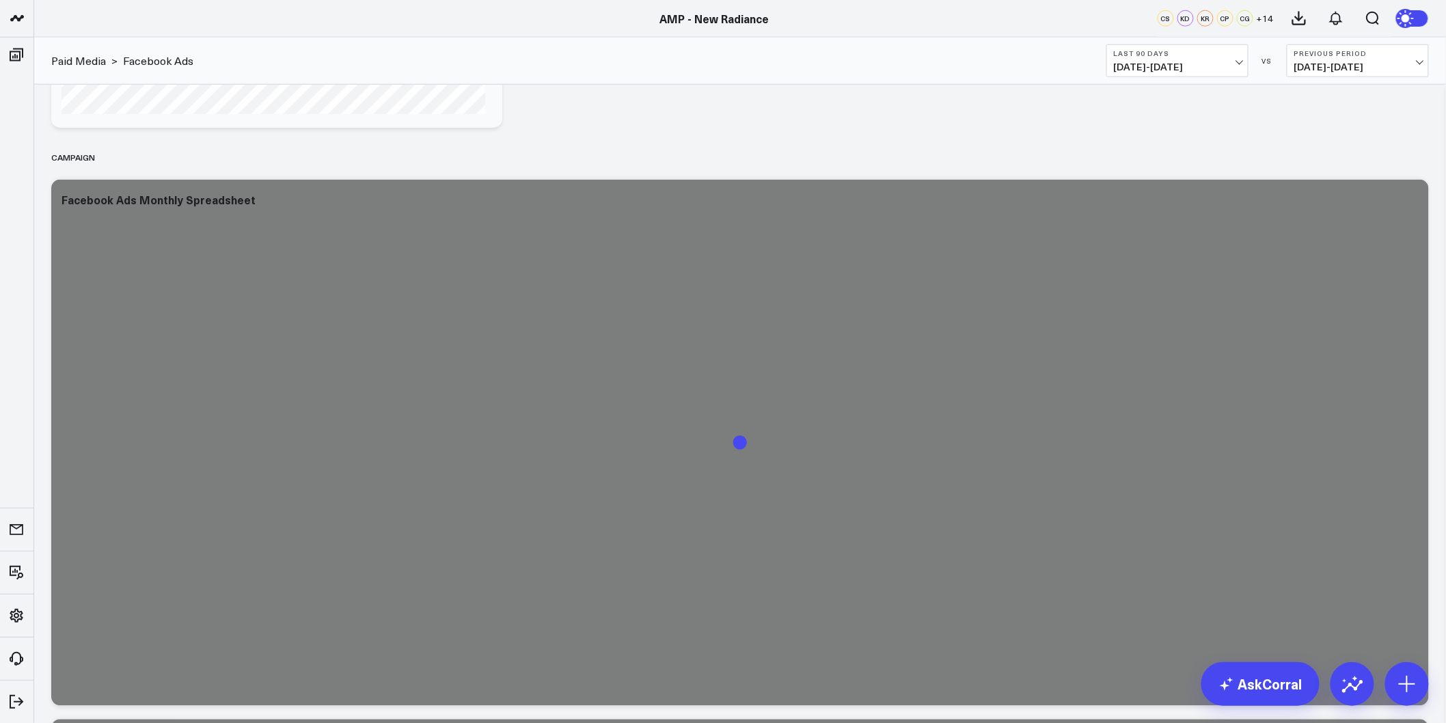
scroll to position [2865, 0]
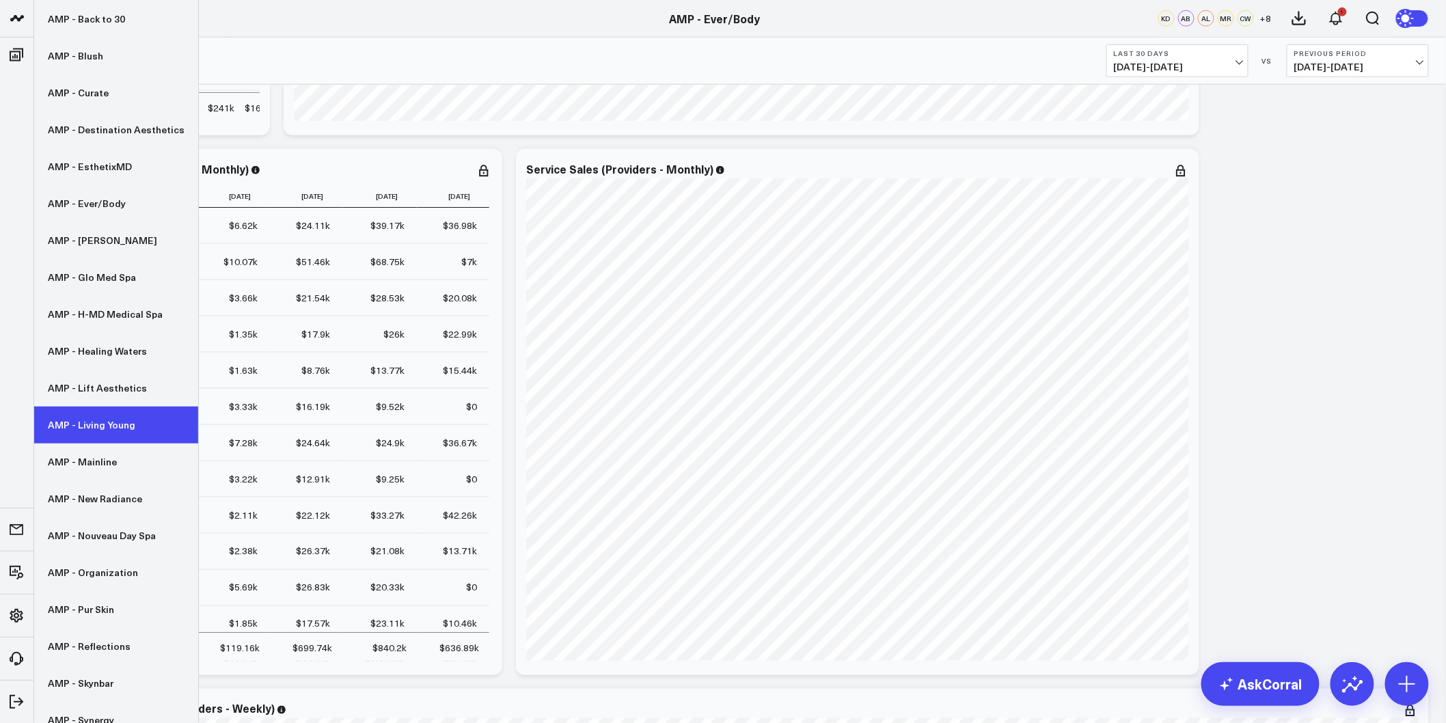
scroll to position [194, 0]
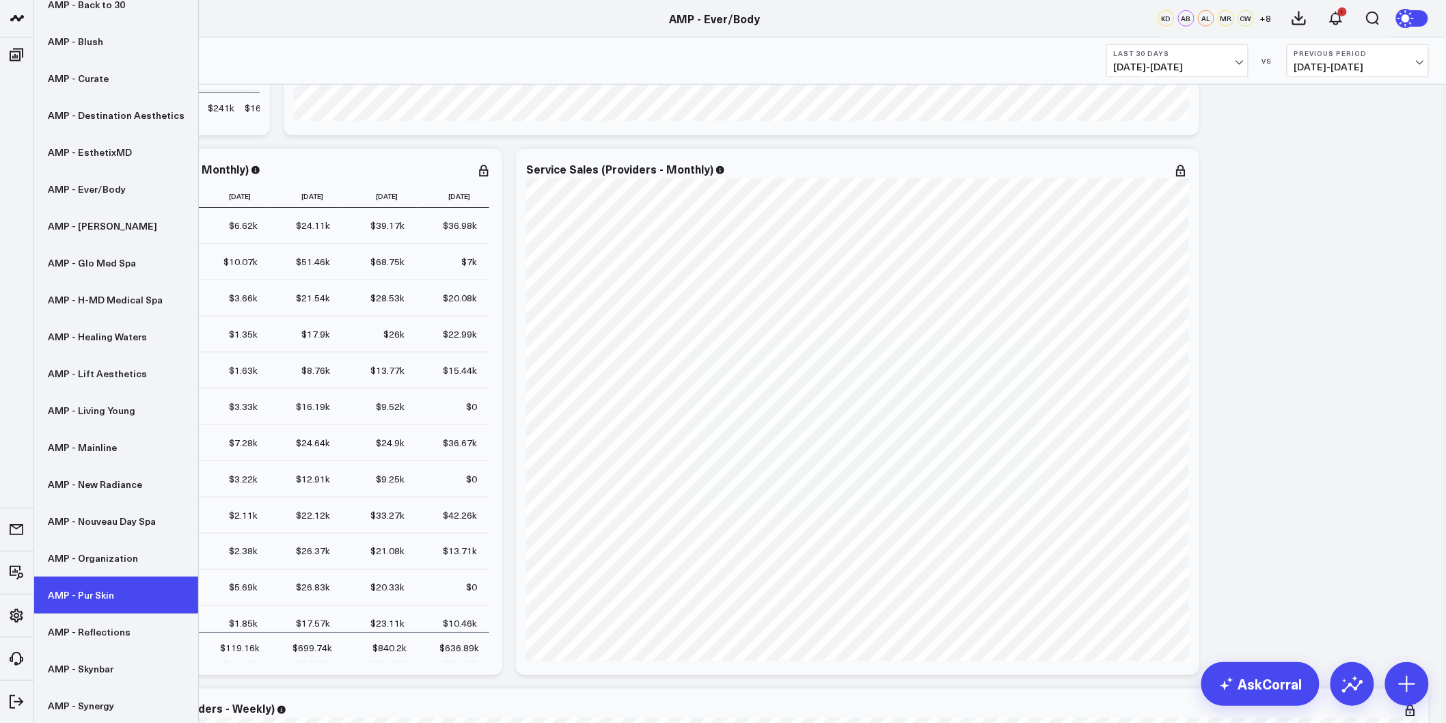
click at [89, 588] on link "AMP - Pur Skin" at bounding box center [116, 595] width 164 height 37
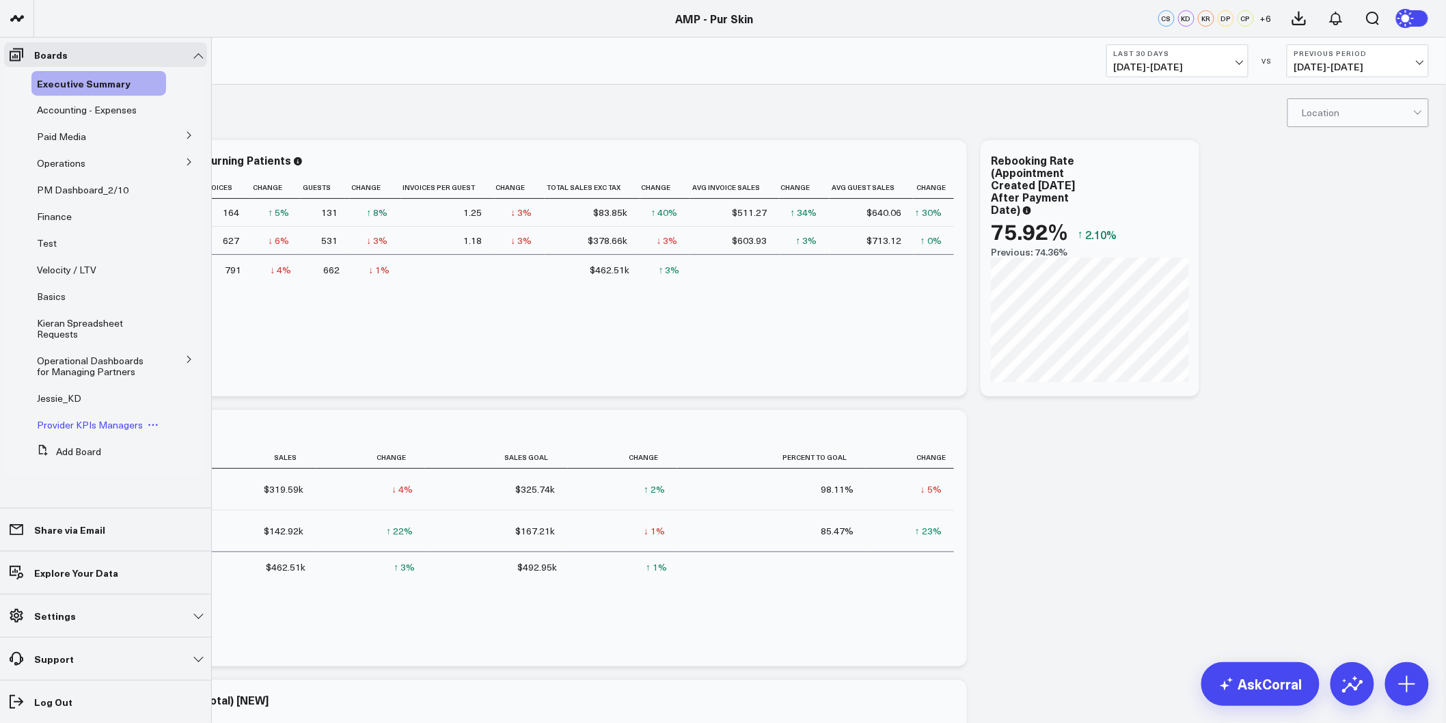
click at [115, 428] on span "Provider KPIs Managers" at bounding box center [90, 424] width 106 height 13
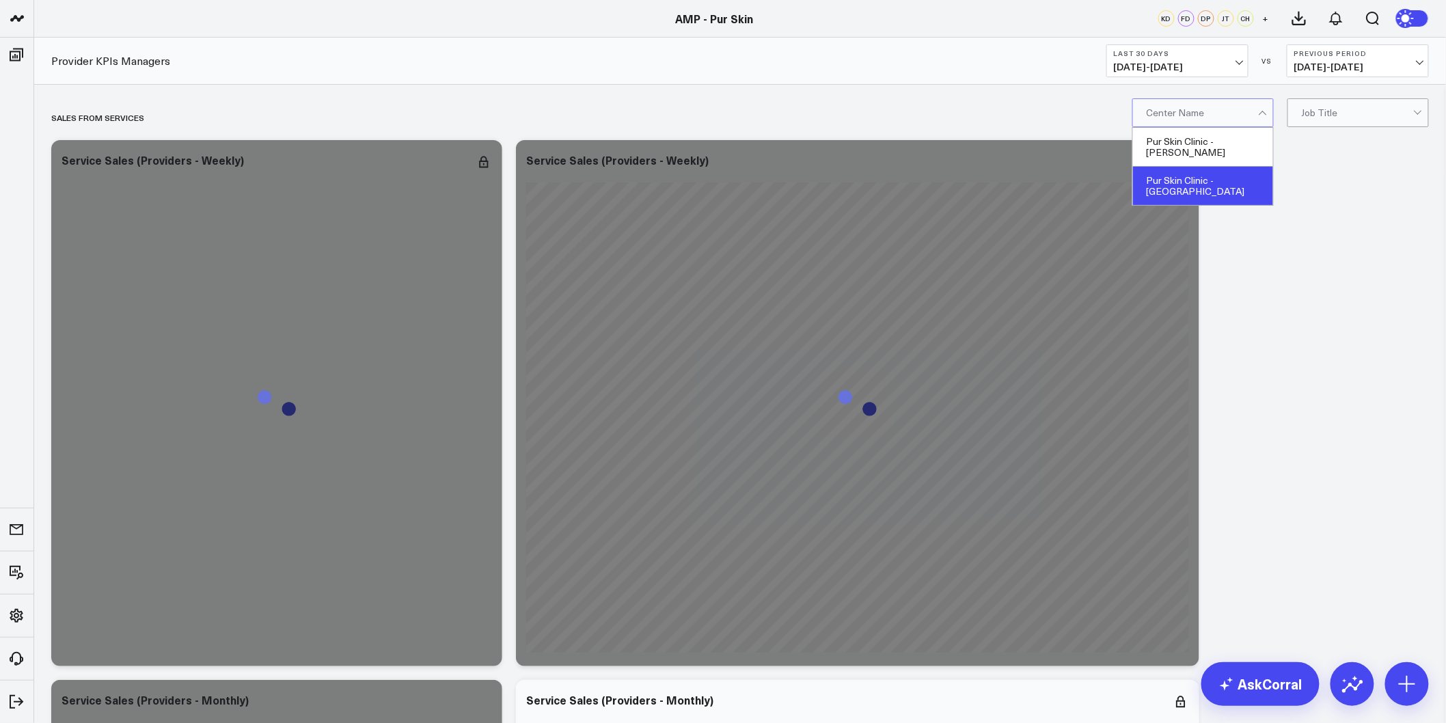
click at [1211, 167] on div "Pur Skin Clinic - Kirkland" at bounding box center [1203, 186] width 140 height 38
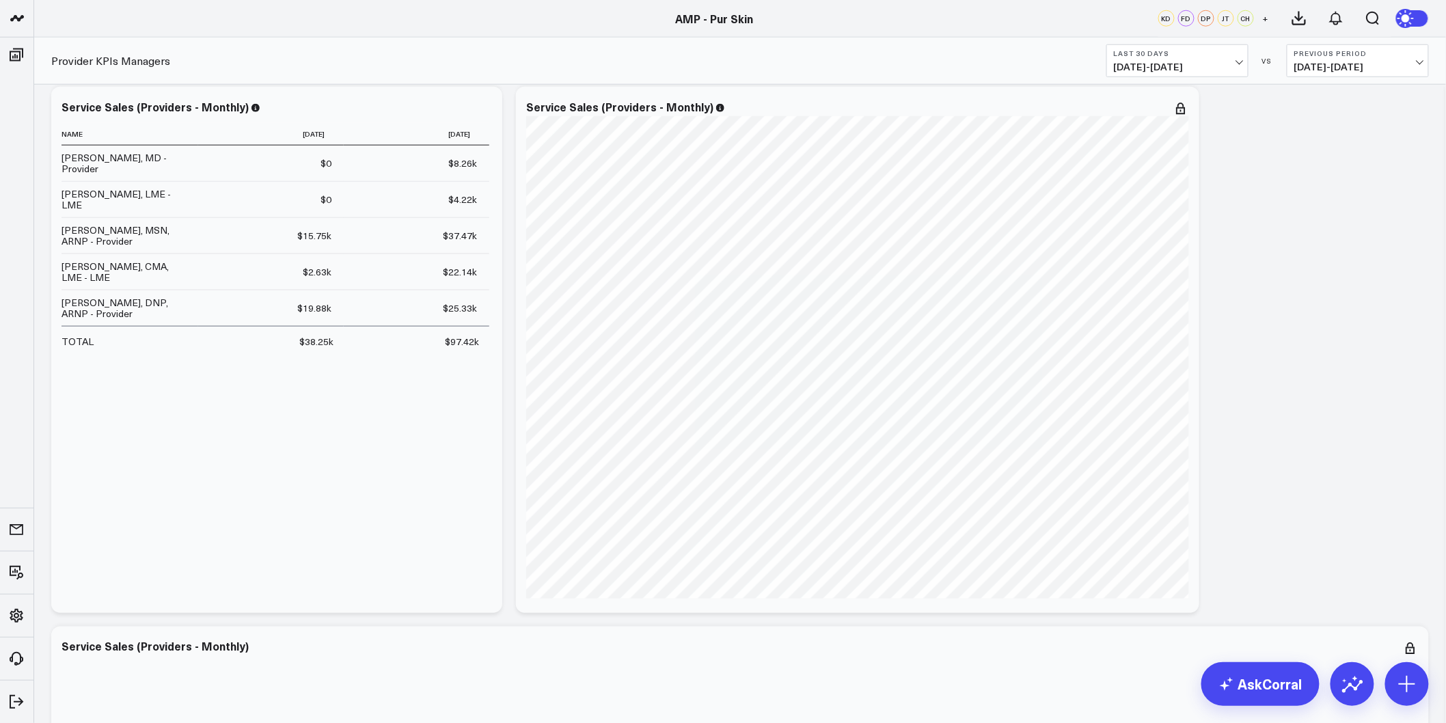
scroll to position [607, 0]
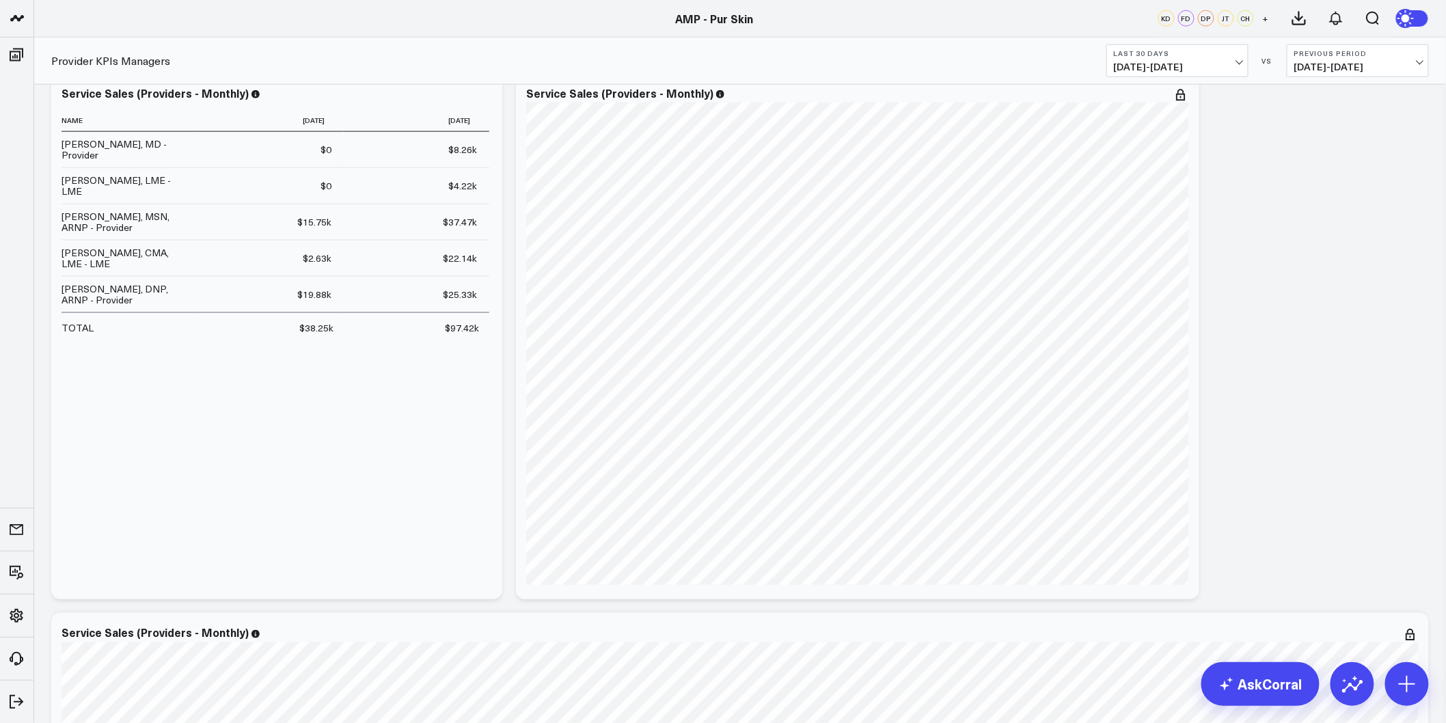
click at [1411, 10] on circle at bounding box center [1407, 18] width 19 height 19
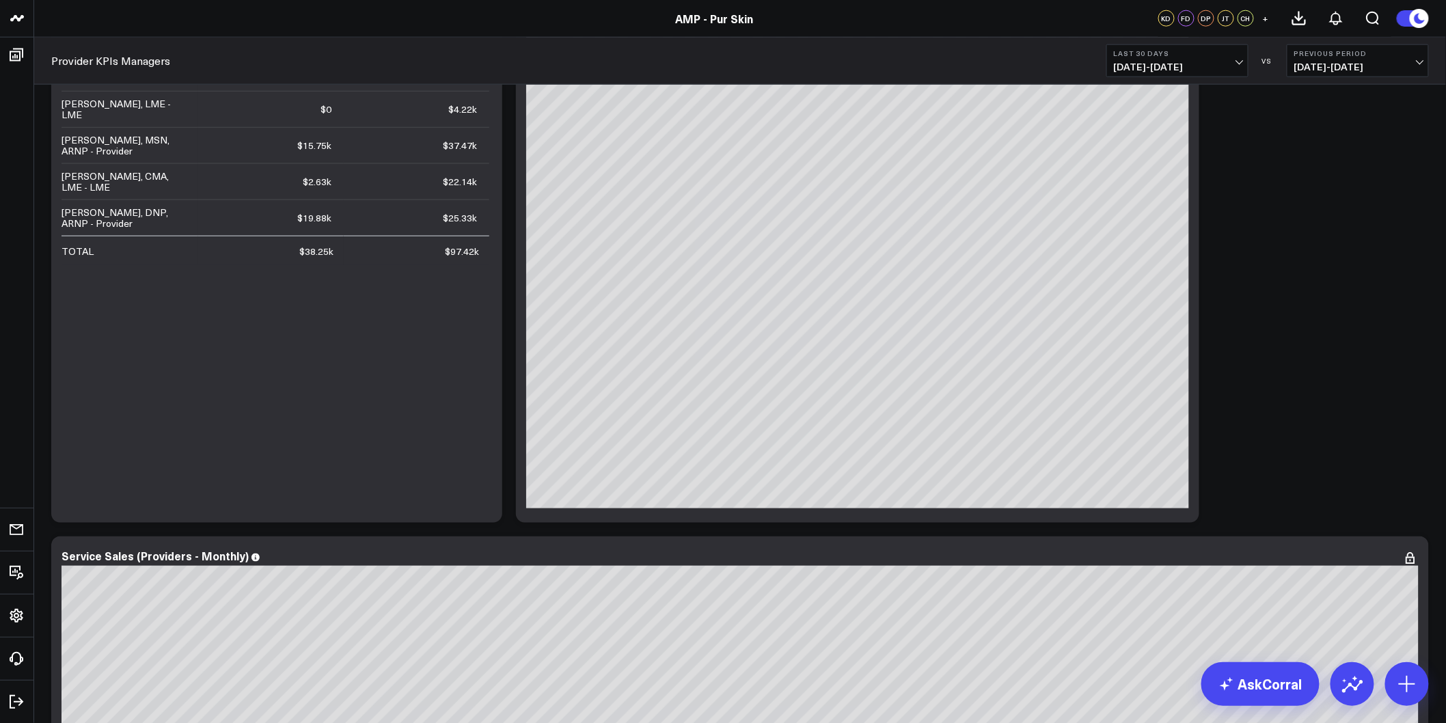
scroll to position [1063, 0]
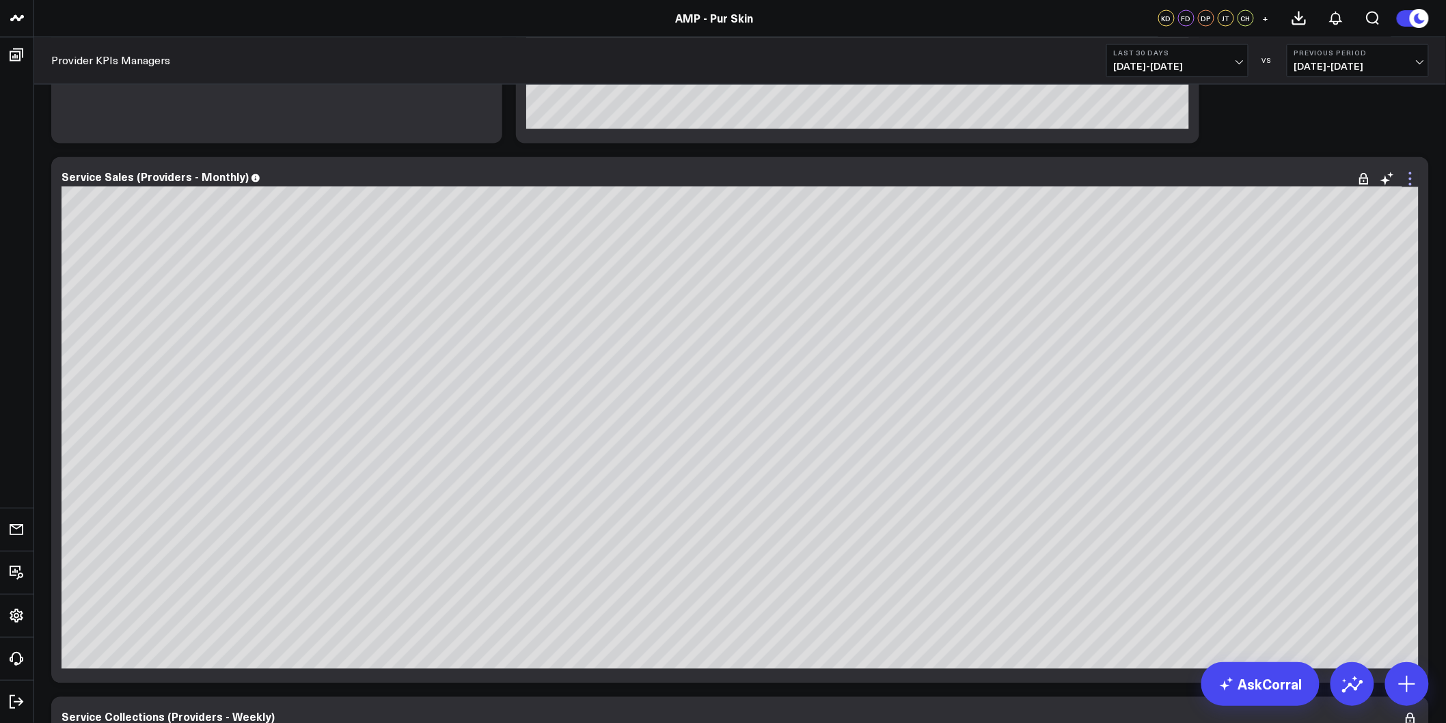
click at [1413, 178] on icon at bounding box center [1411, 179] width 16 height 16
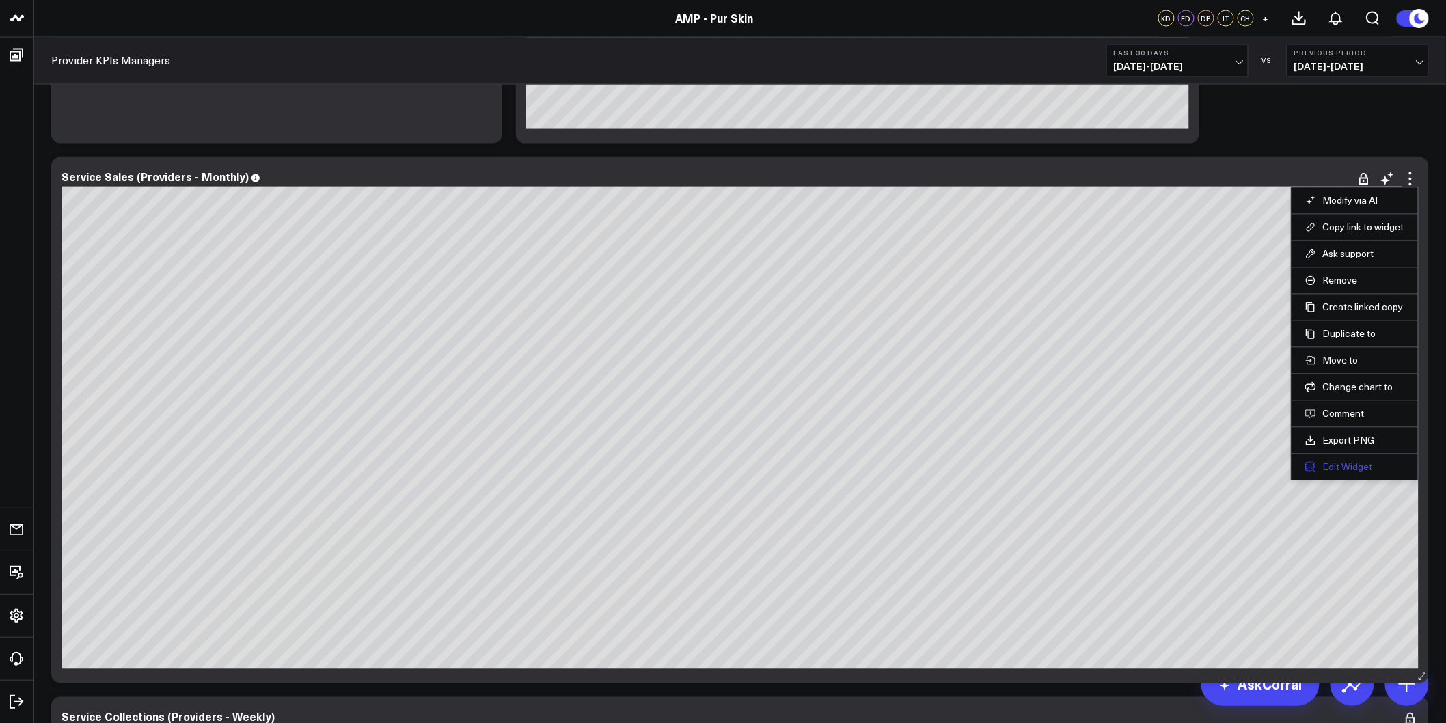
click at [1351, 467] on button "Edit Widget" at bounding box center [1355, 467] width 99 height 12
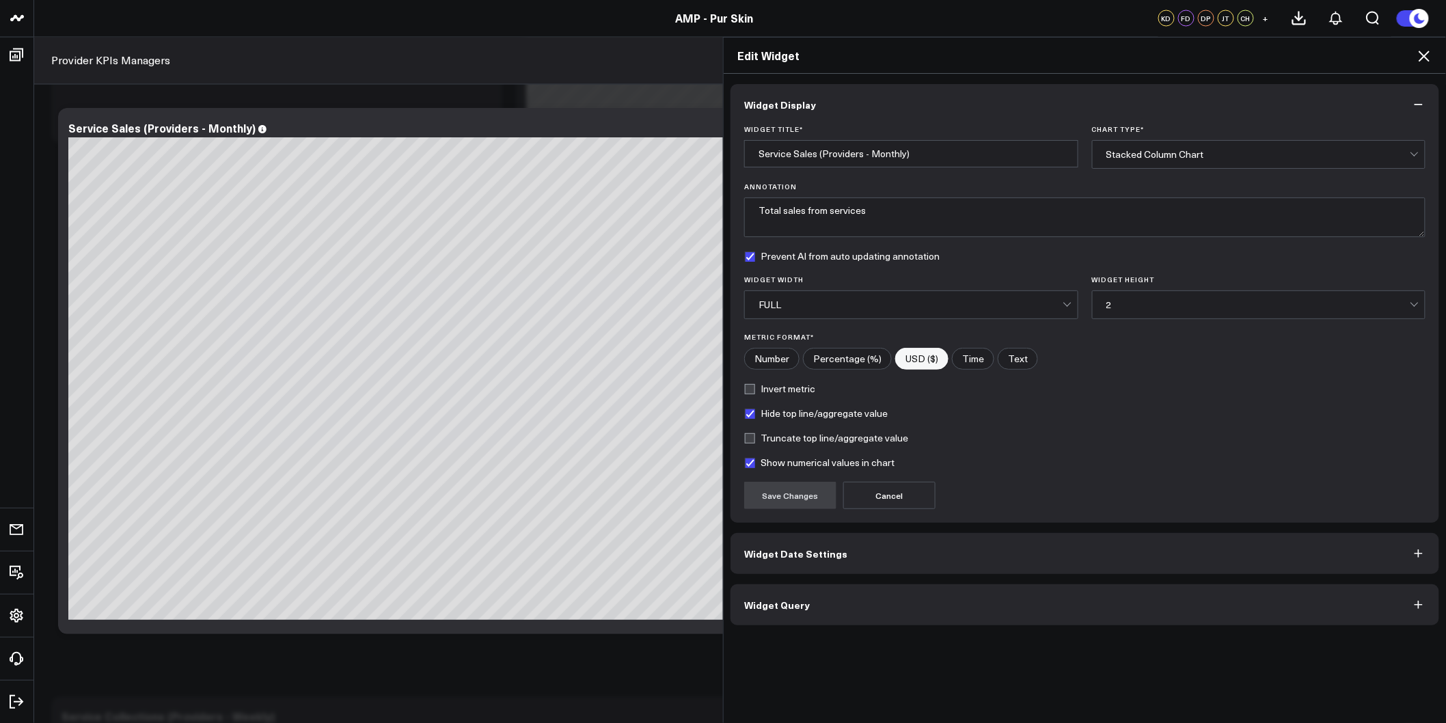
click at [746, 462] on label "Show numerical values in chart" at bounding box center [819, 462] width 150 height 11
click at [746, 462] on input "Show numerical values in chart" at bounding box center [749, 462] width 11 height 11
click at [761, 493] on button "Save Changes" at bounding box center [790, 495] width 92 height 27
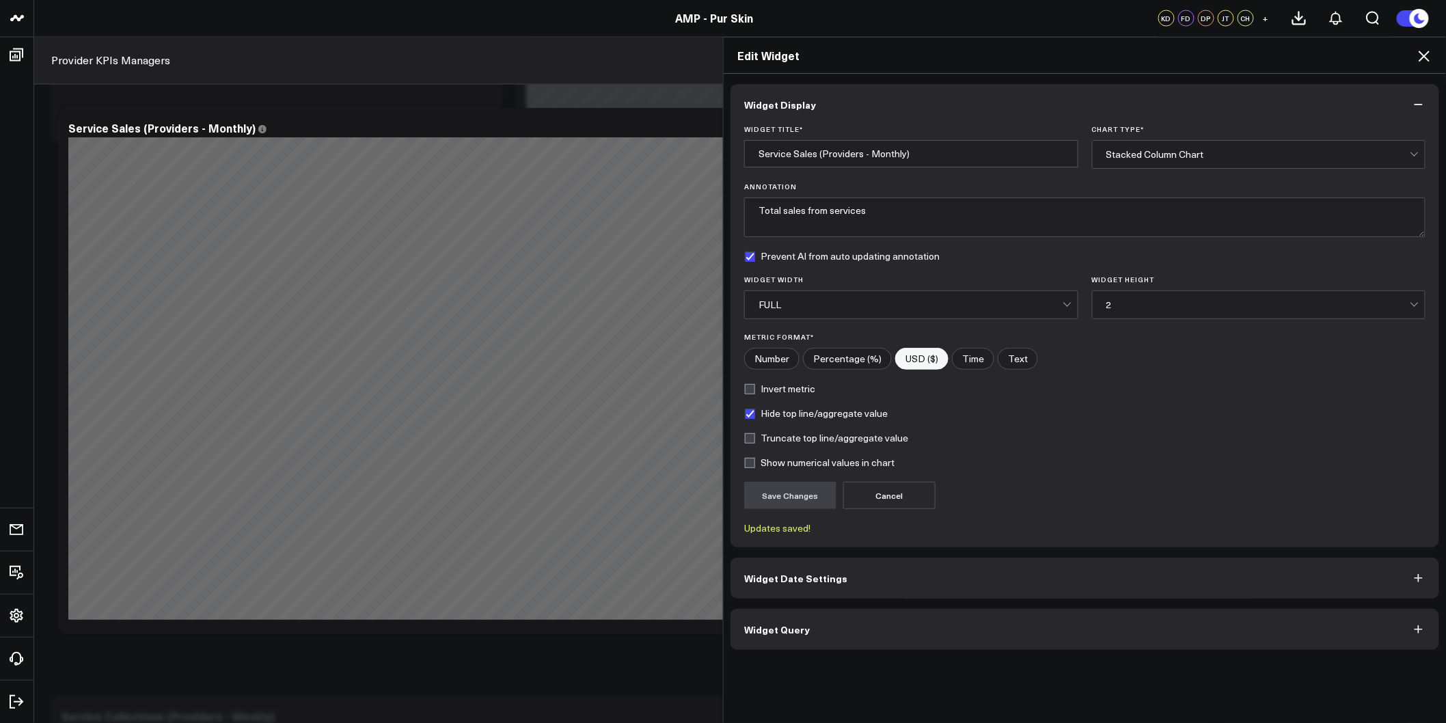
click at [744, 463] on label "Show numerical values in chart" at bounding box center [819, 462] width 150 height 11
click at [744, 463] on input "Show numerical values in chart" at bounding box center [749, 462] width 11 height 11
checkbox input "true"
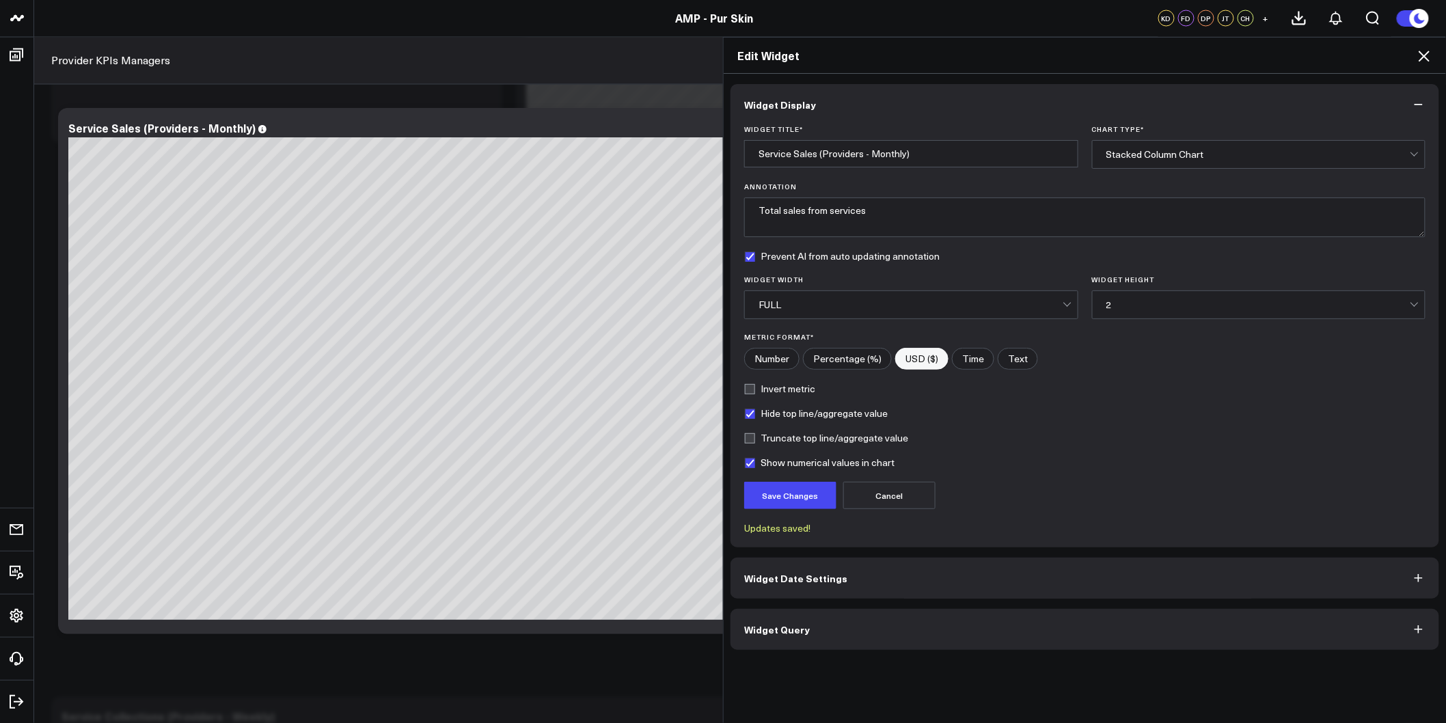
click at [804, 491] on button "Save Changes" at bounding box center [790, 495] width 92 height 27
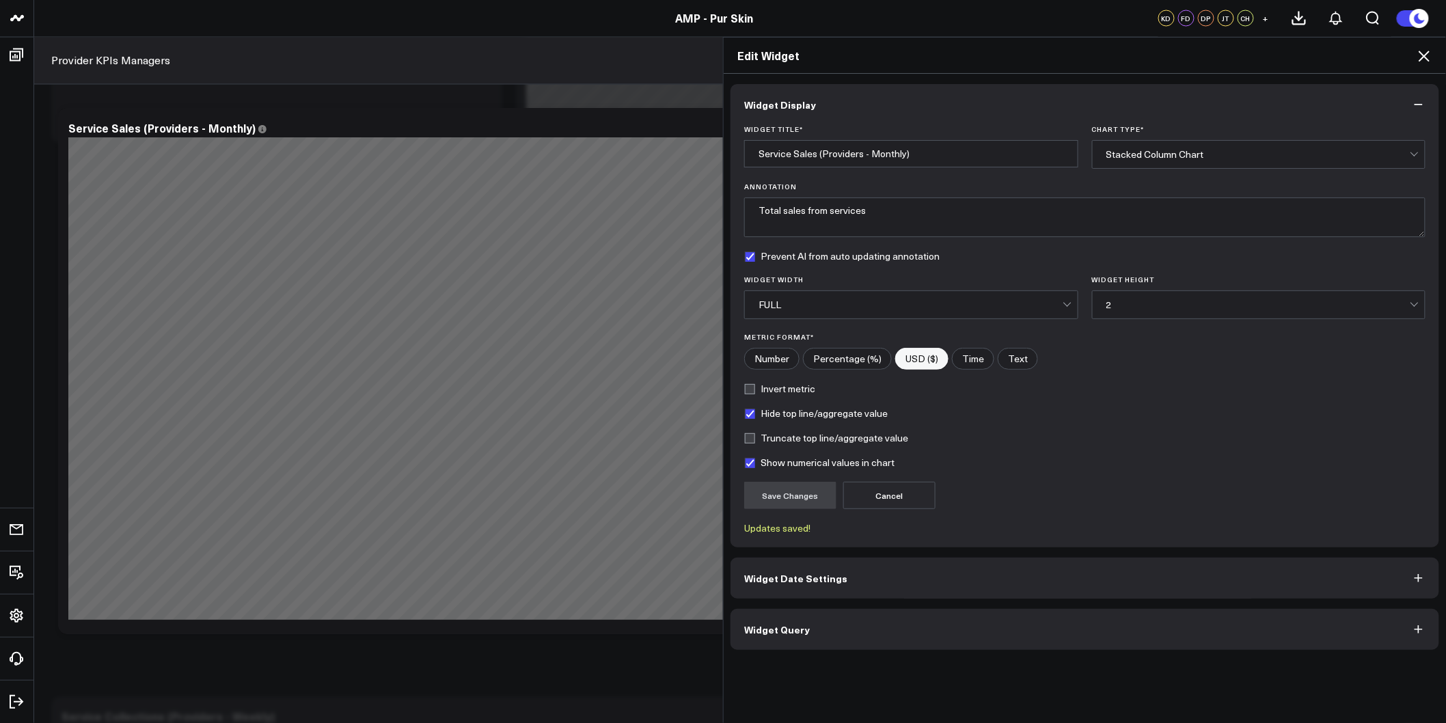
click at [1420, 59] on icon at bounding box center [1424, 56] width 16 height 16
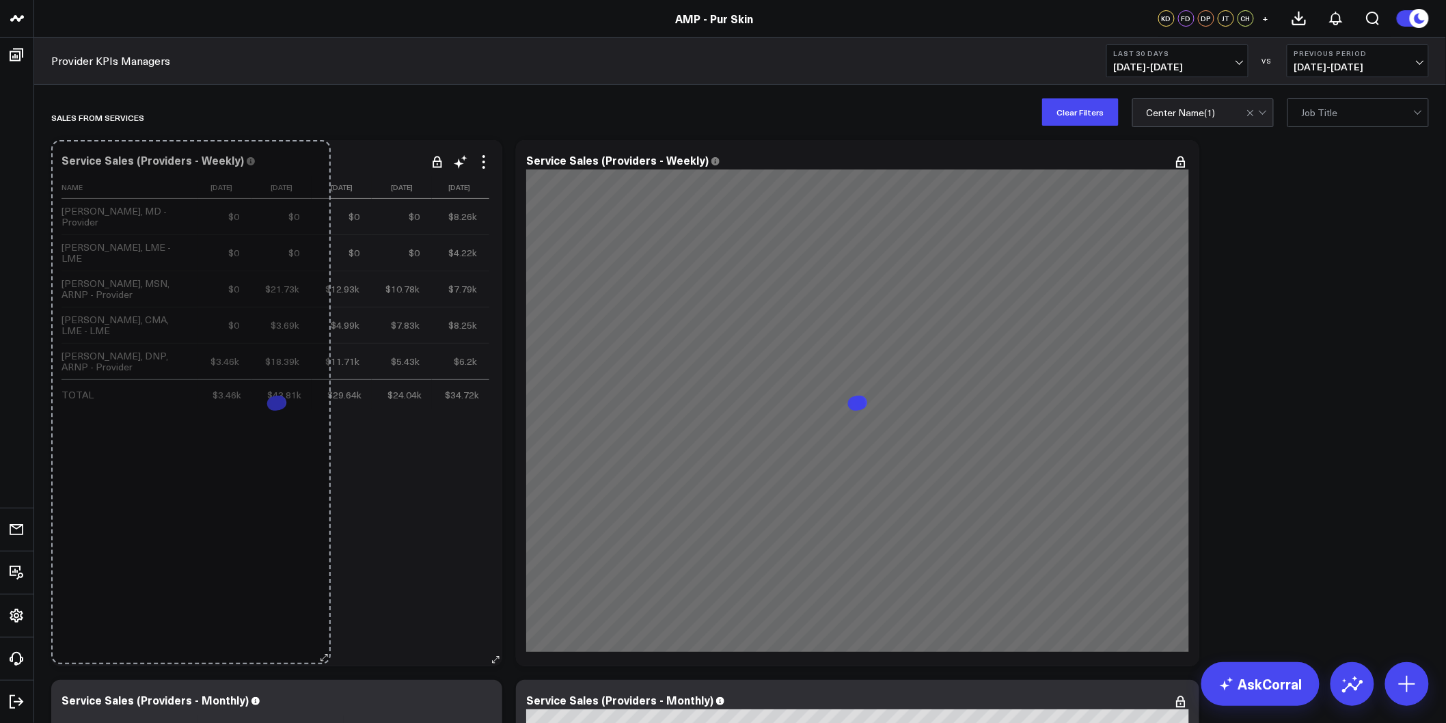
drag, startPoint x: 494, startPoint y: 660, endPoint x: 322, endPoint y: 658, distance: 171.6
click at [322, 658] on div "Service Sales (Providers - Weekly) Name 2025-07-21 2025-07-28 2025-08-04 2025-0…" at bounding box center [276, 403] width 451 height 526
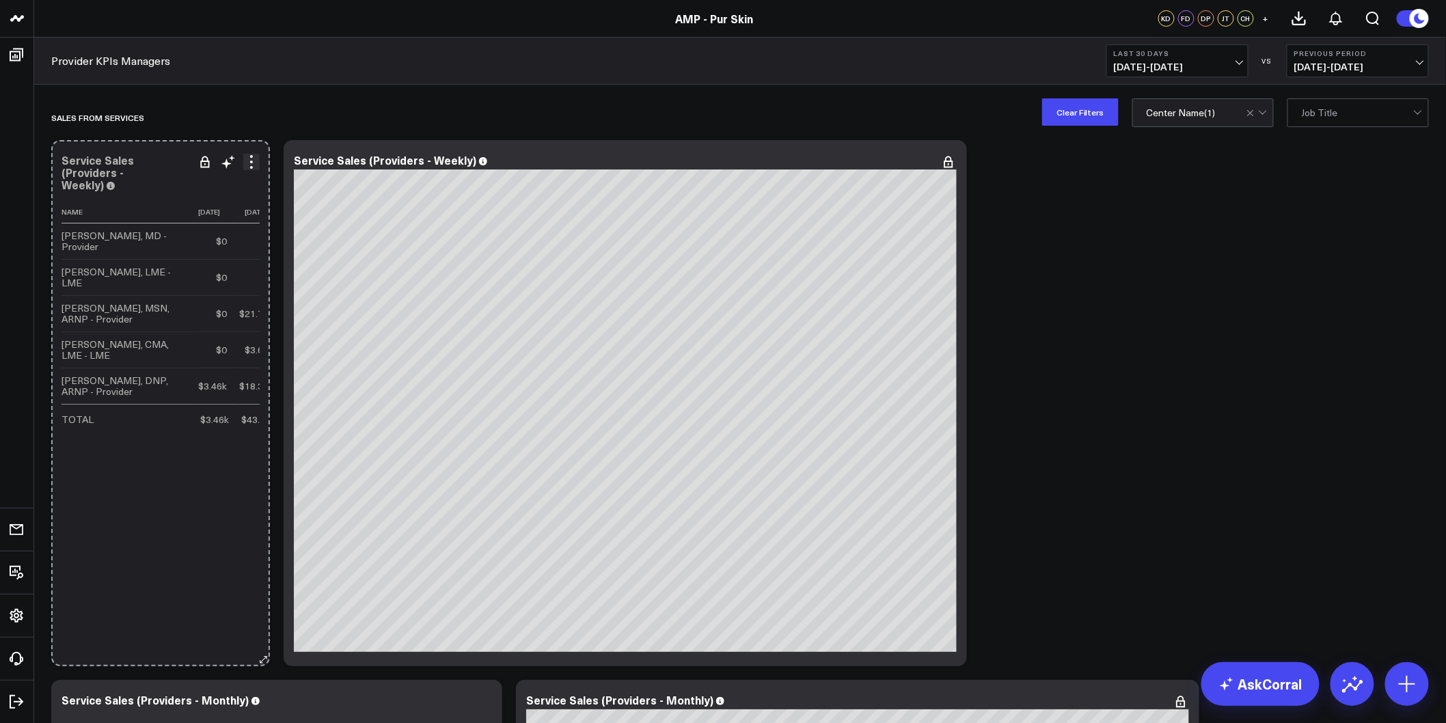
drag, startPoint x: 493, startPoint y: 660, endPoint x: 258, endPoint y: 660, distance: 235.1
click at [258, 660] on icon at bounding box center [263, 660] width 10 height 10
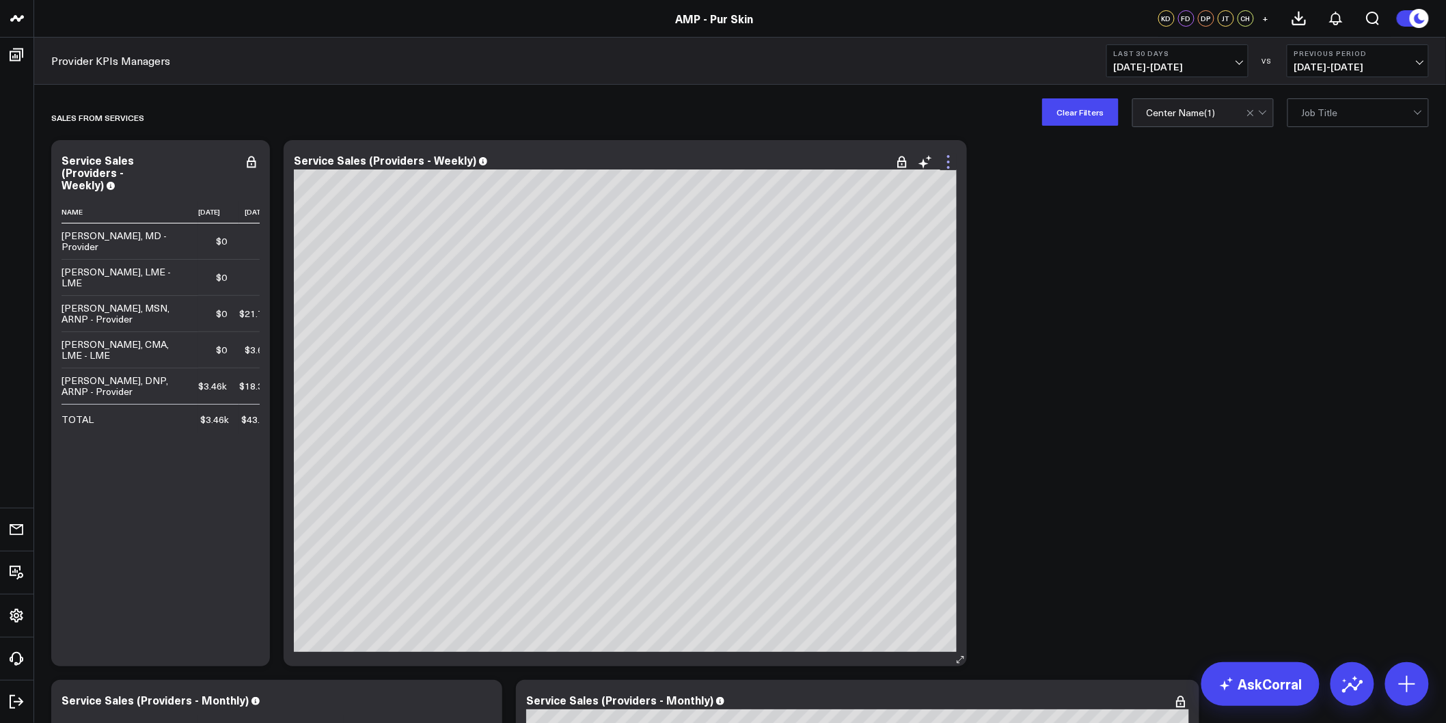
click at [950, 160] on icon at bounding box center [949, 162] width 16 height 16
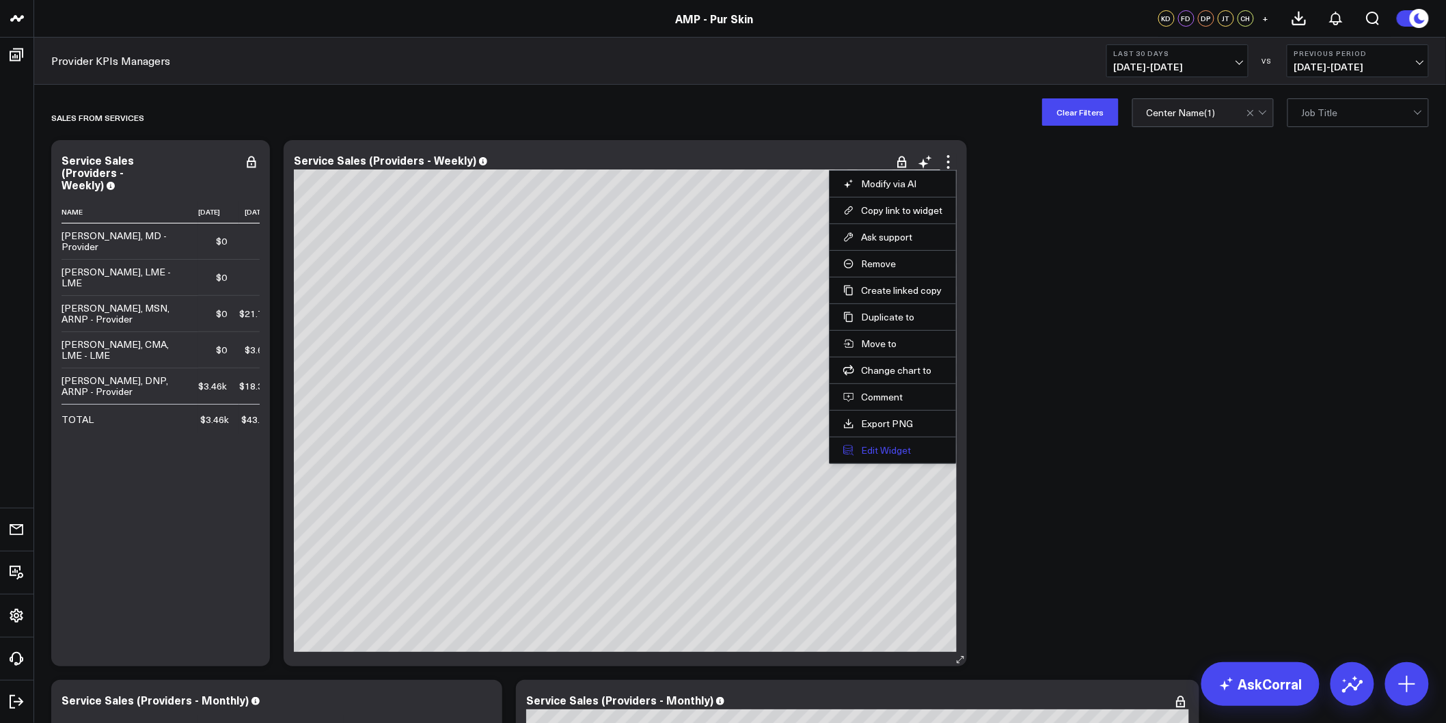
click at [866, 454] on button "Edit Widget" at bounding box center [892, 450] width 99 height 12
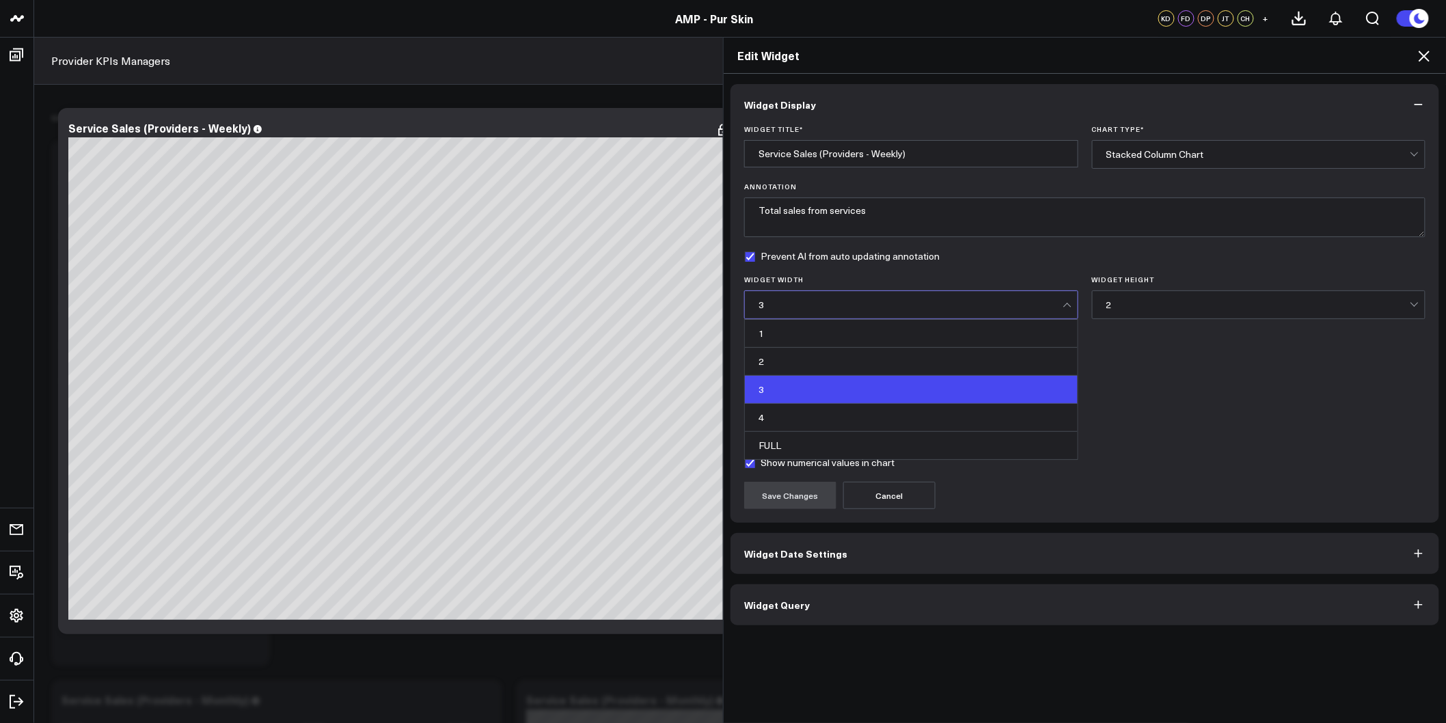
click at [1017, 302] on div "3" at bounding box center [911, 304] width 304 height 11
click at [776, 415] on div "4" at bounding box center [911, 418] width 333 height 28
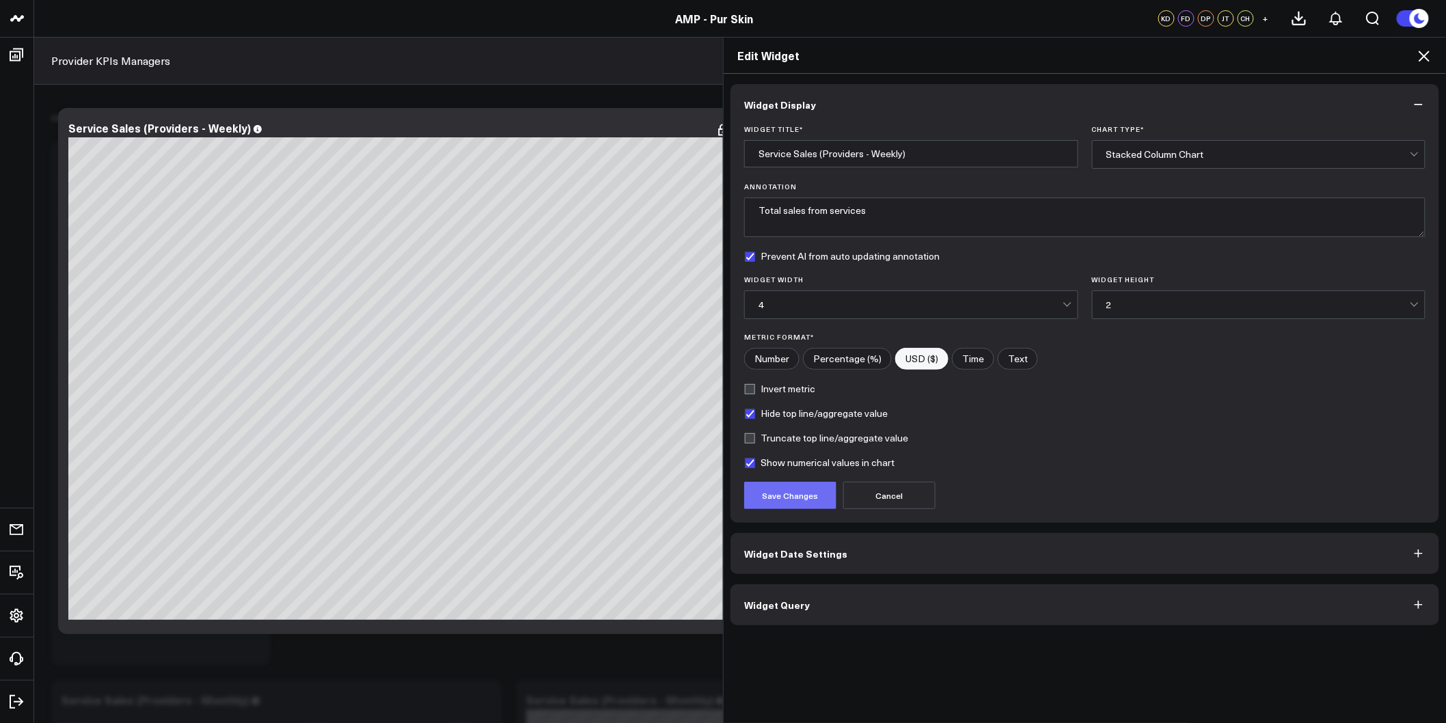
click at [783, 488] on button "Save Changes" at bounding box center [790, 495] width 92 height 27
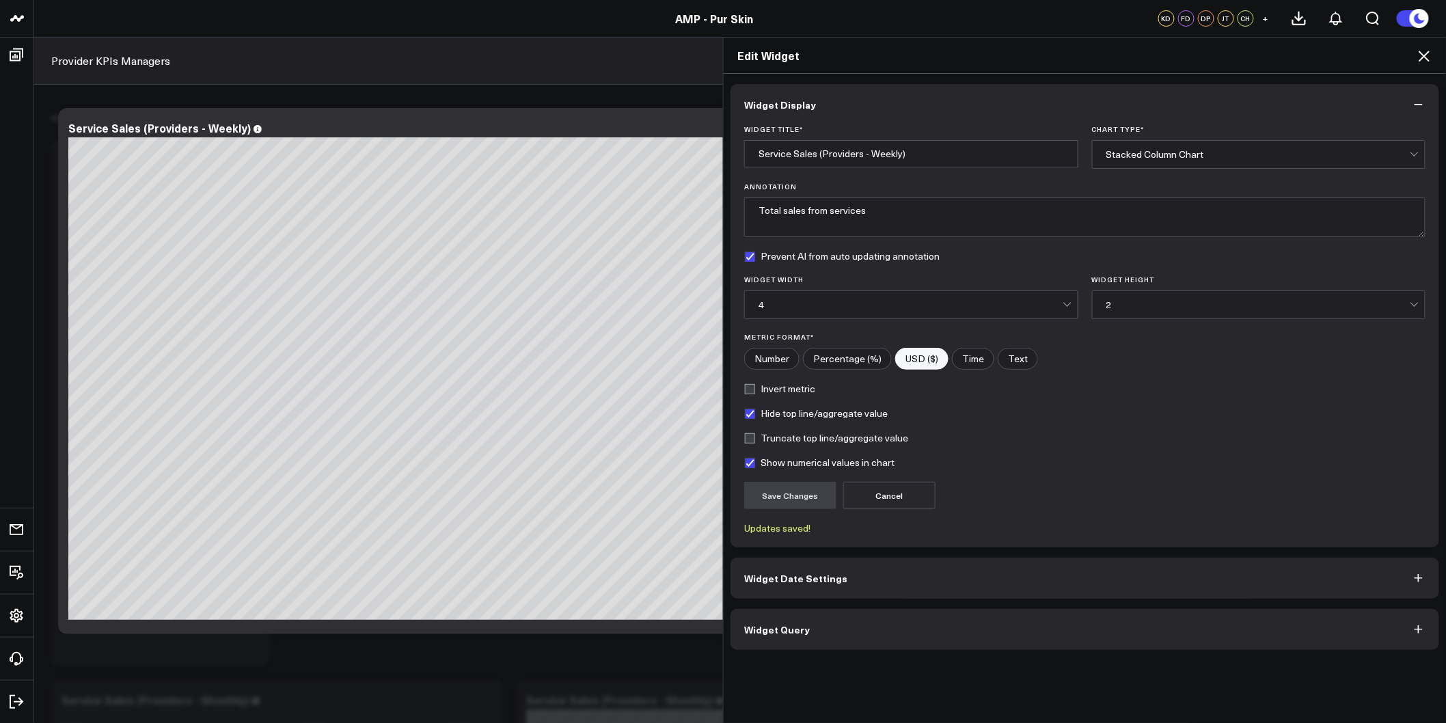
click at [1431, 53] on icon at bounding box center [1424, 56] width 16 height 16
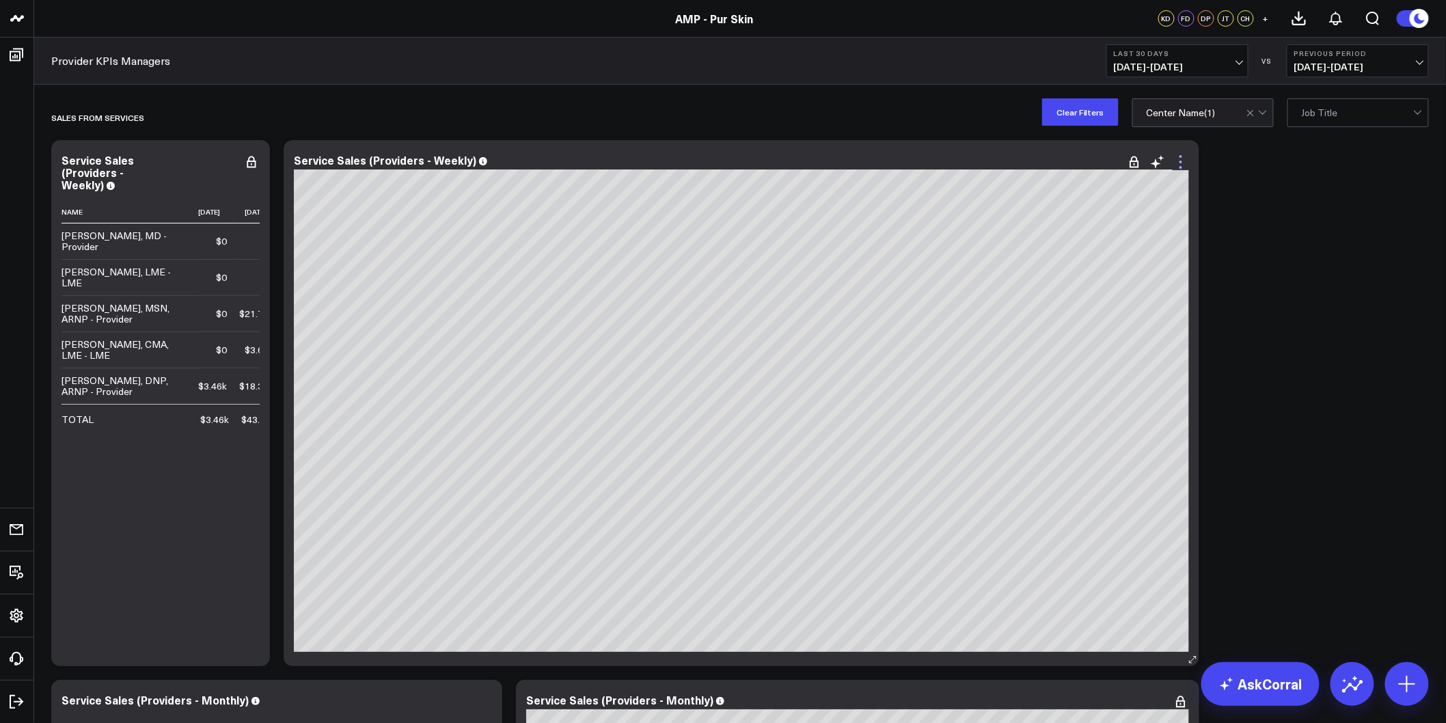
click at [1183, 161] on icon at bounding box center [1181, 162] width 16 height 16
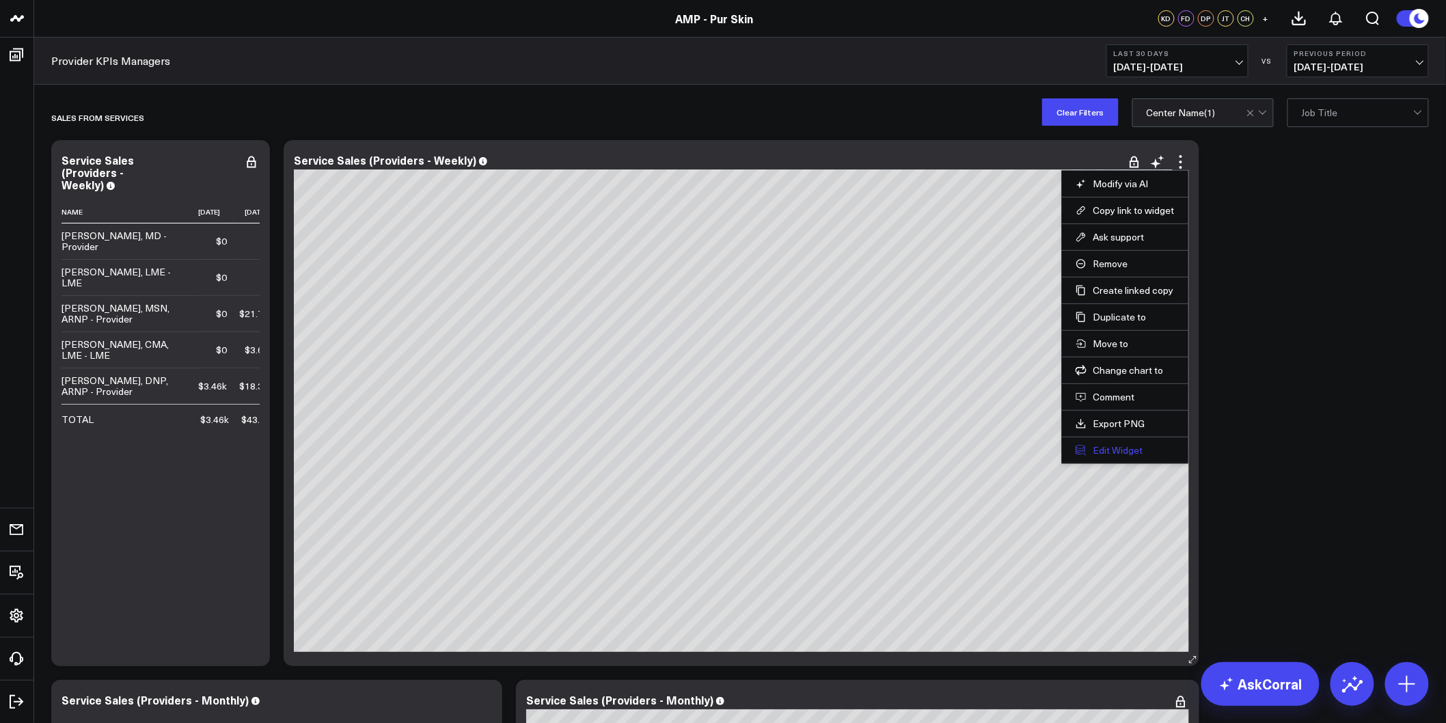
click at [1105, 448] on button "Edit Widget" at bounding box center [1125, 450] width 99 height 12
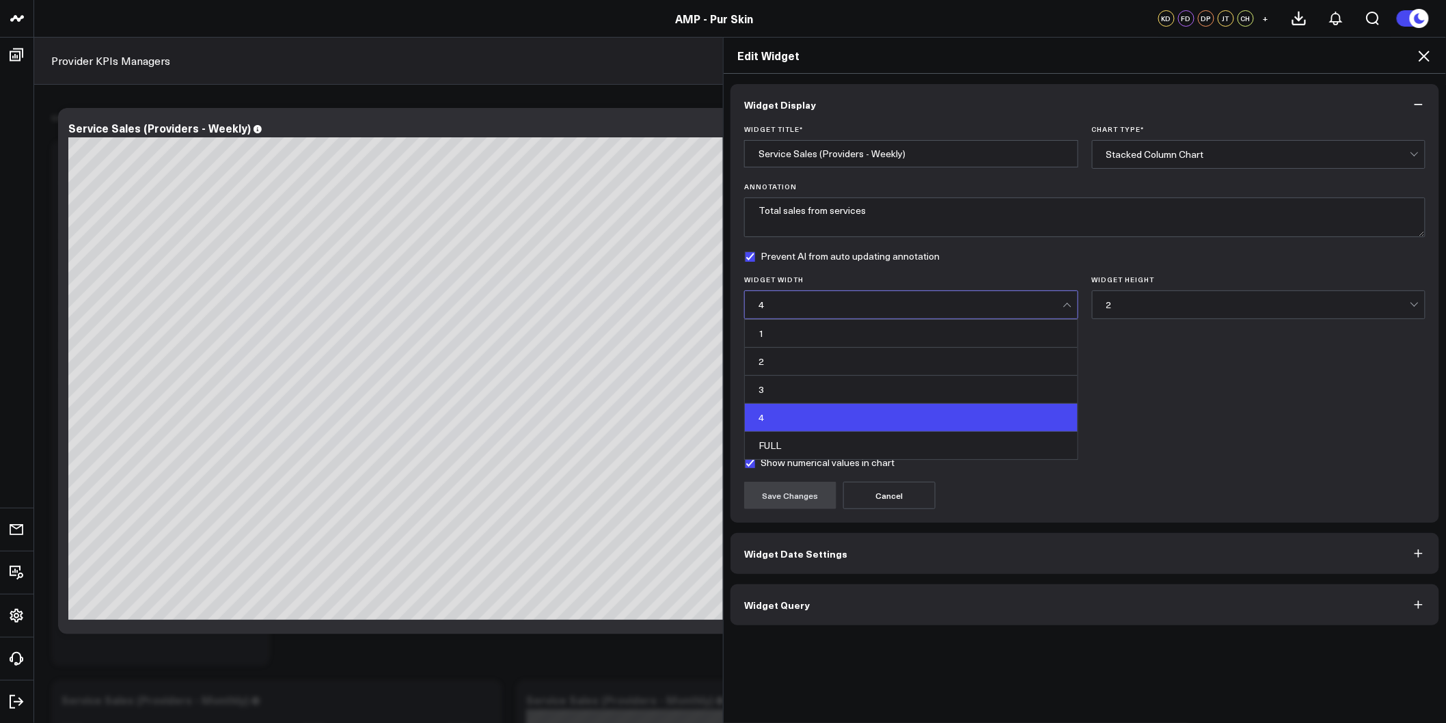
click at [879, 310] on div "4" at bounding box center [911, 304] width 304 height 11
click at [1178, 353] on div "Number Percentage (%) USD ($) Time Text" at bounding box center [1084, 359] width 681 height 22
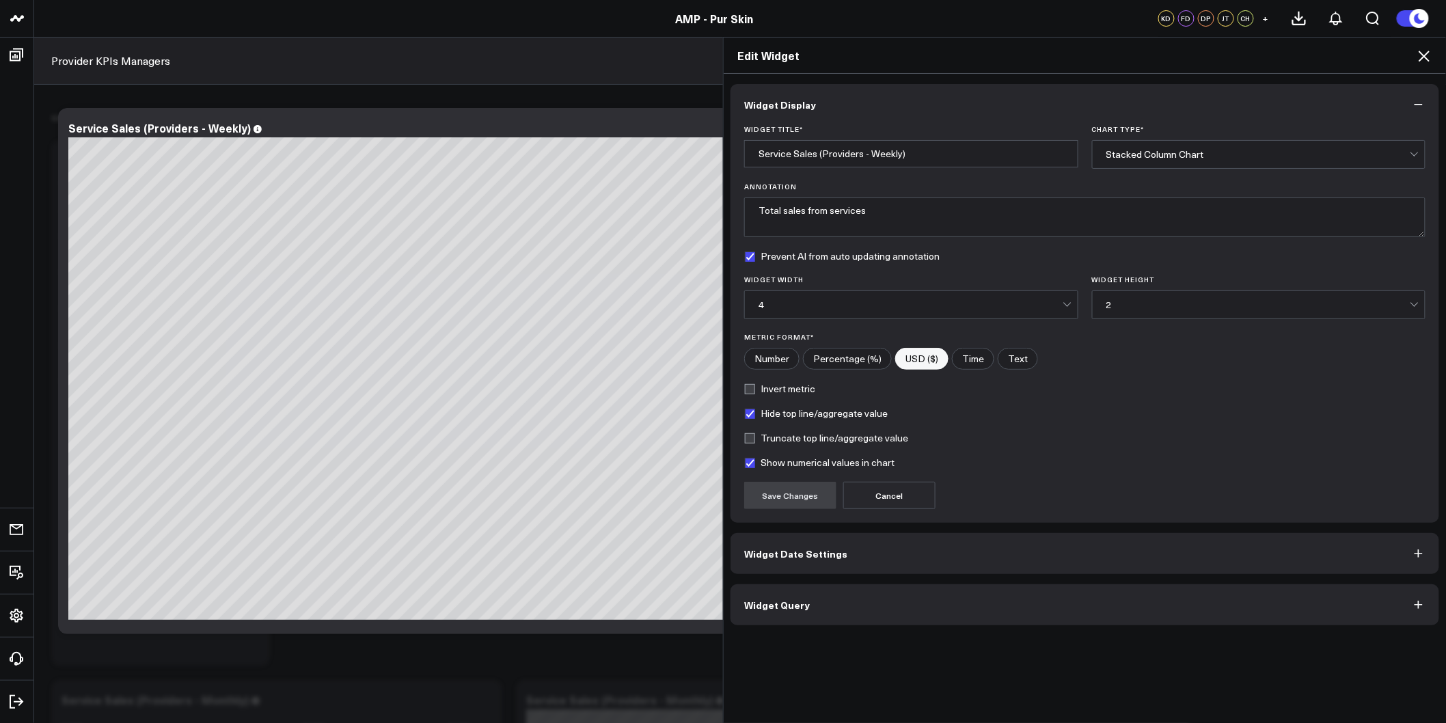
click at [834, 558] on button "Widget Date Settings" at bounding box center [1085, 553] width 709 height 41
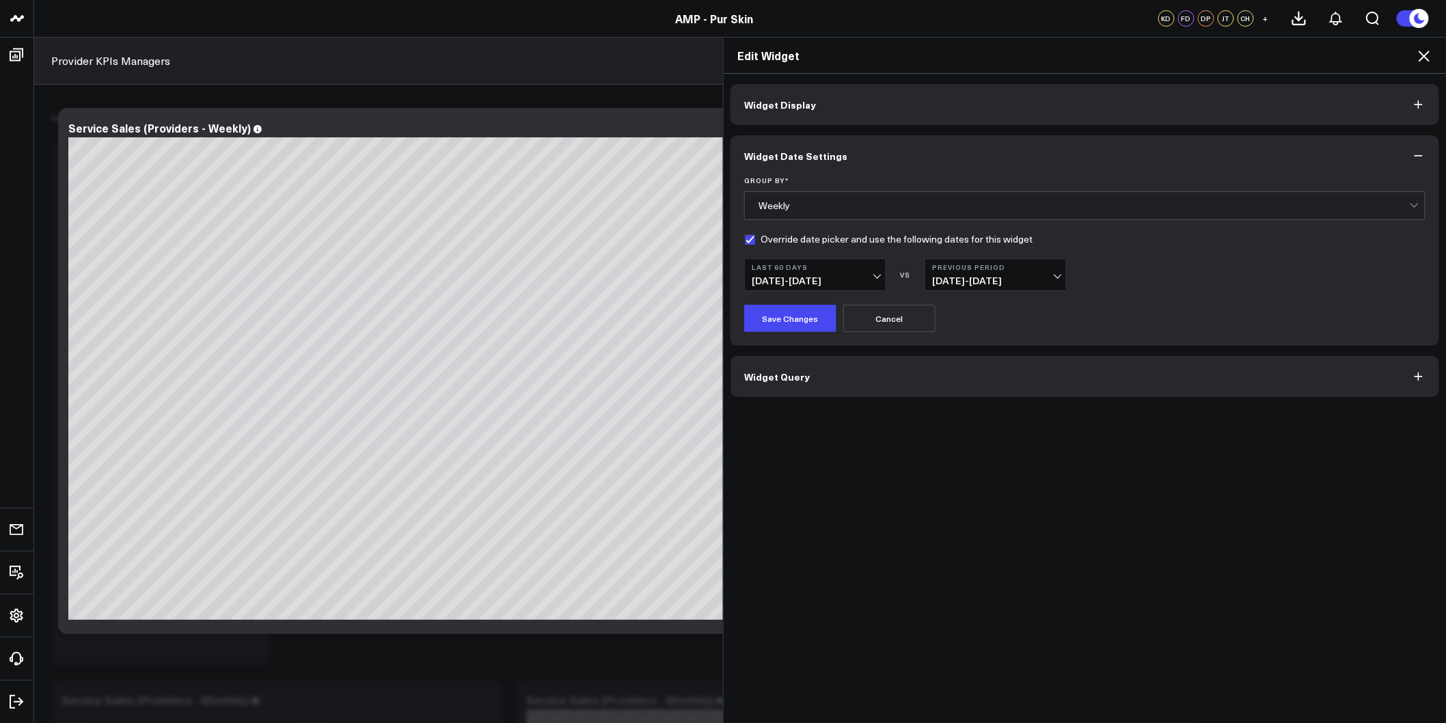
click at [869, 285] on span "05/19/25 - 07/17/25" at bounding box center [815, 280] width 127 height 11
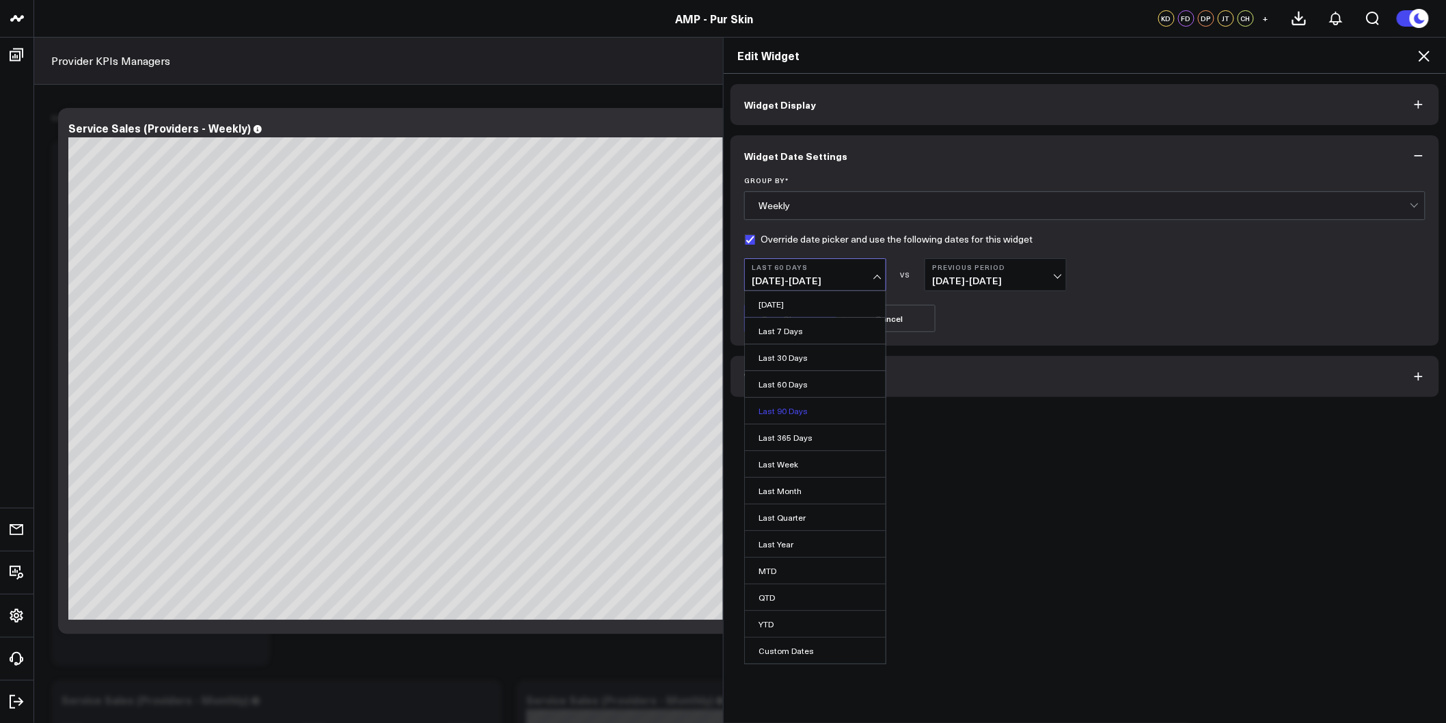
click at [800, 404] on link "Last 90 Days" at bounding box center [815, 411] width 141 height 26
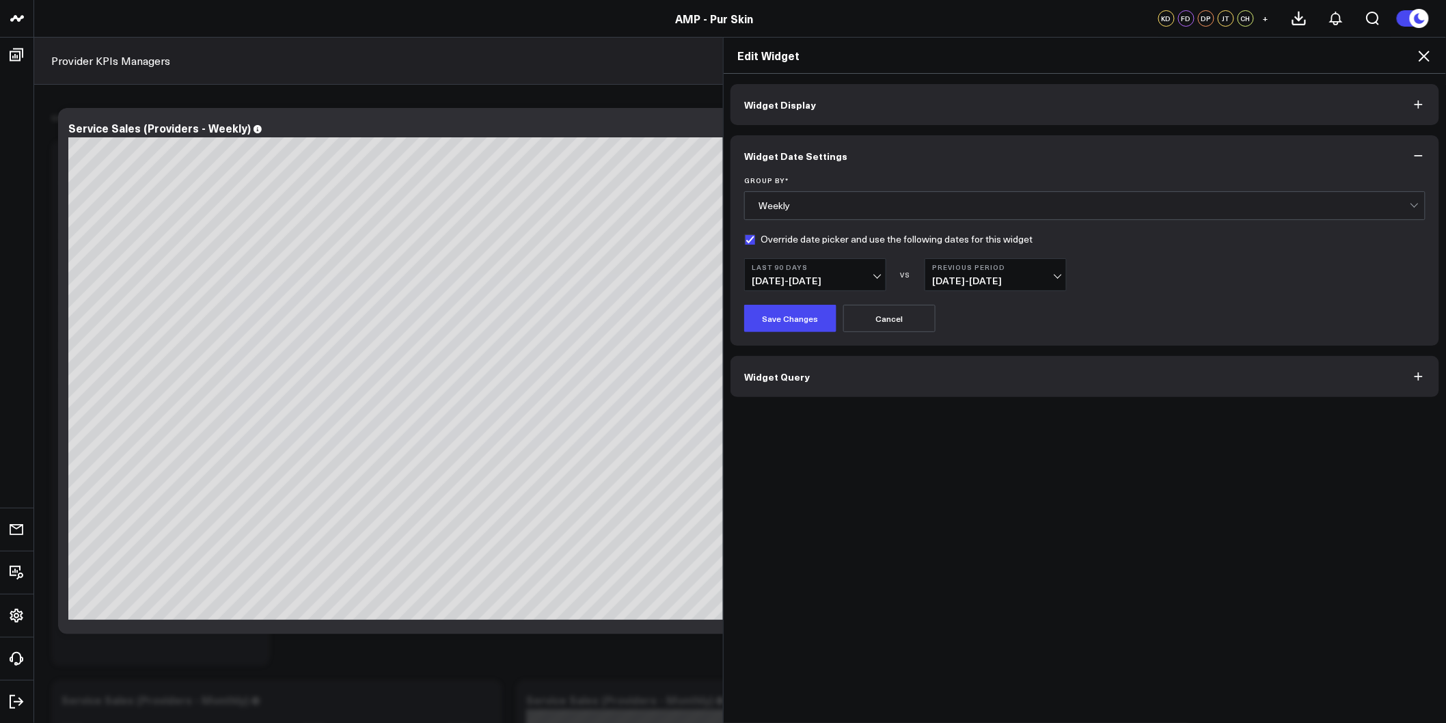
click at [1040, 278] on span "06/14/25 - 06/30/25" at bounding box center [995, 280] width 127 height 11
click at [979, 377] on link "No Comparison" at bounding box center [995, 384] width 141 height 26
click at [779, 315] on button "Save Changes" at bounding box center [790, 318] width 92 height 27
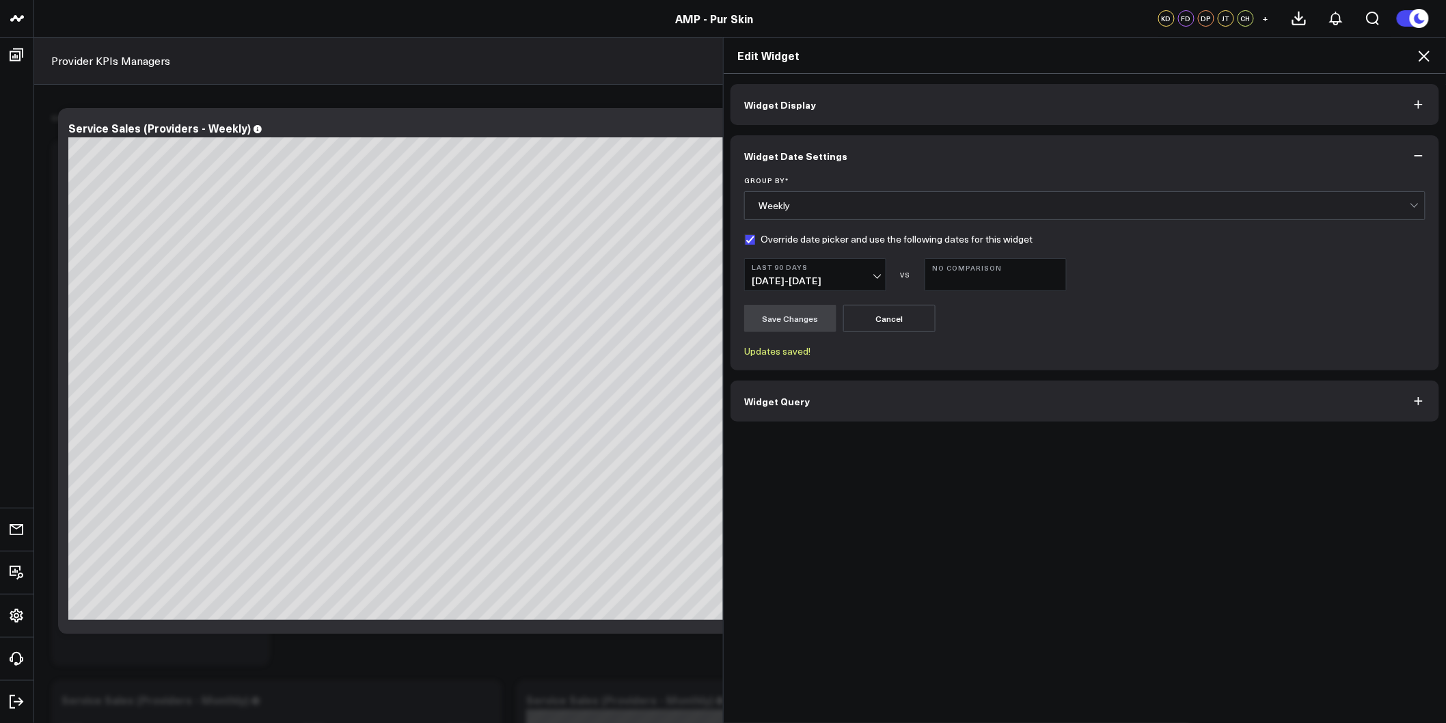
click at [1423, 58] on icon at bounding box center [1424, 56] width 11 height 11
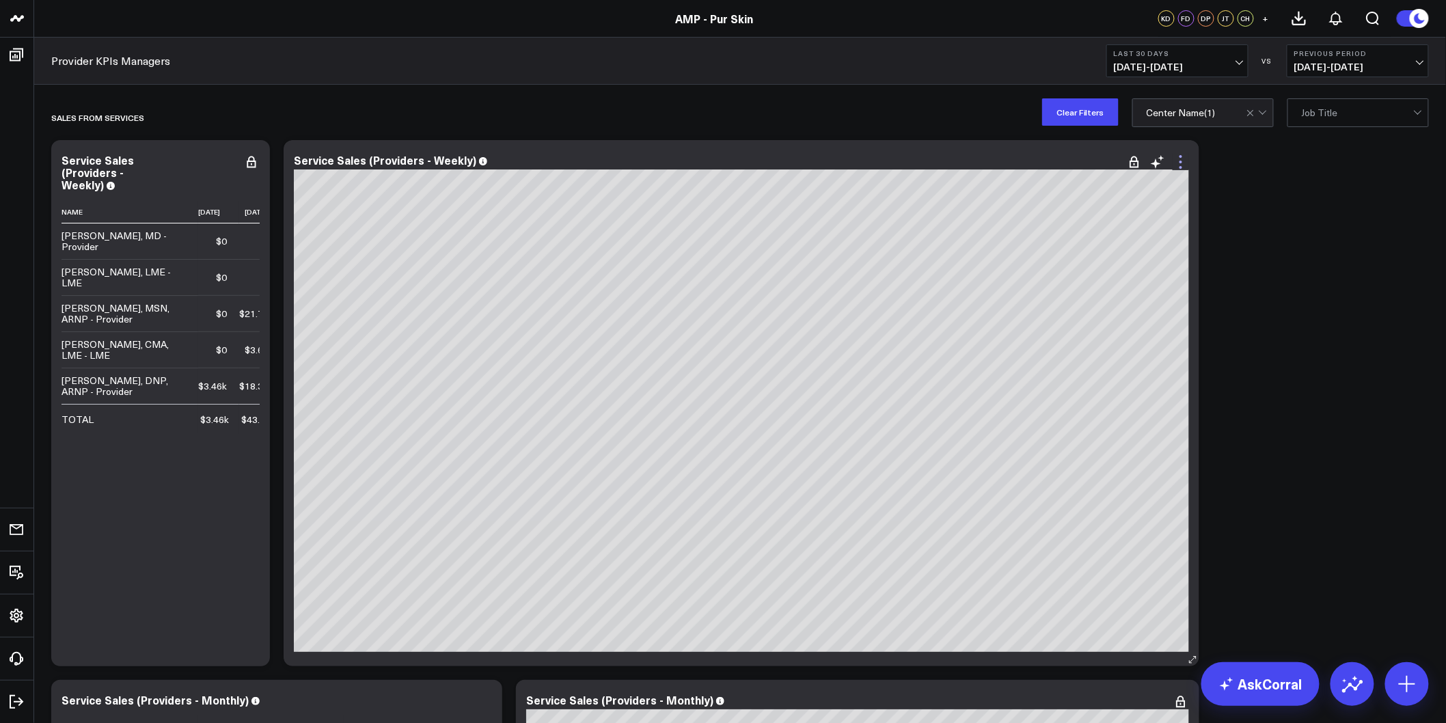
click at [1180, 159] on icon at bounding box center [1181, 162] width 16 height 16
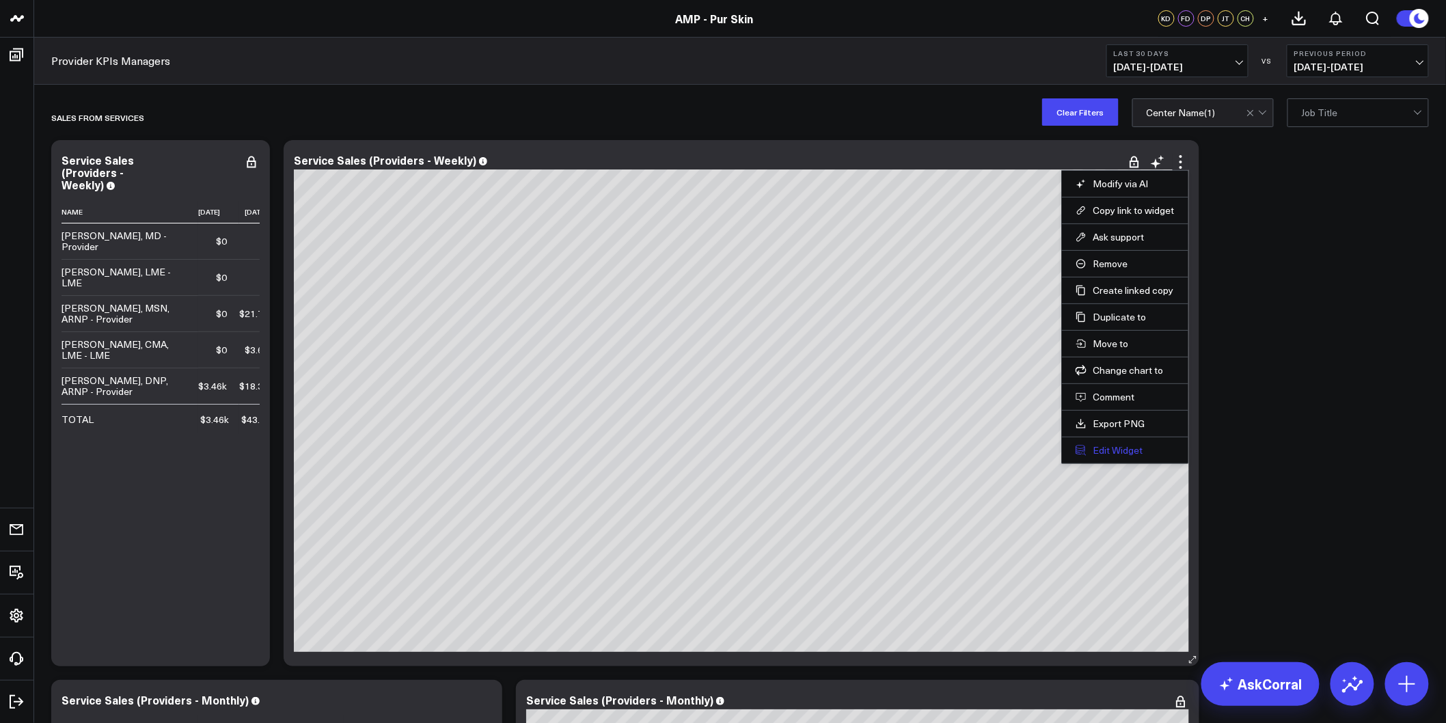
click at [1098, 448] on button "Edit Widget" at bounding box center [1125, 450] width 99 height 12
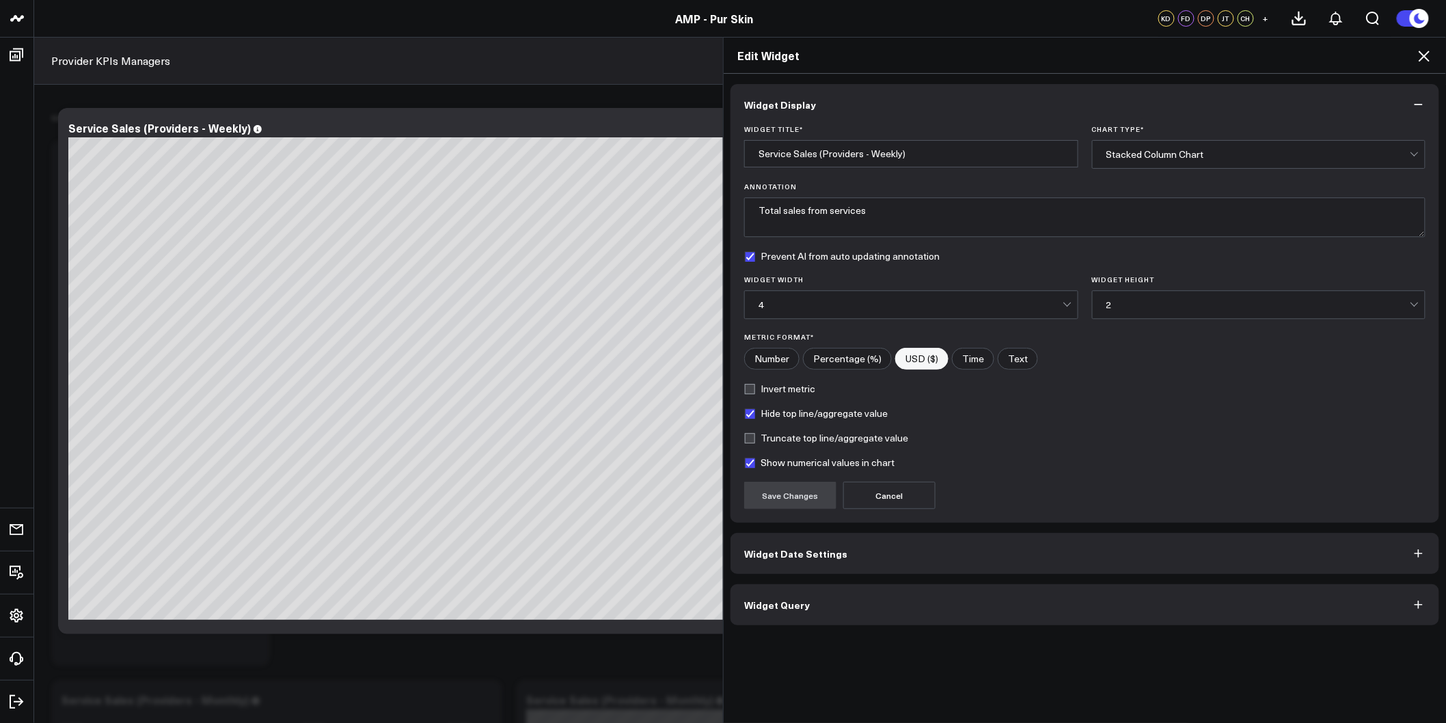
click at [798, 561] on button "Widget Date Settings" at bounding box center [1085, 553] width 709 height 41
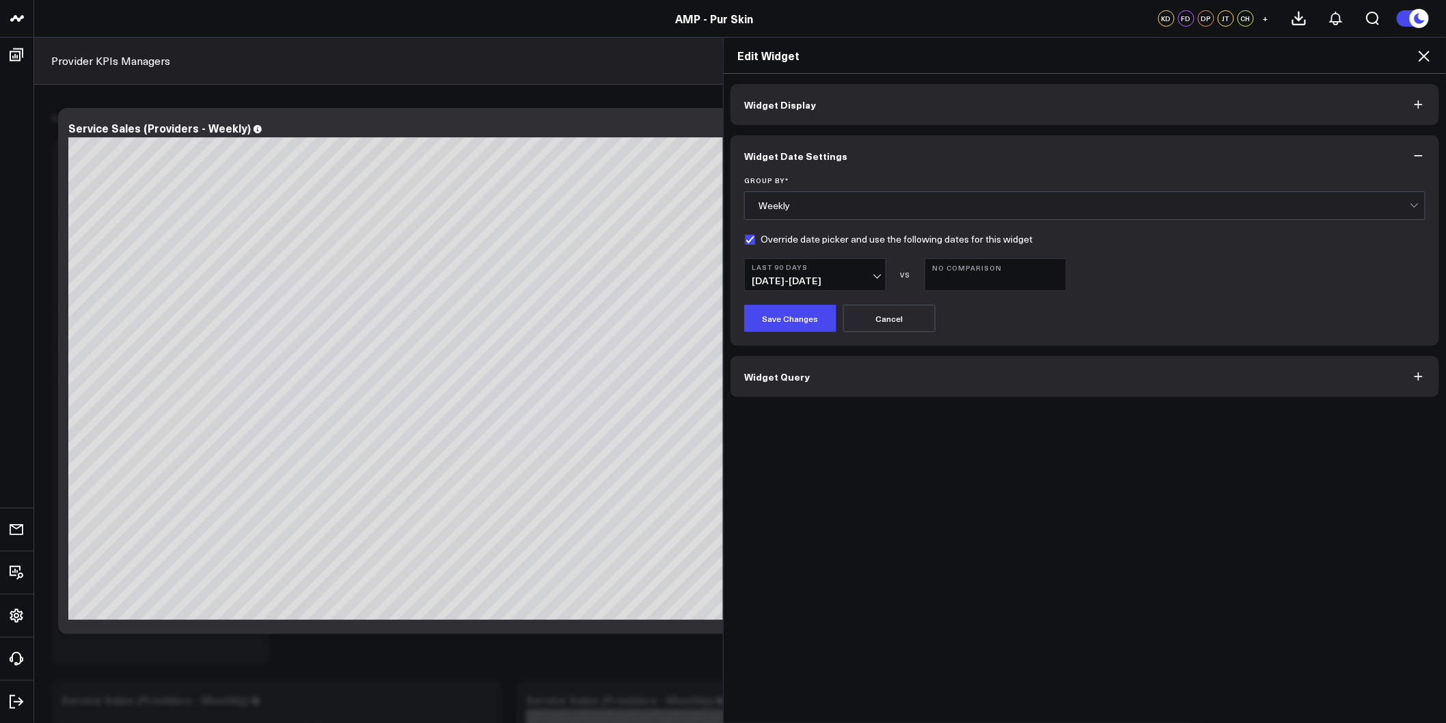
click at [861, 284] on span "05/27/25 - 08/24/25" at bounding box center [815, 280] width 127 height 11
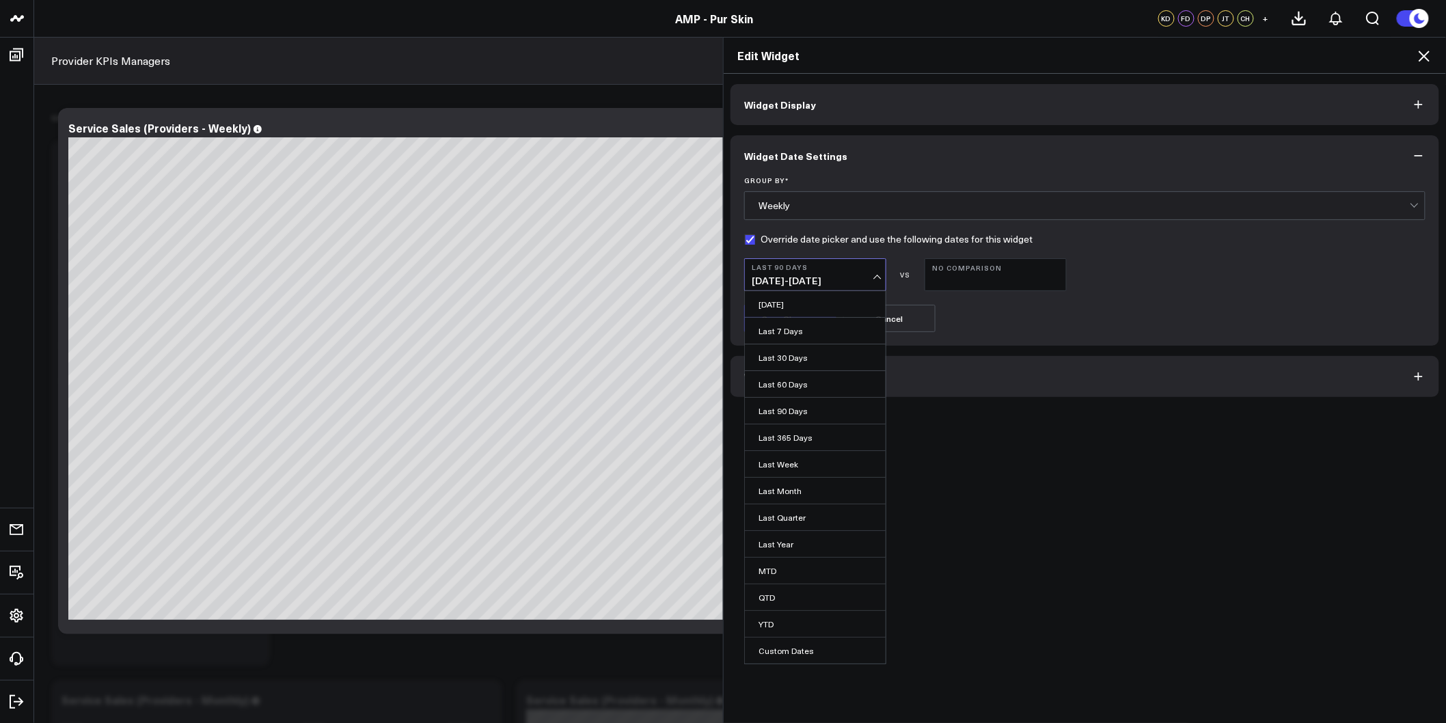
drag, startPoint x: 779, startPoint y: 390, endPoint x: 789, endPoint y: 386, distance: 10.4
click at [780, 390] on link "Last 60 Days" at bounding box center [815, 384] width 141 height 26
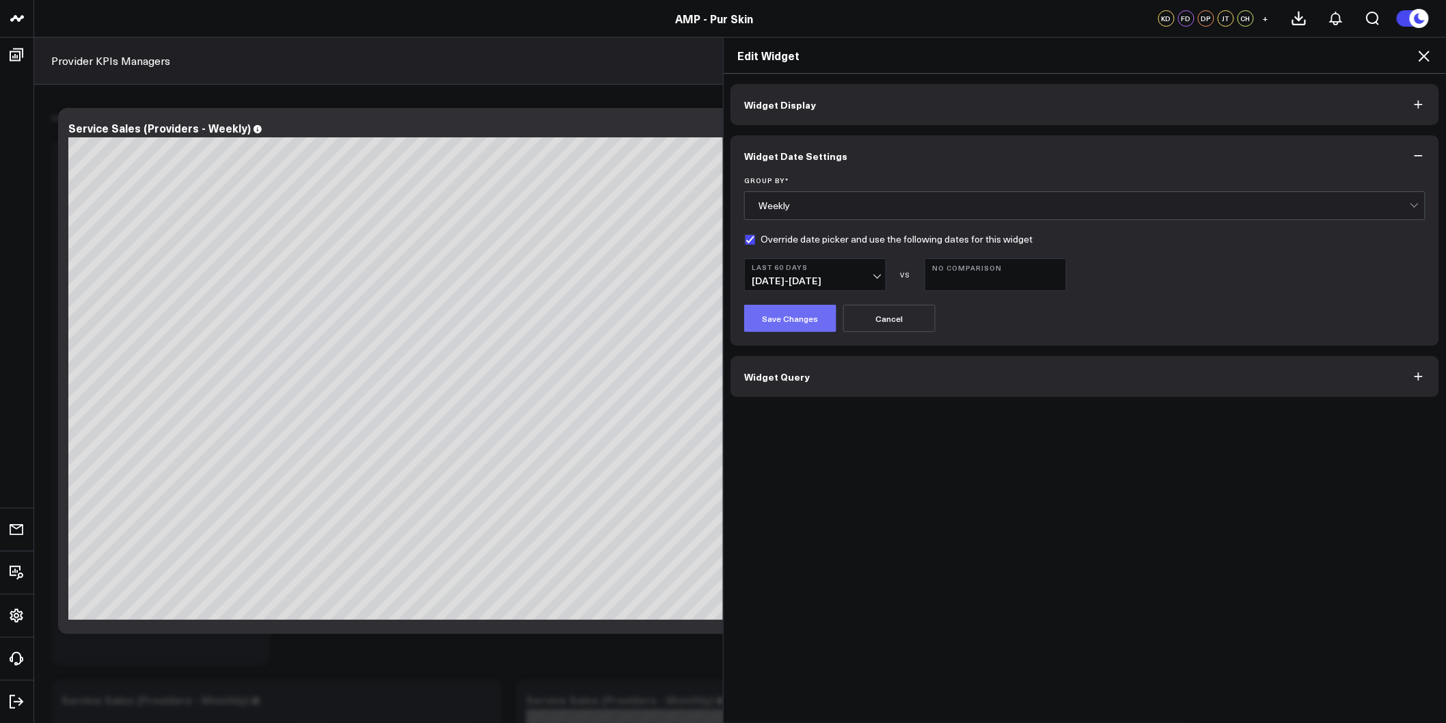
click at [783, 319] on button "Save Changes" at bounding box center [790, 318] width 92 height 27
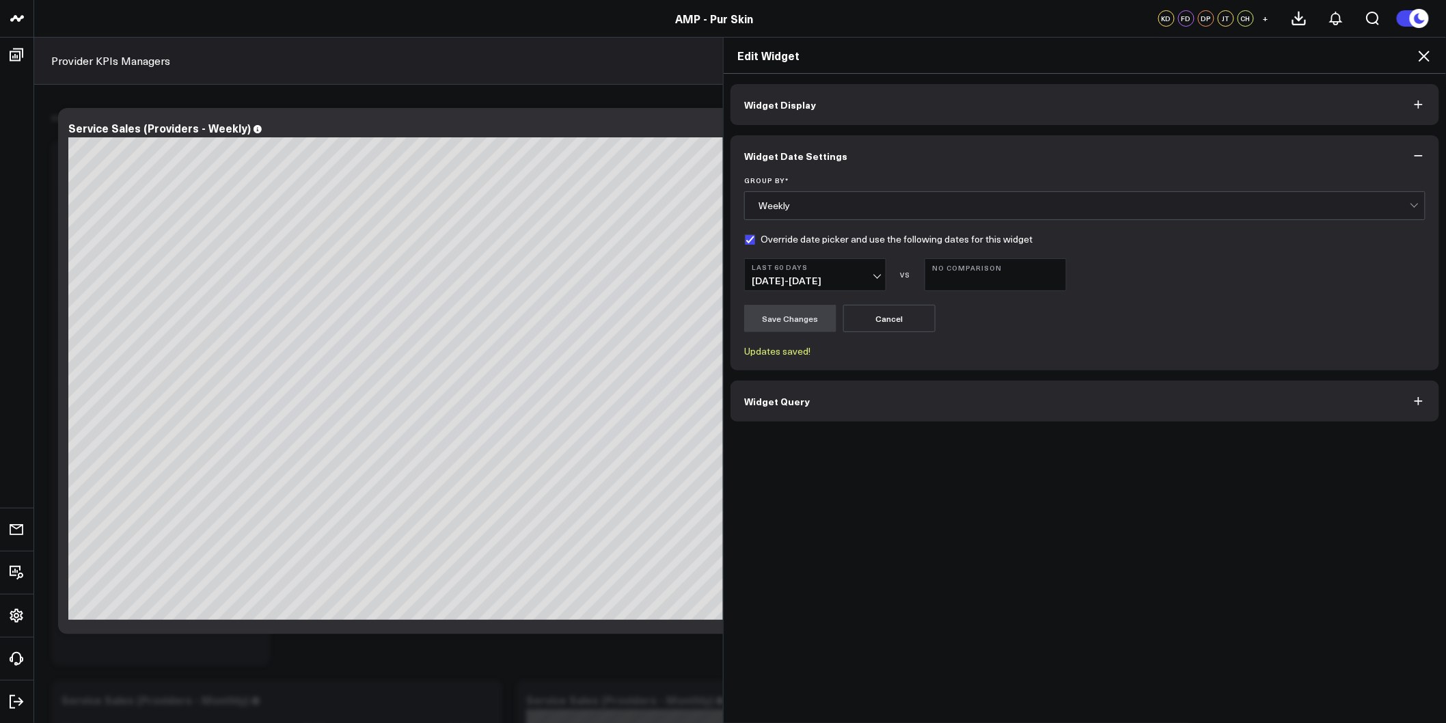
click at [1420, 51] on icon at bounding box center [1424, 56] width 11 height 11
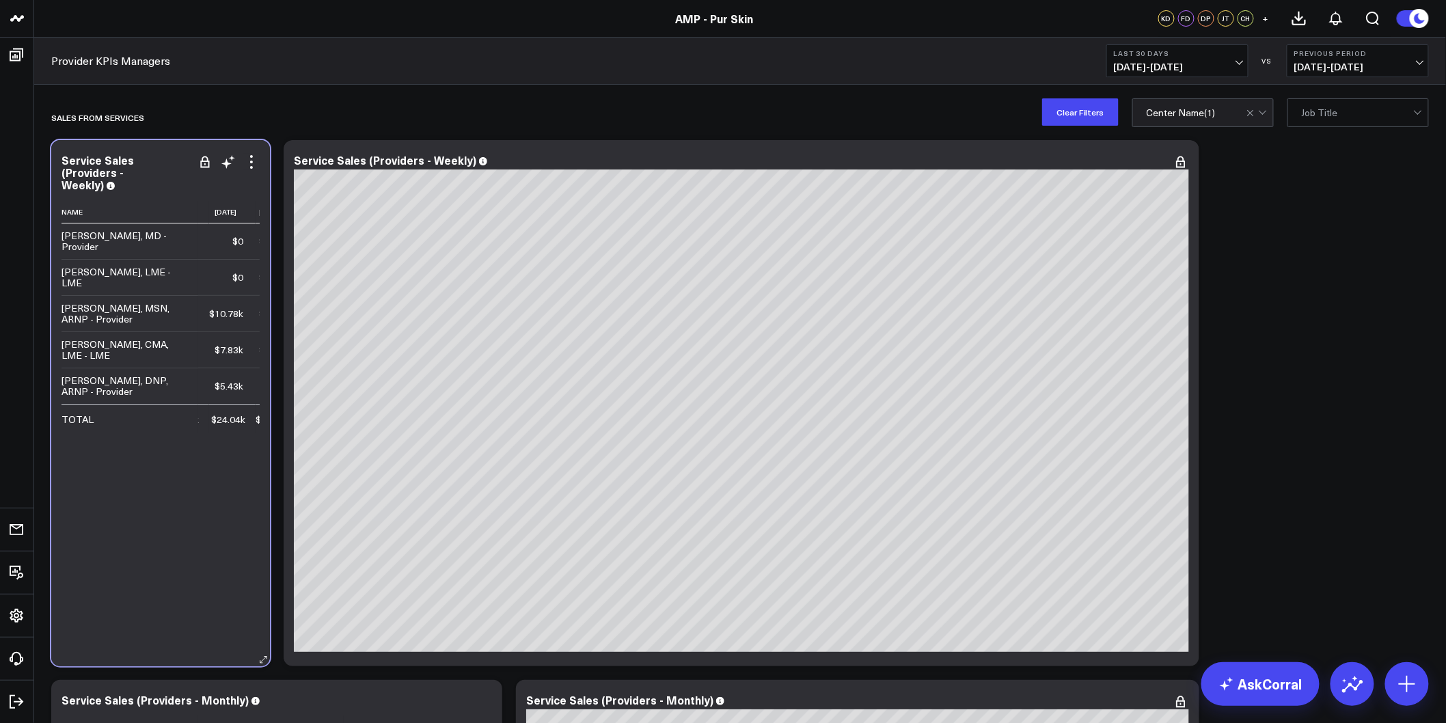
scroll to position [0, 214]
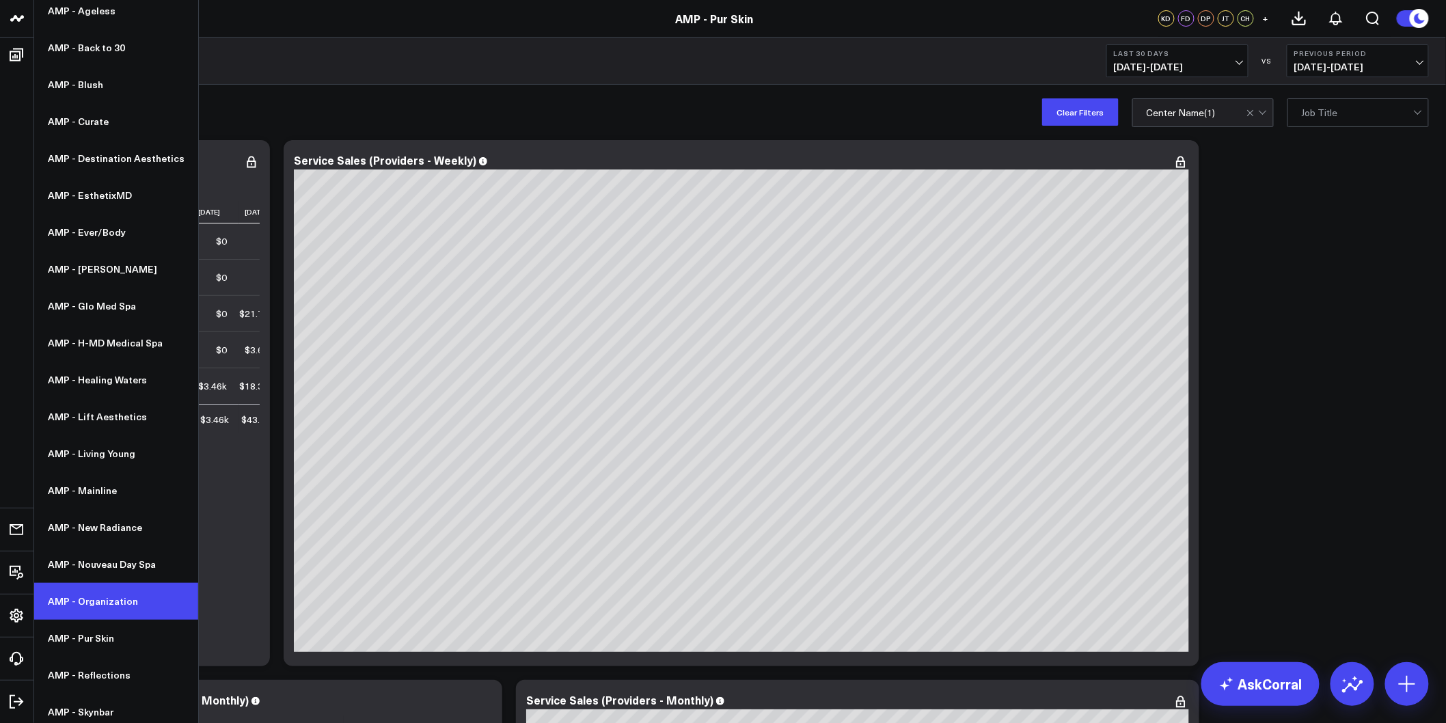
scroll to position [152, 0]
click at [100, 600] on link "AMP - Organization" at bounding box center [116, 600] width 164 height 37
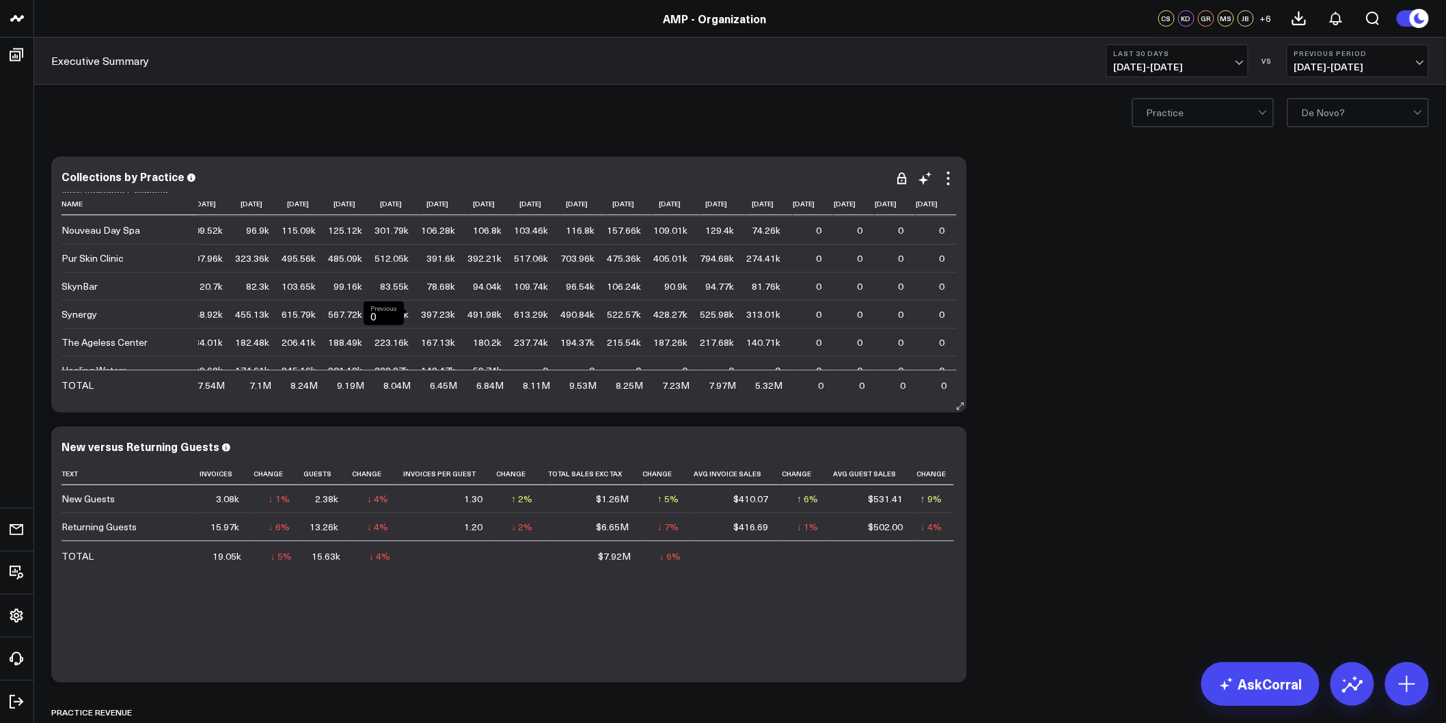
scroll to position [401, 185]
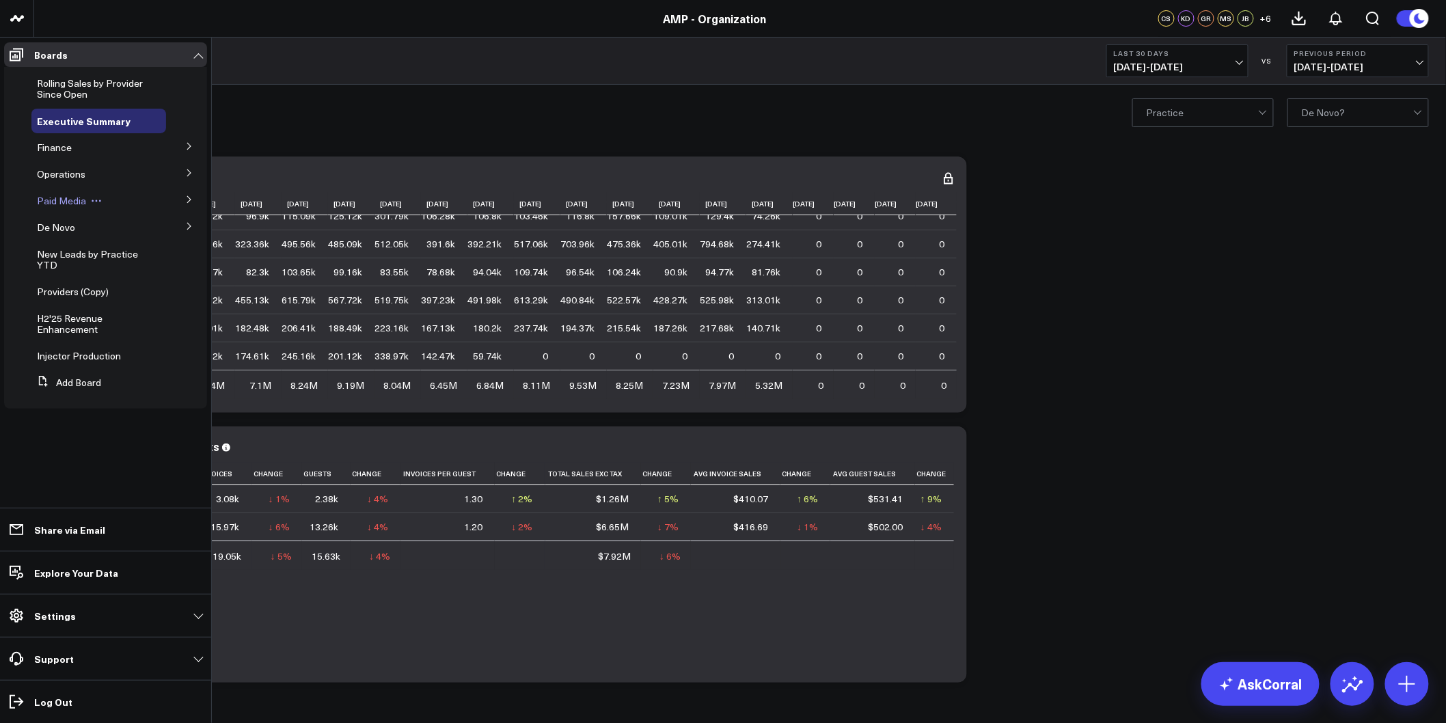
click at [65, 200] on span "Paid Media" at bounding box center [61, 200] width 49 height 13
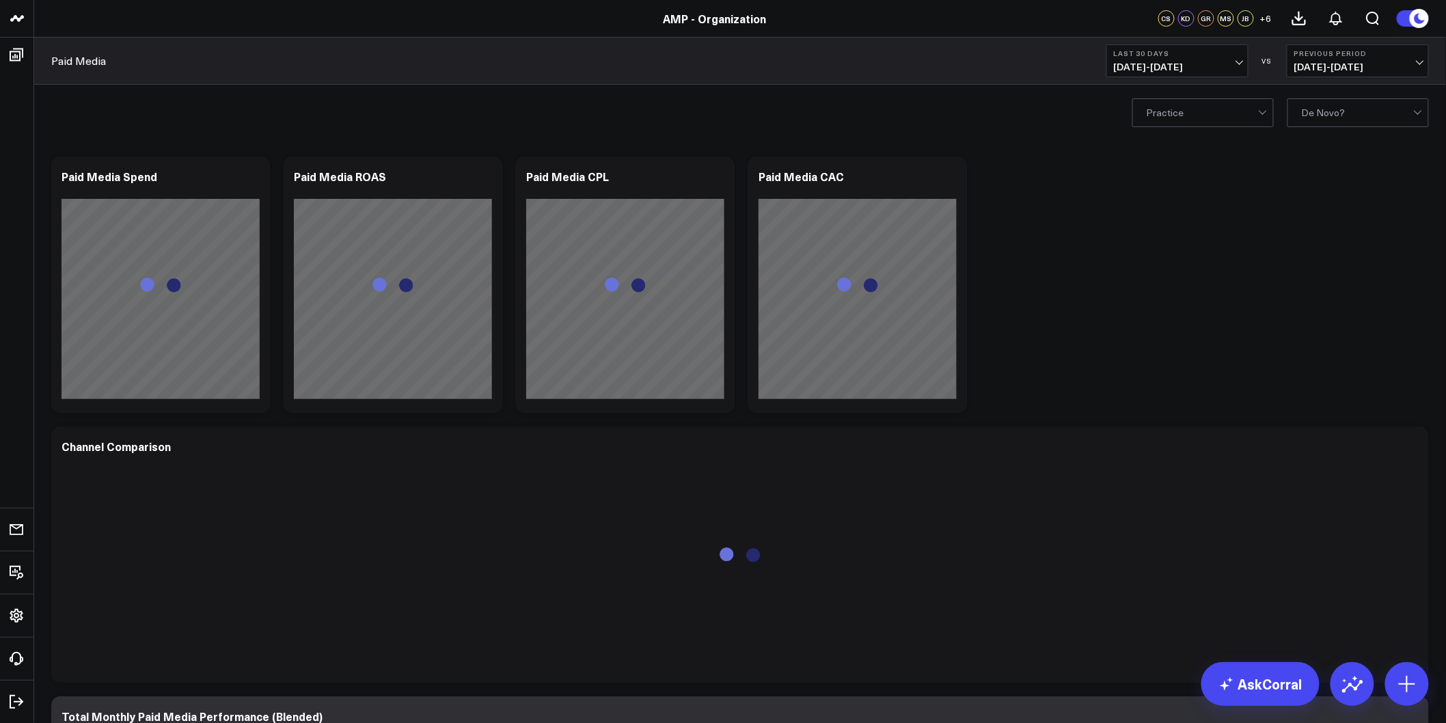
click at [1162, 75] on button "Last 30 Days [DATE] - [DATE]" at bounding box center [1178, 60] width 142 height 33
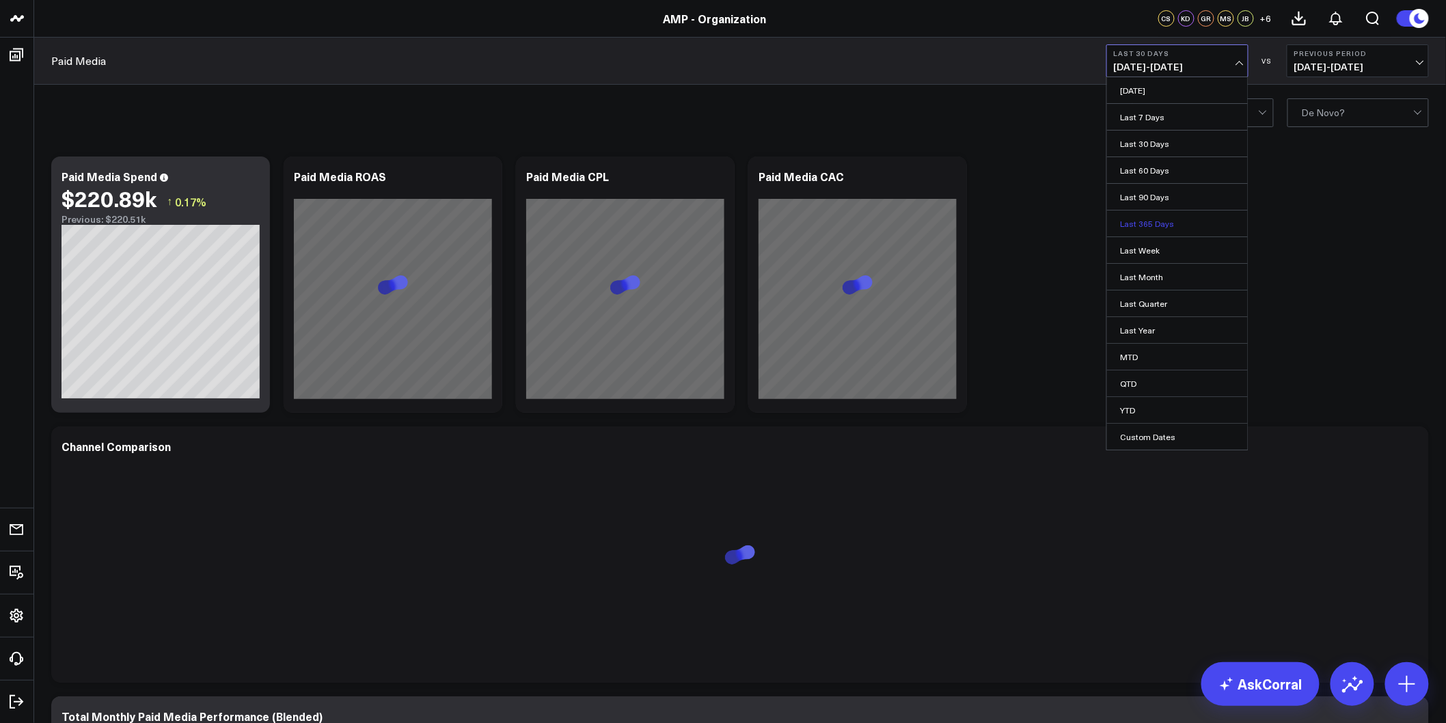
click at [1157, 229] on link "Last 365 Days" at bounding box center [1177, 224] width 141 height 26
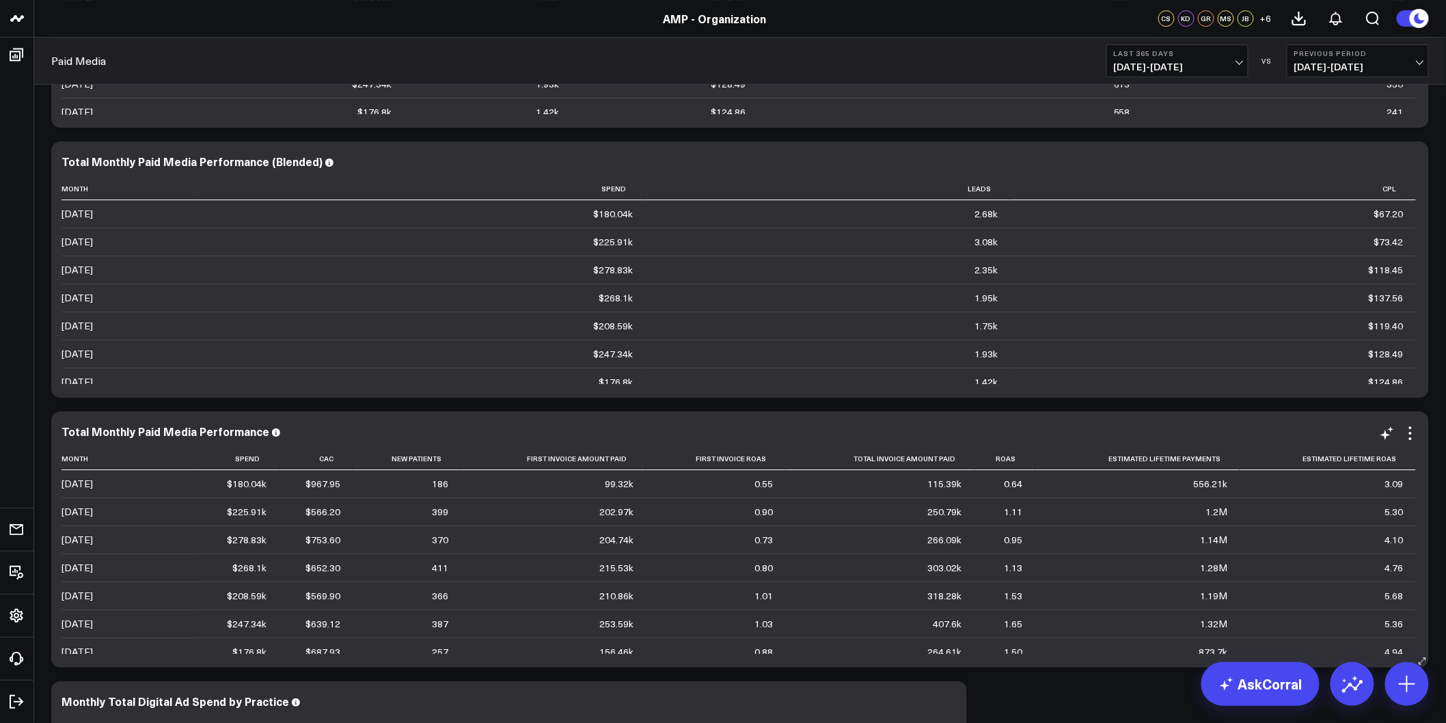
scroll to position [2075, 0]
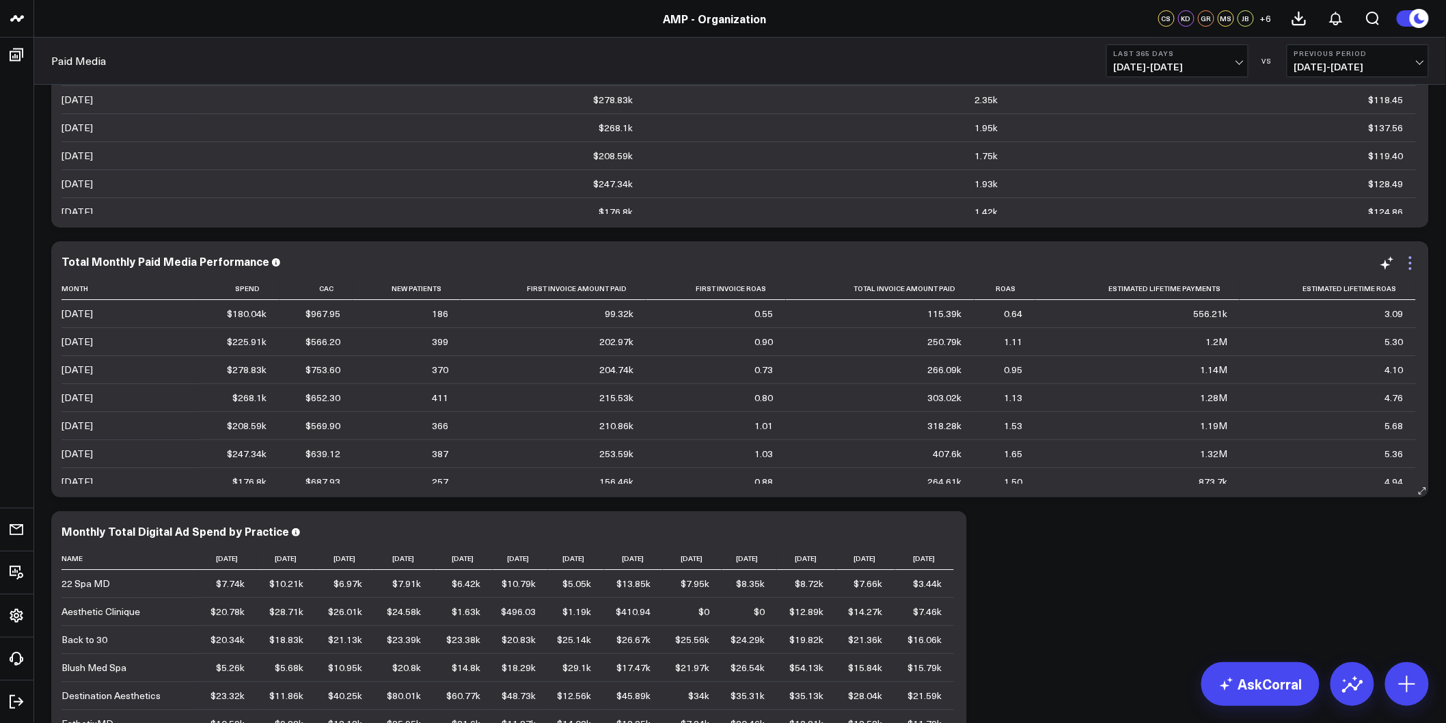
click at [1418, 262] on icon at bounding box center [1411, 263] width 16 height 16
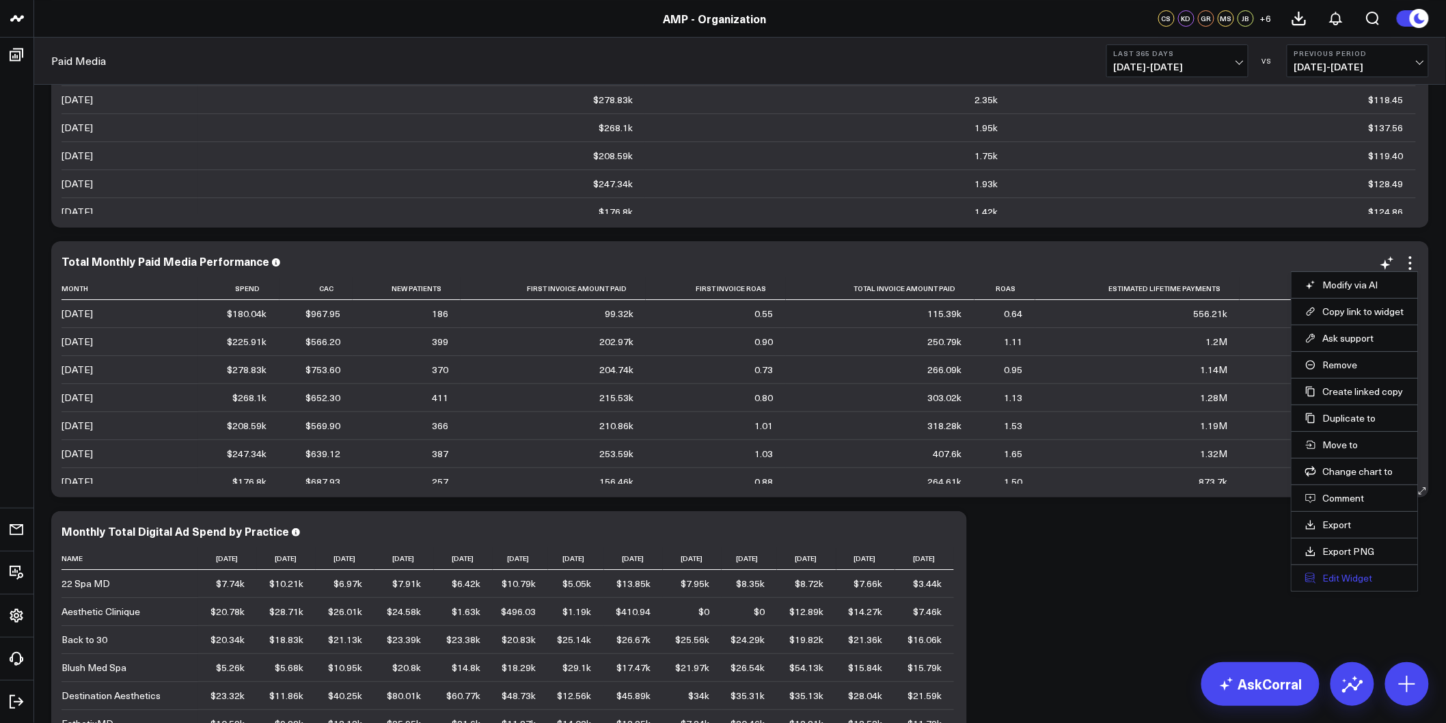
click at [1345, 578] on button "Edit Widget" at bounding box center [1355, 578] width 99 height 12
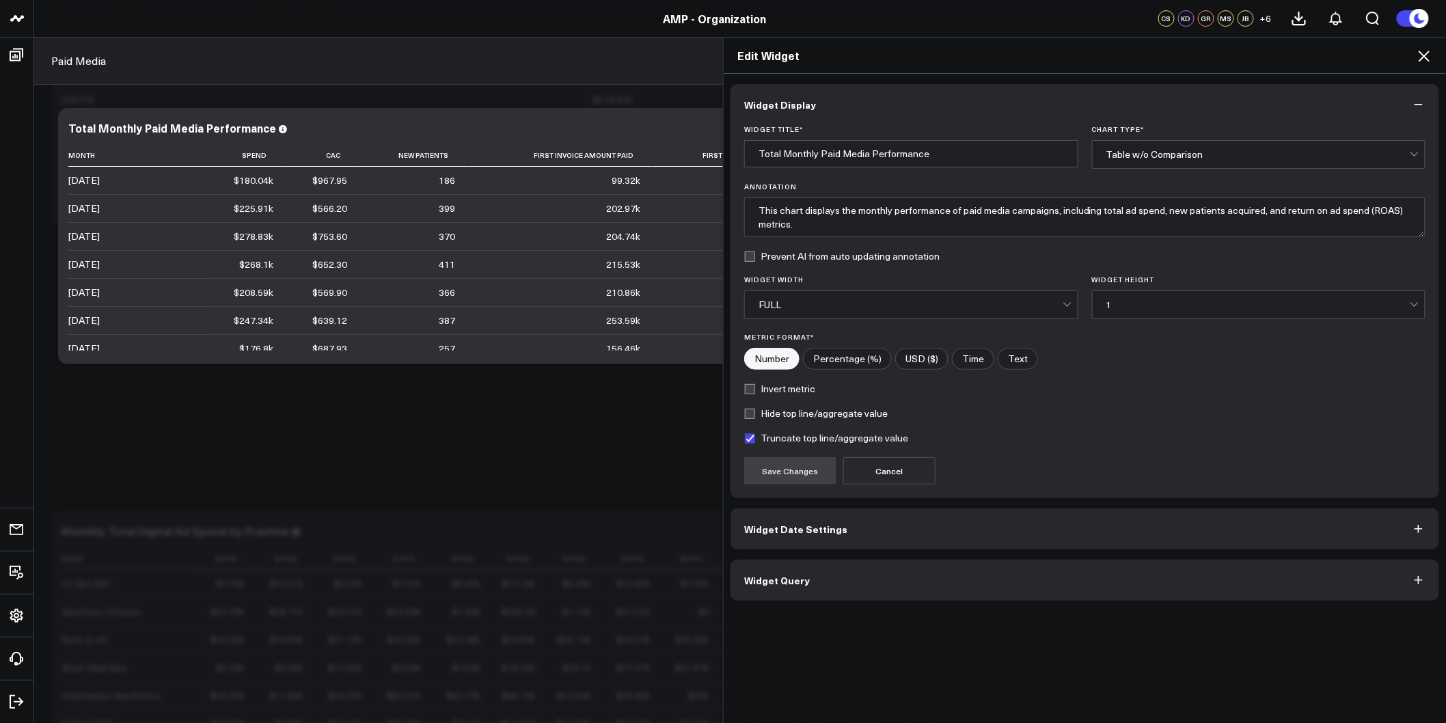
click at [1187, 302] on div "1" at bounding box center [1259, 304] width 304 height 11
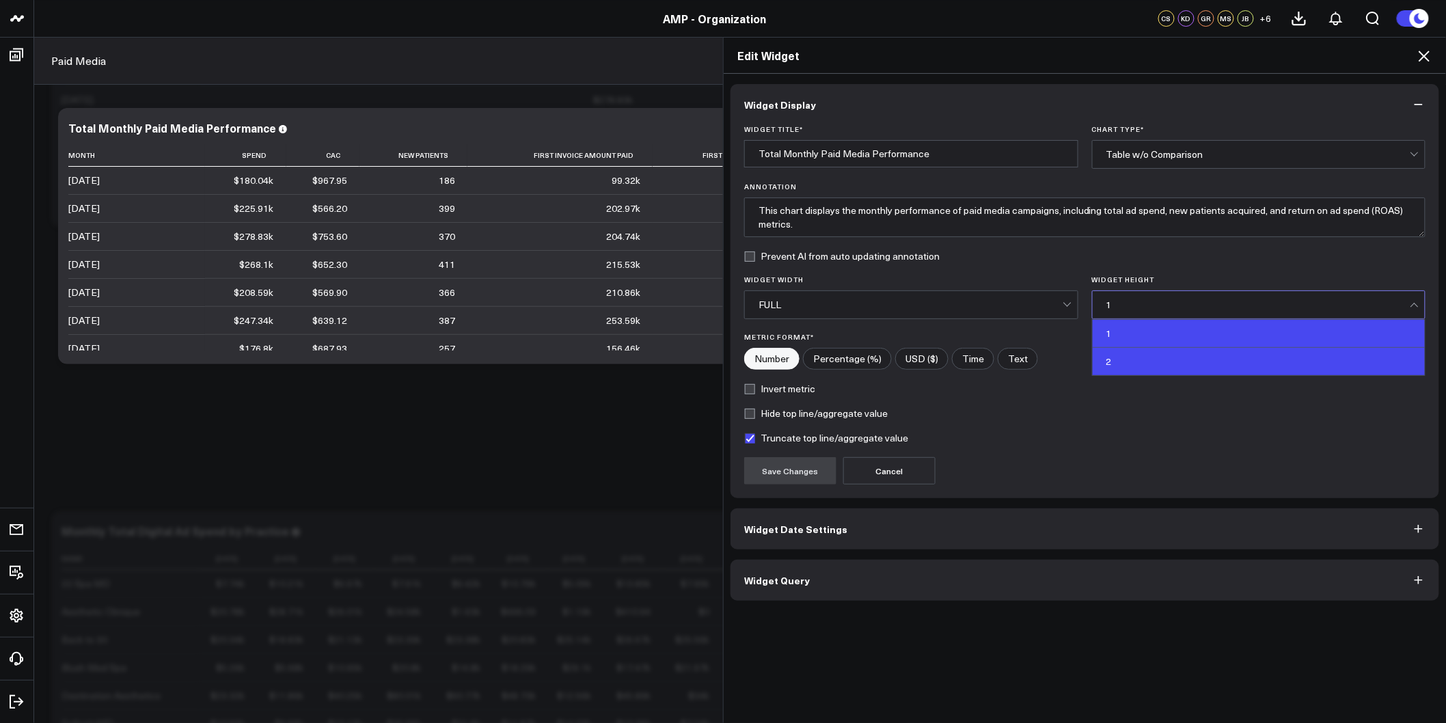
click at [1142, 361] on div "2" at bounding box center [1259, 361] width 333 height 27
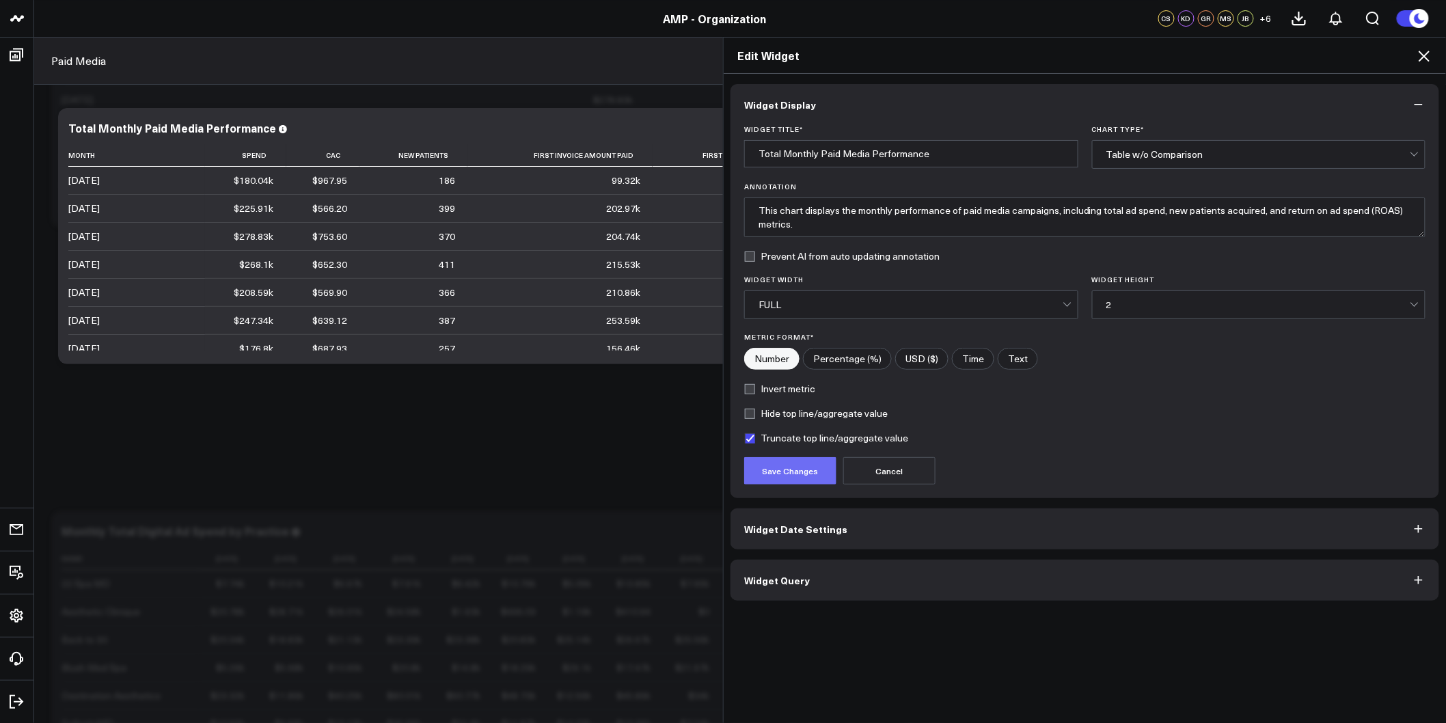
click at [762, 470] on button "Save Changes" at bounding box center [790, 470] width 92 height 27
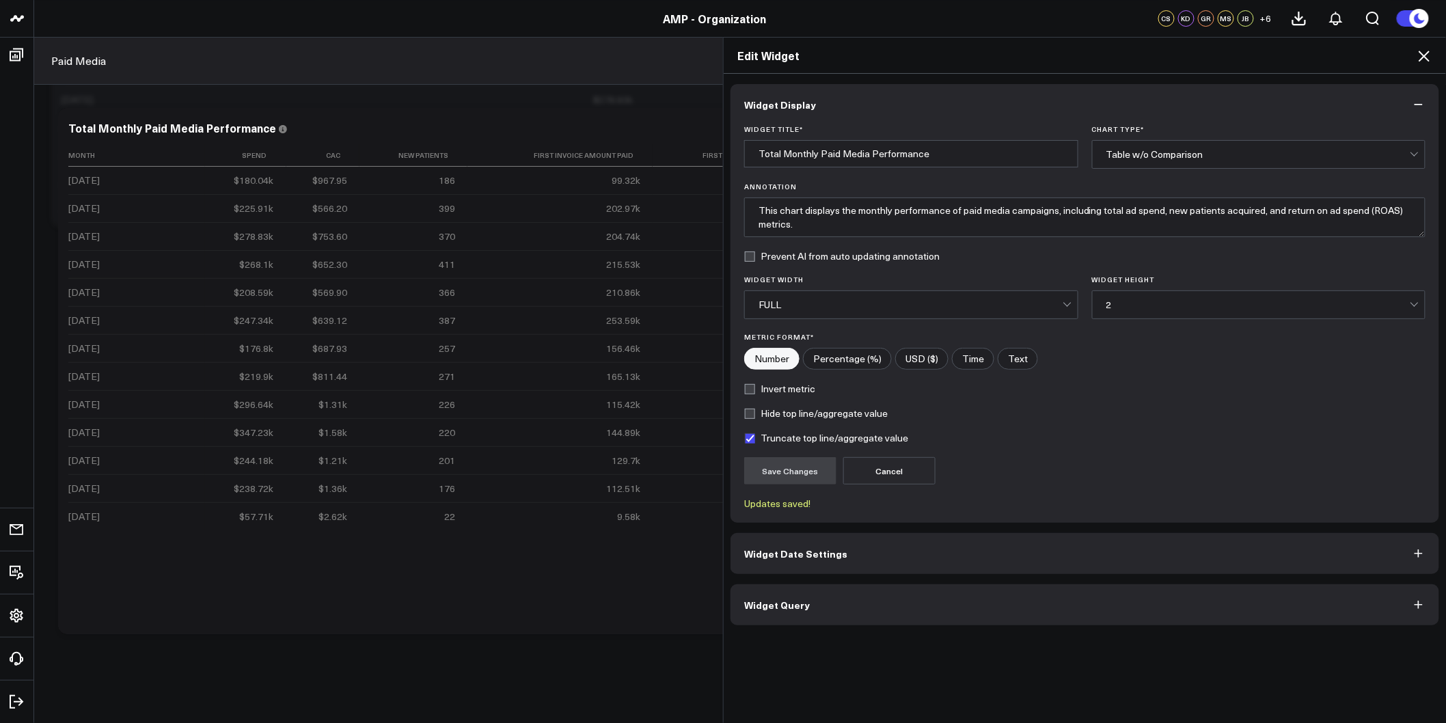
click at [1425, 58] on icon at bounding box center [1424, 56] width 16 height 16
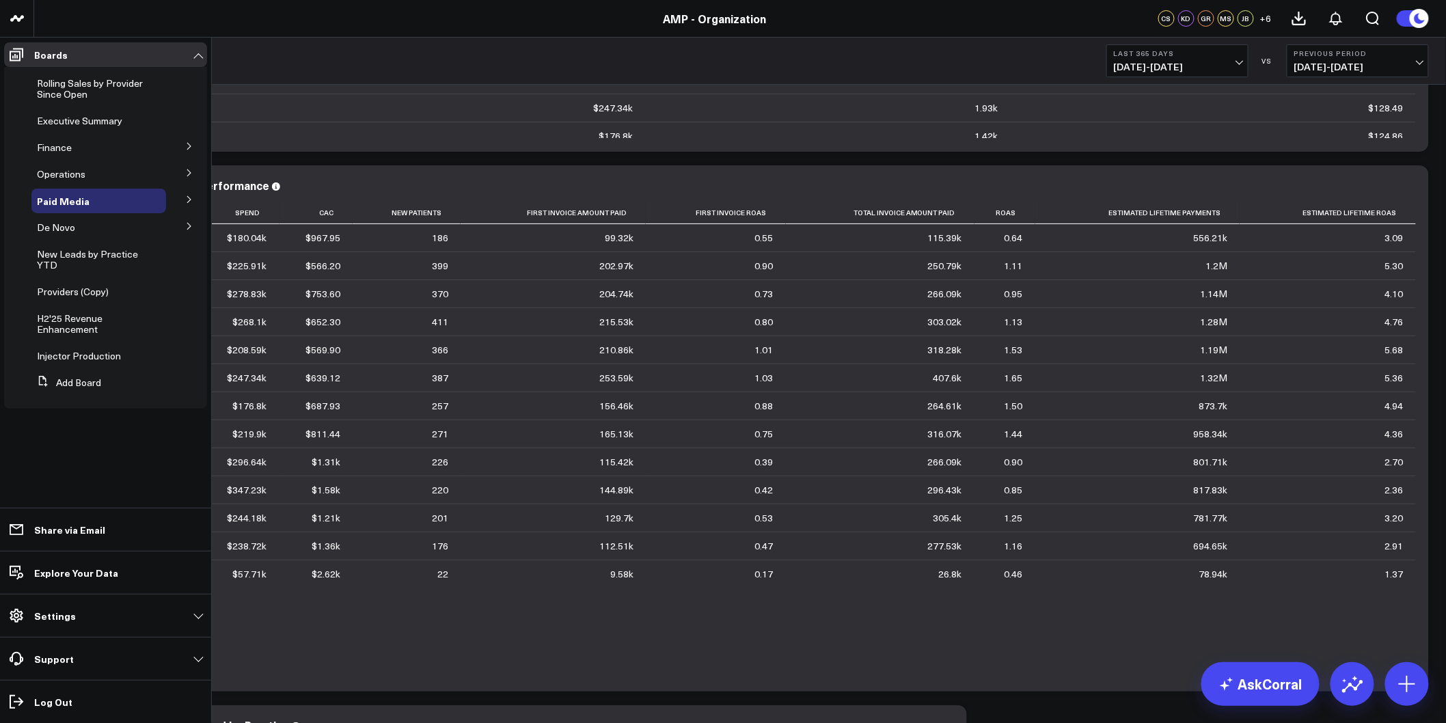
scroll to position [1999, 0]
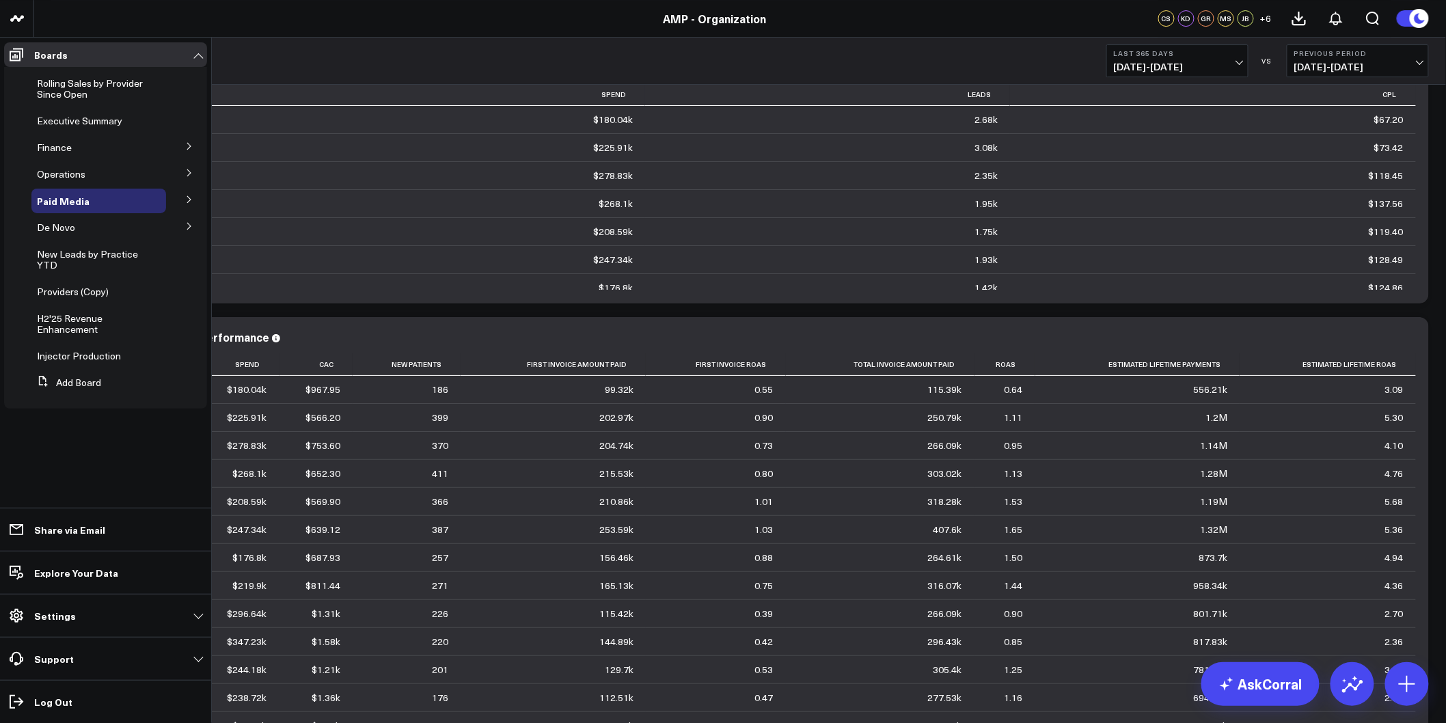
click at [188, 201] on icon at bounding box center [189, 199] width 8 height 8
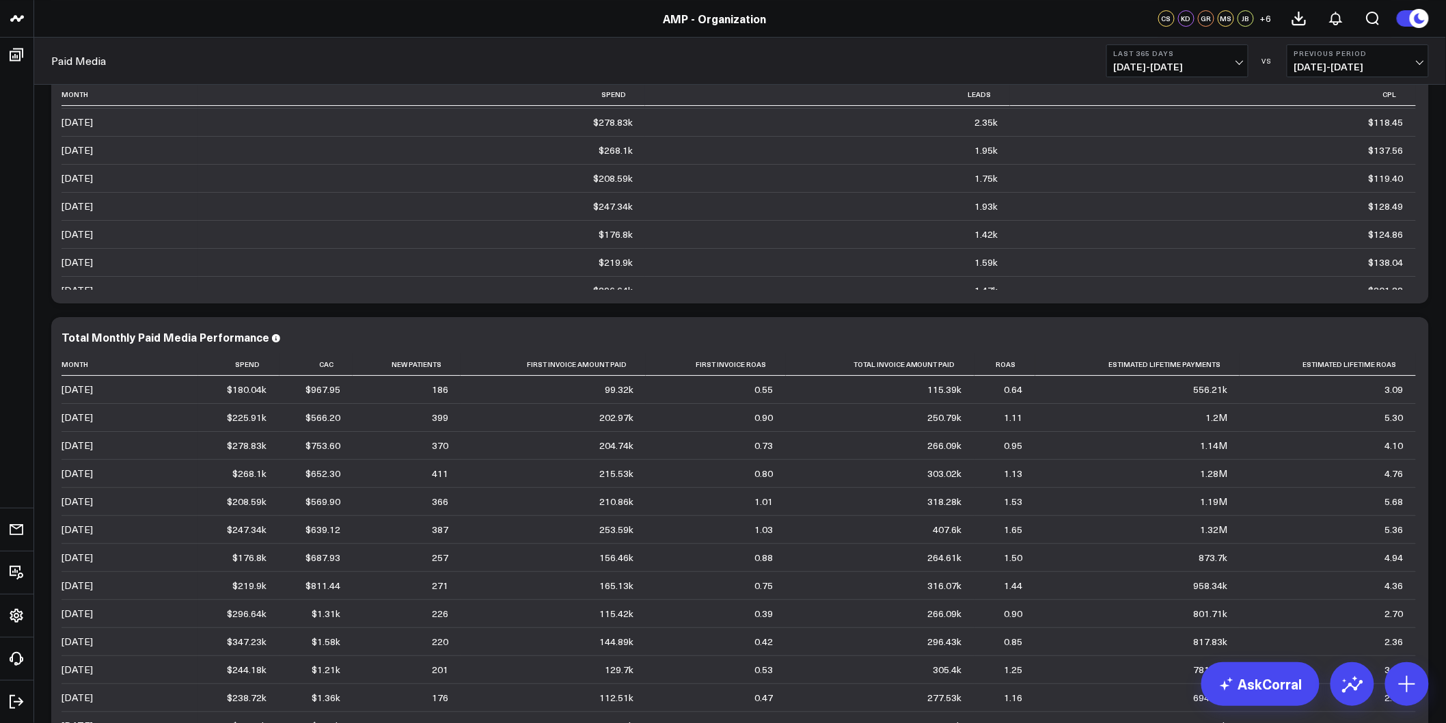
scroll to position [76, 0]
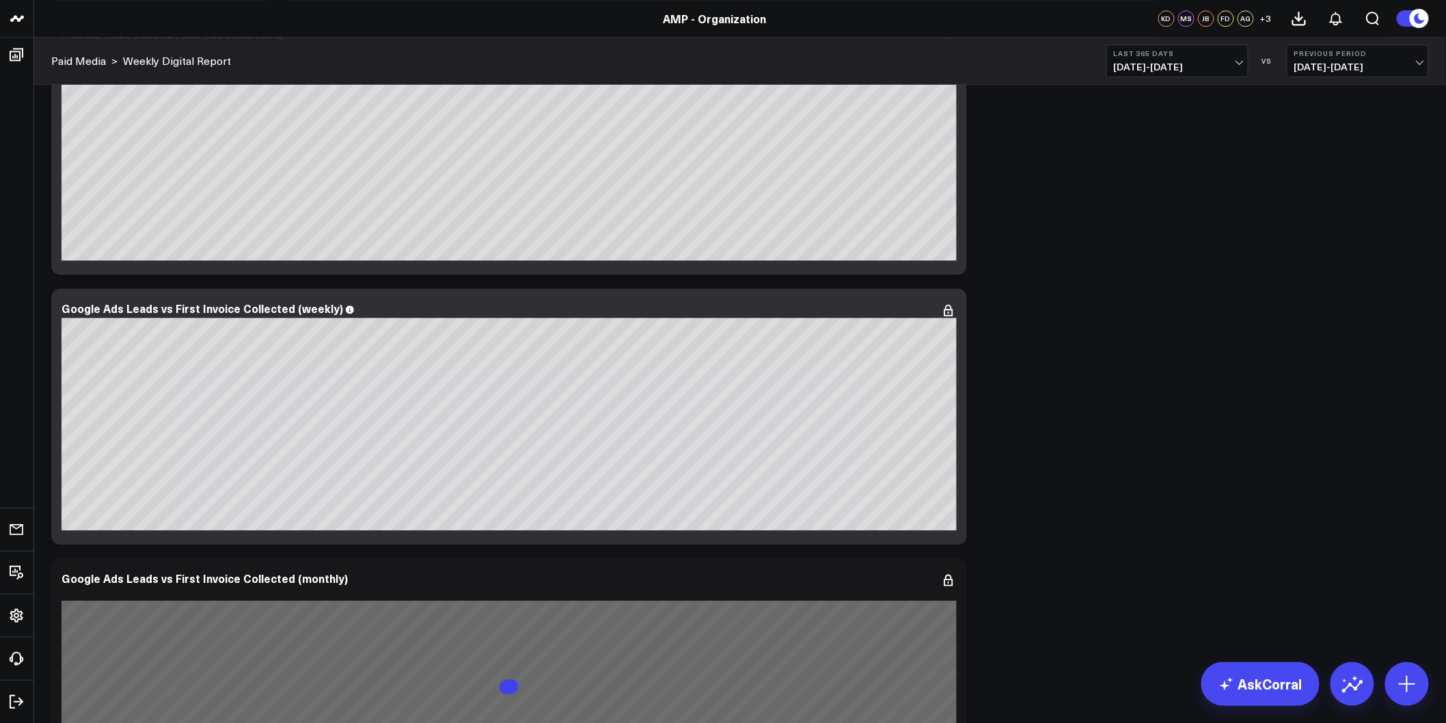
scroll to position [3418, 0]
